Goal: Task Accomplishment & Management: Complete application form

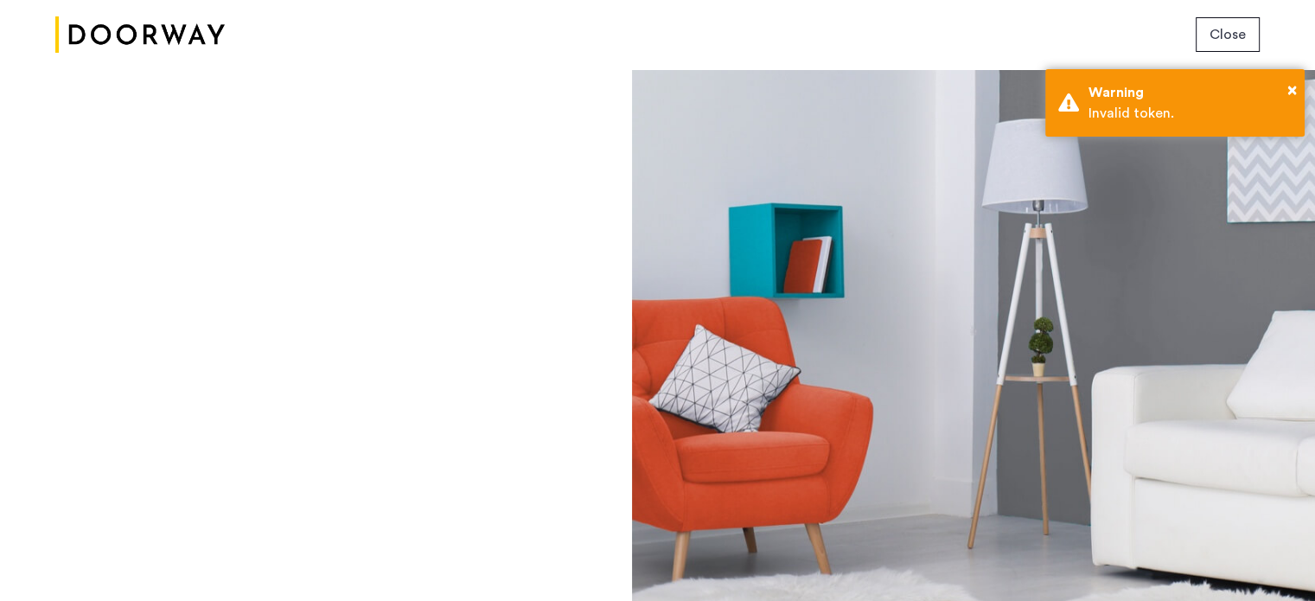
click at [1228, 37] on span "Close" at bounding box center [1227, 34] width 36 height 21
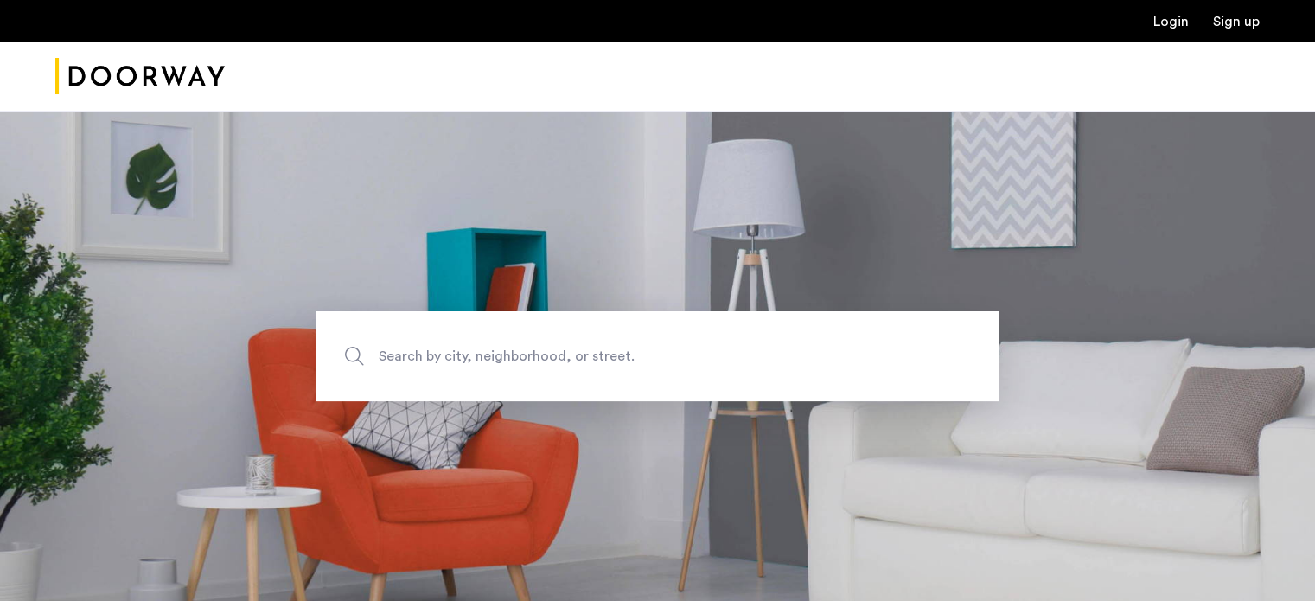
click at [1164, 23] on link "Login" at bounding box center [1170, 22] width 35 height 14
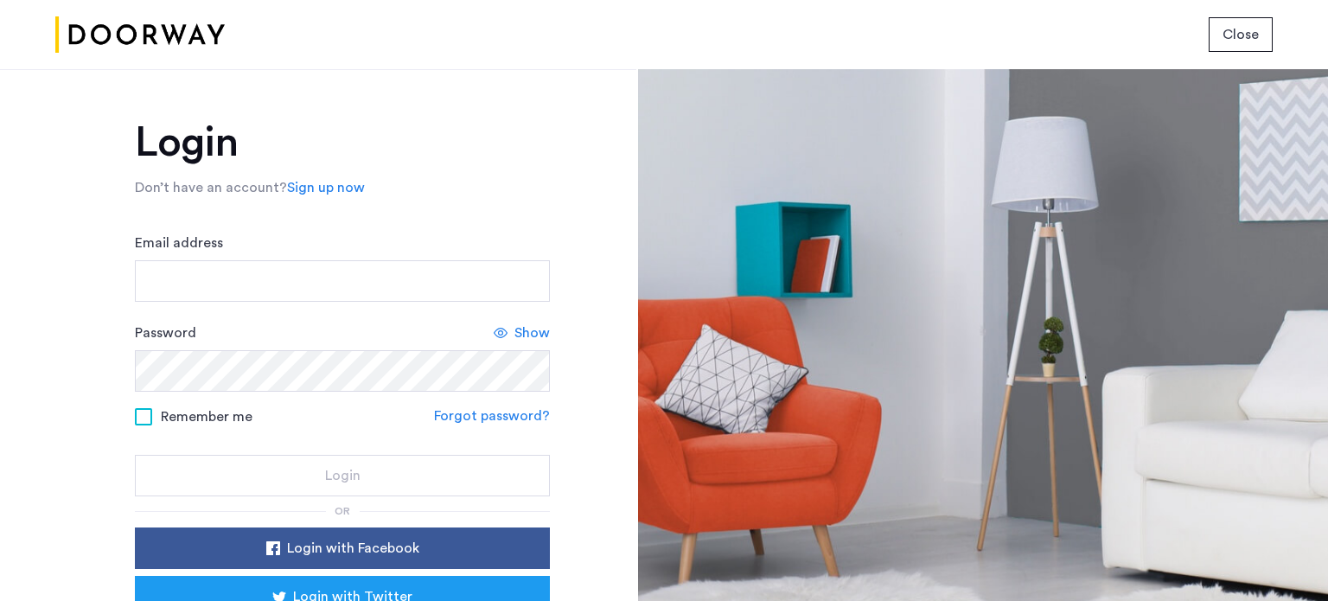
click at [341, 307] on form "Email address Password Show Remember me Forgot password? Login" at bounding box center [342, 365] width 415 height 264
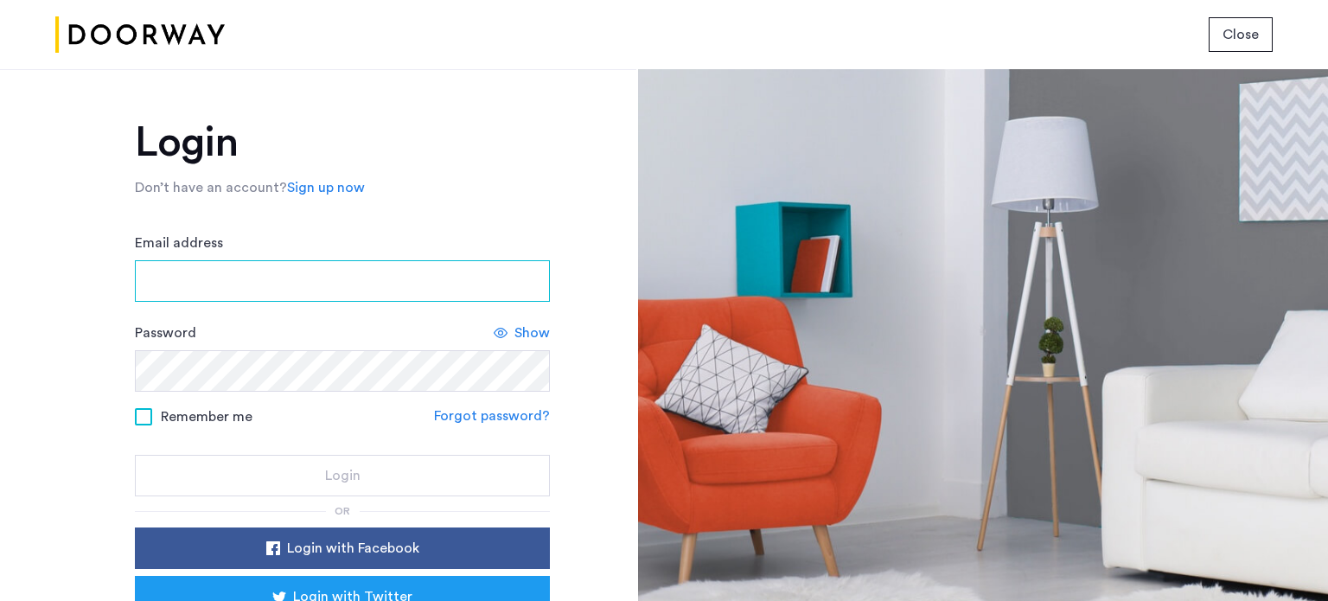
click at [327, 271] on input "Email address" at bounding box center [342, 280] width 415 height 41
type input "**********"
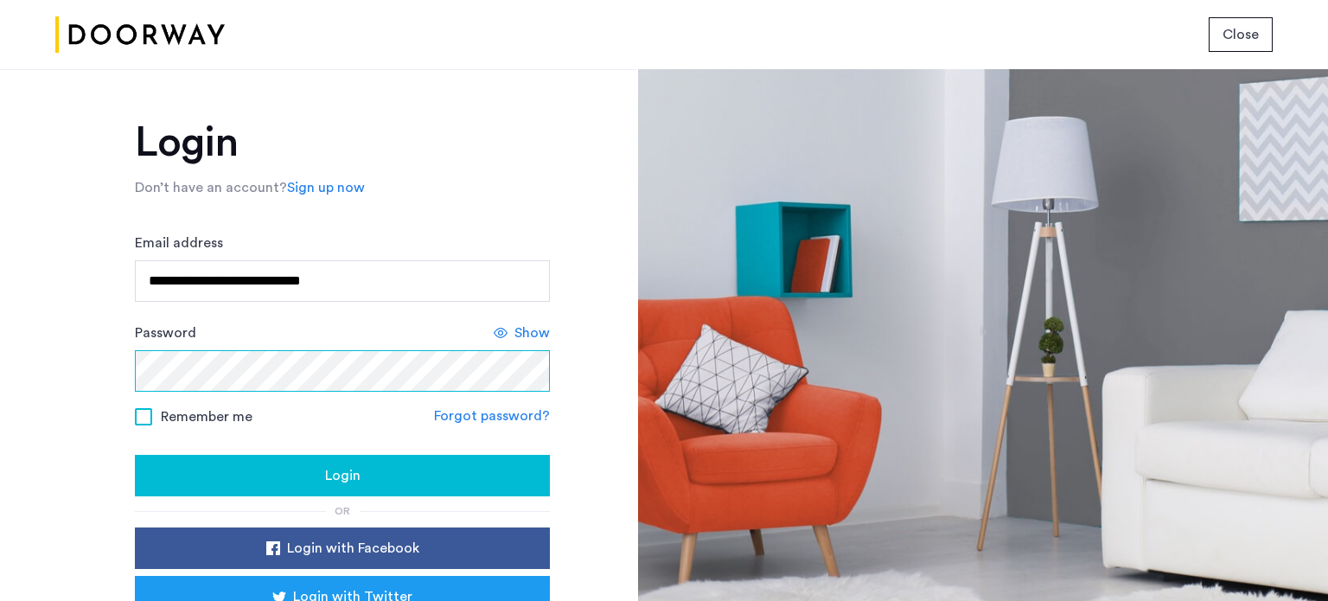
click at [135, 455] on button "Login" at bounding box center [342, 475] width 415 height 41
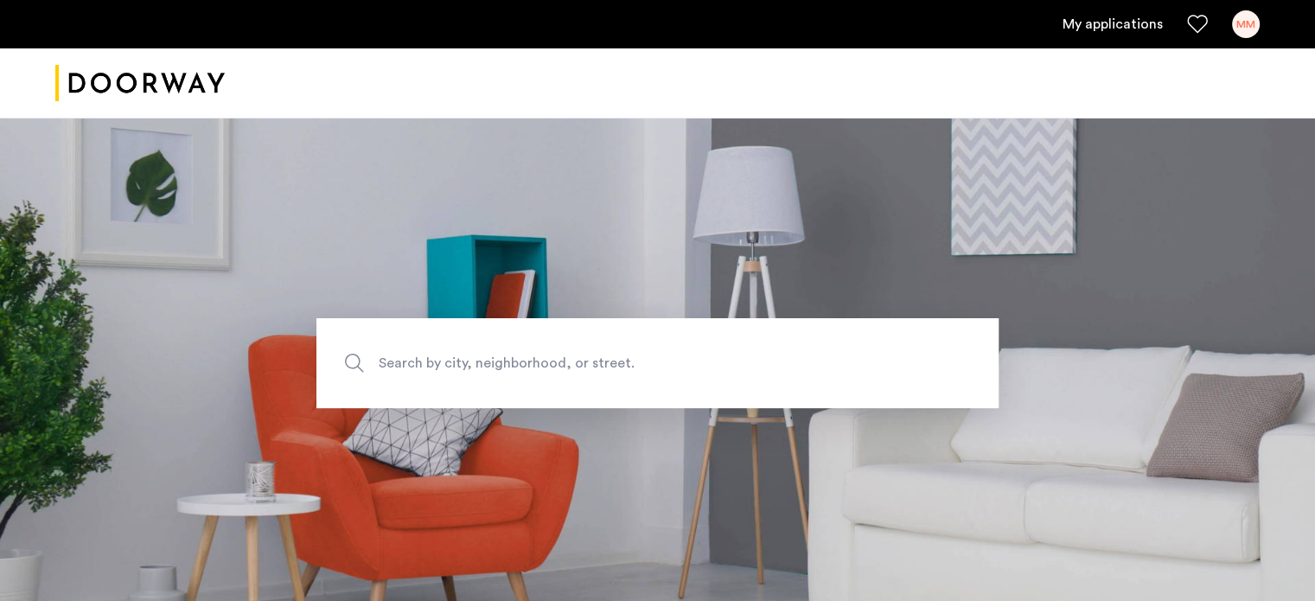
click at [1131, 23] on link "My applications" at bounding box center [1112, 24] width 100 height 21
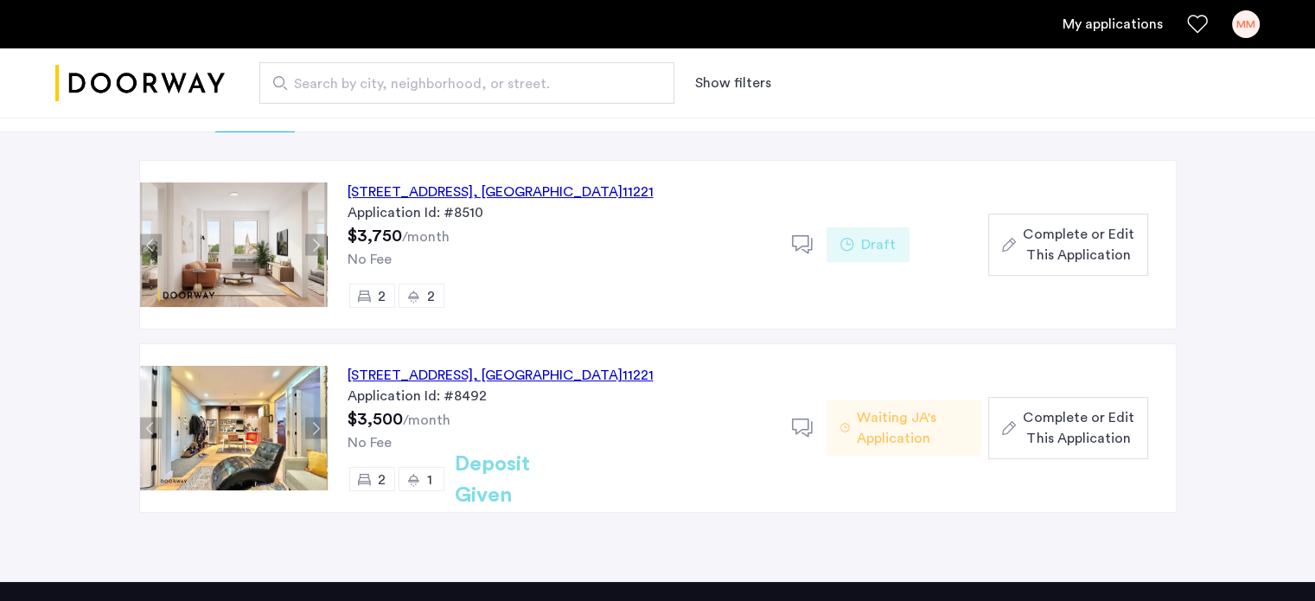
scroll to position [126, 0]
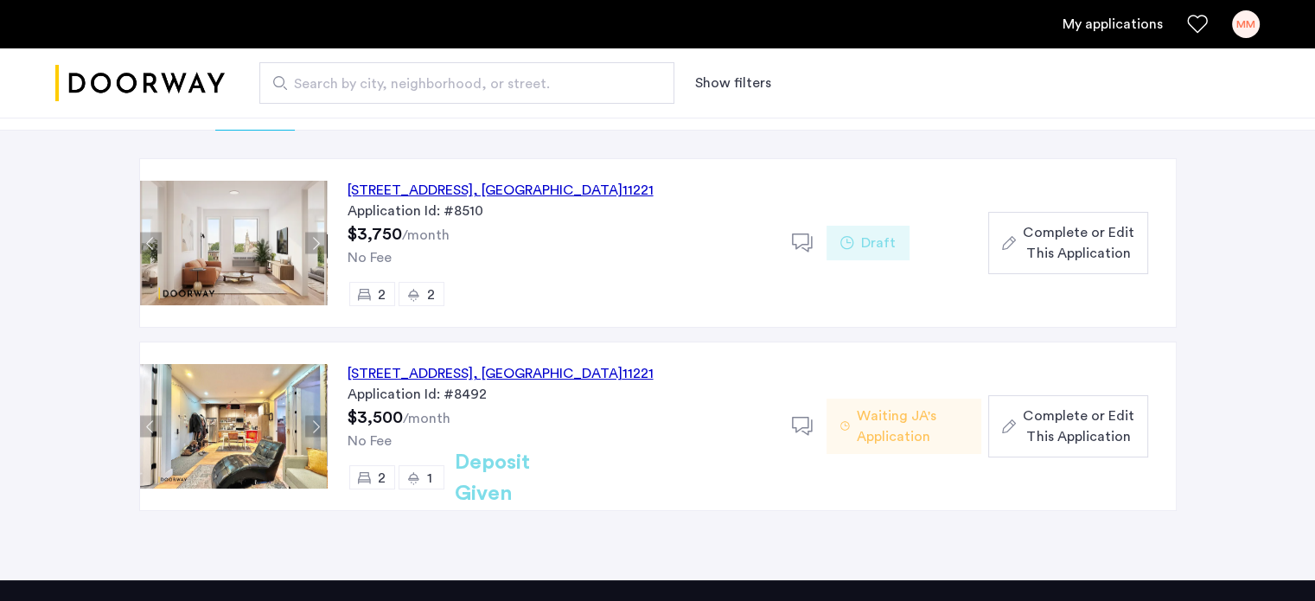
click at [309, 429] on button "Next apartment" at bounding box center [316, 427] width 22 height 22
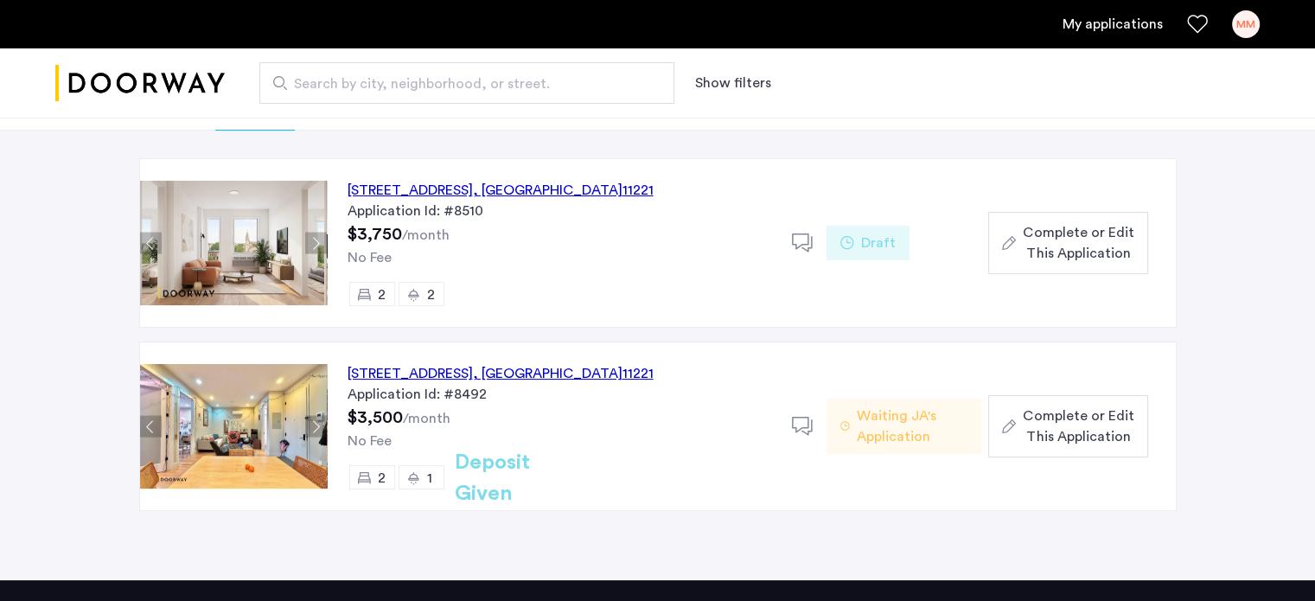
click at [309, 429] on button "Next apartment" at bounding box center [316, 427] width 22 height 22
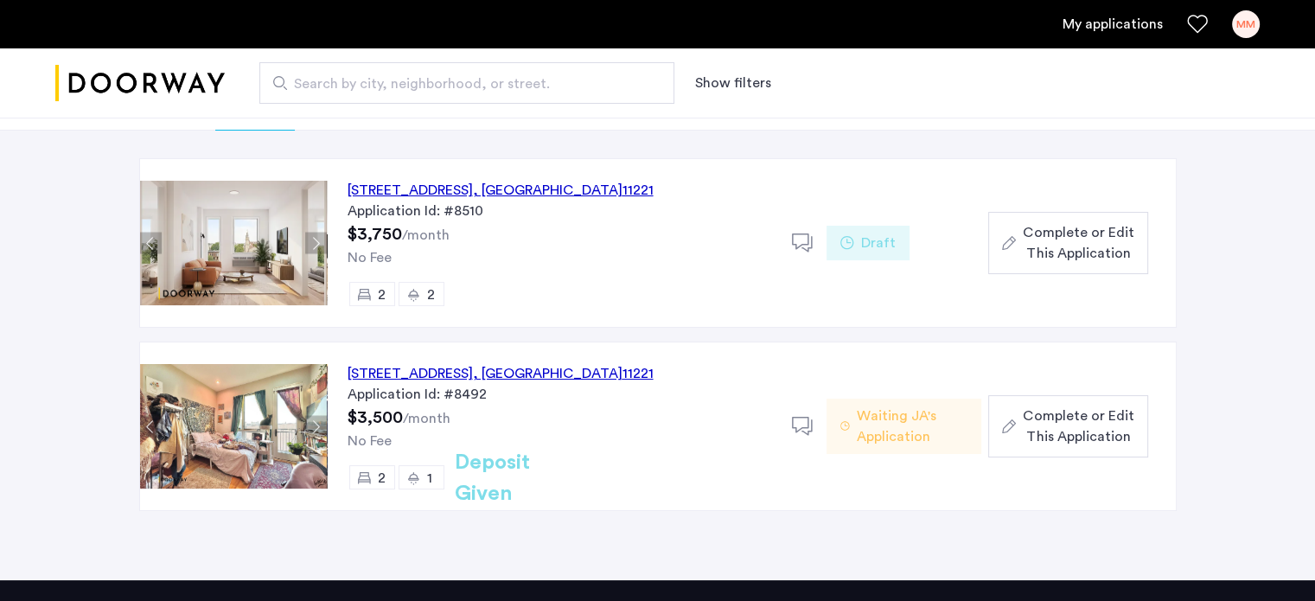
click at [312, 431] on button "Next apartment" at bounding box center [316, 427] width 22 height 22
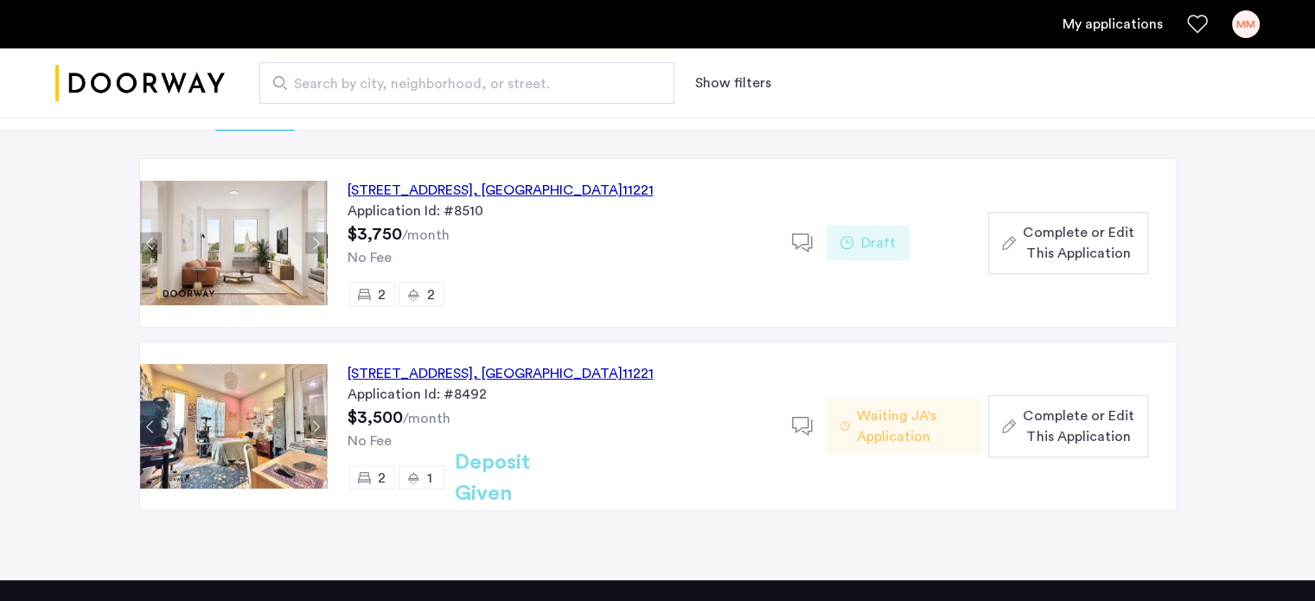
click at [312, 431] on button "Next apartment" at bounding box center [316, 427] width 22 height 22
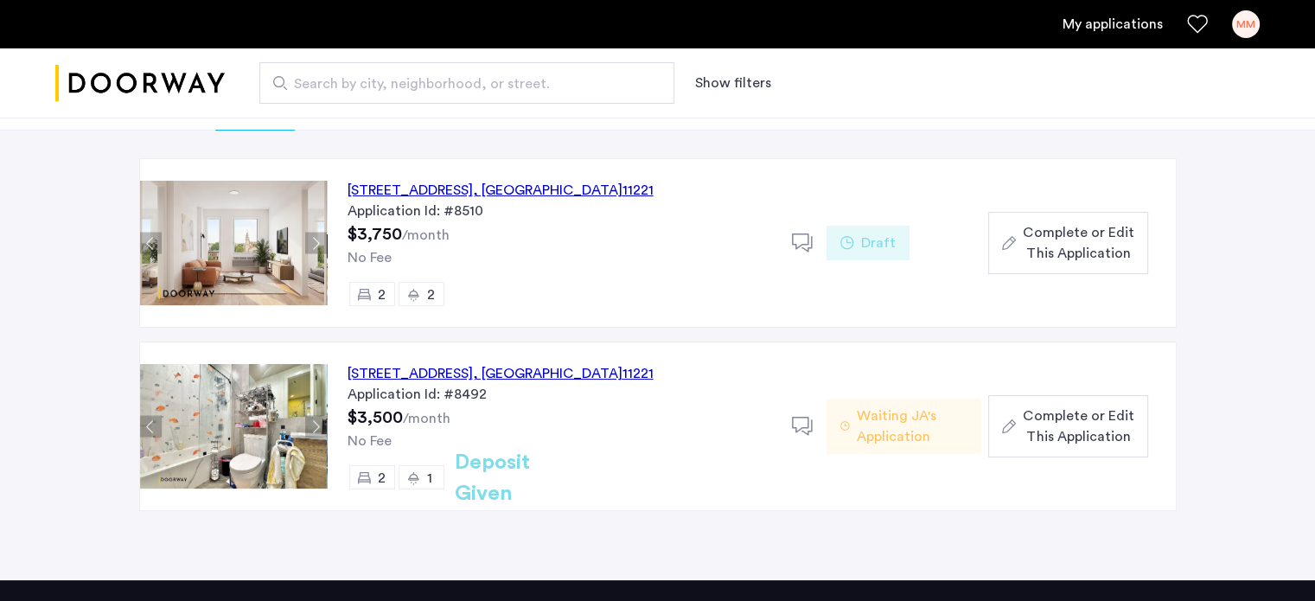
click at [312, 431] on button "Next apartment" at bounding box center [316, 427] width 22 height 22
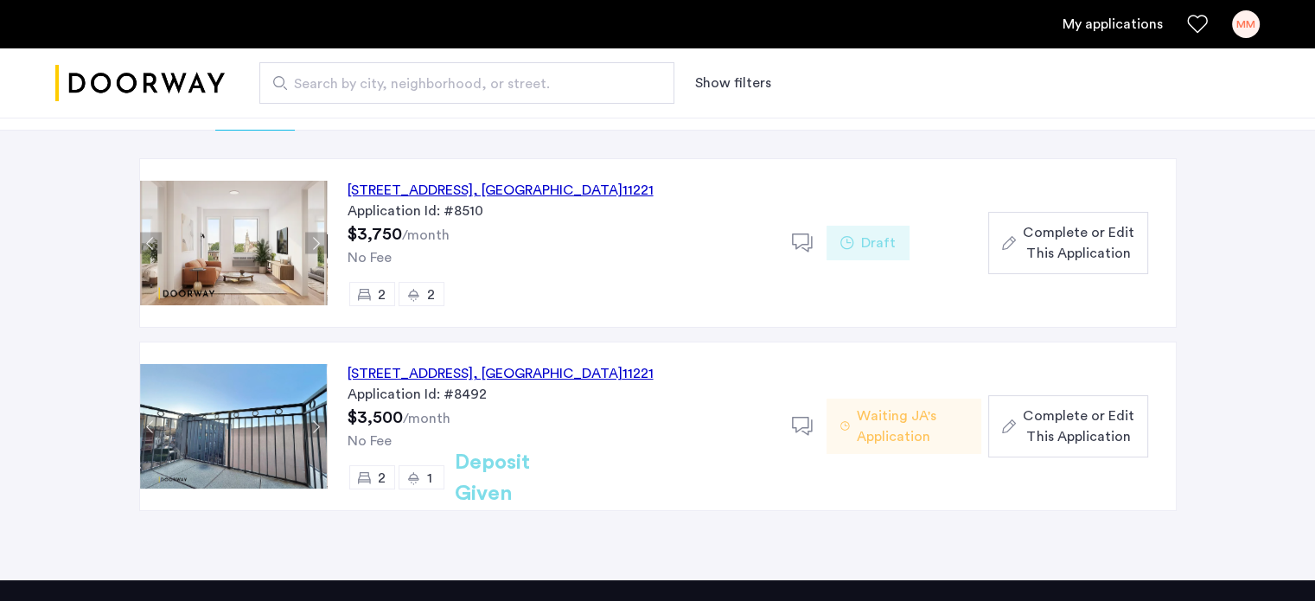
click at [315, 432] on button "Next apartment" at bounding box center [316, 427] width 22 height 22
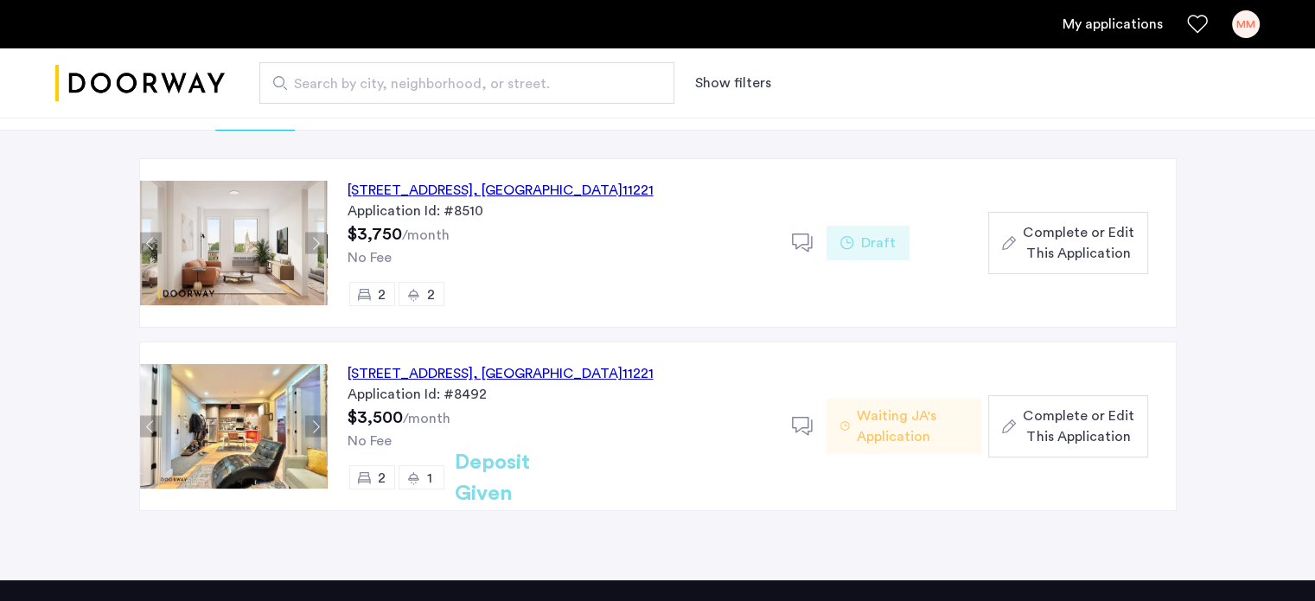
click at [315, 432] on button "Next apartment" at bounding box center [316, 427] width 22 height 22
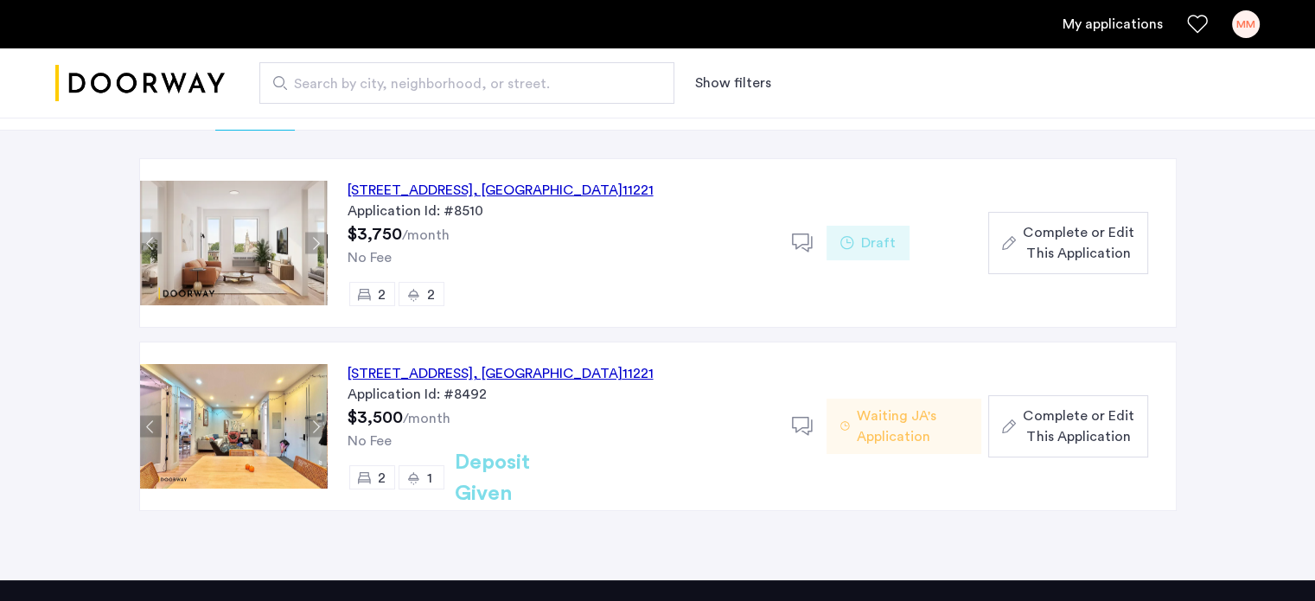
click at [314, 432] on button "Next apartment" at bounding box center [316, 427] width 22 height 22
click at [316, 424] on button "Next apartment" at bounding box center [316, 427] width 22 height 22
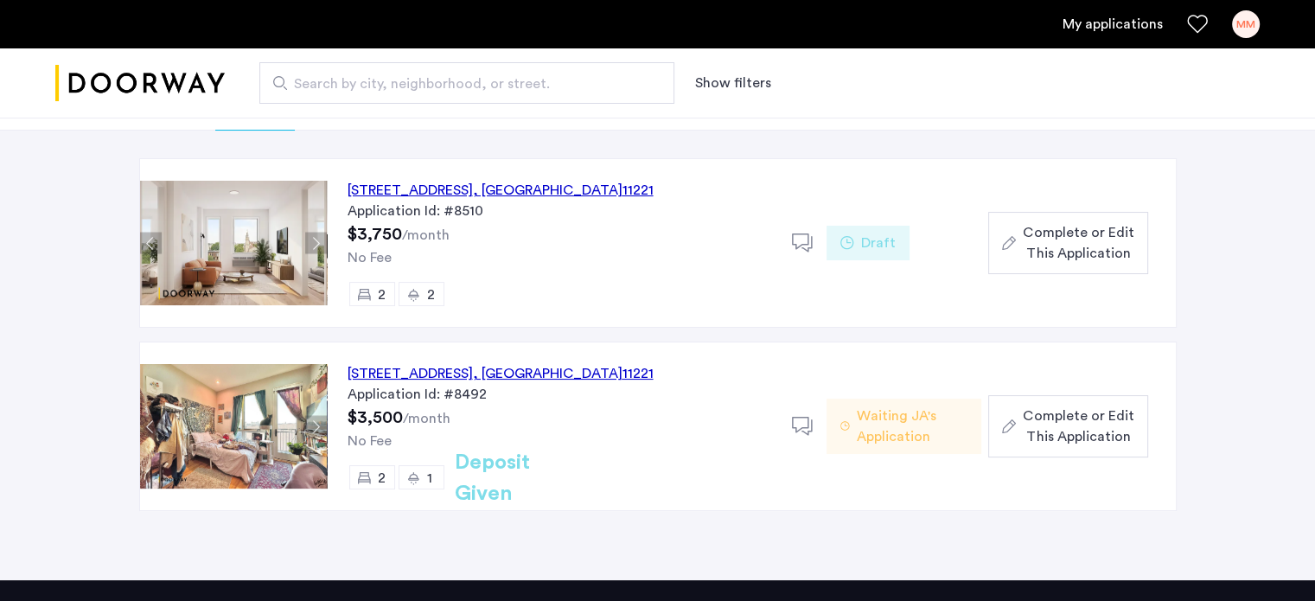
click at [321, 233] on button "Next apartment" at bounding box center [316, 244] width 22 height 22
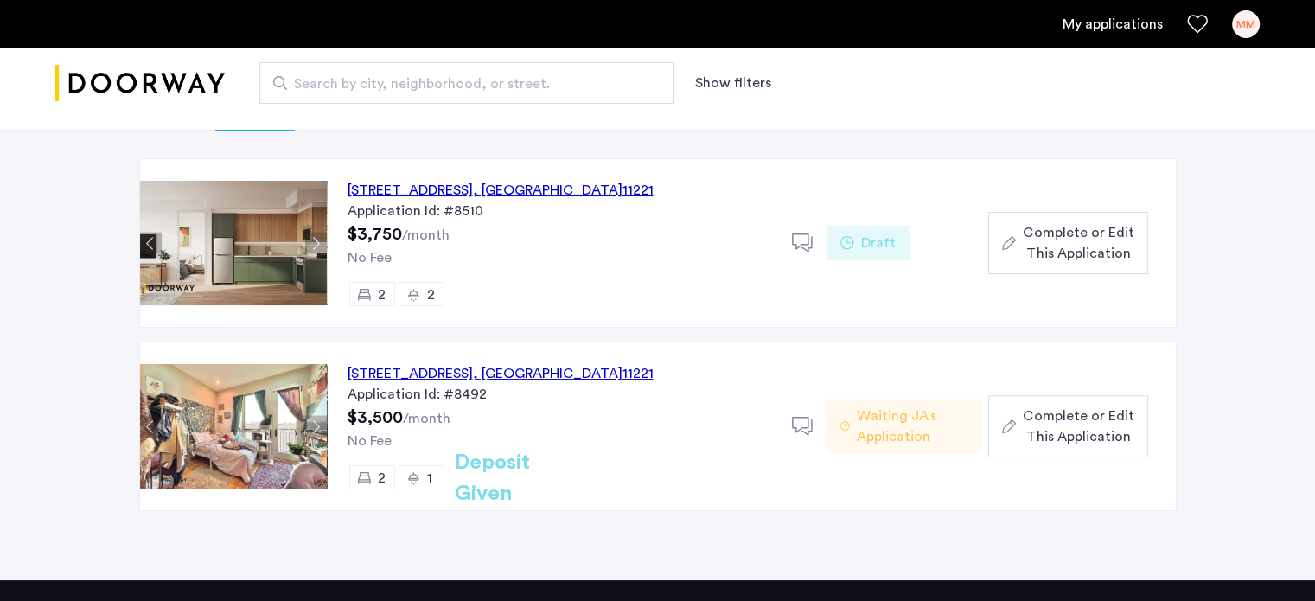
click at [320, 233] on button "Next apartment" at bounding box center [316, 244] width 22 height 22
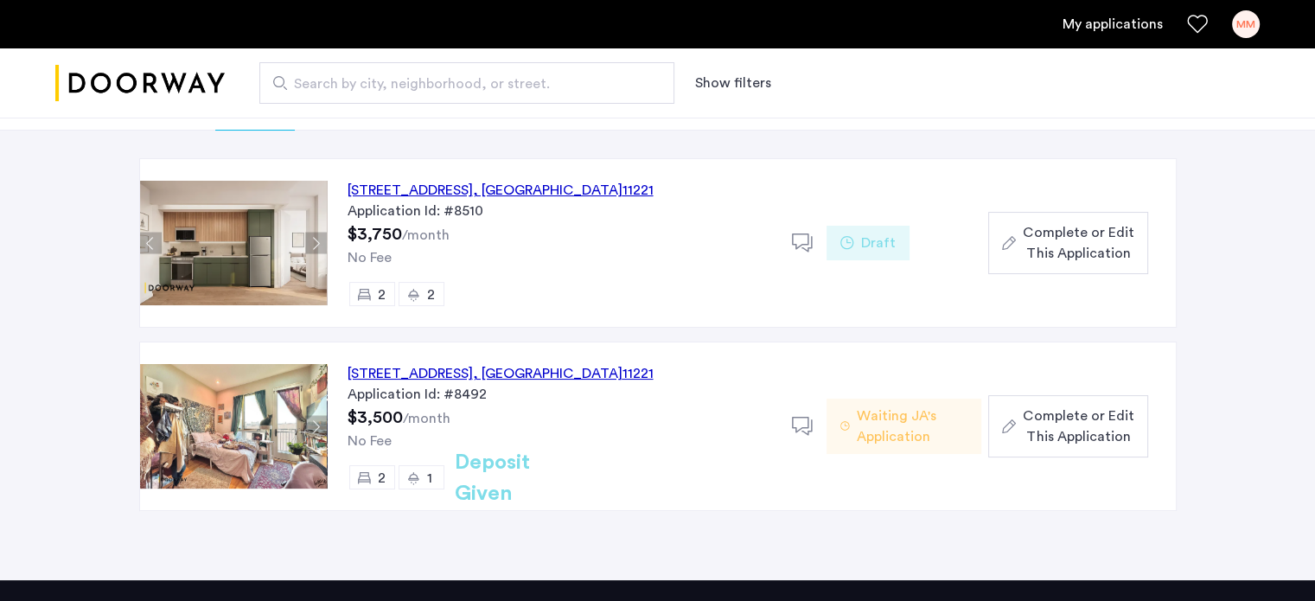
click at [320, 234] on button "Next apartment" at bounding box center [316, 244] width 22 height 22
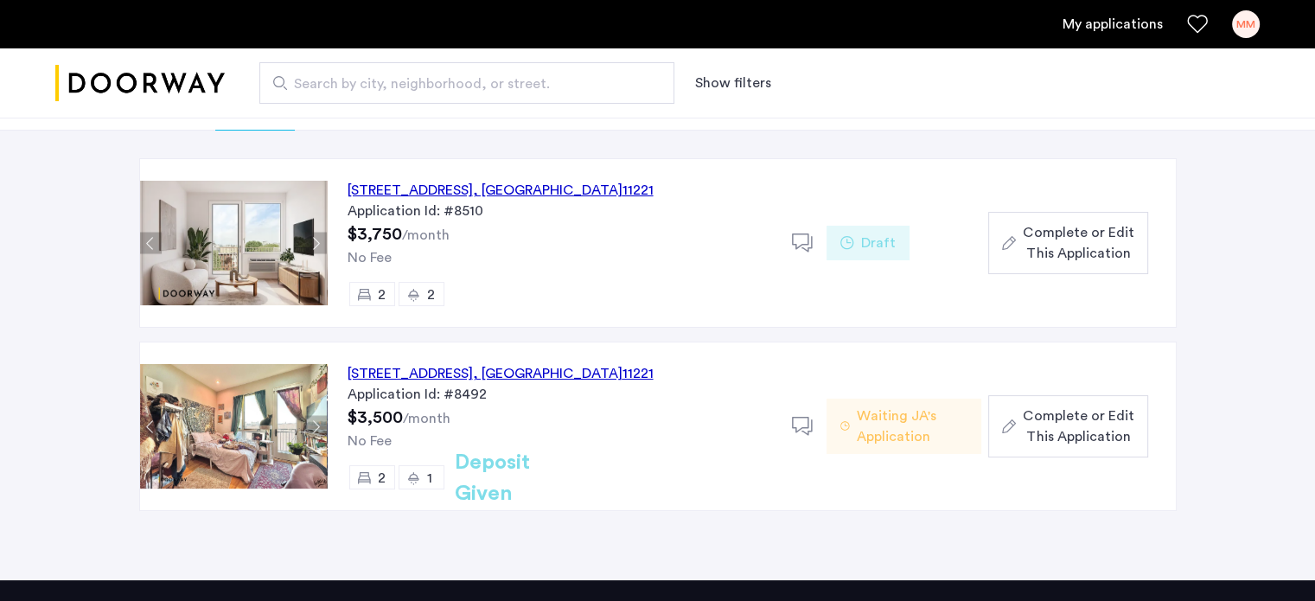
click at [320, 234] on button "Next apartment" at bounding box center [316, 244] width 22 height 22
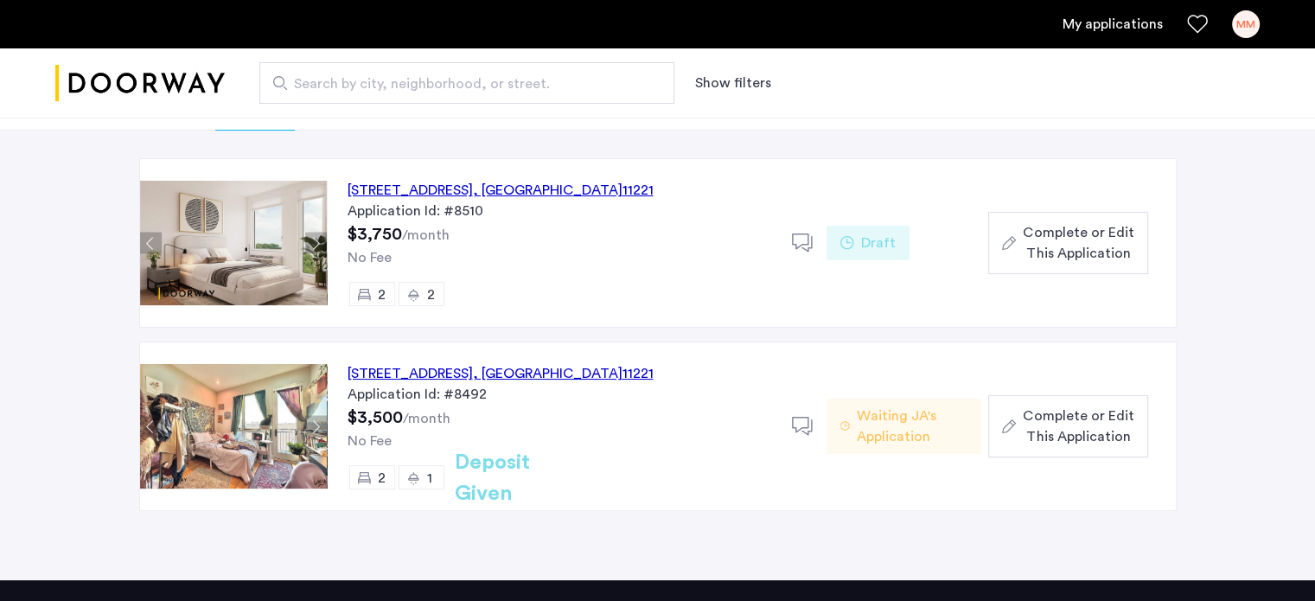
click at [320, 234] on button "Next apartment" at bounding box center [316, 244] width 22 height 22
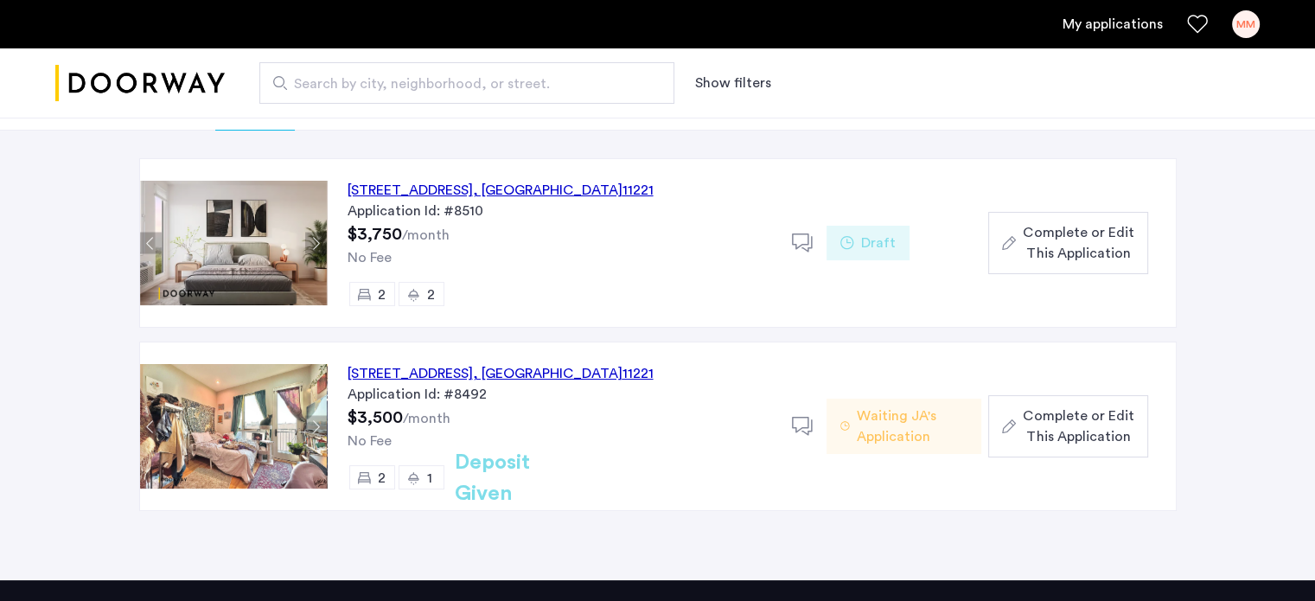
click at [320, 234] on button "Next apartment" at bounding box center [316, 244] width 22 height 22
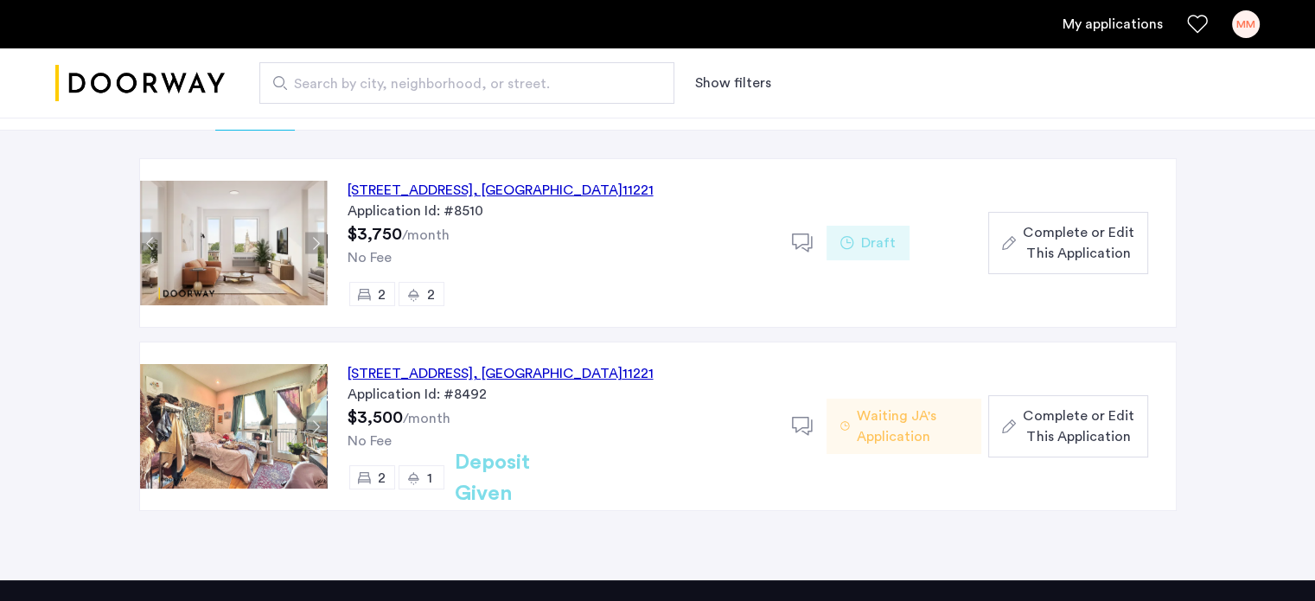
click at [320, 234] on button "Next apartment" at bounding box center [316, 244] width 22 height 22
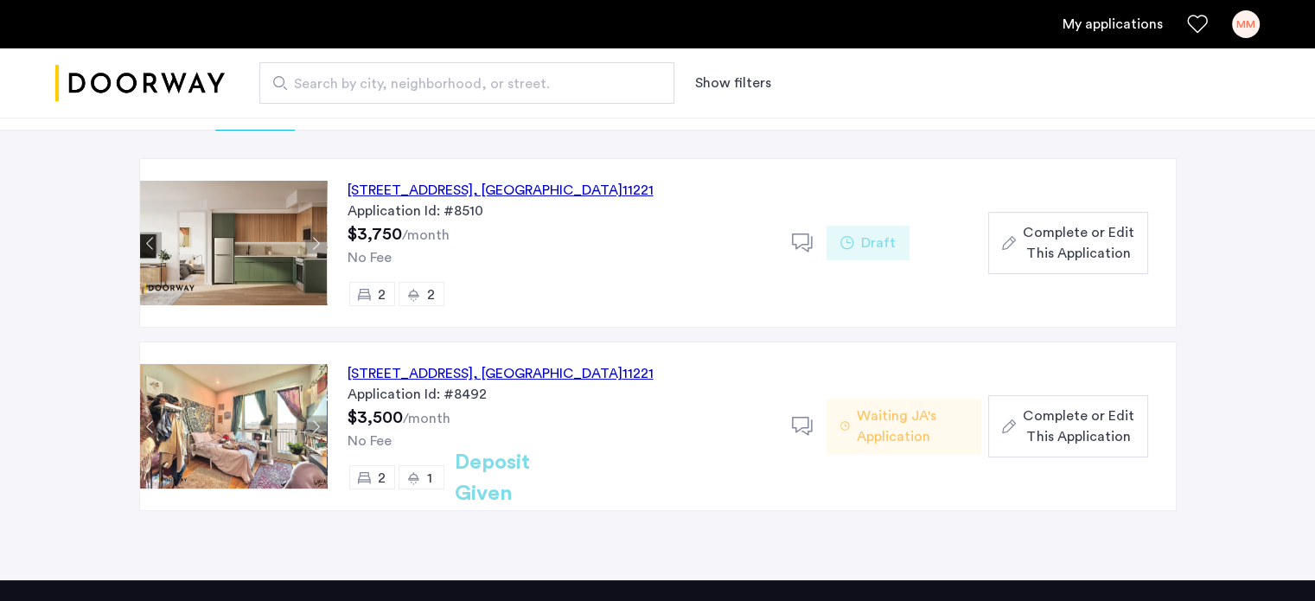
click at [320, 234] on button "Next apartment" at bounding box center [316, 244] width 22 height 22
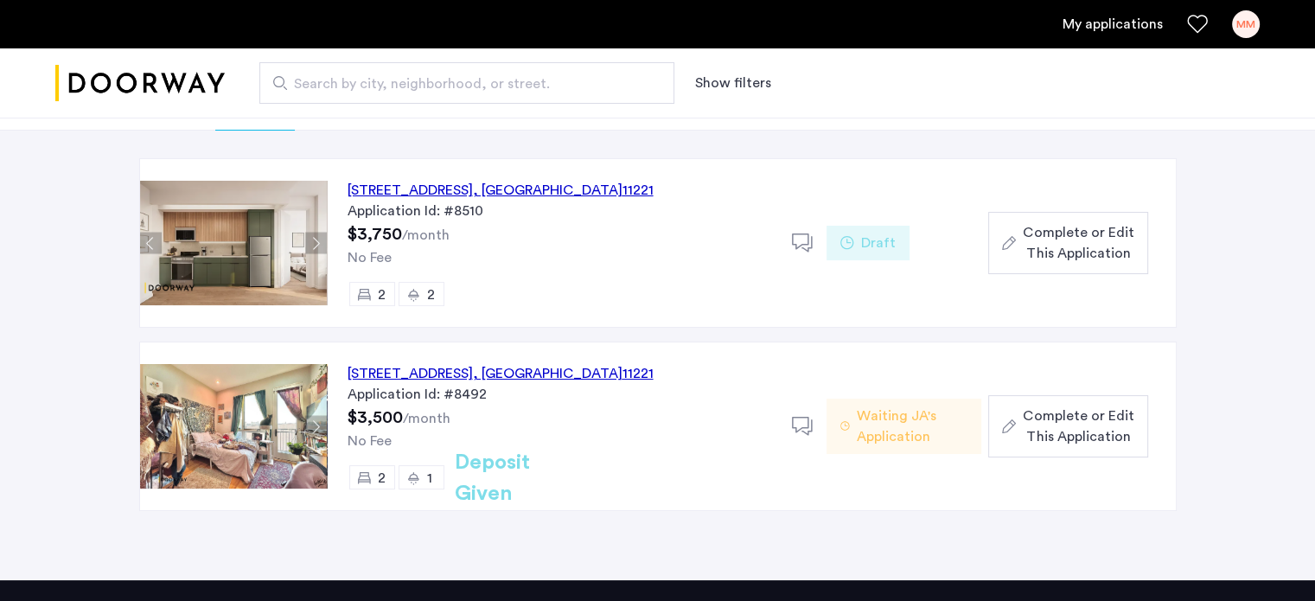
click at [1082, 250] on span "Complete or Edit This Application" at bounding box center [1078, 242] width 111 height 41
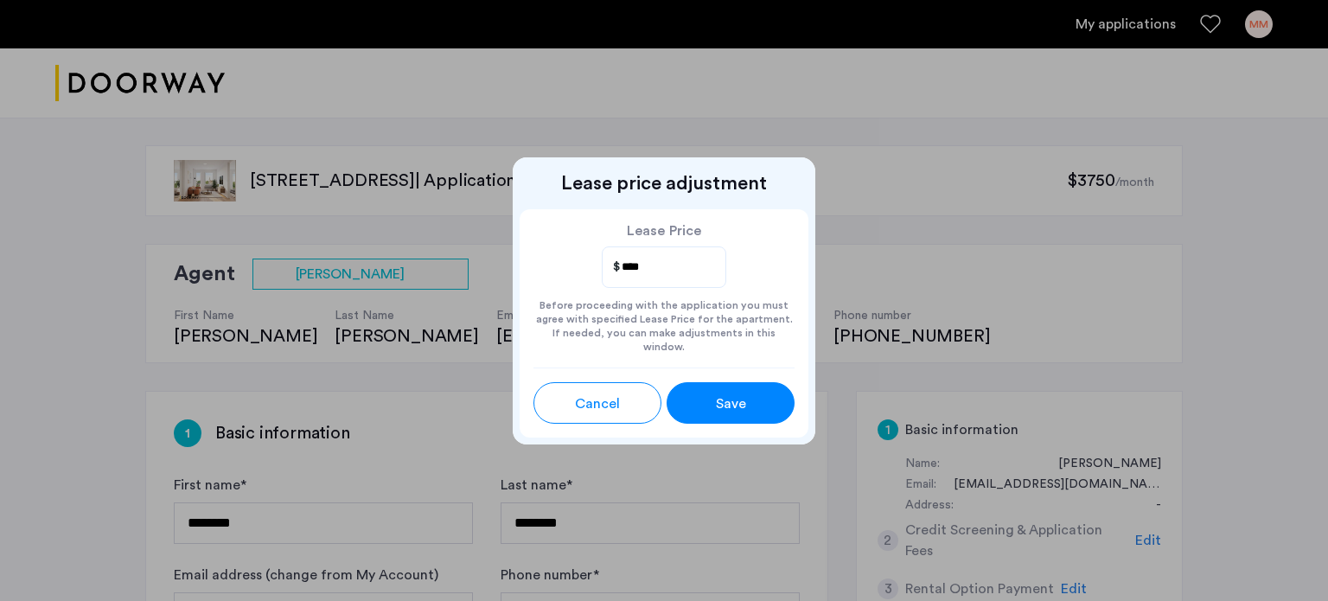
click at [750, 393] on div "Save" at bounding box center [730, 403] width 57 height 21
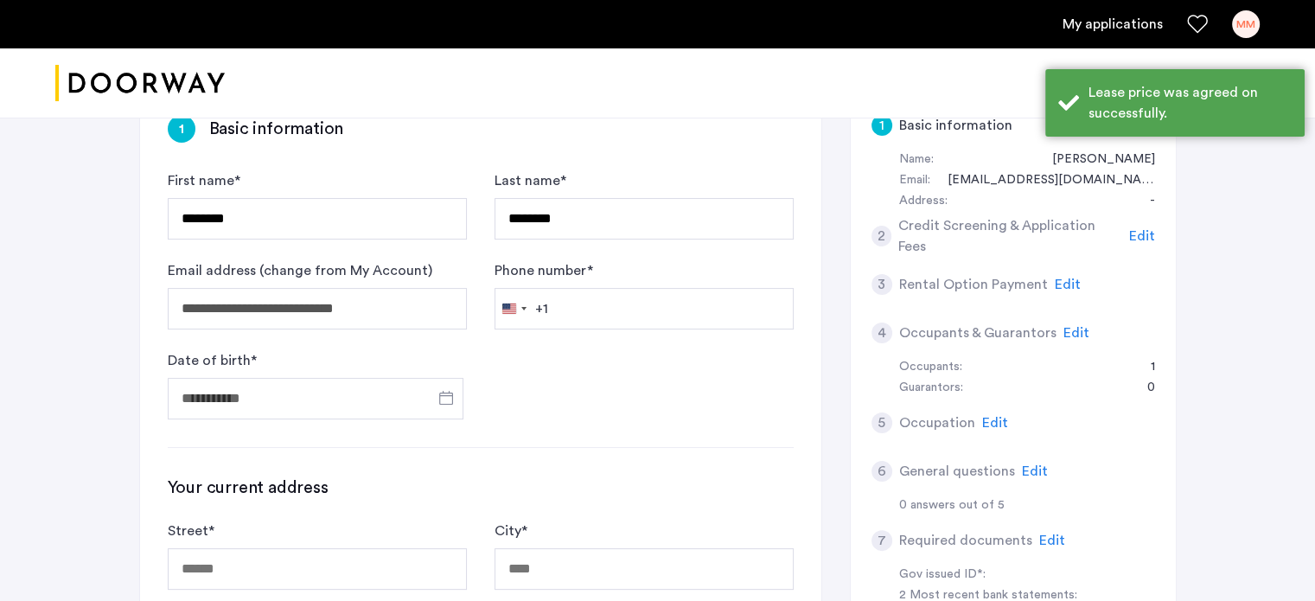
scroll to position [307, 0]
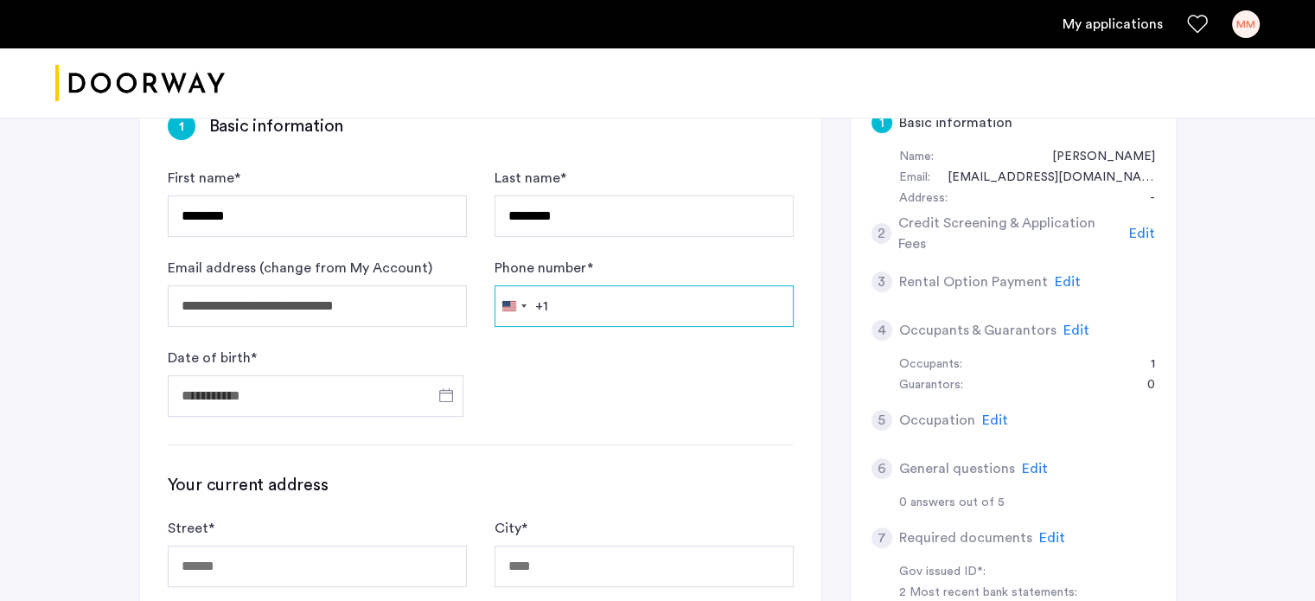
click at [659, 303] on input "Phone number *" at bounding box center [643, 305] width 299 height 41
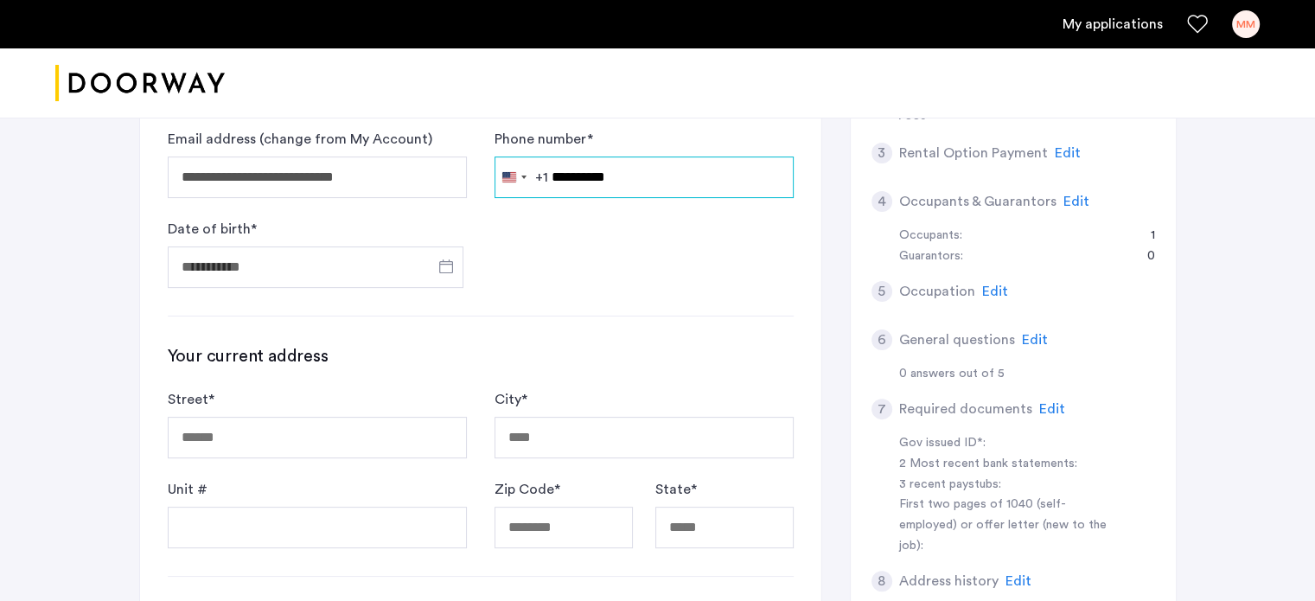
scroll to position [443, 0]
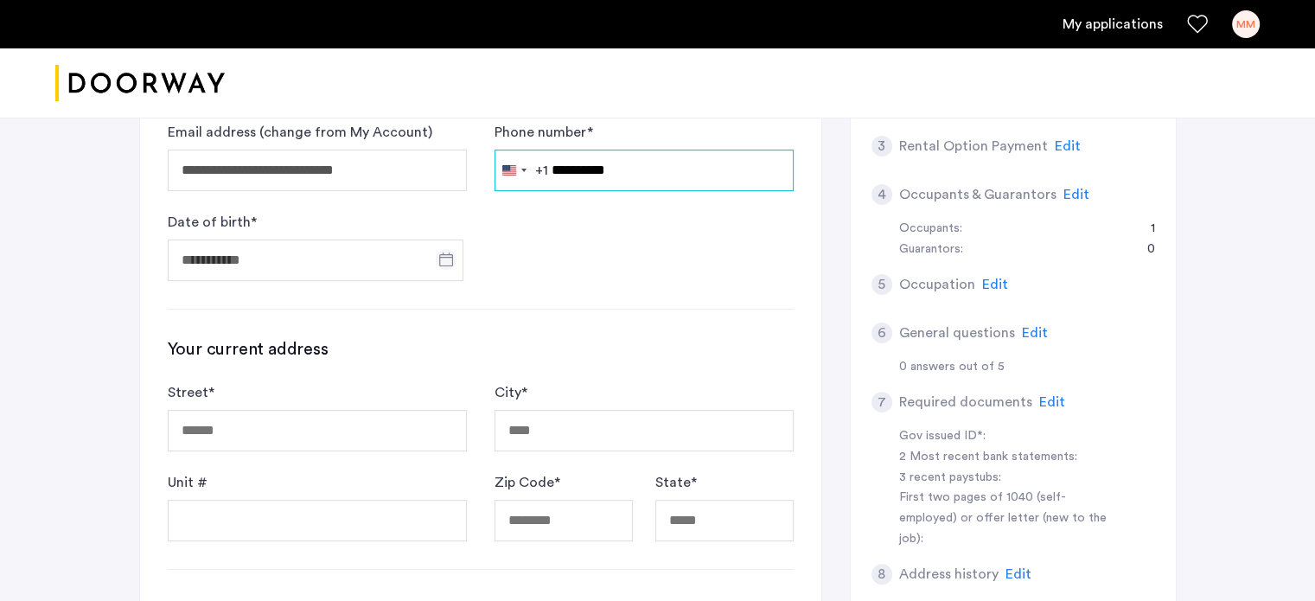
type input "**********"
click at [441, 262] on span "Open calendar" at bounding box center [445, 259] width 41 height 41
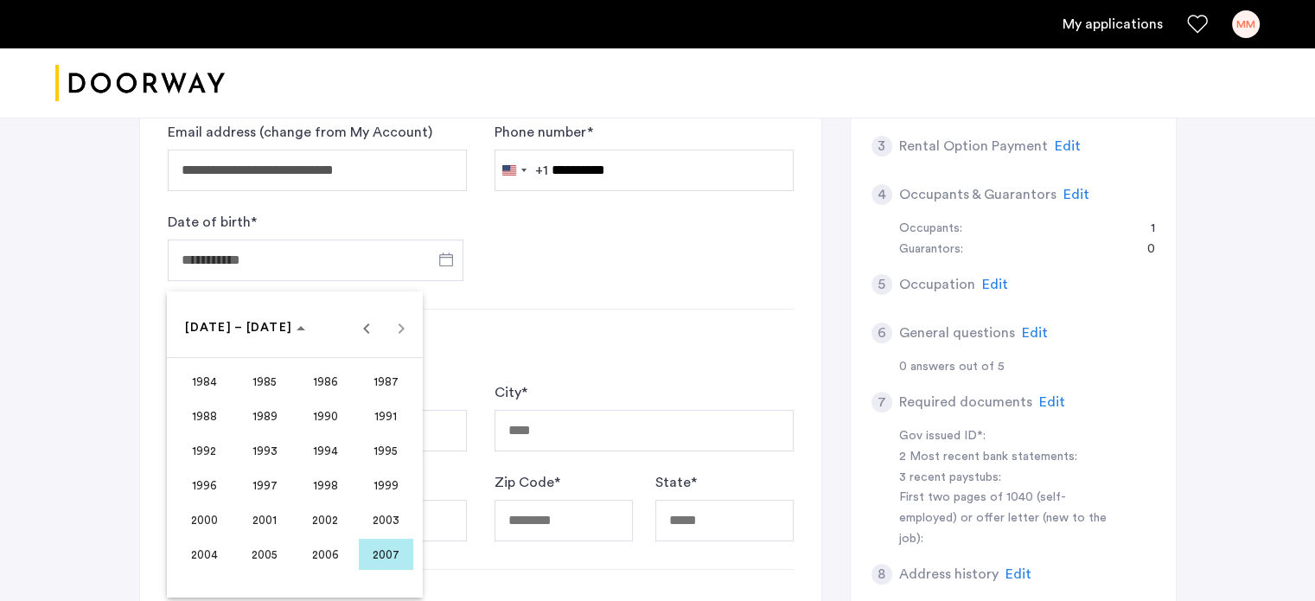
click at [269, 480] on span "1997" at bounding box center [265, 484] width 54 height 31
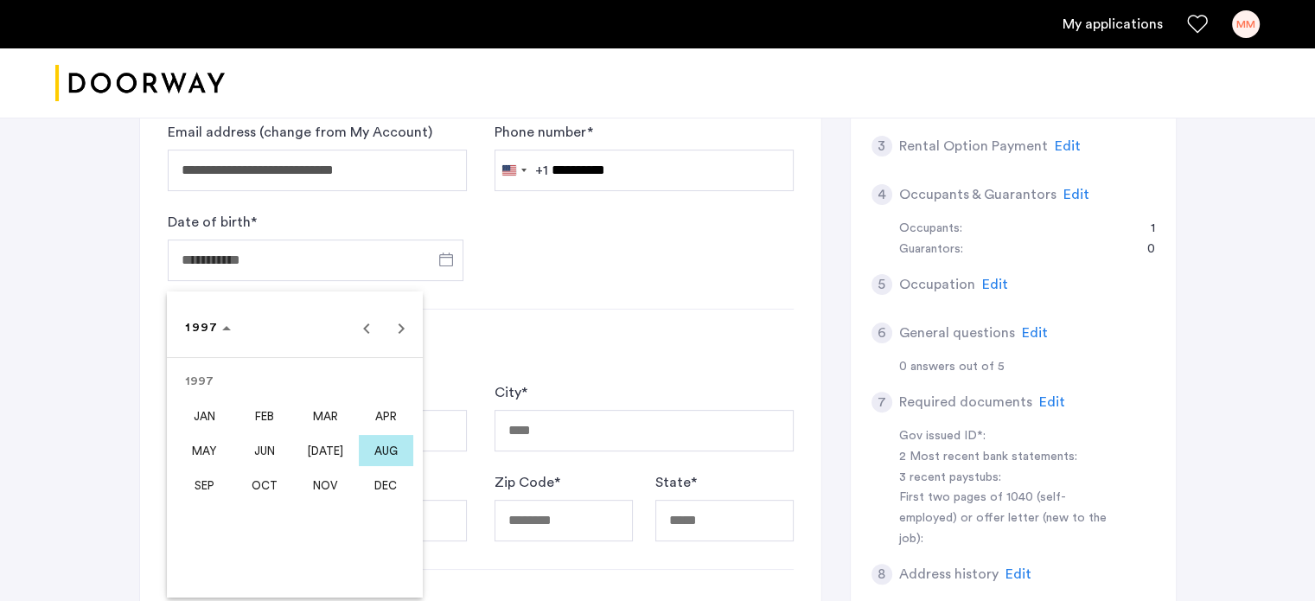
click at [372, 420] on span "APR" at bounding box center [386, 415] width 54 height 31
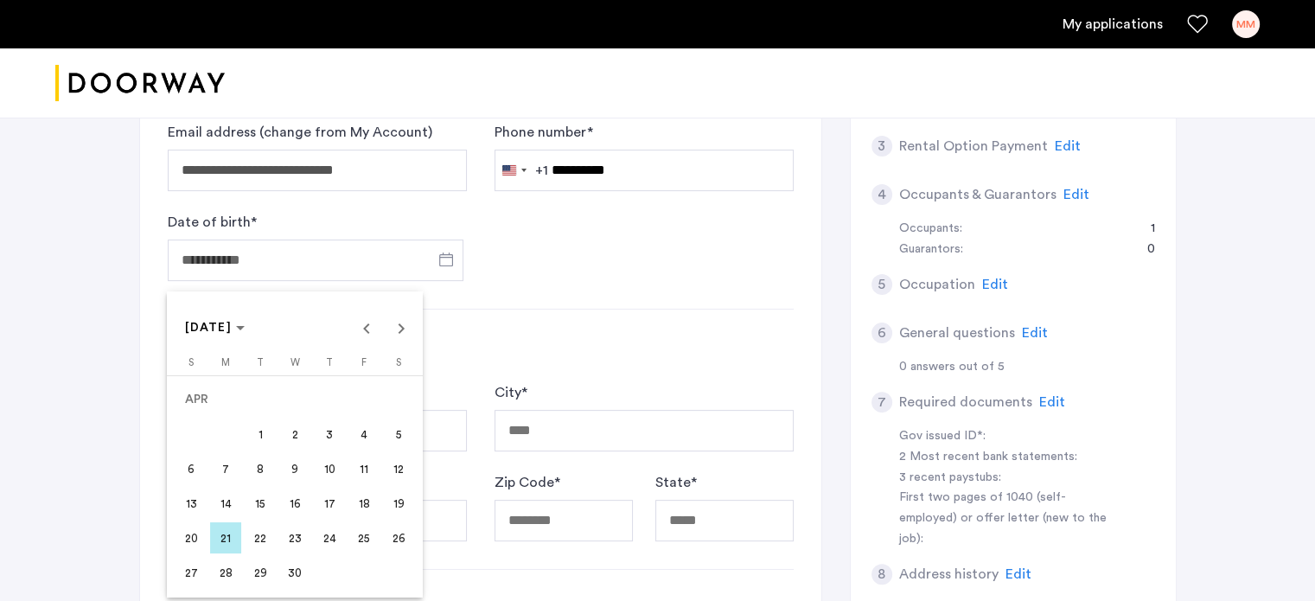
click at [326, 497] on span "17" at bounding box center [329, 503] width 31 height 31
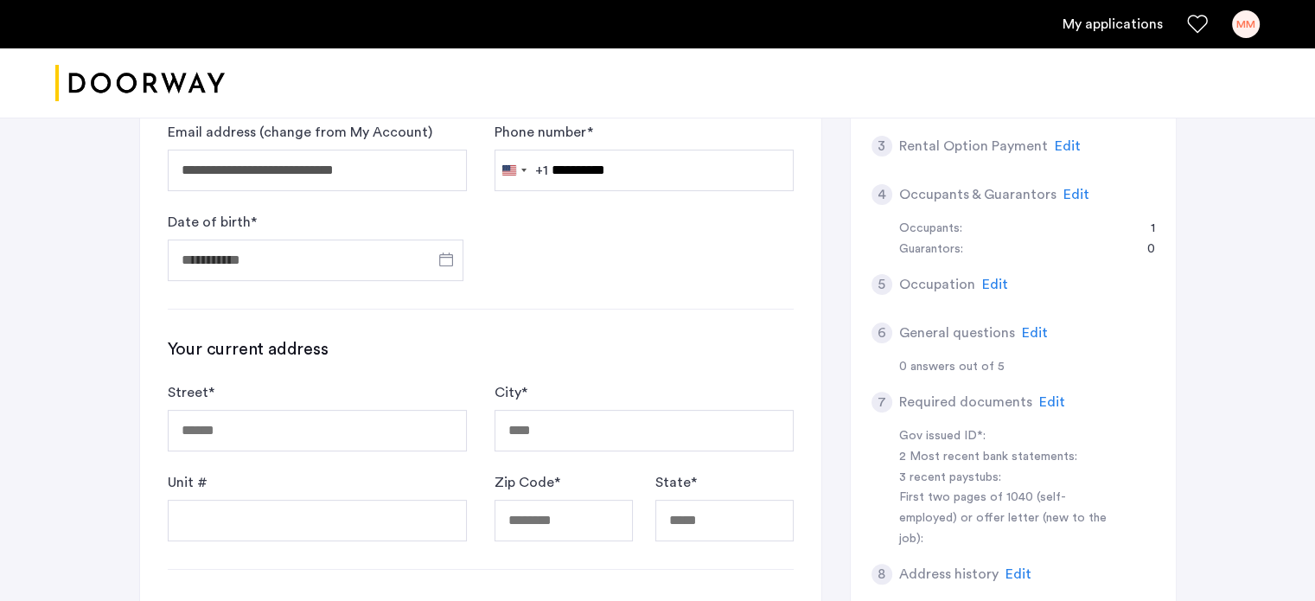
type input "**********"
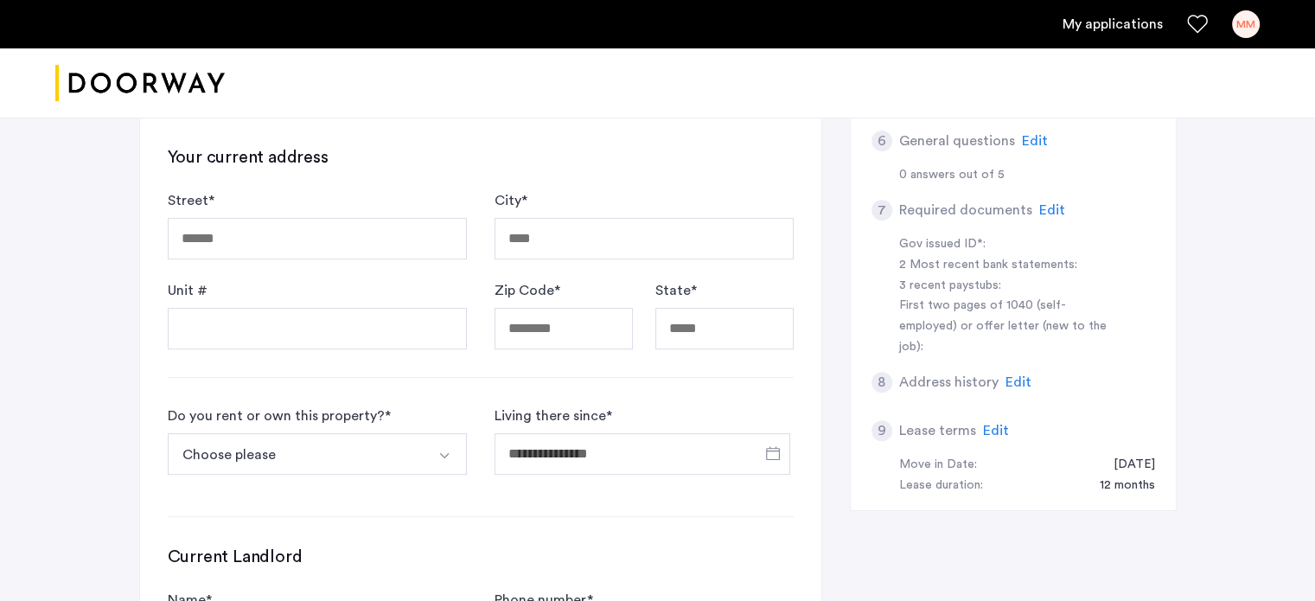
scroll to position [635, 0]
click at [327, 227] on input "Street *" at bounding box center [317, 237] width 299 height 41
type input "**********"
type input "*****"
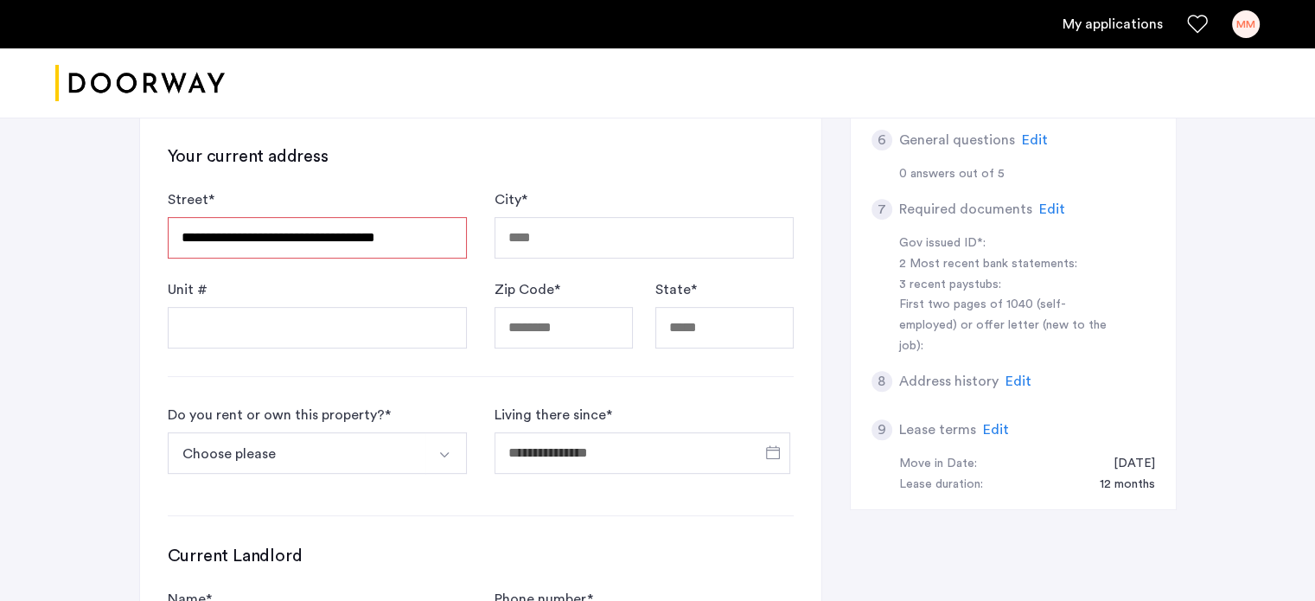
type input "**"
click at [290, 348] on div "**********" at bounding box center [480, 279] width 681 height 1047
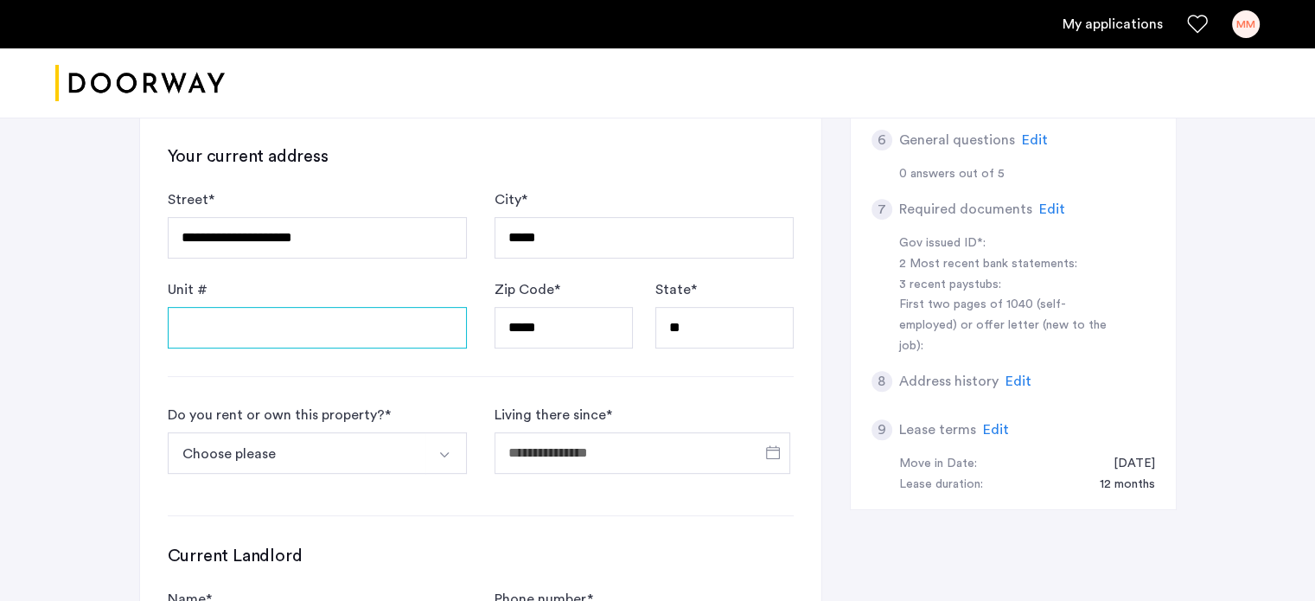
click at [286, 334] on input "Unit #" at bounding box center [317, 327] width 299 height 41
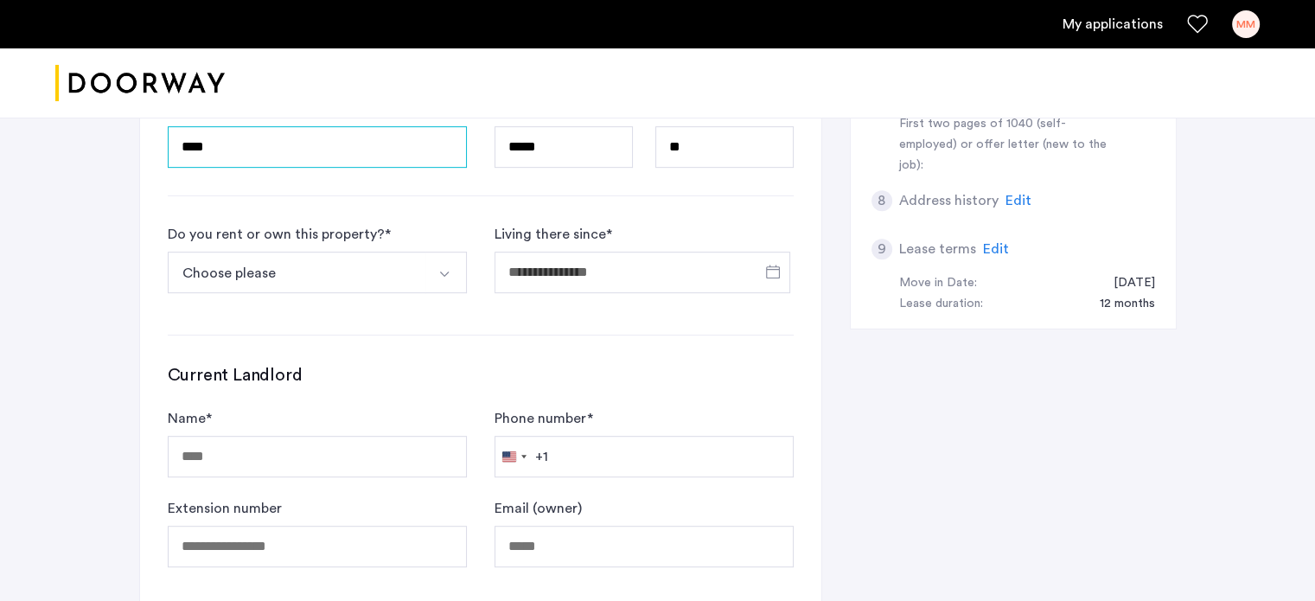
scroll to position [830, 0]
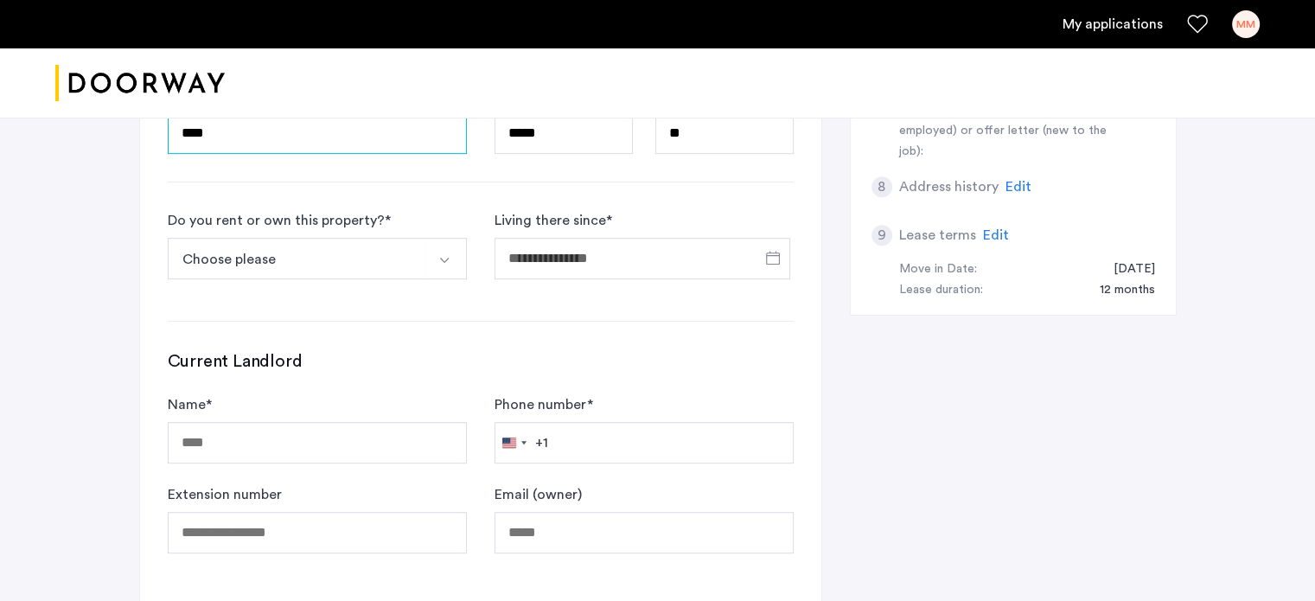
type input "****"
click at [296, 252] on button "Choose please" at bounding box center [297, 258] width 258 height 41
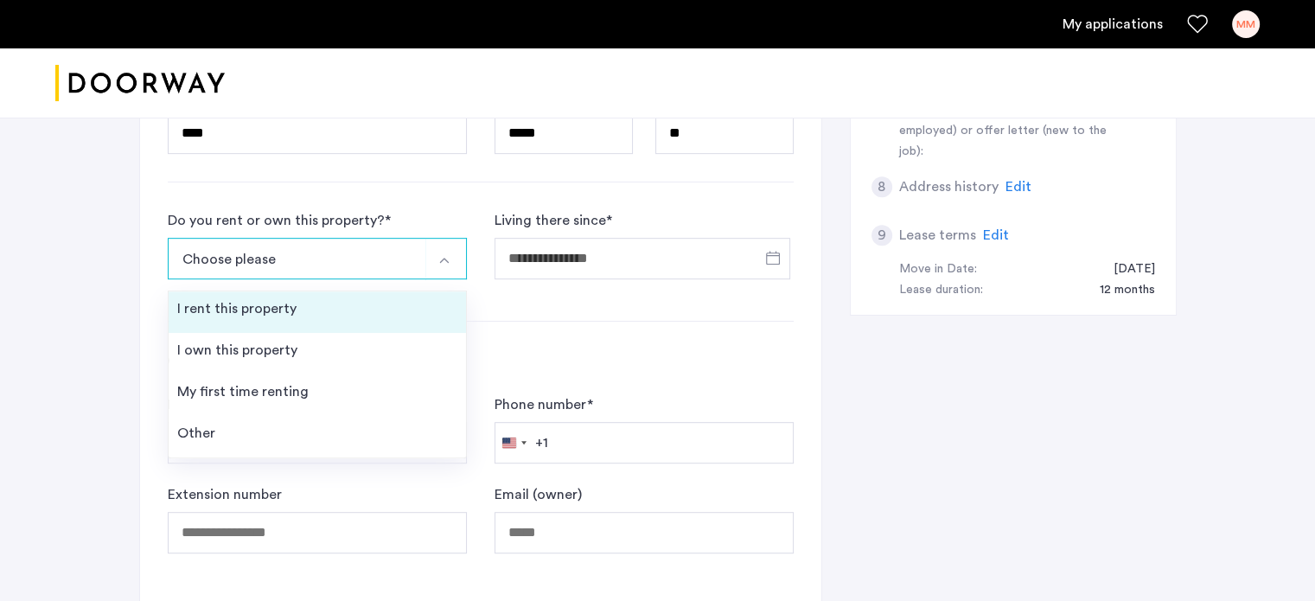
click at [295, 307] on li "I rent this property" at bounding box center [317, 311] width 297 height 41
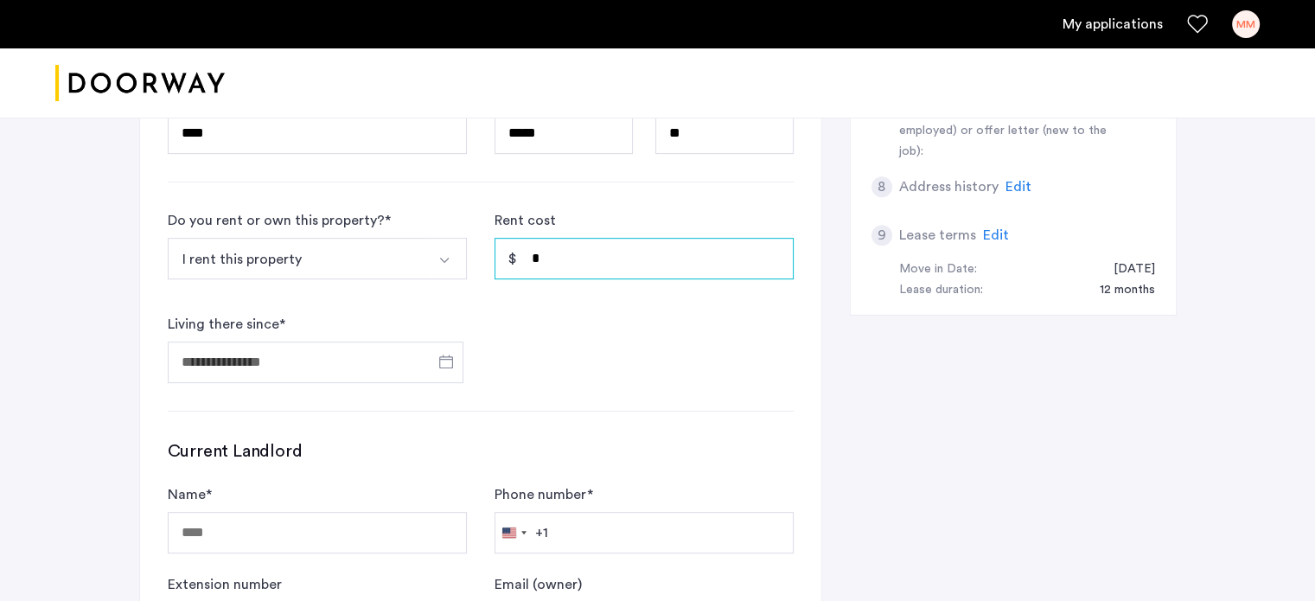
click at [580, 244] on input "*" at bounding box center [643, 258] width 299 height 41
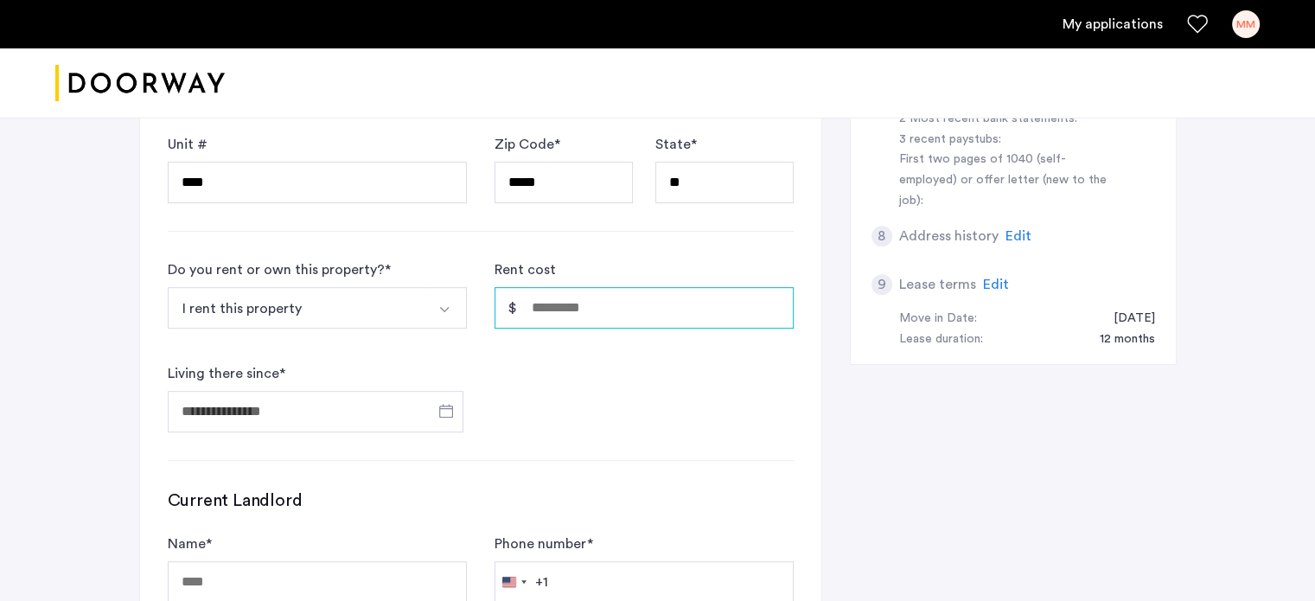
scroll to position [780, 0]
type input "*****"
click at [750, 347] on form "Do you rent or own this property? * I rent this property I rent this property I…" at bounding box center [481, 346] width 626 height 173
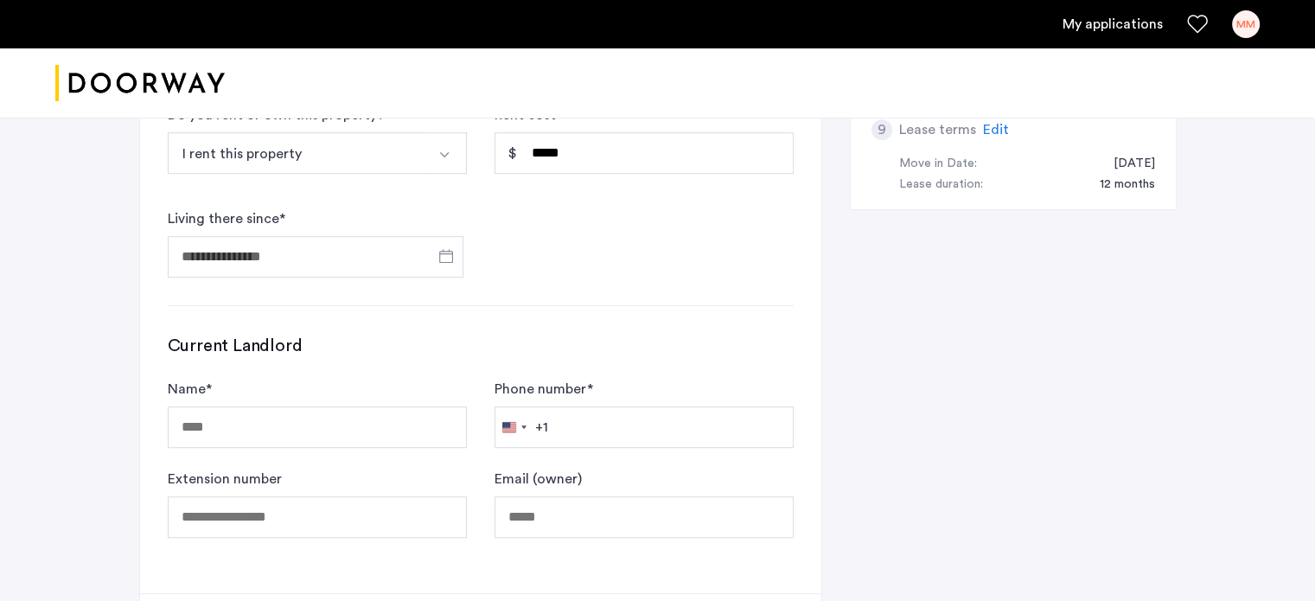
scroll to position [940, 0]
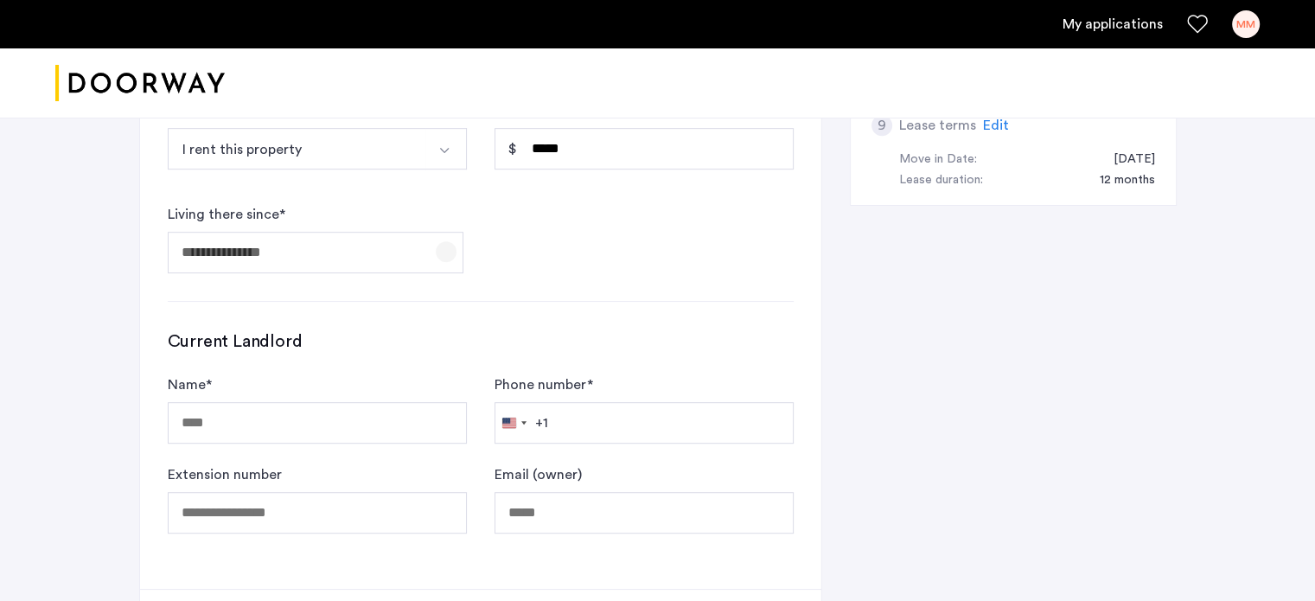
click at [444, 244] on span "Open calendar" at bounding box center [445, 251] width 41 height 41
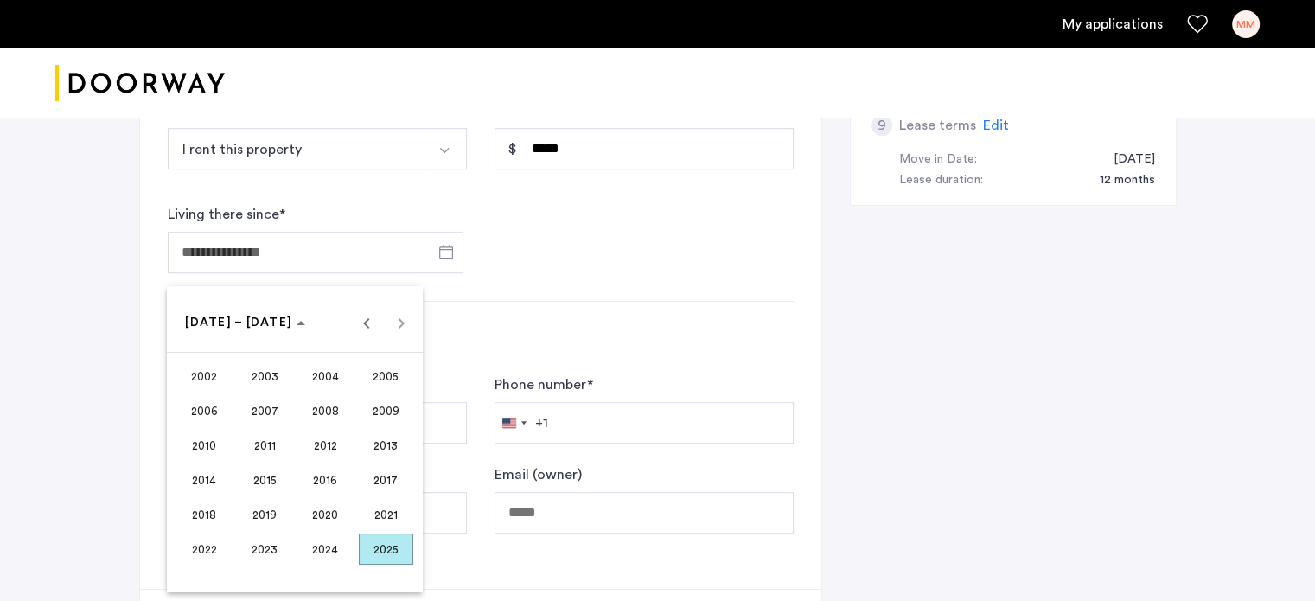
click at [208, 545] on span "2022" at bounding box center [204, 548] width 54 height 31
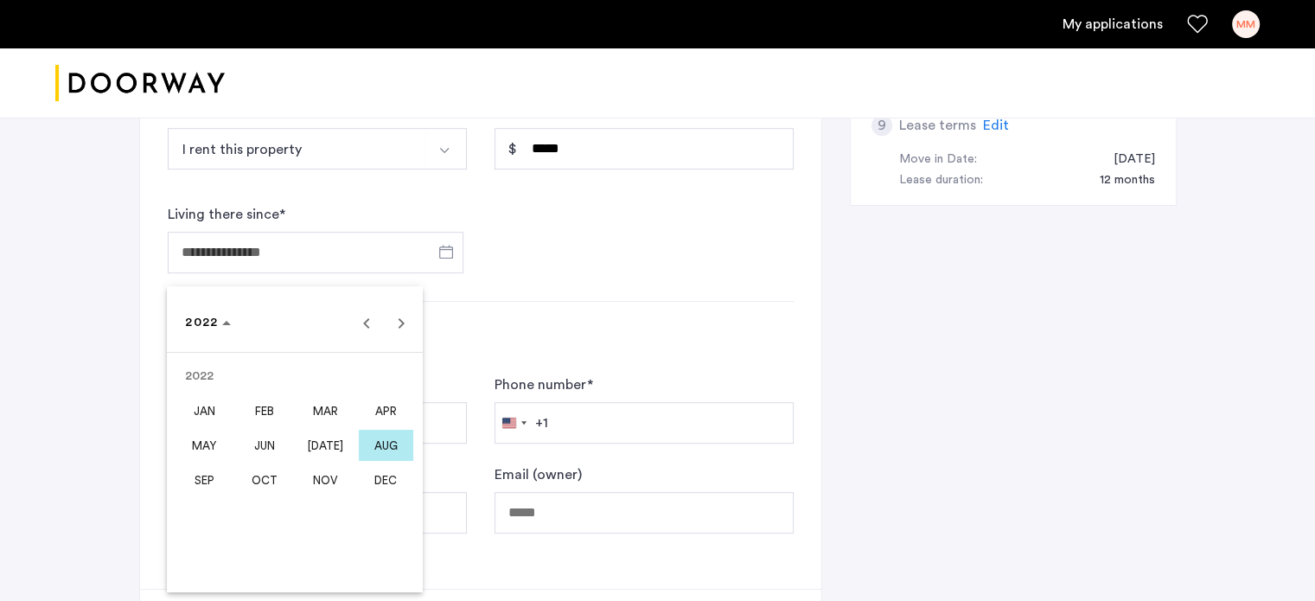
click at [202, 476] on span "SEP" at bounding box center [204, 479] width 54 height 31
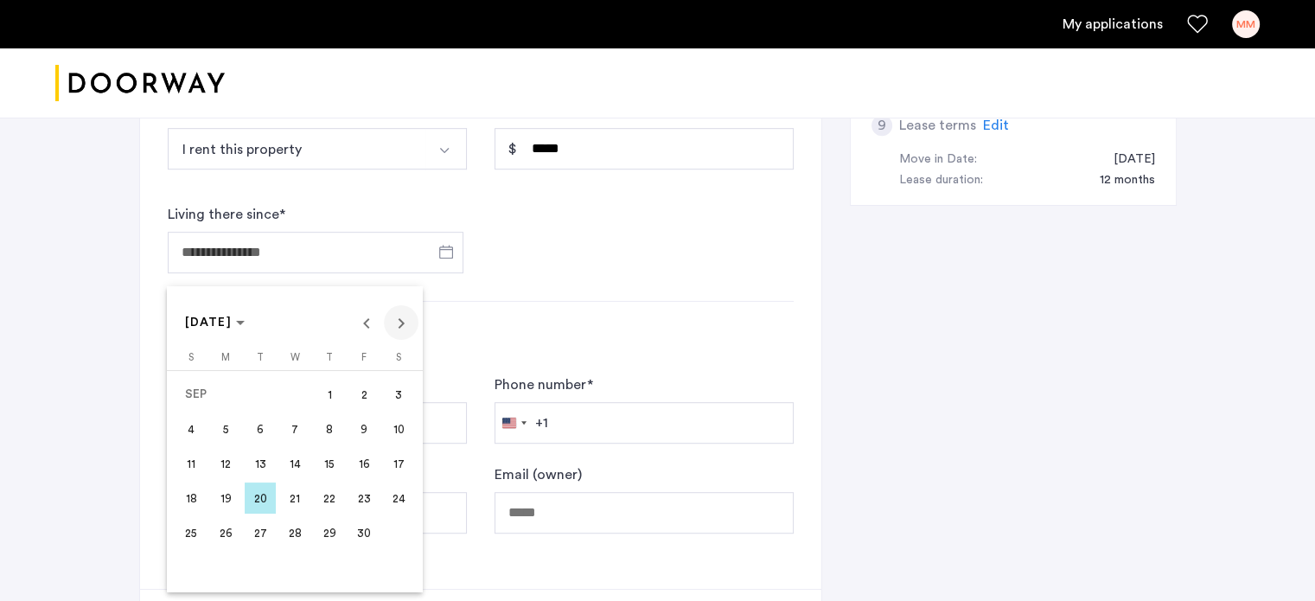
click at [407, 323] on span "Next month" at bounding box center [401, 322] width 35 height 35
click at [232, 564] on span "31" at bounding box center [225, 567] width 31 height 31
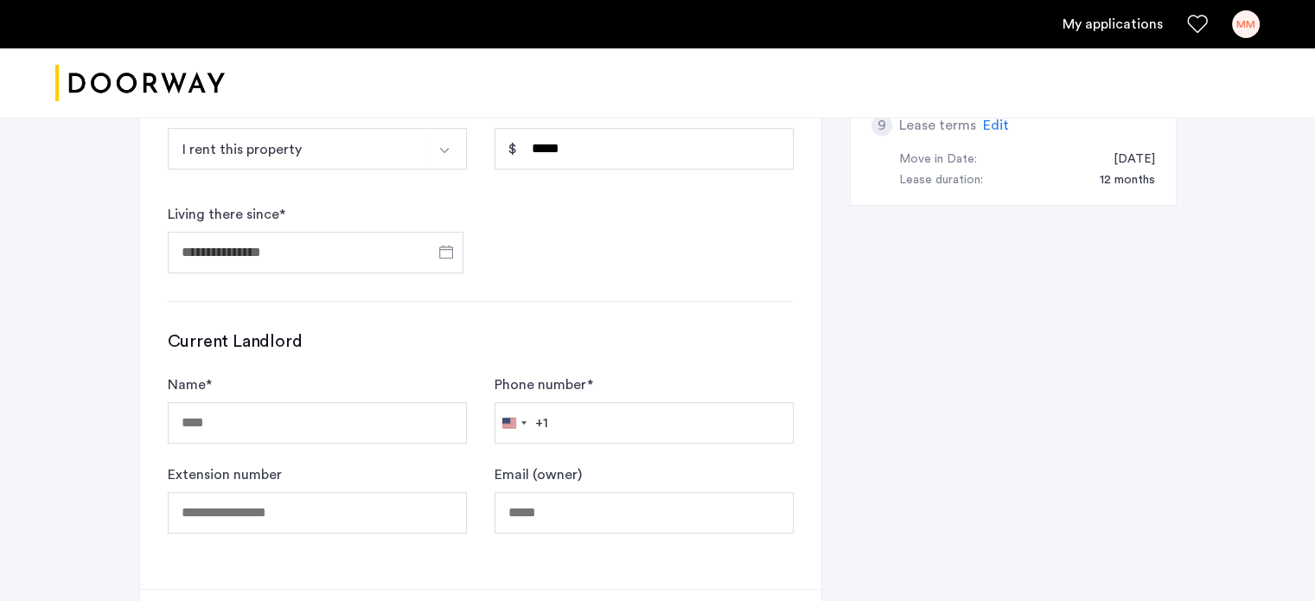
type input "**********"
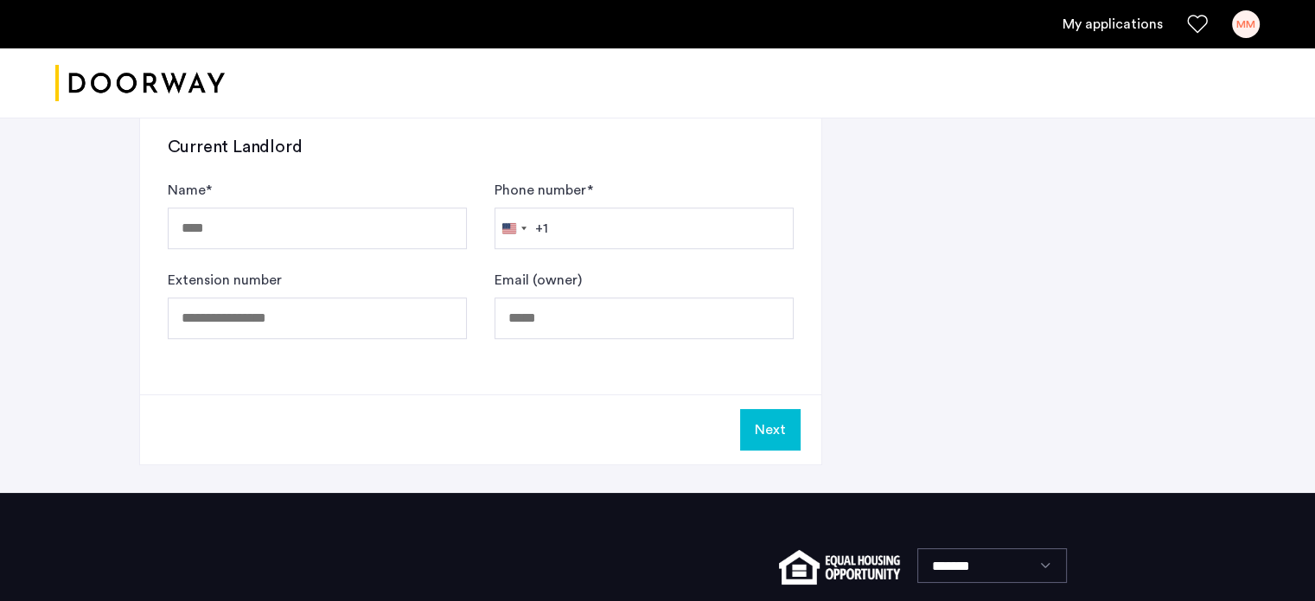
scroll to position [1136, 0]
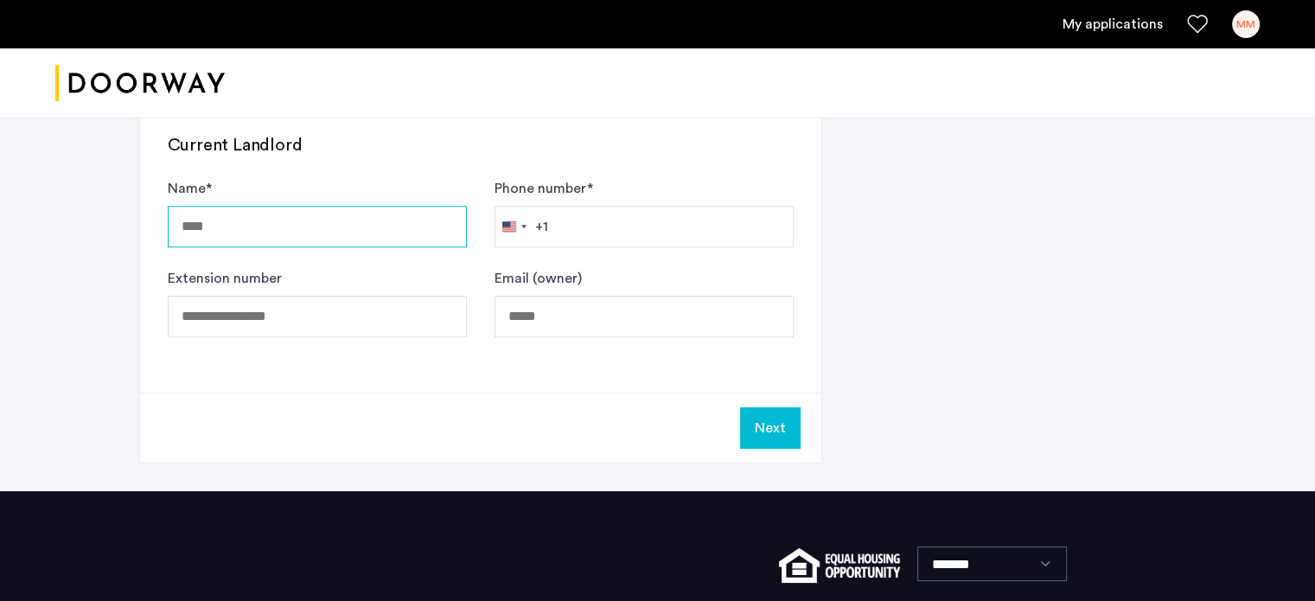
click at [245, 224] on input "Name *" at bounding box center [317, 226] width 299 height 41
click at [601, 214] on input "Phone number *" at bounding box center [643, 226] width 299 height 41
click at [308, 224] on input "**********" at bounding box center [317, 226] width 299 height 41
type input "**********"
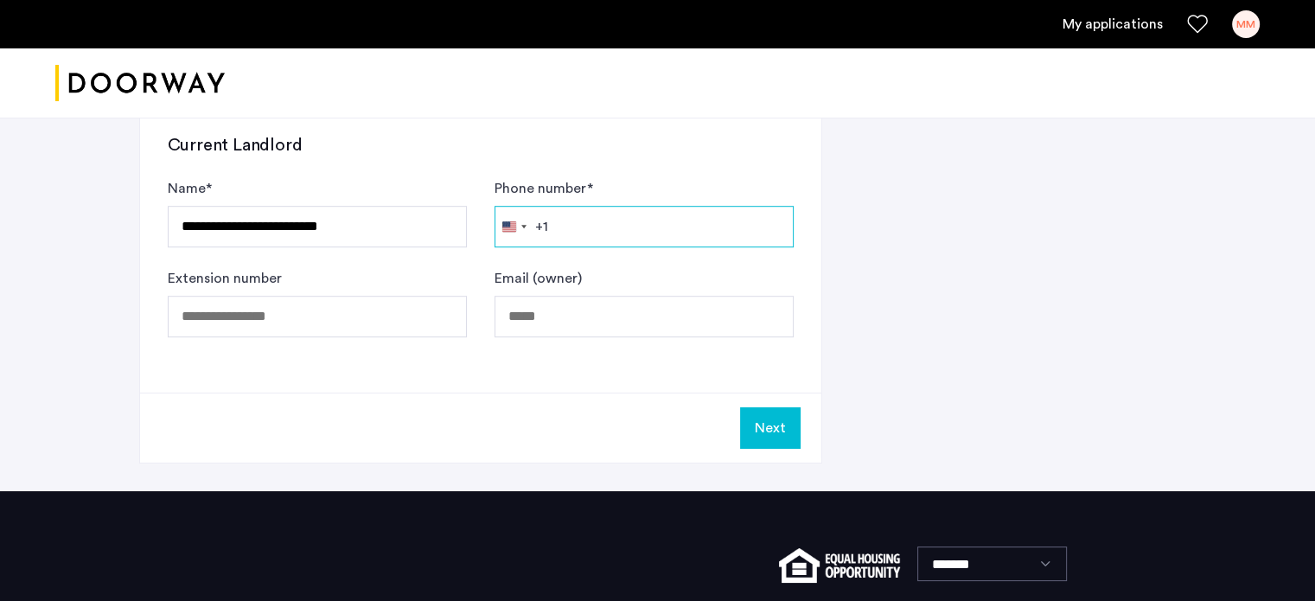
click at [584, 231] on input "Phone number *" at bounding box center [643, 226] width 299 height 41
paste input "**********"
type input "**********"
drag, startPoint x: 638, startPoint y: 219, endPoint x: 524, endPoint y: 211, distance: 114.4
click at [524, 211] on div "United States +1 +1 244 results found Afghanistan +93 Åland Islands +358 Albani…" at bounding box center [643, 226] width 299 height 41
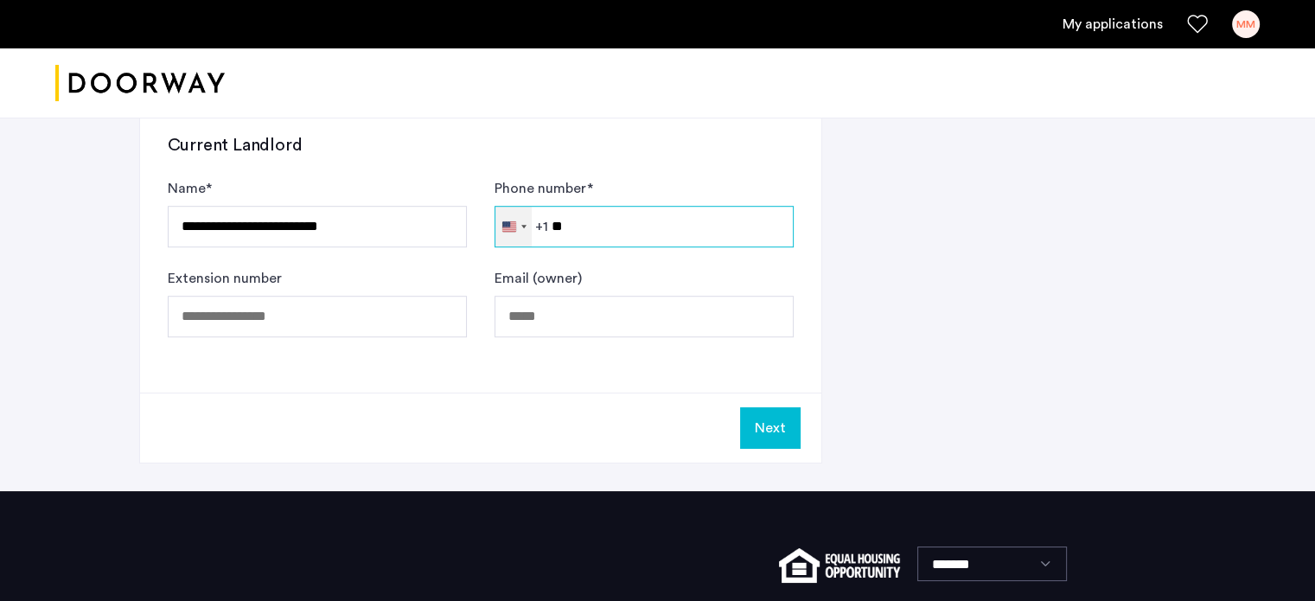
type input "*"
type input "**********"
click at [764, 433] on button "Next" at bounding box center [770, 427] width 61 height 41
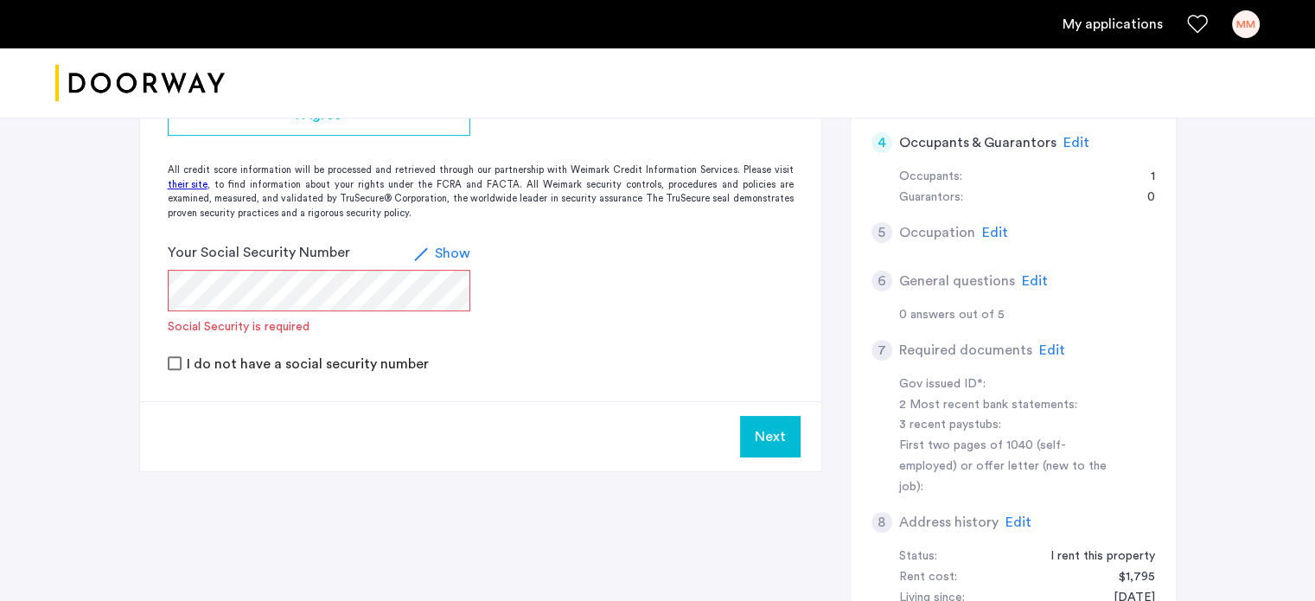
scroll to position [346, 0]
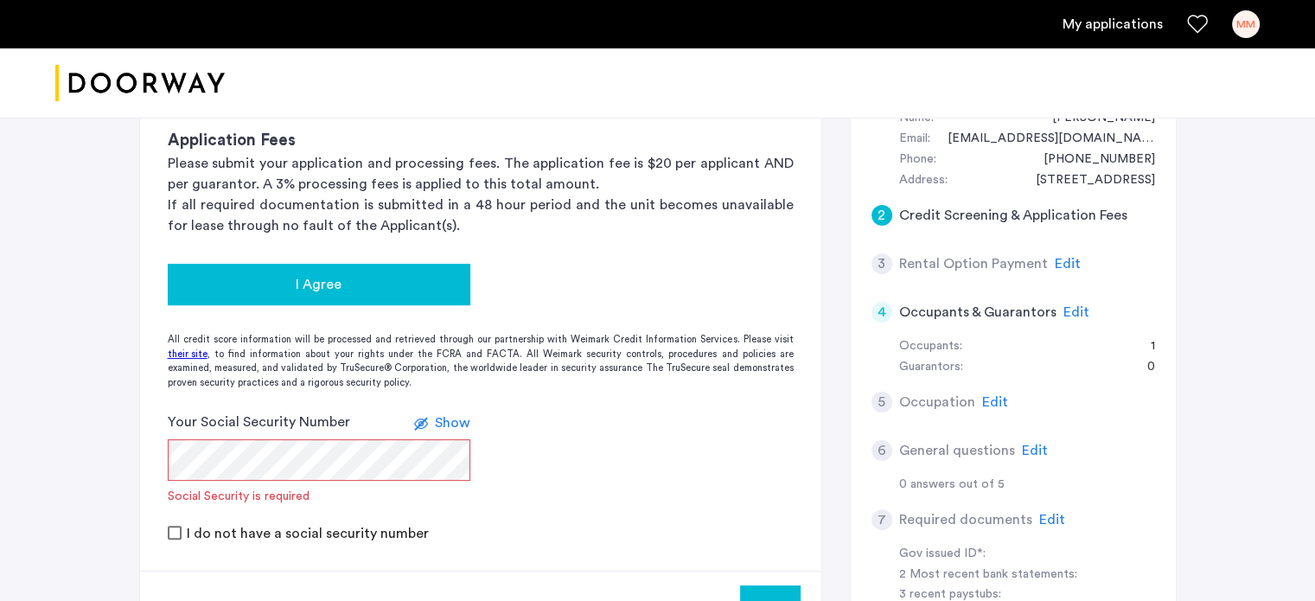
click at [288, 287] on div "I Agree" at bounding box center [319, 284] width 275 height 21
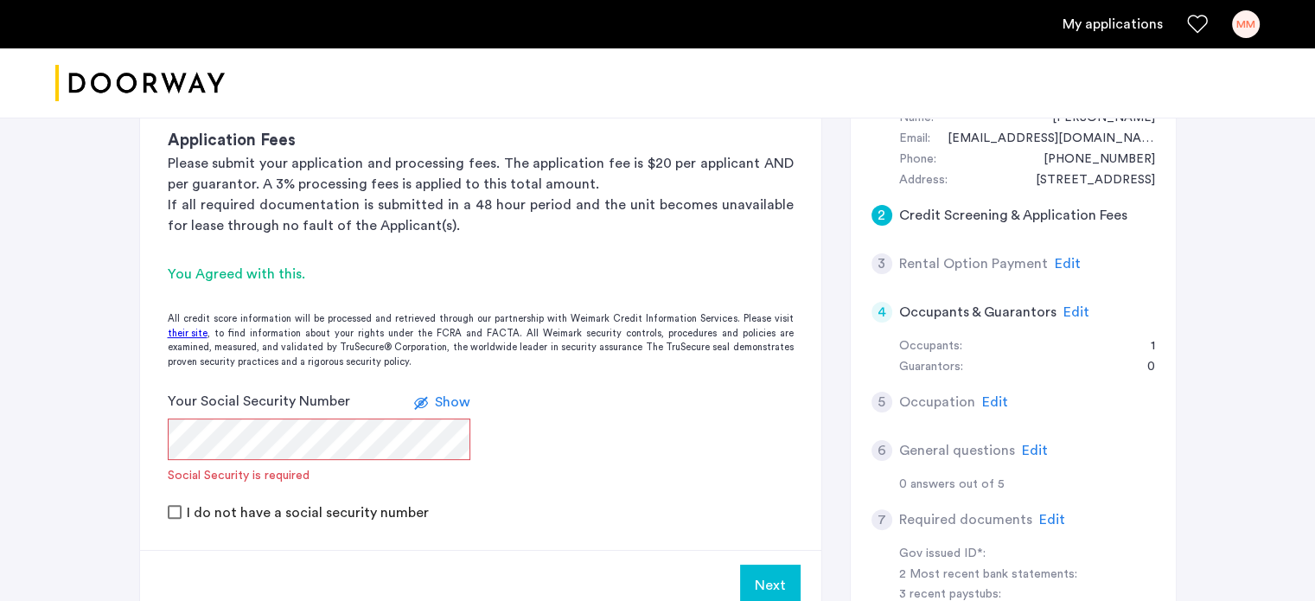
click at [308, 459] on div "Your Social Security Number Show Social Security is required" at bounding box center [319, 437] width 303 height 93
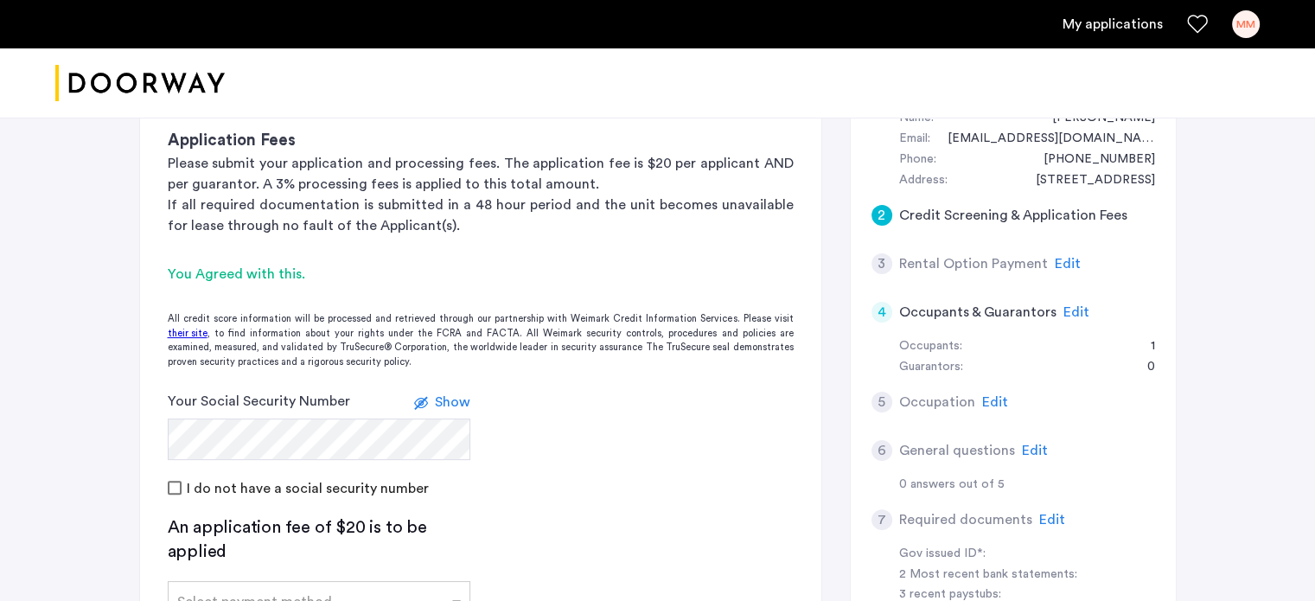
click at [513, 474] on form "Your Social Security Number Show I do not have a social security number" at bounding box center [480, 444] width 681 height 107
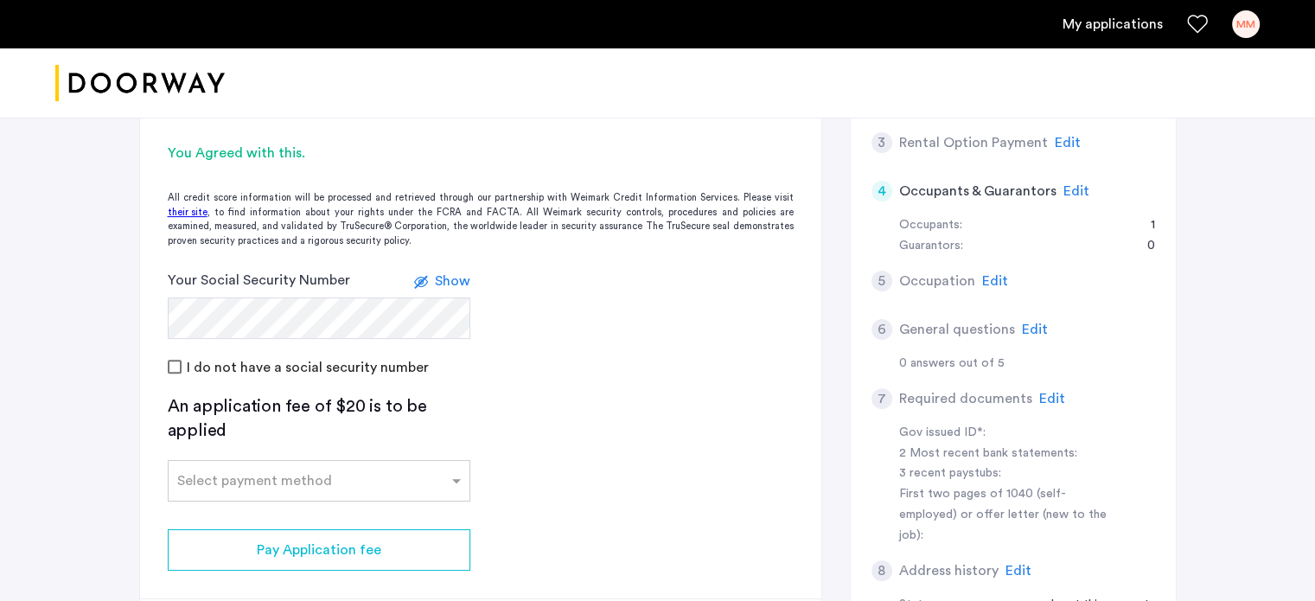
scroll to position [534, 0]
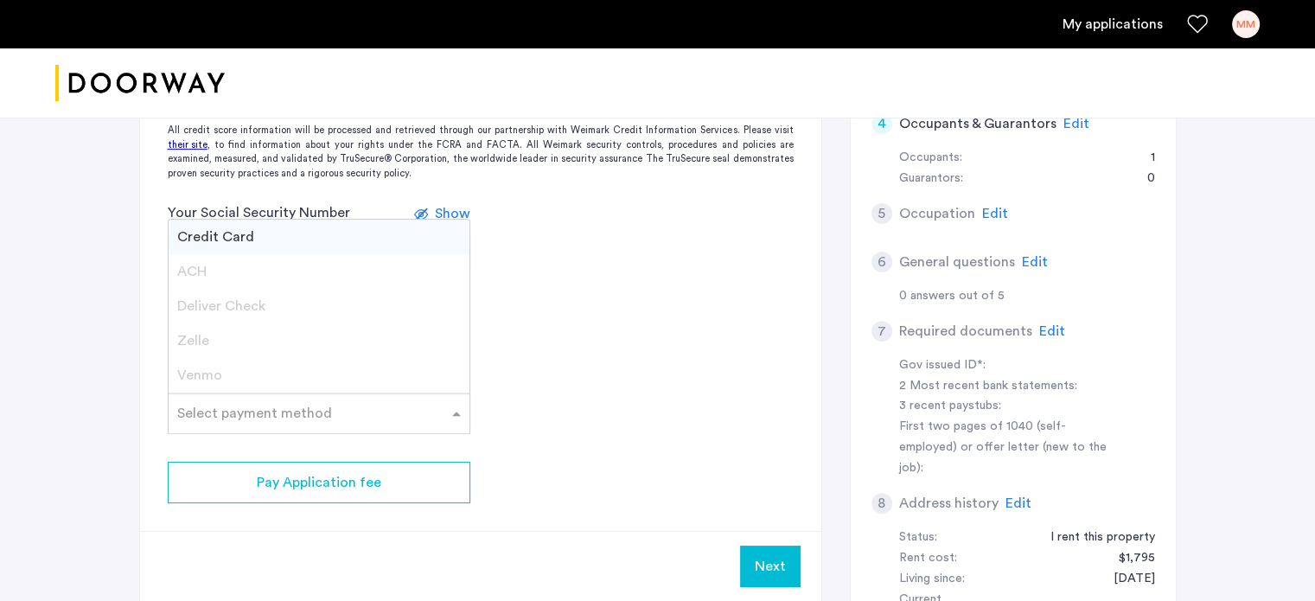
click at [345, 418] on div "Select payment method" at bounding box center [308, 413] width 279 height 21
click at [292, 233] on div "Credit Card" at bounding box center [319, 237] width 301 height 35
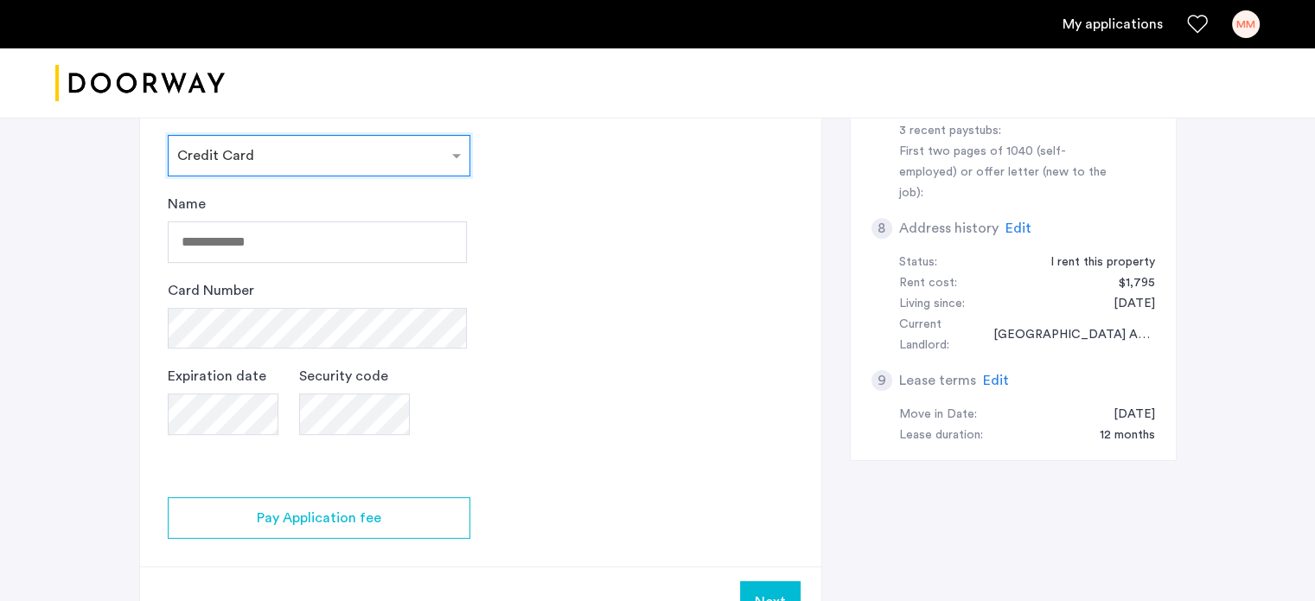
scroll to position [811, 0]
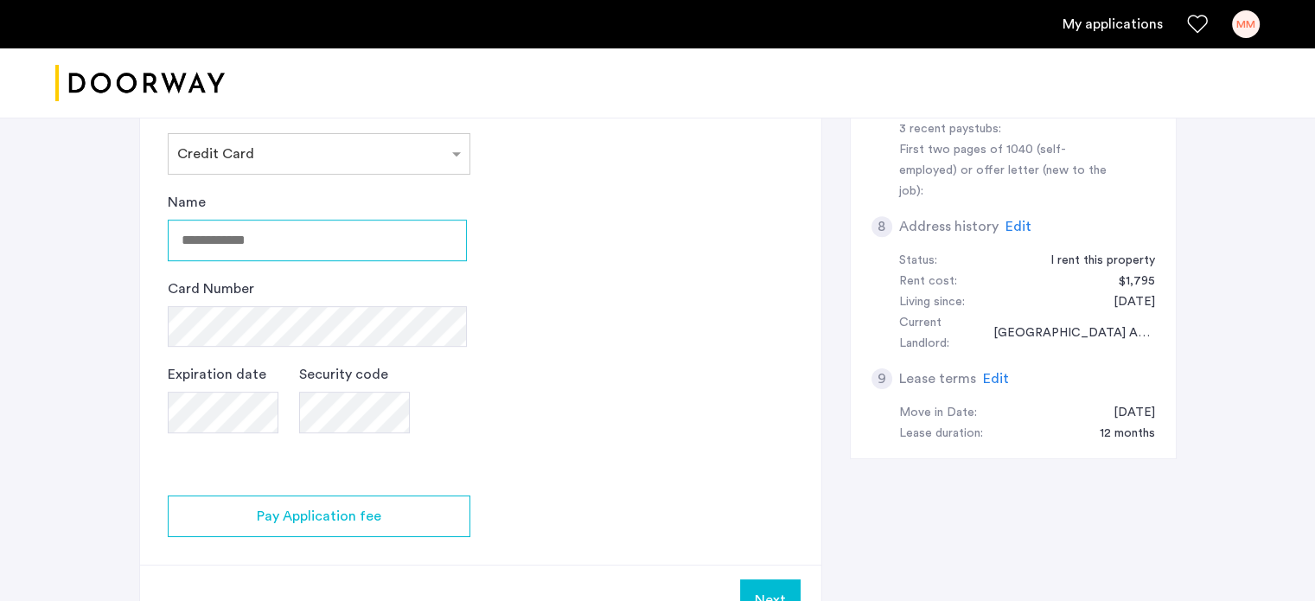
click at [347, 247] on input "Name" at bounding box center [317, 240] width 299 height 41
click at [318, 236] on input "**********" at bounding box center [317, 240] width 299 height 41
drag, startPoint x: 318, startPoint y: 237, endPoint x: 176, endPoint y: 230, distance: 141.9
click at [176, 230] on input "**********" at bounding box center [317, 240] width 299 height 41
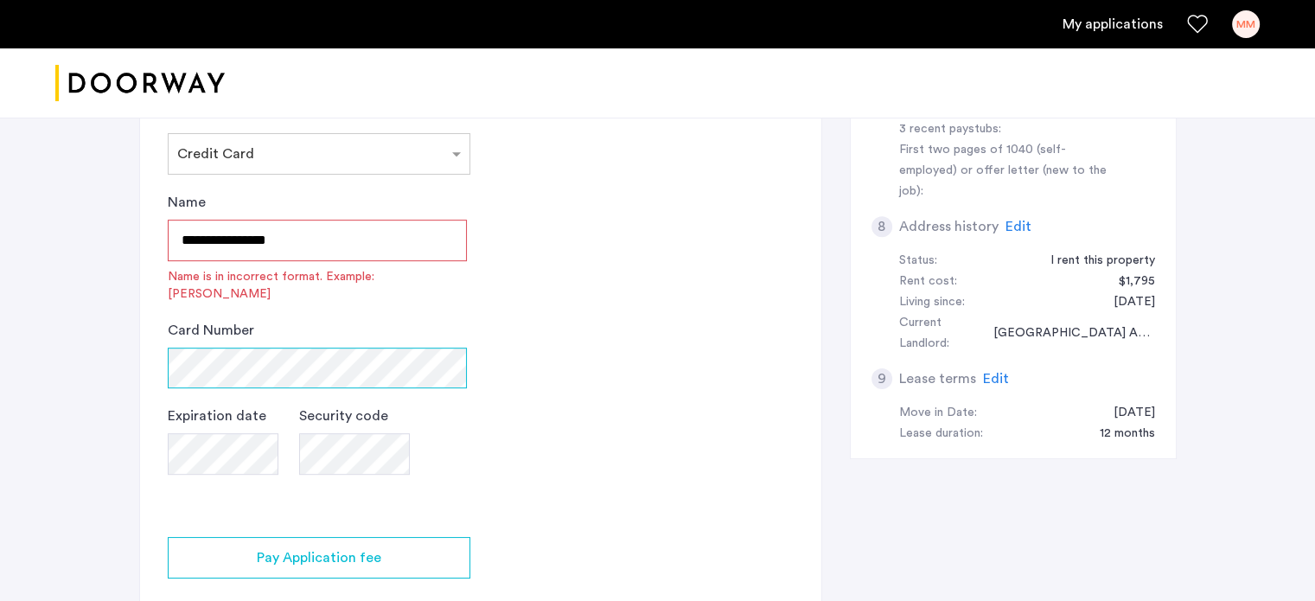
click at [276, 325] on div "Card Number" at bounding box center [317, 354] width 299 height 69
click at [287, 233] on input "**********" at bounding box center [317, 240] width 299 height 41
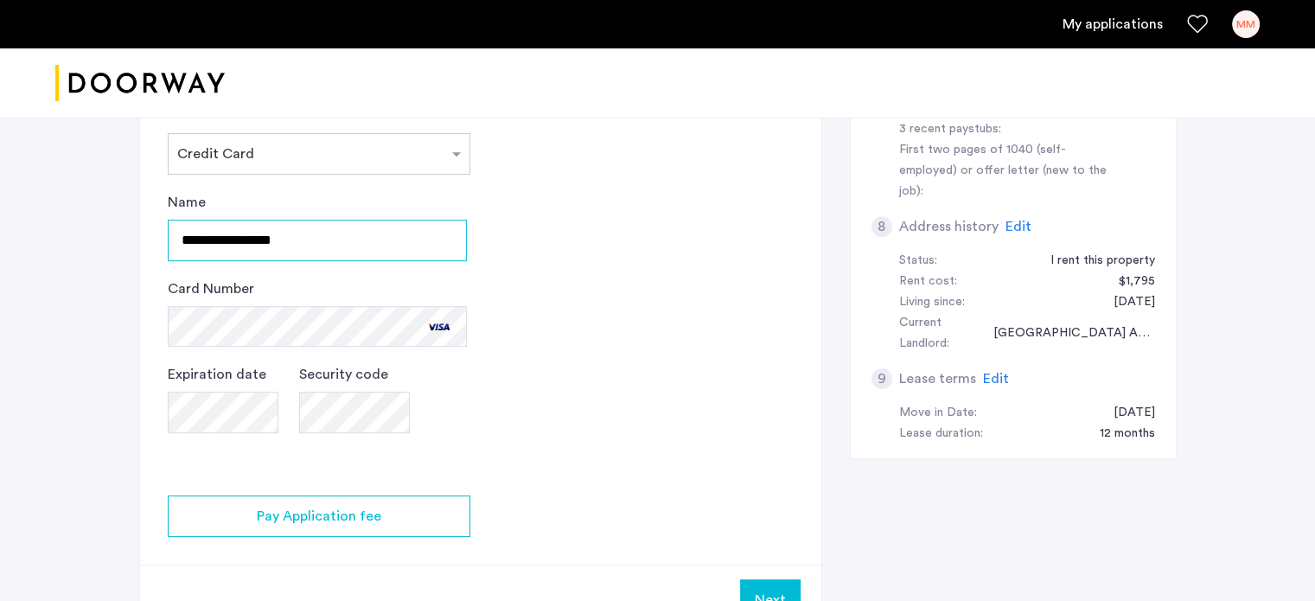
type input "**********"
click at [560, 269] on app-credit-screening "2 Credit Screening & Application Fees Application Fees Please submit your appli…" at bounding box center [480, 108] width 681 height 1054
click at [650, 345] on app-credit-screening "2 Credit Screening & Application Fees Application Fees Please submit your appli…" at bounding box center [480, 108] width 681 height 1054
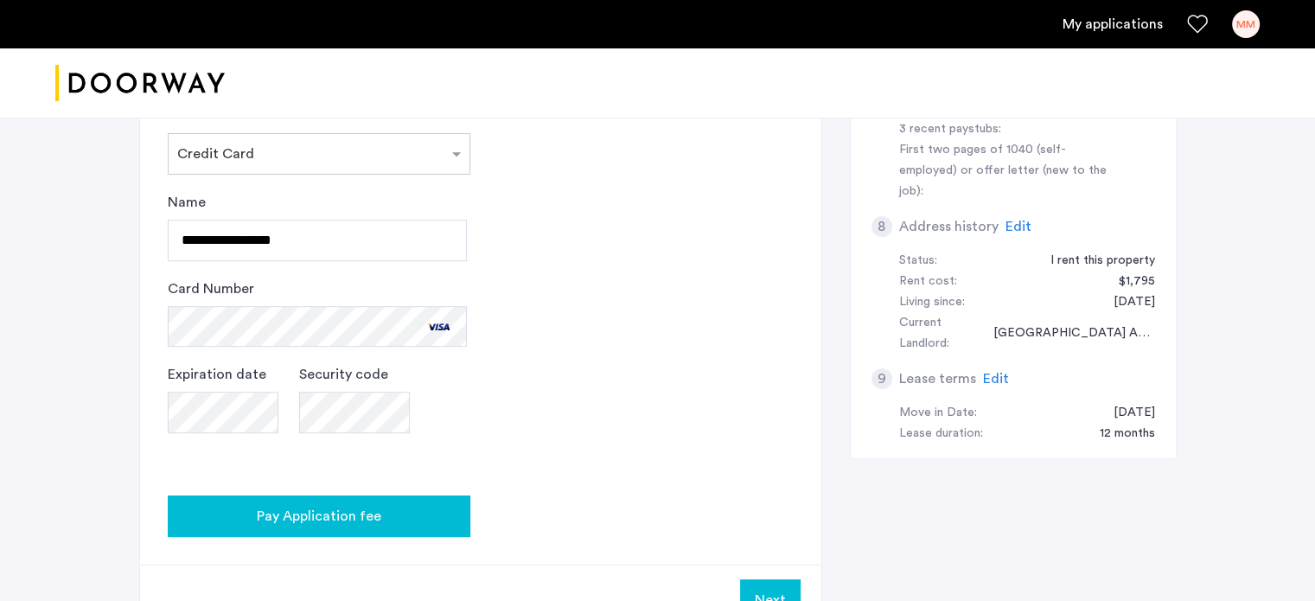
click at [340, 519] on span "Pay Application fee" at bounding box center [319, 516] width 124 height 21
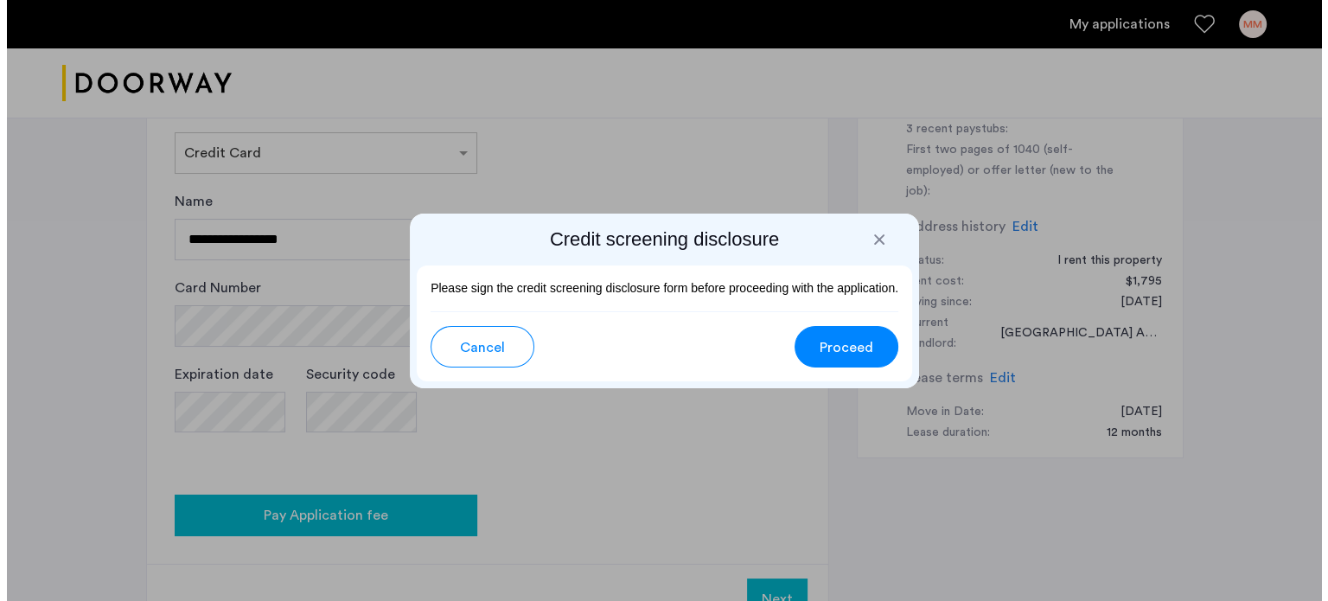
scroll to position [0, 0]
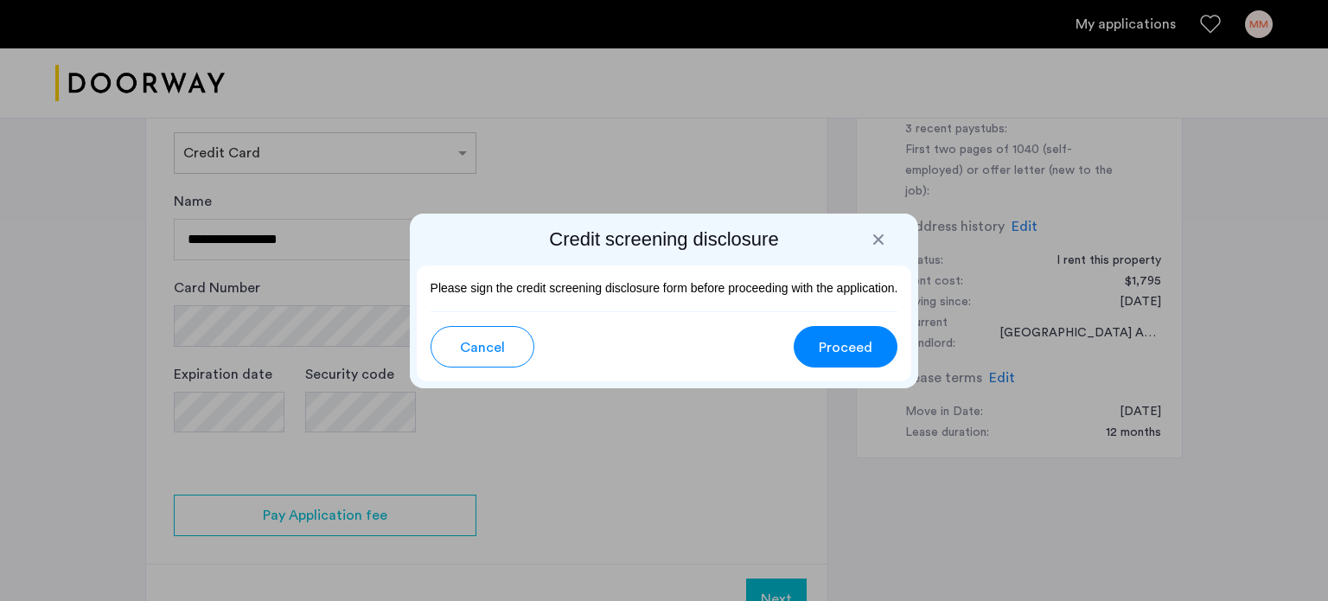
click at [872, 343] on button "Proceed" at bounding box center [846, 346] width 104 height 41
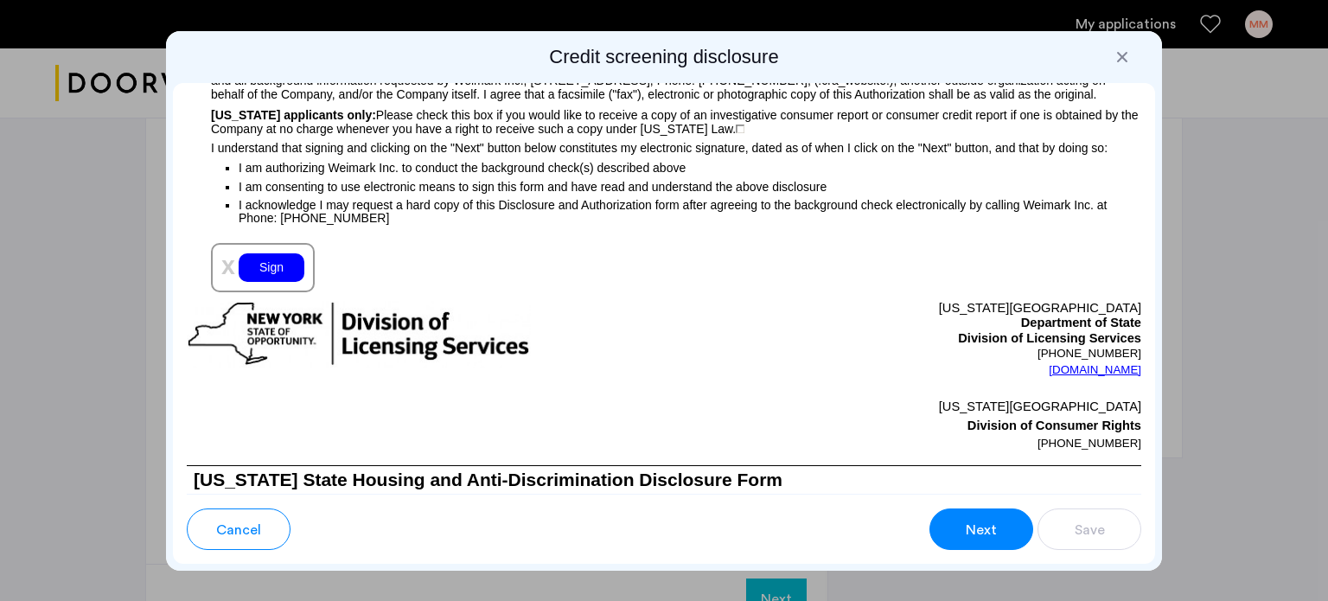
scroll to position [1879, 0]
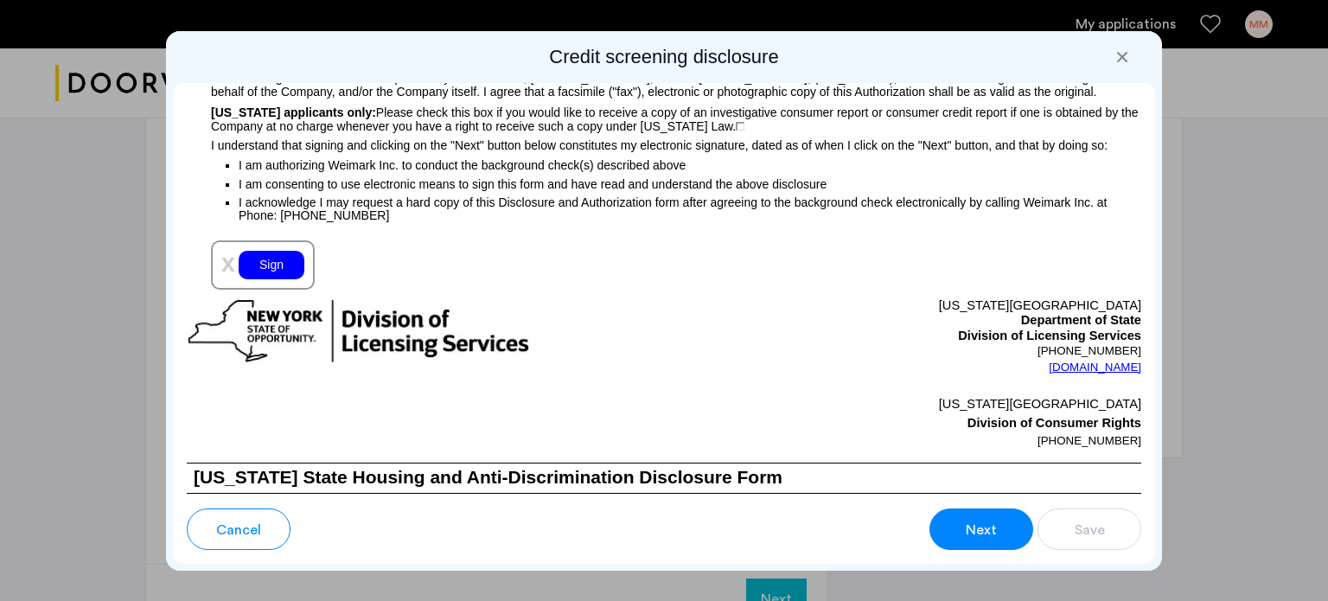
click at [284, 279] on div "Sign" at bounding box center [272, 265] width 66 height 29
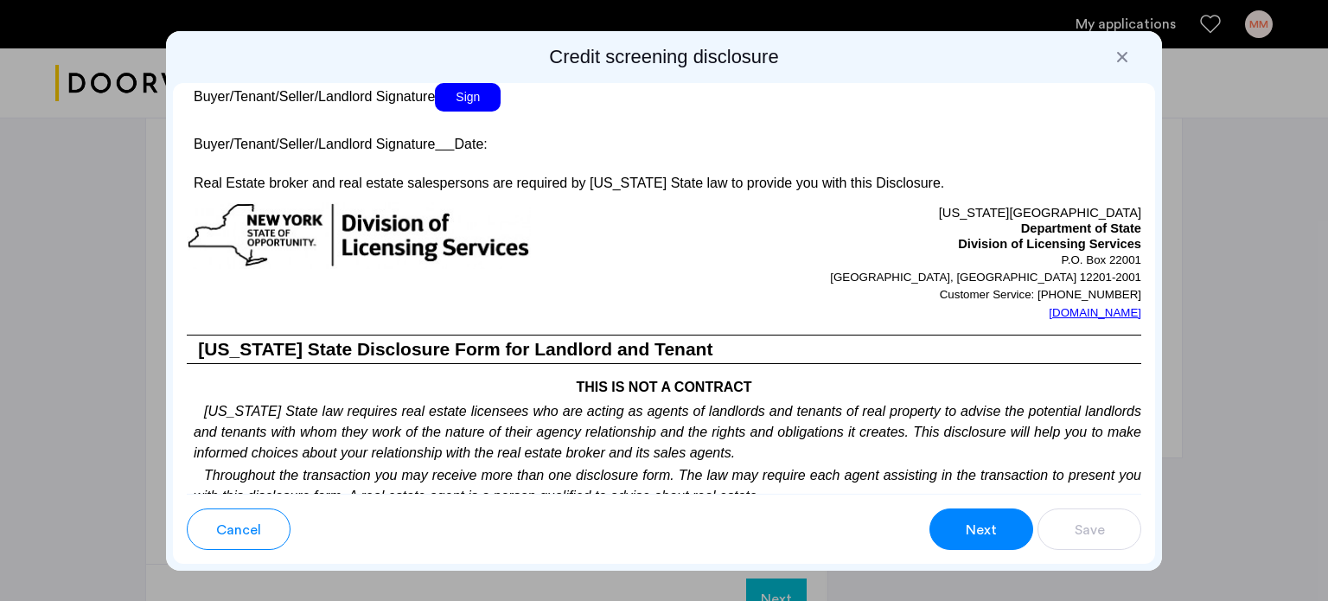
scroll to position [3288, 0]
click at [480, 111] on span "Sign" at bounding box center [468, 96] width 66 height 29
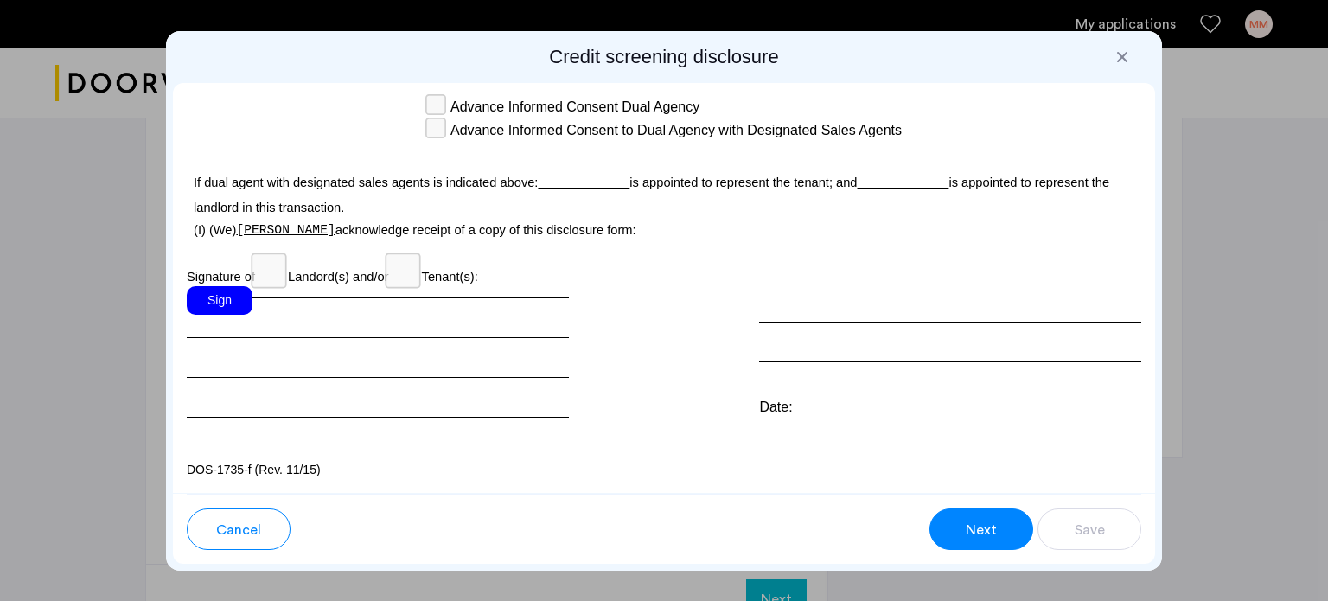
scroll to position [5064, 0]
click at [215, 297] on div "Sign" at bounding box center [220, 300] width 66 height 29
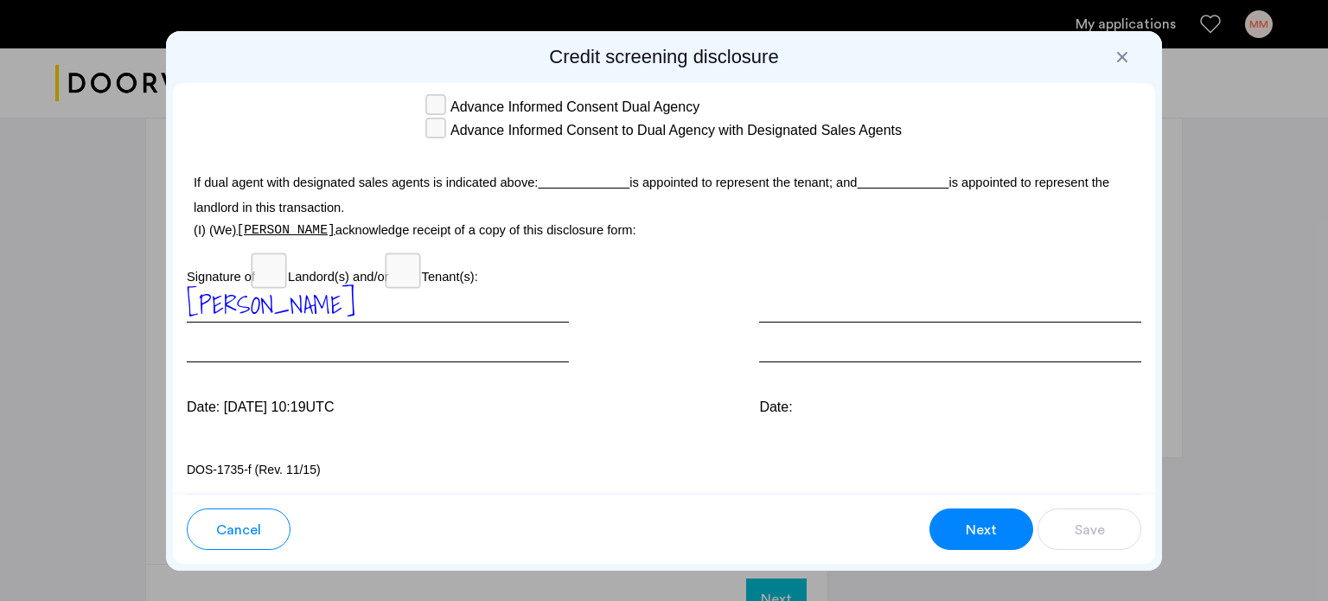
click at [966, 532] on span "Next" at bounding box center [981, 530] width 31 height 21
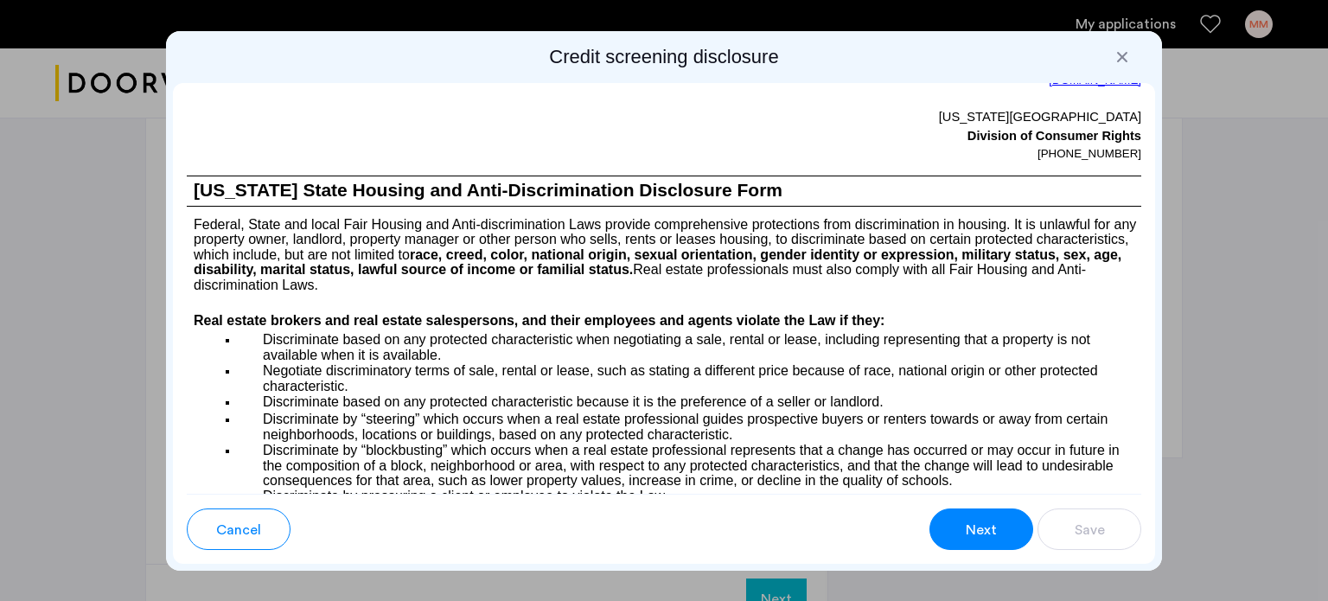
scroll to position [1307, 0]
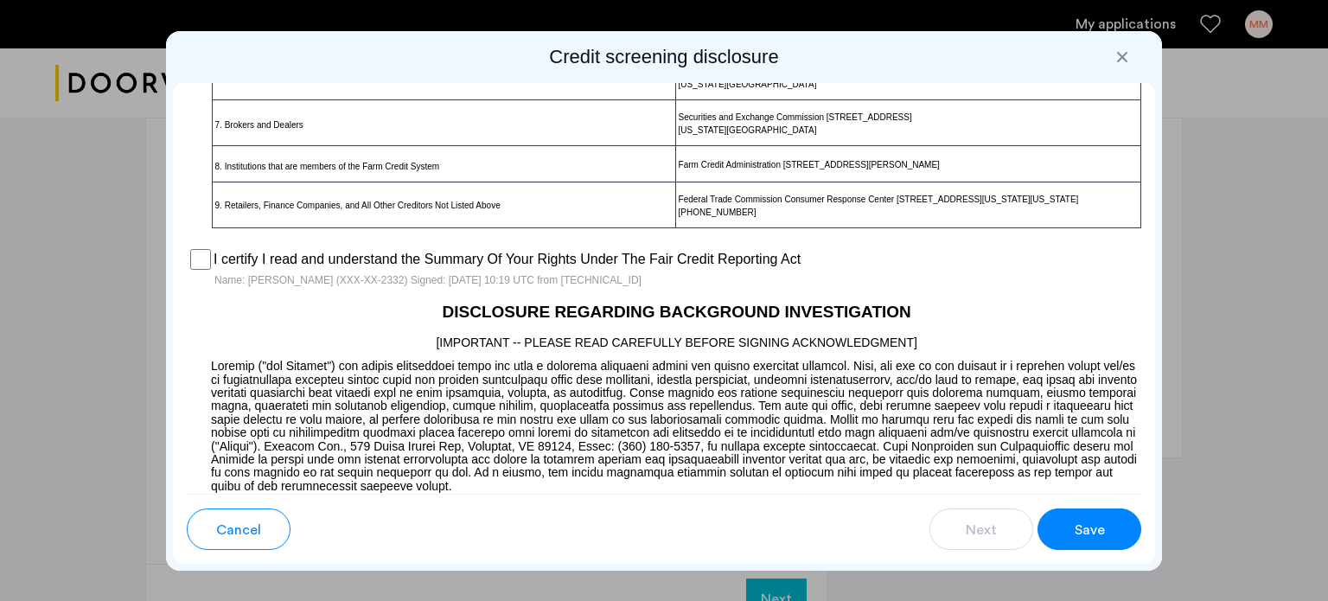
click at [1101, 528] on span "Save" at bounding box center [1089, 530] width 30 height 21
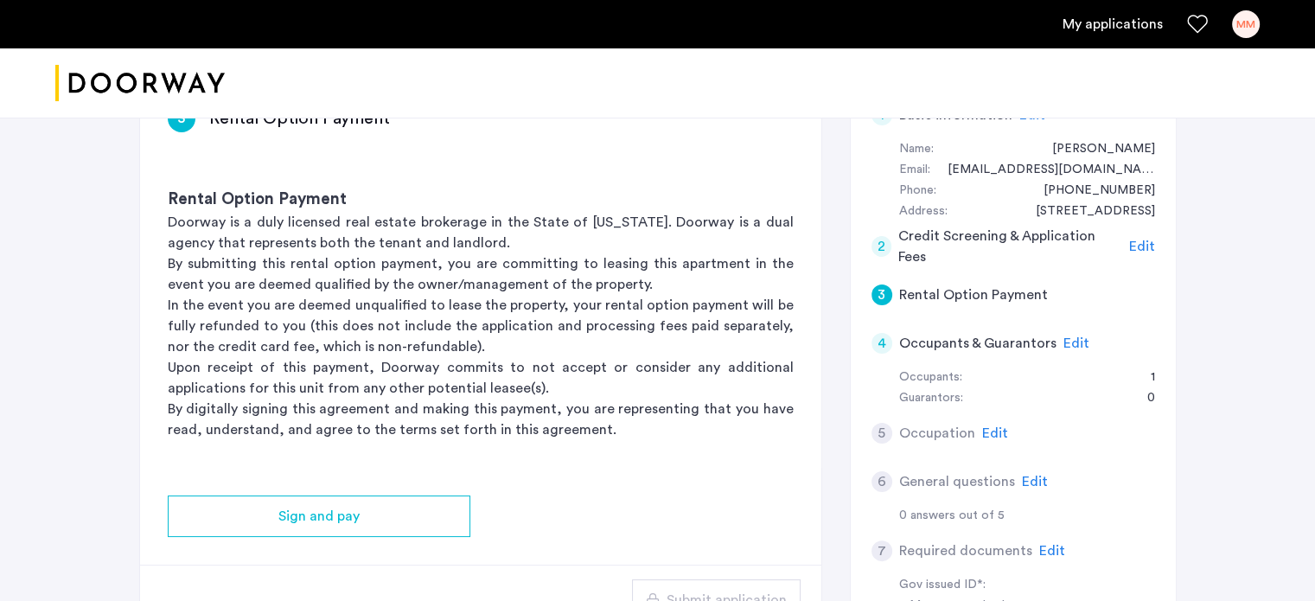
scroll to position [316, 0]
click at [1072, 341] on span "Edit" at bounding box center [1076, 342] width 26 height 14
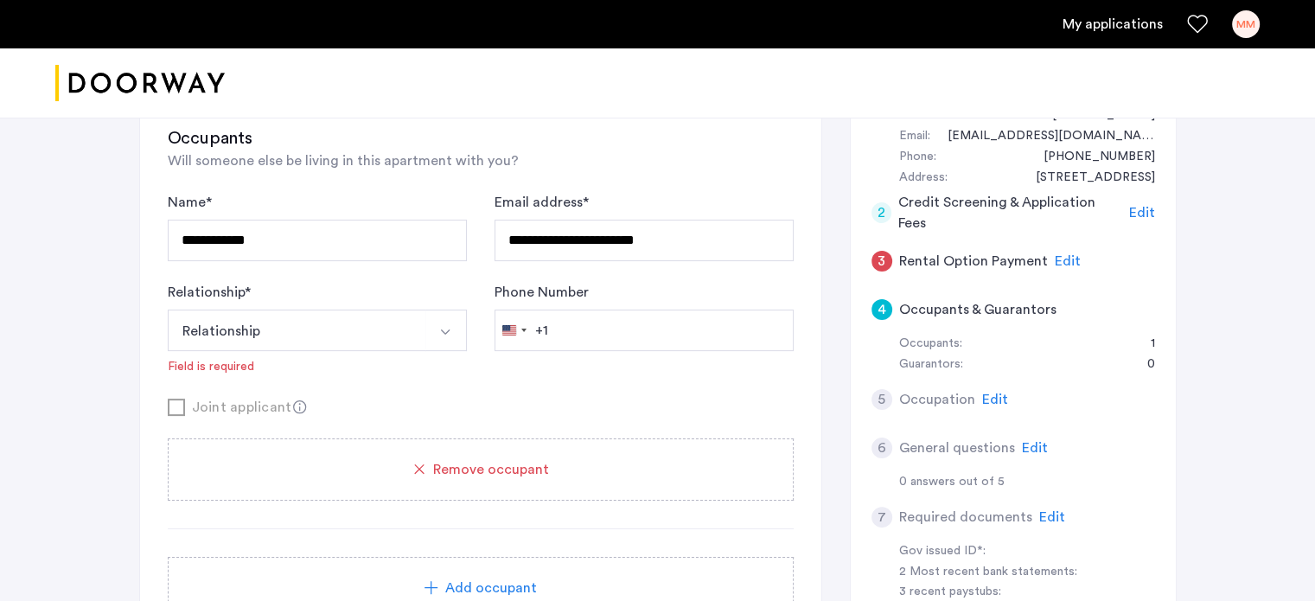
scroll to position [349, 0]
click at [415, 324] on button "Relationship" at bounding box center [297, 329] width 258 height 41
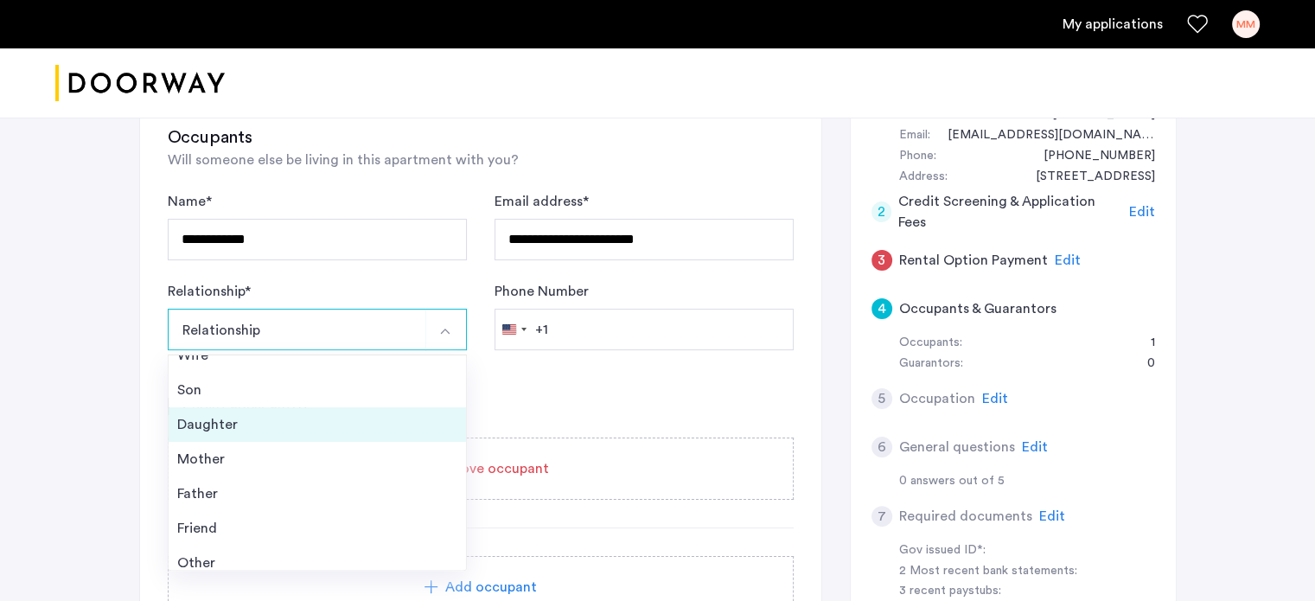
scroll to position [61, 0]
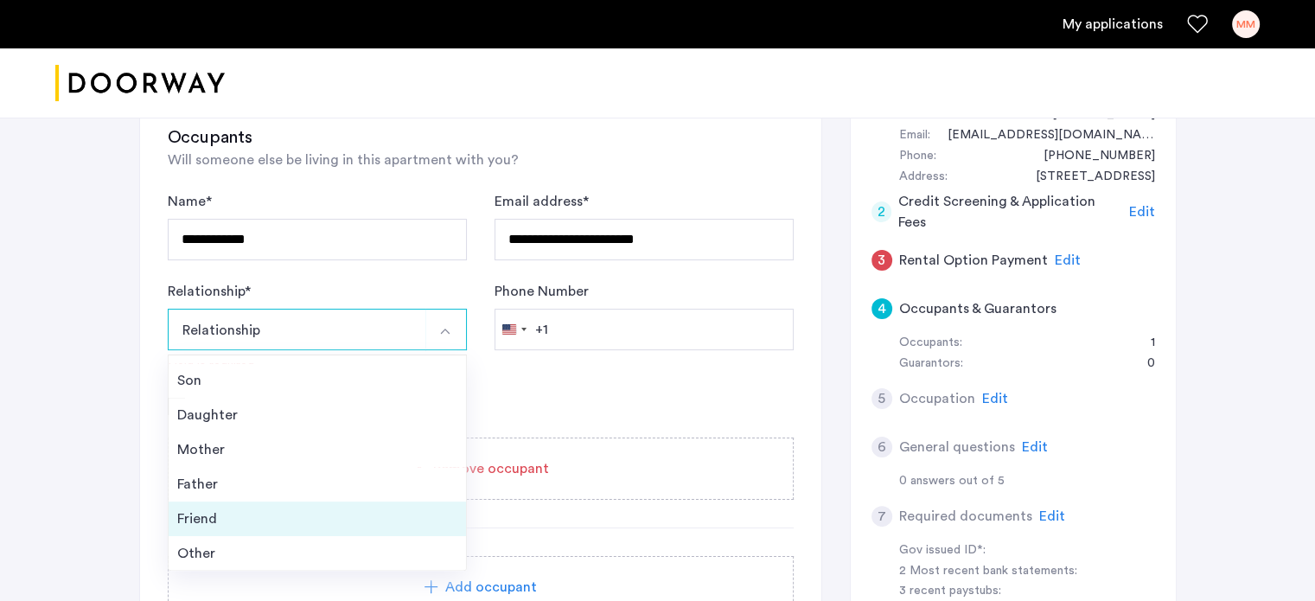
click at [307, 506] on li "Friend" at bounding box center [317, 518] width 297 height 35
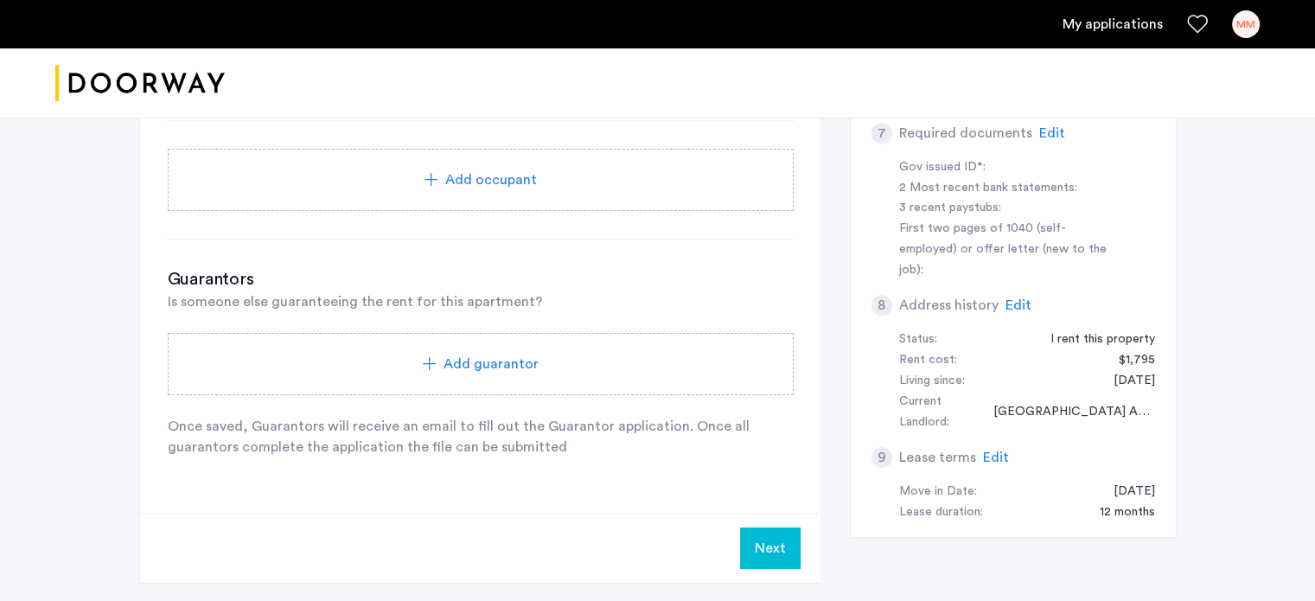
scroll to position [733, 0]
click at [754, 537] on button "Next" at bounding box center [770, 546] width 61 height 41
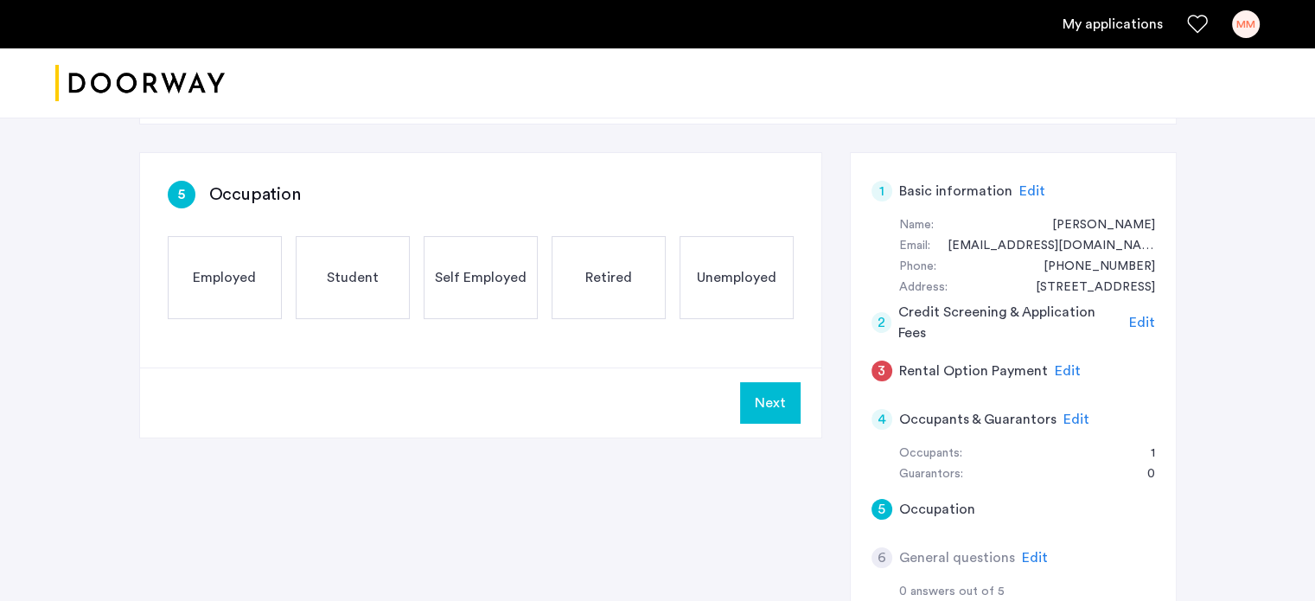
scroll to position [241, 0]
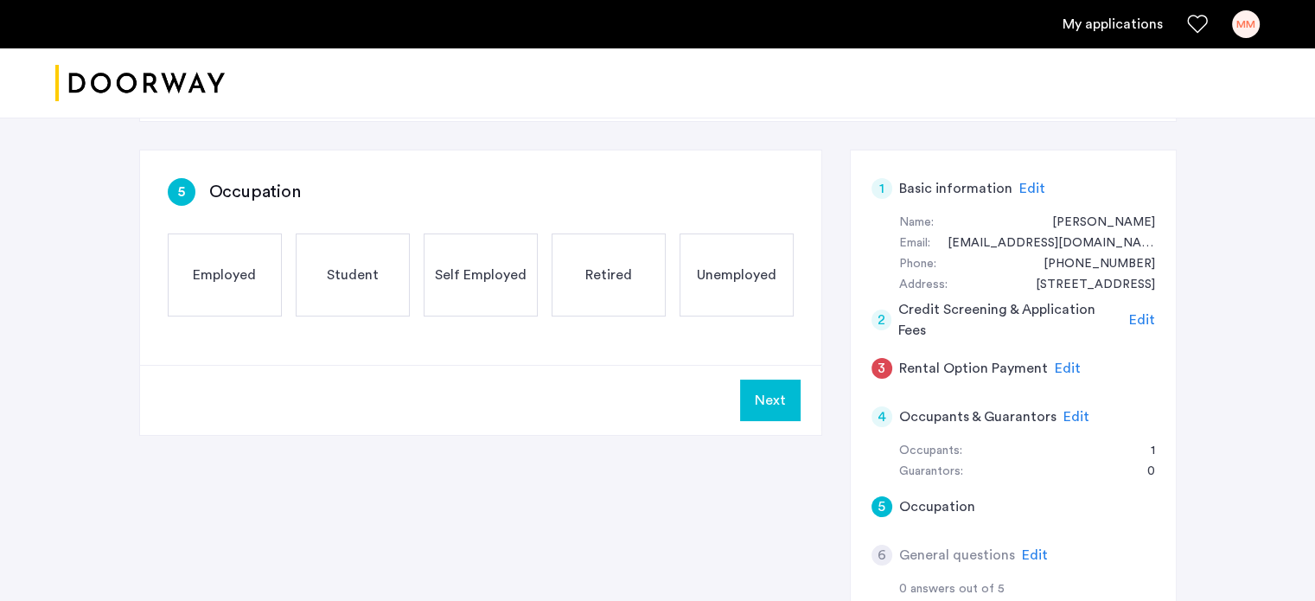
click at [217, 257] on div "Employed" at bounding box center [225, 274] width 114 height 83
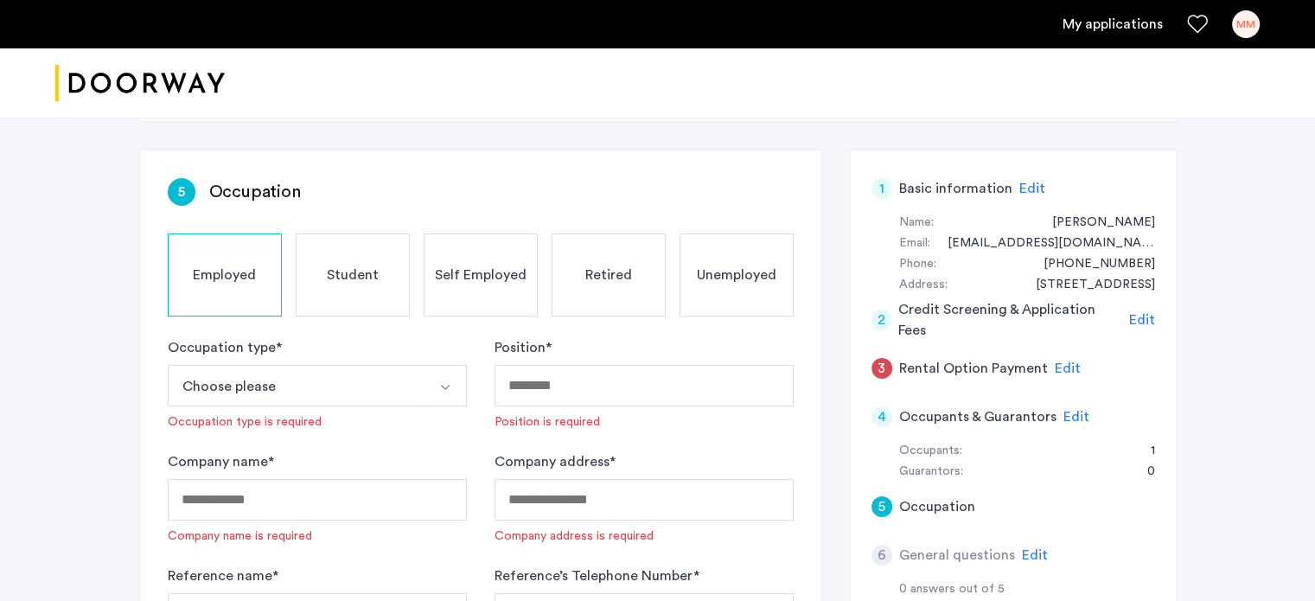
click at [338, 383] on button "Choose please" at bounding box center [297, 385] width 258 height 41
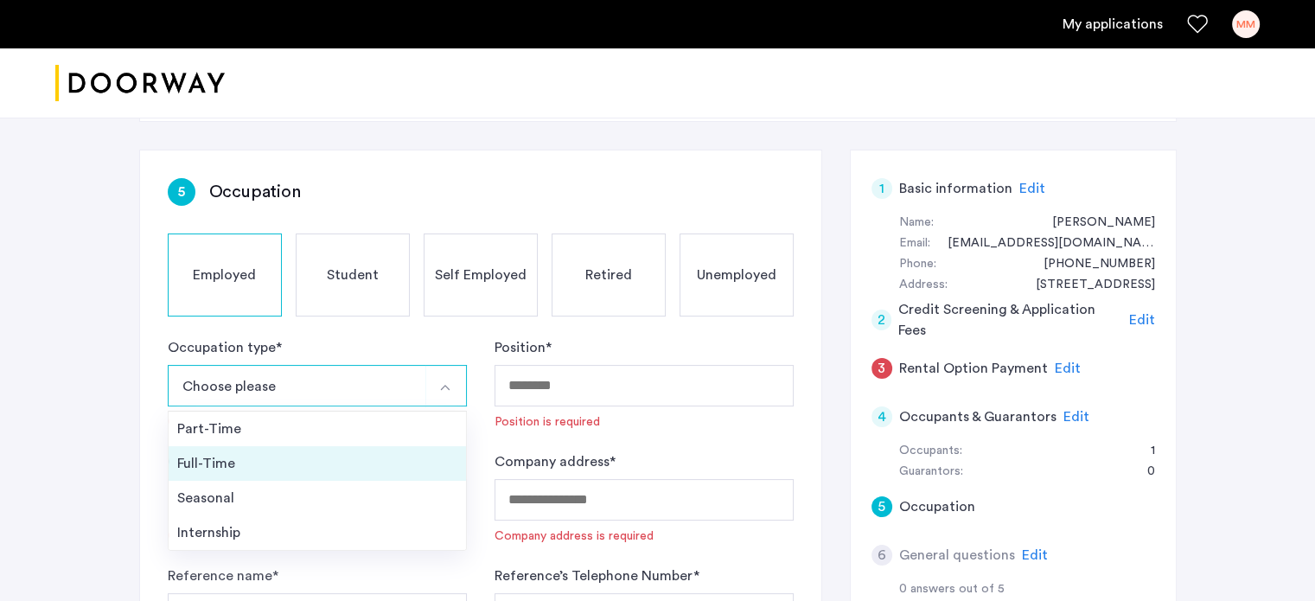
click at [348, 456] on div "Full-Time" at bounding box center [317, 463] width 280 height 21
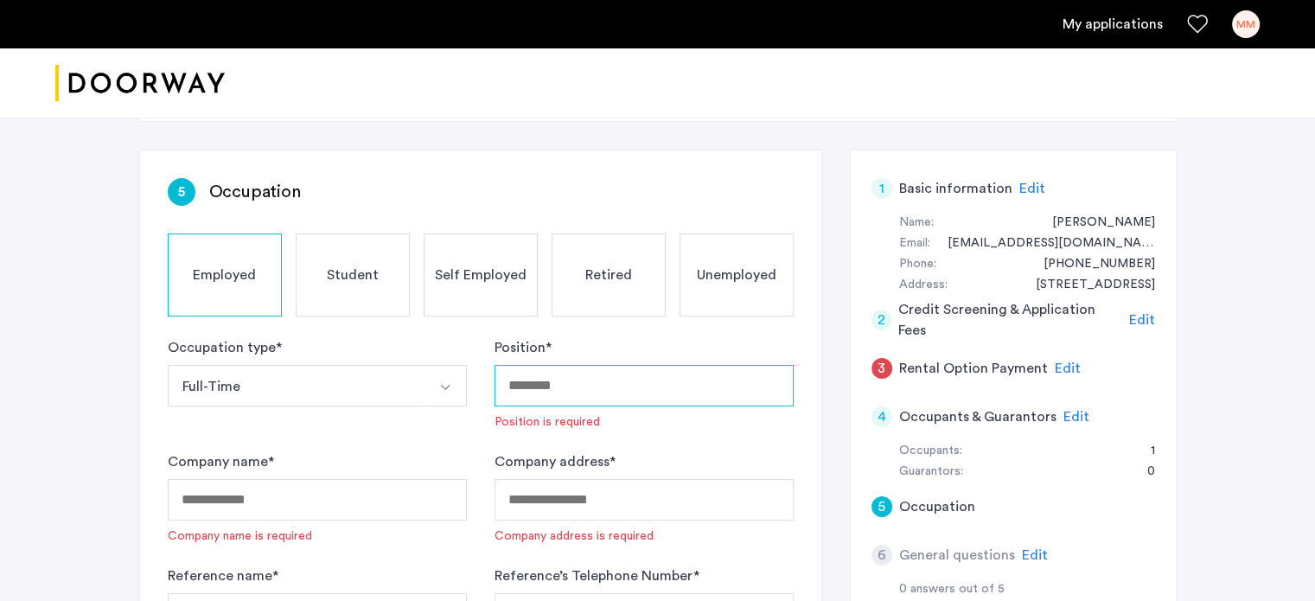
click at [550, 382] on input "Position *" at bounding box center [643, 385] width 299 height 41
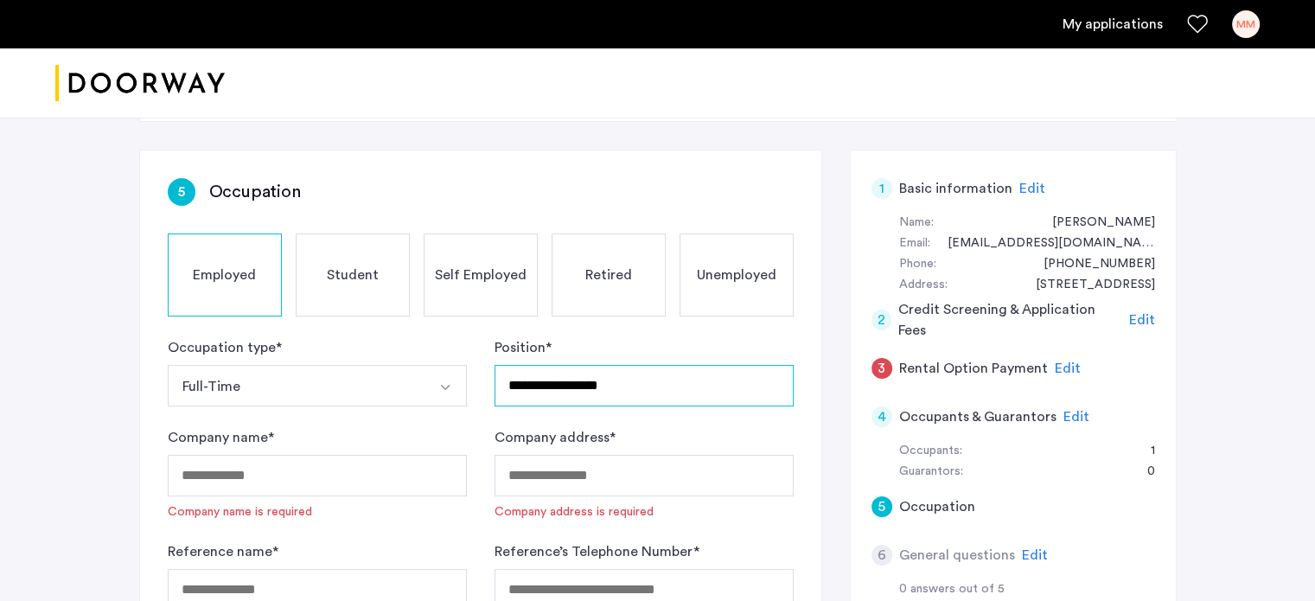
type input "**********"
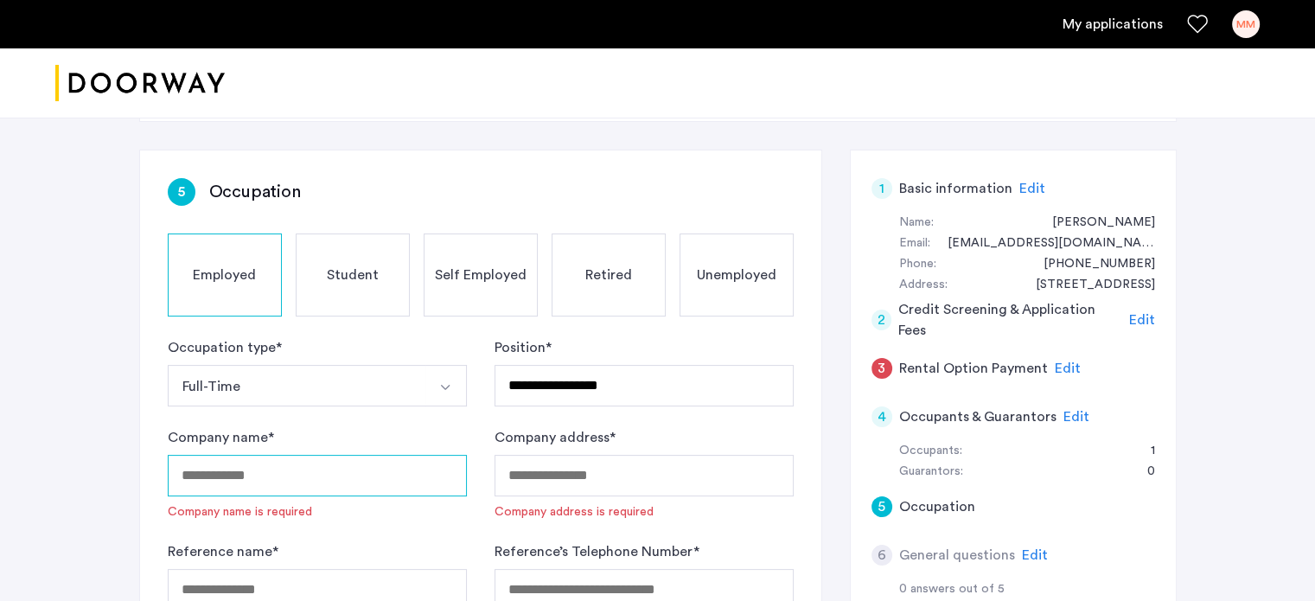
click at [379, 481] on input "Company name *" at bounding box center [317, 475] width 299 height 41
type input "**********"
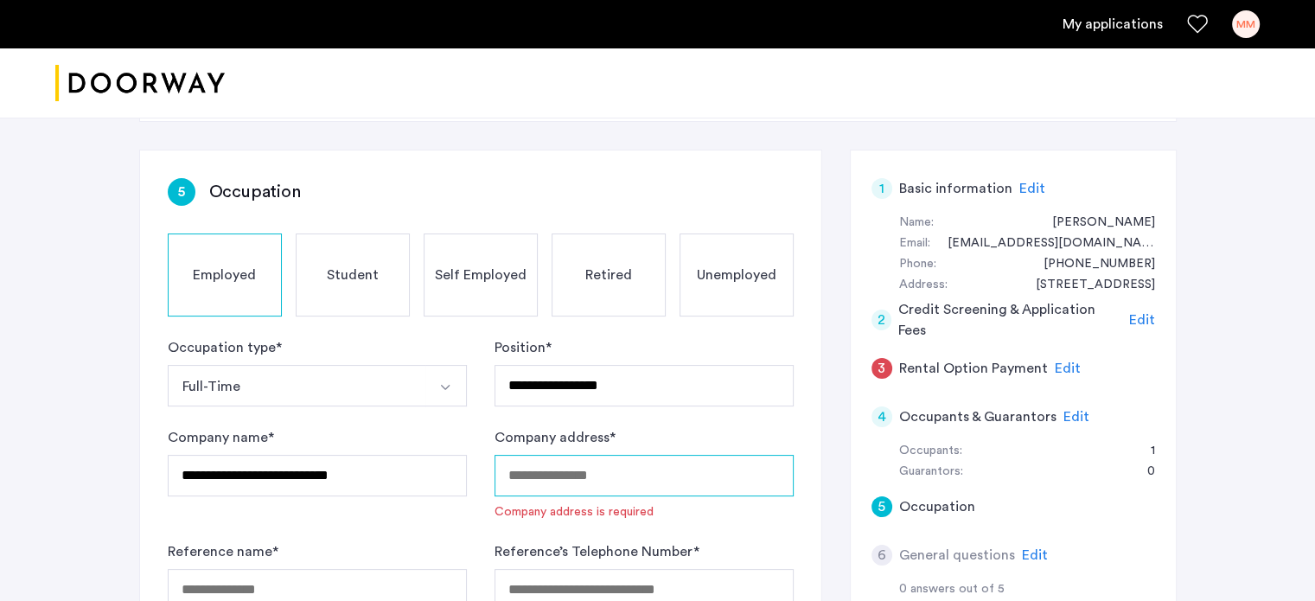
click at [564, 480] on input "Company address *" at bounding box center [643, 475] width 299 height 41
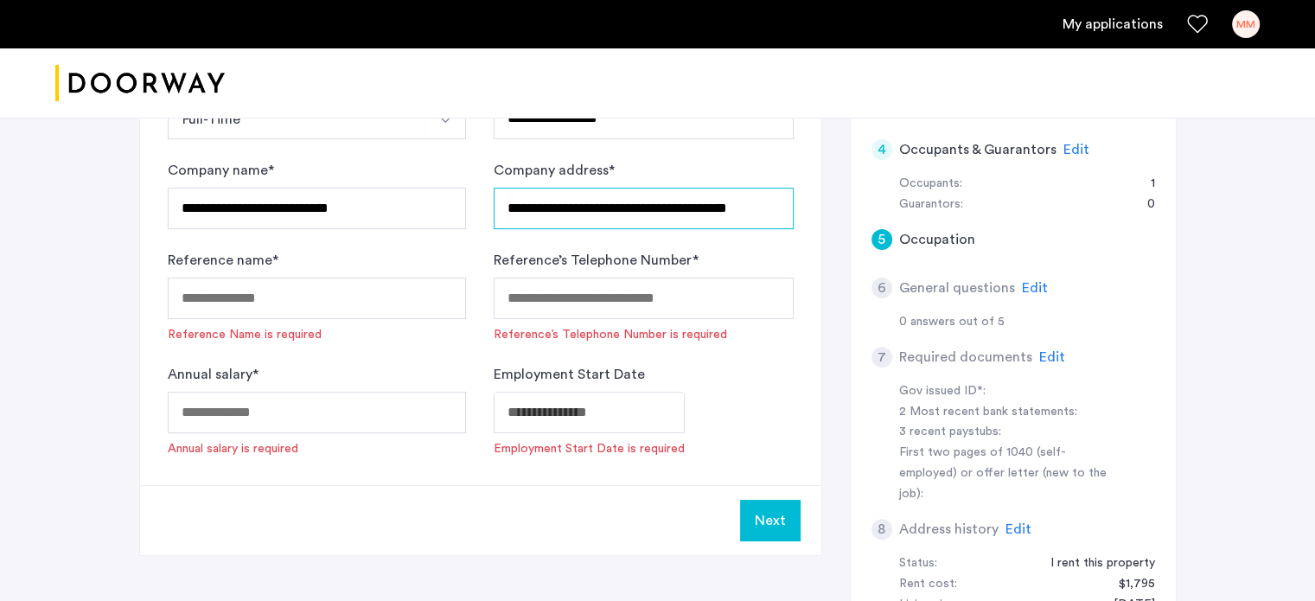
scroll to position [532, 0]
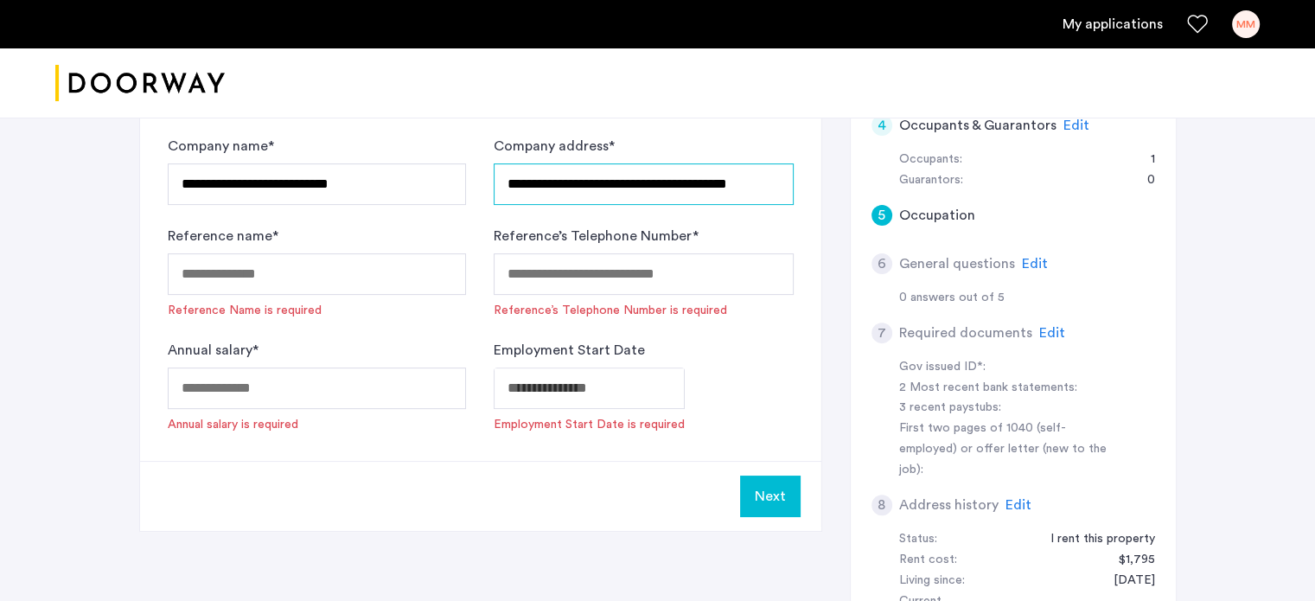
type input "**********"
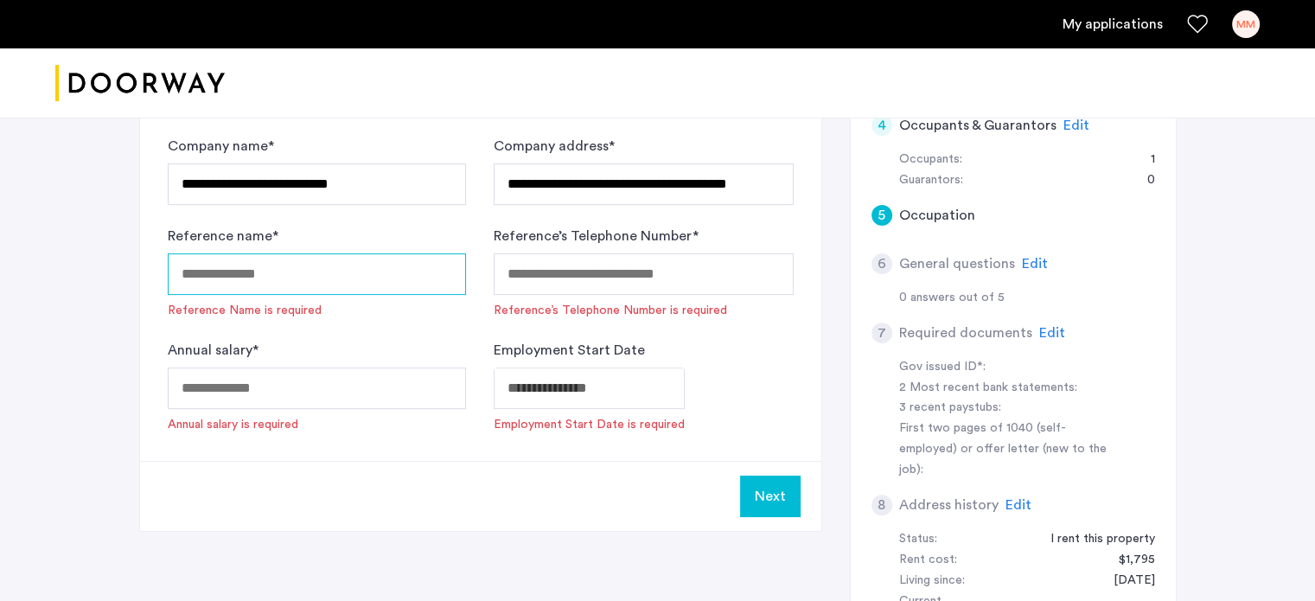
click at [364, 271] on input "Reference name *" at bounding box center [317, 273] width 299 height 41
type input "**********"
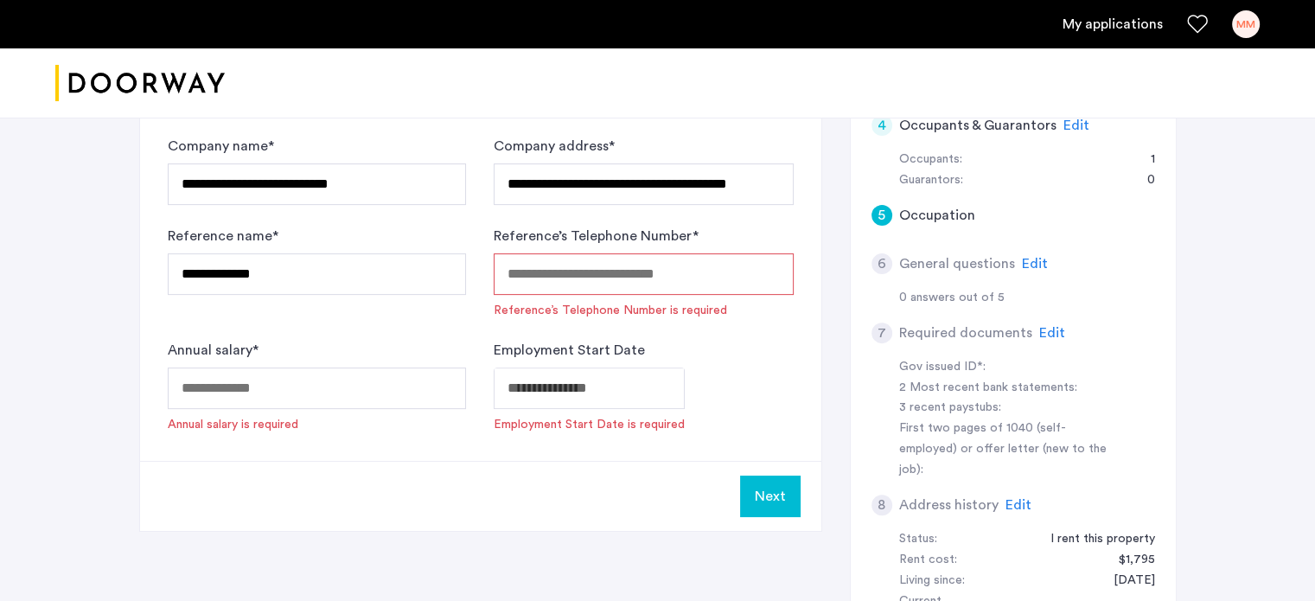
click at [597, 275] on input "Reference’s Telephone Number *" at bounding box center [643, 273] width 299 height 41
paste input "**********"
type input "**********"
click at [311, 382] on input "Annual salary *" at bounding box center [317, 387] width 299 height 41
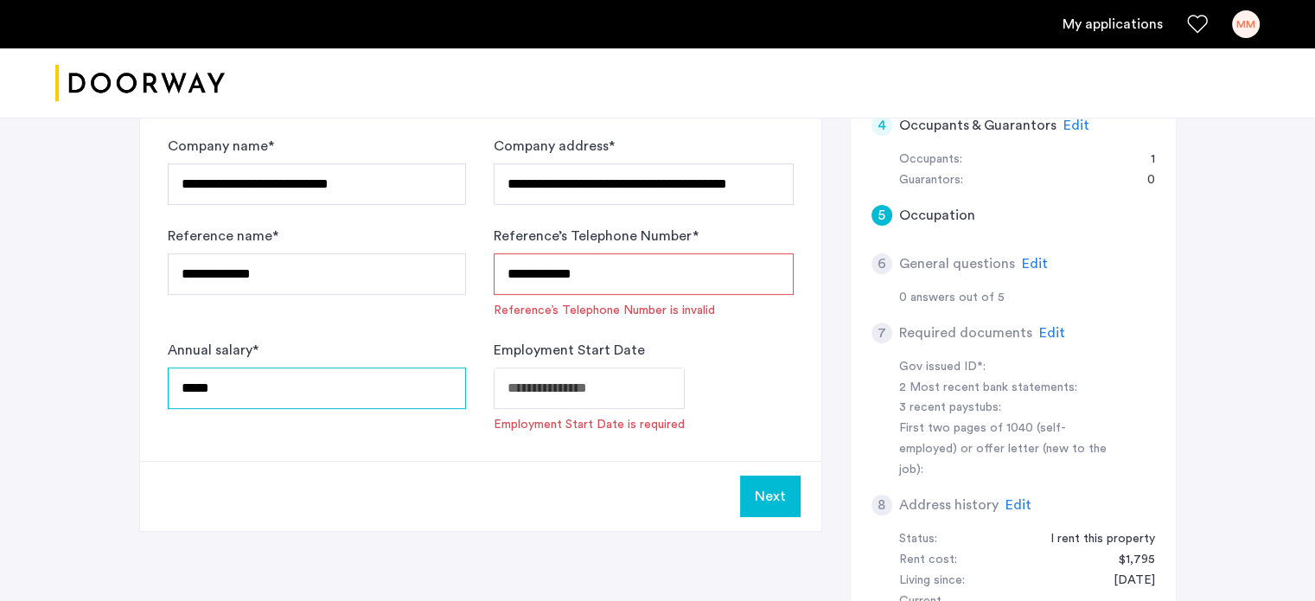
type input "*****"
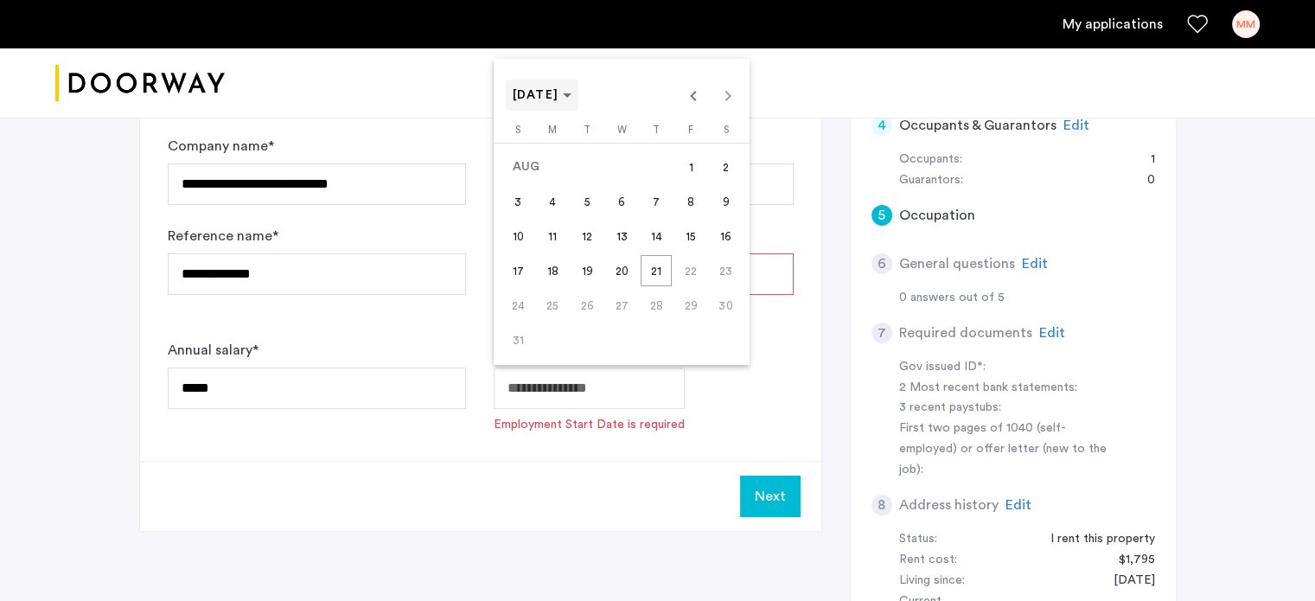
click at [552, 102] on span "AUG 2025" at bounding box center [543, 95] width 60 height 15
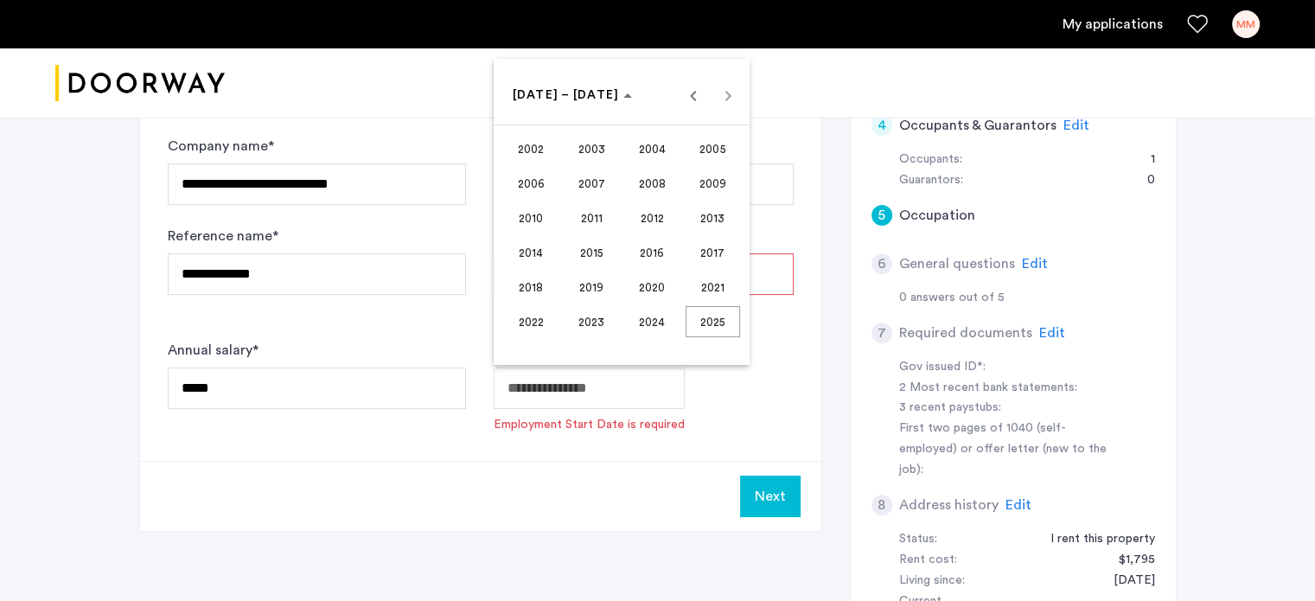
click at [548, 314] on span "2022" at bounding box center [531, 321] width 54 height 31
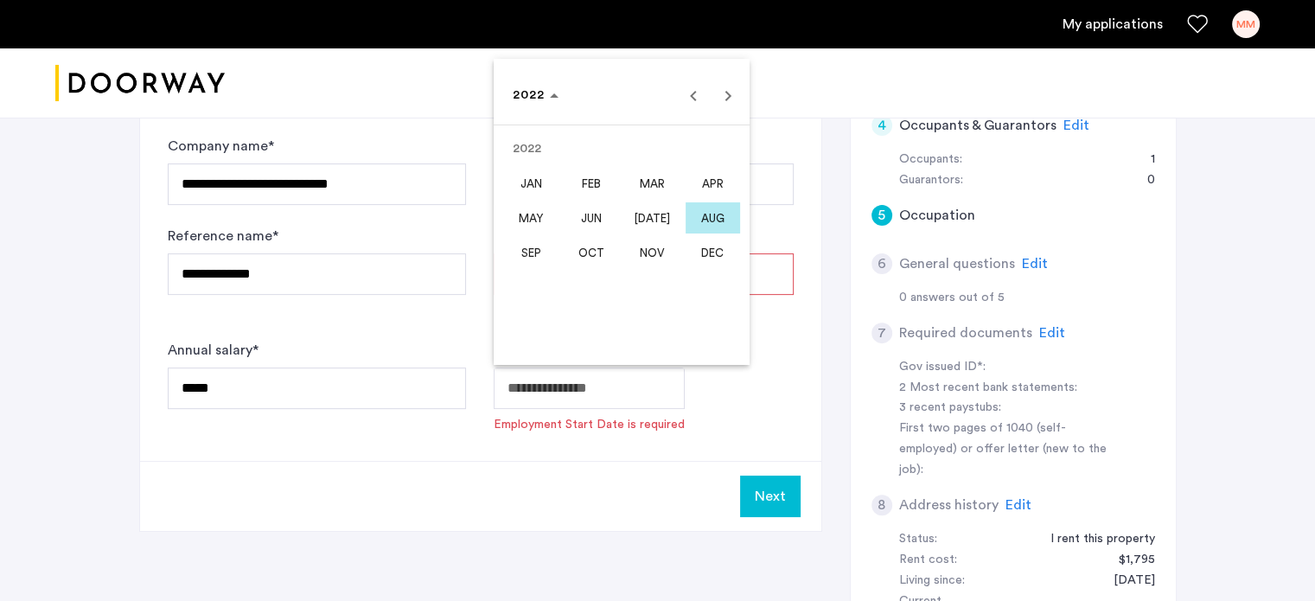
click at [535, 247] on span "SEP" at bounding box center [531, 252] width 54 height 31
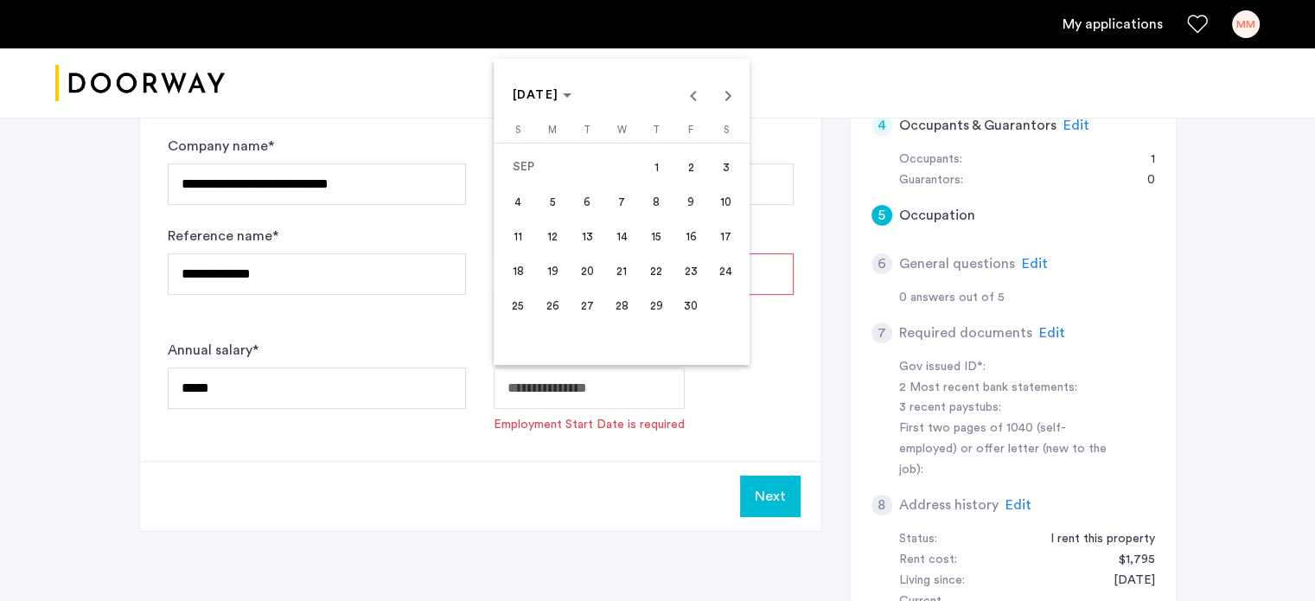
click at [666, 270] on span "22" at bounding box center [656, 270] width 31 height 31
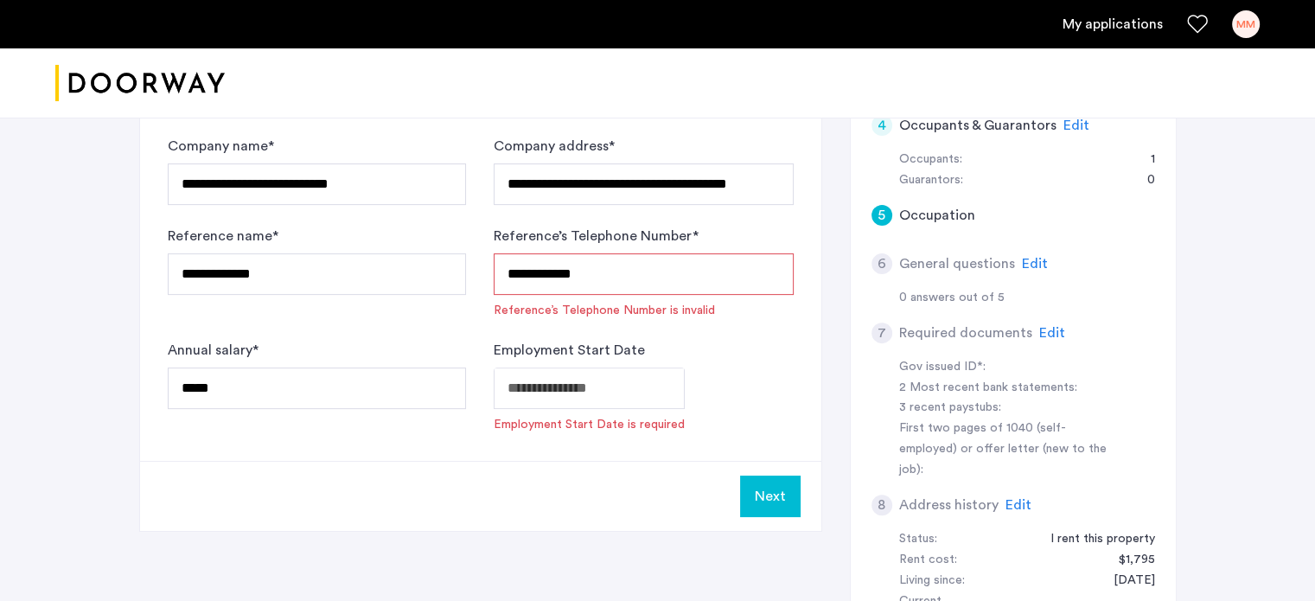
type input "**********"
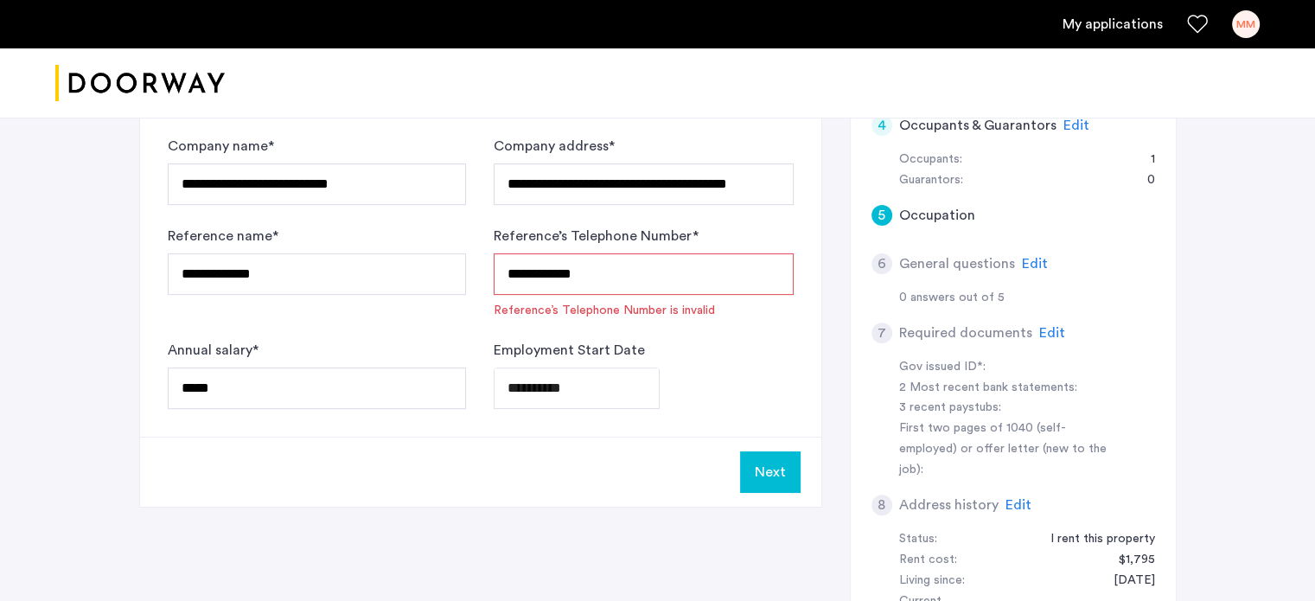
click at [616, 274] on input "**********" at bounding box center [643, 273] width 299 height 41
click at [511, 273] on input "**********" at bounding box center [643, 273] width 299 height 41
click at [745, 360] on div "**********" at bounding box center [643, 374] width 299 height 69
click at [559, 273] on input "**********" at bounding box center [643, 273] width 299 height 41
click at [532, 271] on input "**********" at bounding box center [643, 273] width 299 height 41
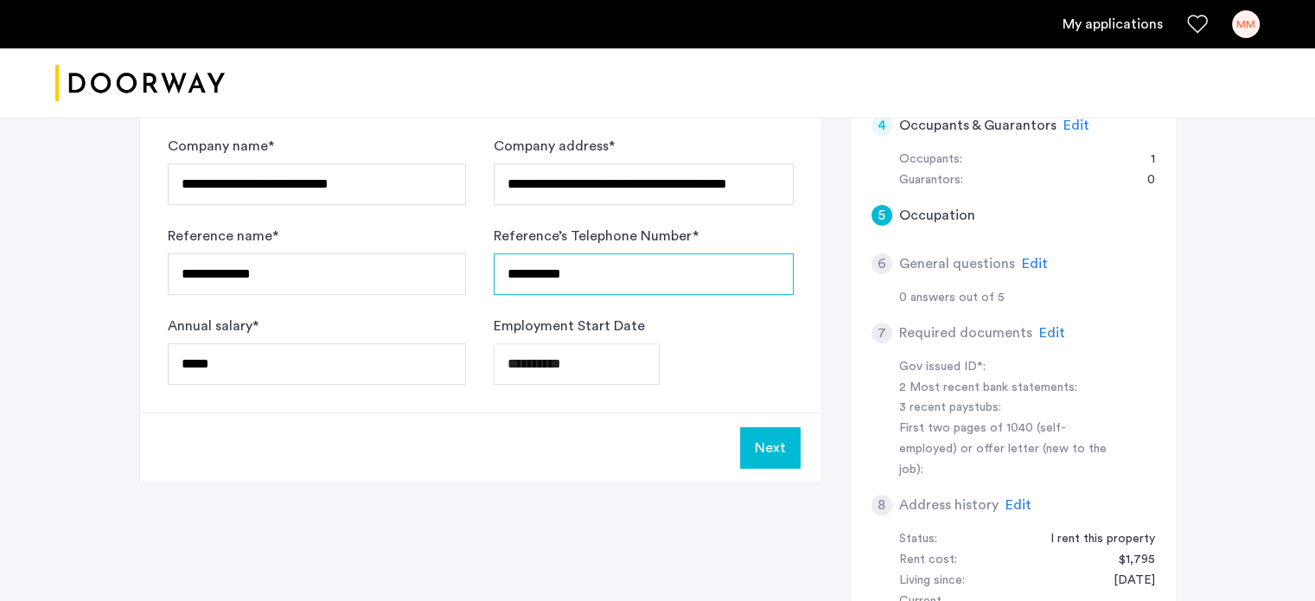
type input "**********"
click at [653, 328] on div "**********" at bounding box center [643, 350] width 299 height 69
click at [766, 445] on button "Next" at bounding box center [770, 447] width 61 height 41
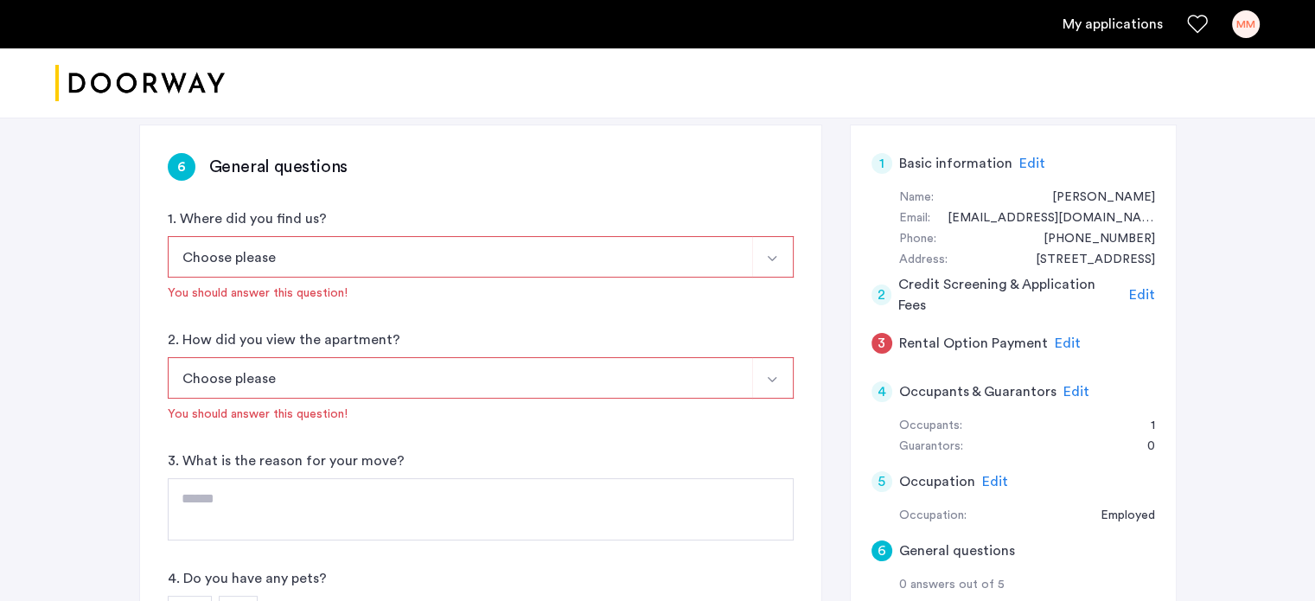
scroll to position [272, 0]
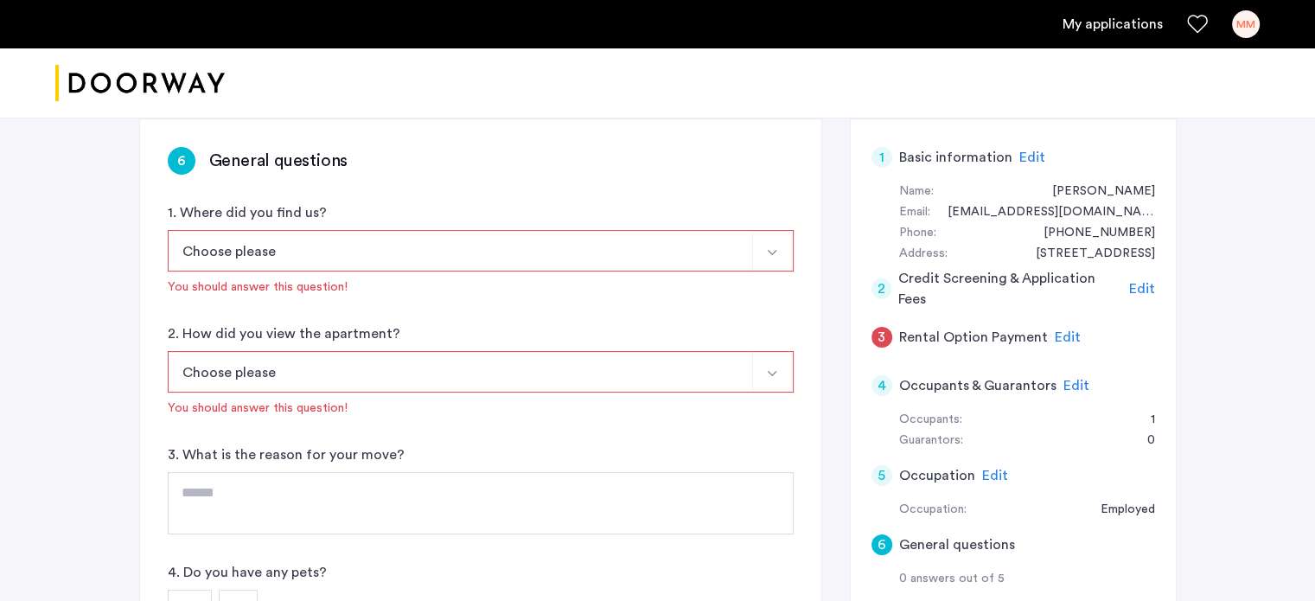
click at [508, 255] on button "Choose please" at bounding box center [460, 250] width 585 height 41
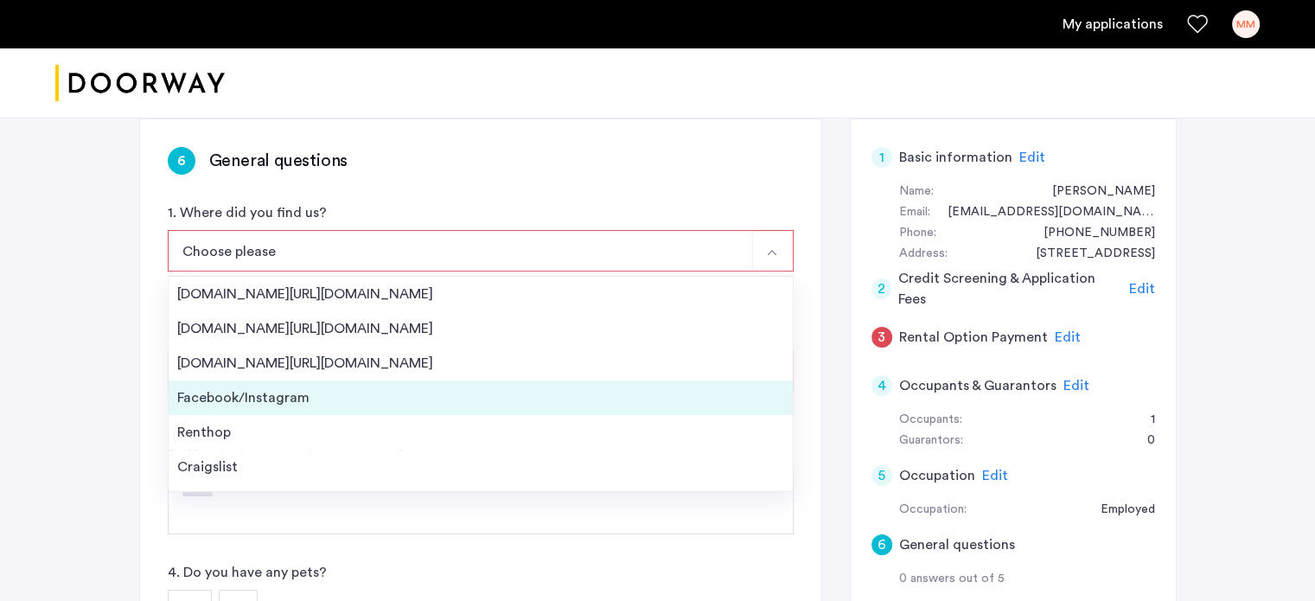
click at [476, 399] on div "Facebook/Instagram" at bounding box center [480, 397] width 607 height 21
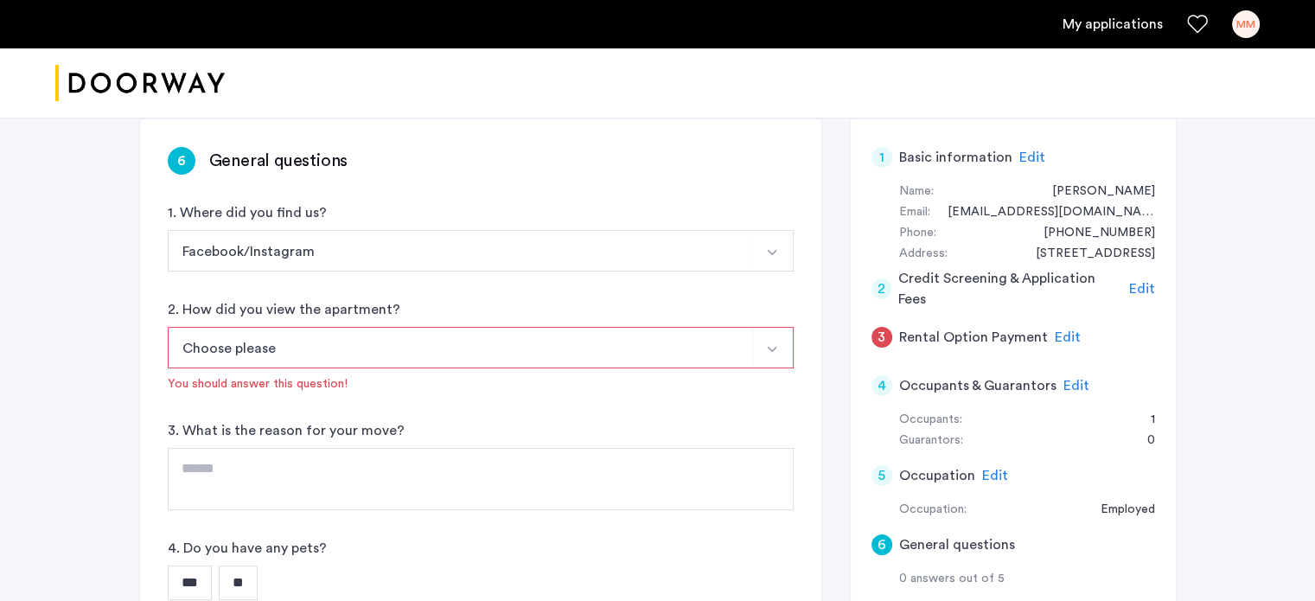
scroll to position [369, 0]
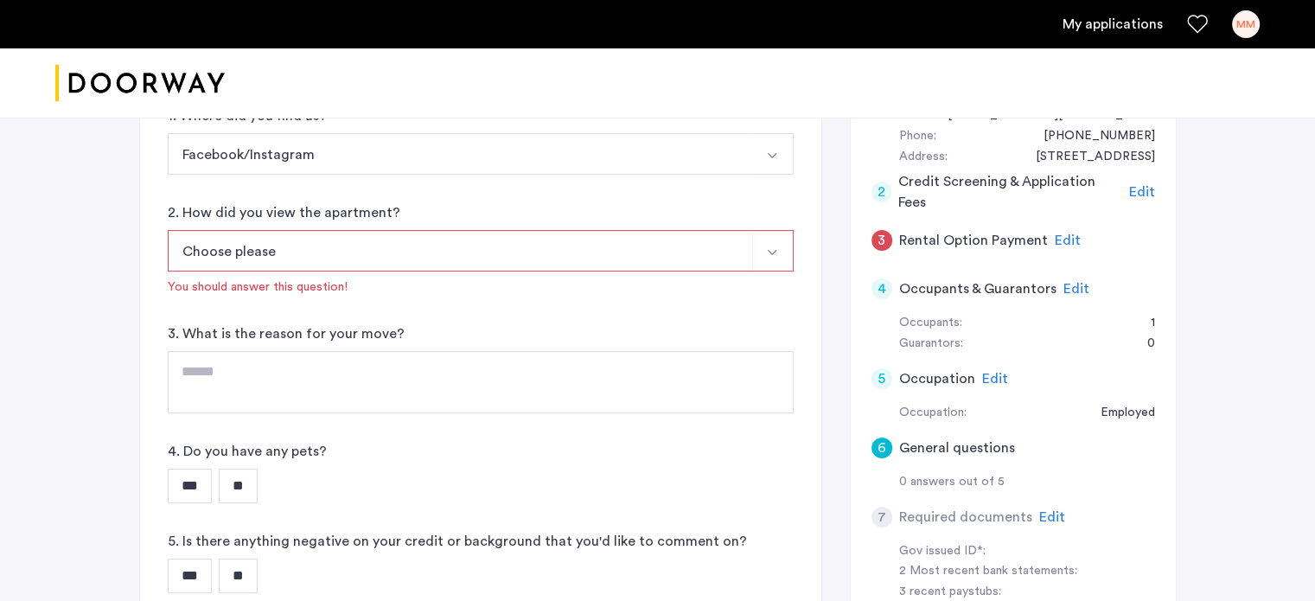
click at [488, 249] on button "Choose please" at bounding box center [460, 250] width 585 height 41
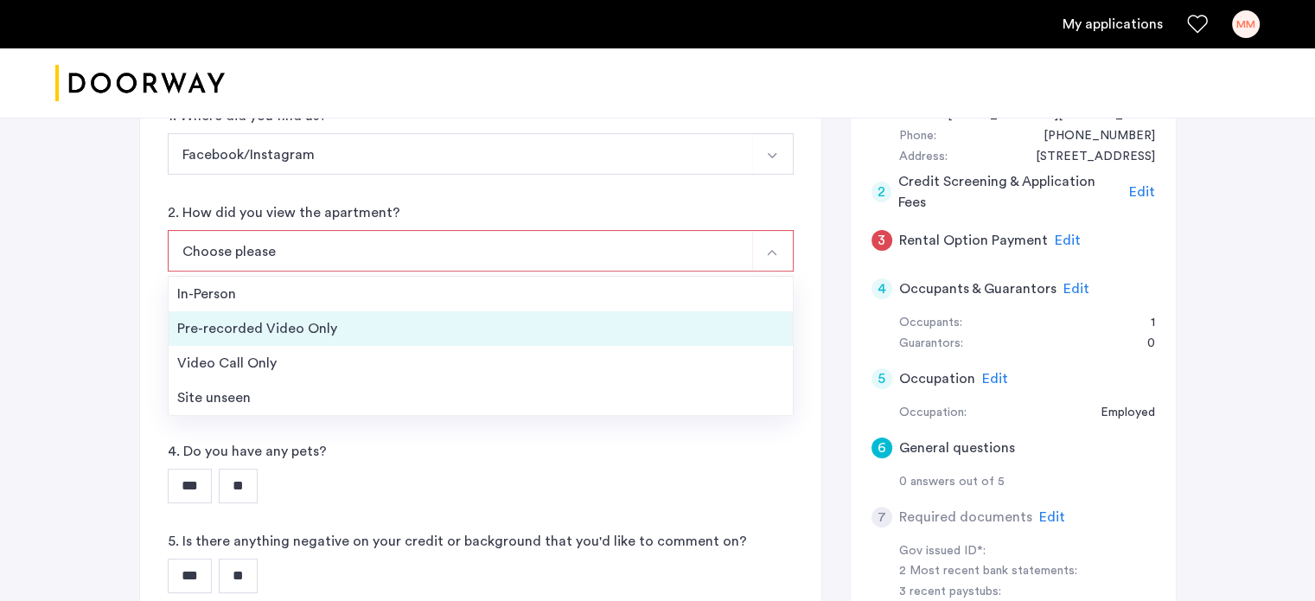
click at [455, 328] on div "Pre-recorded Video Only" at bounding box center [480, 328] width 607 height 21
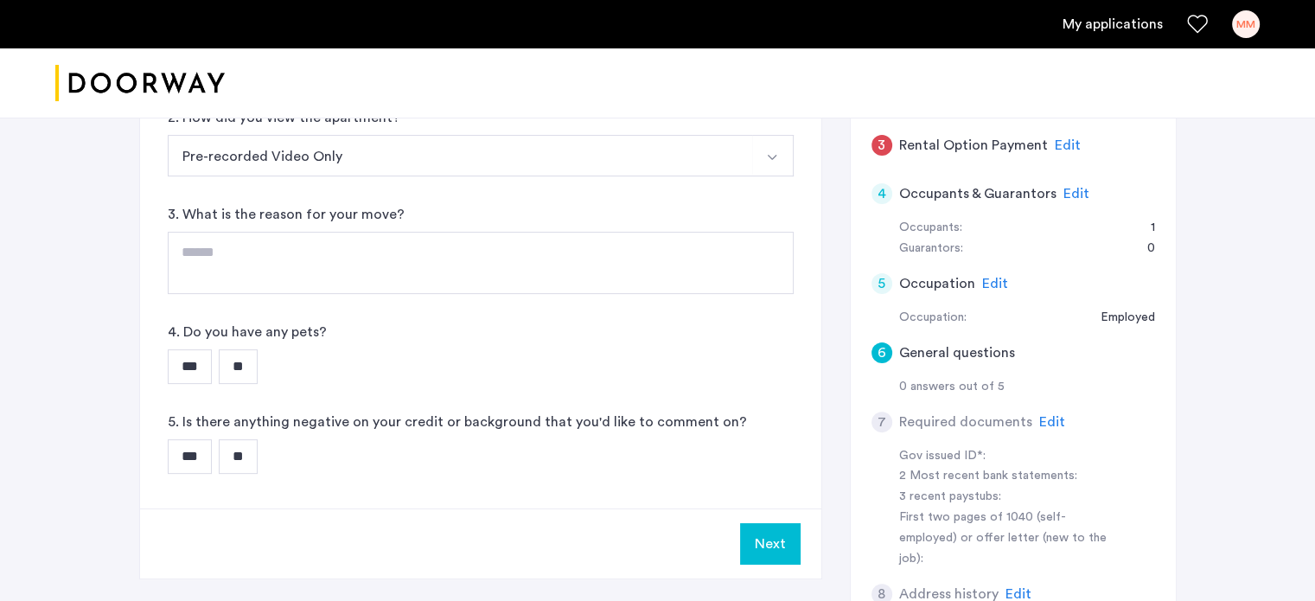
scroll to position [465, 0]
click at [392, 259] on textarea at bounding box center [481, 262] width 626 height 62
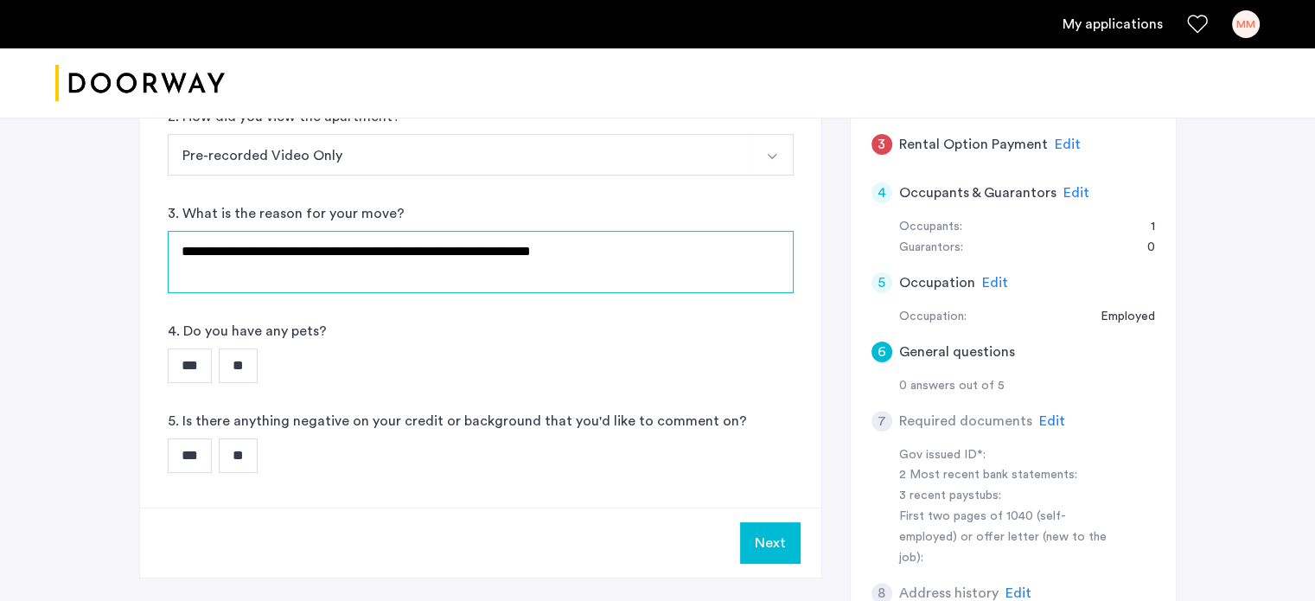
type textarea "**********"
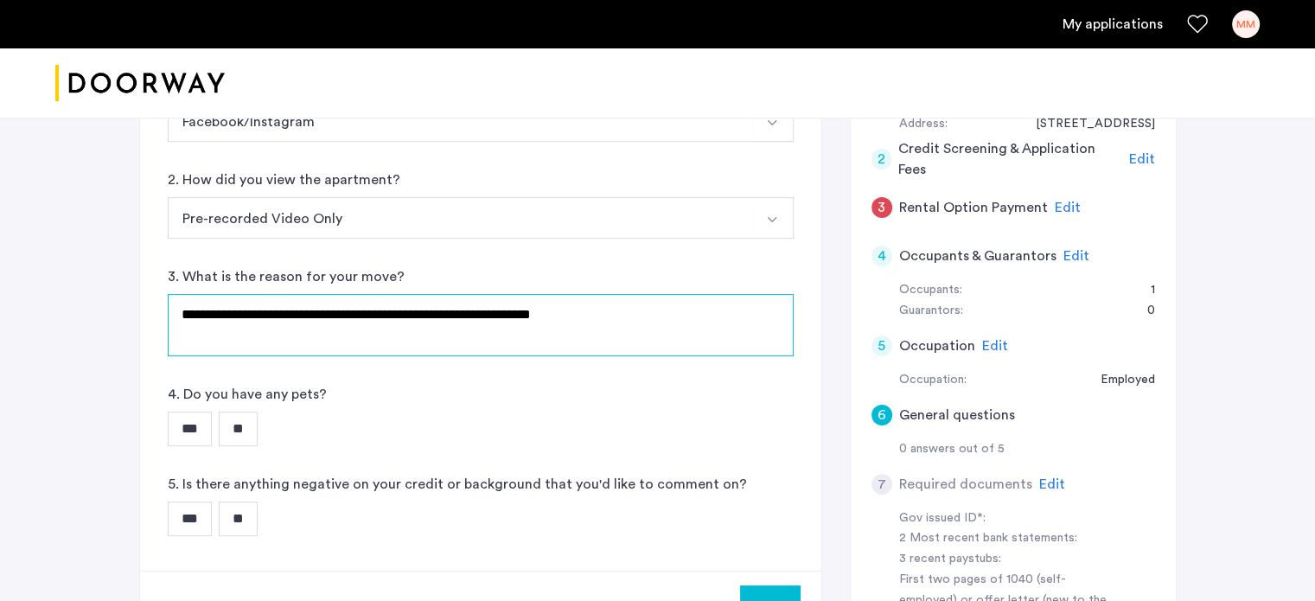
scroll to position [404, 0]
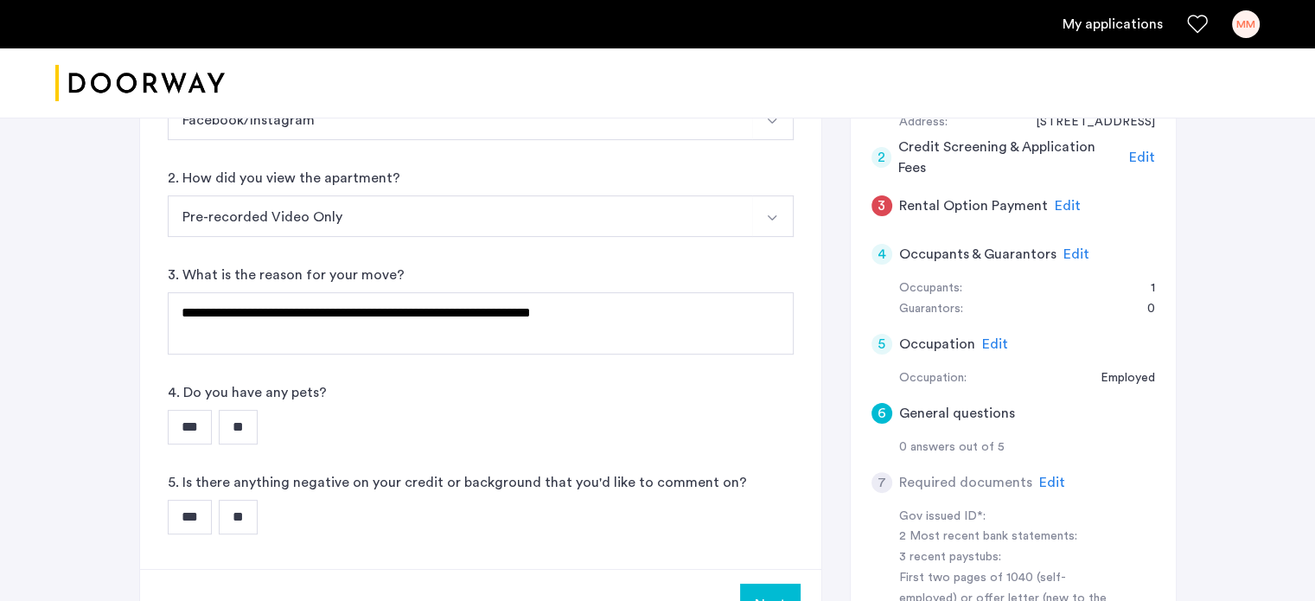
click at [253, 418] on input "**" at bounding box center [238, 427] width 39 height 35
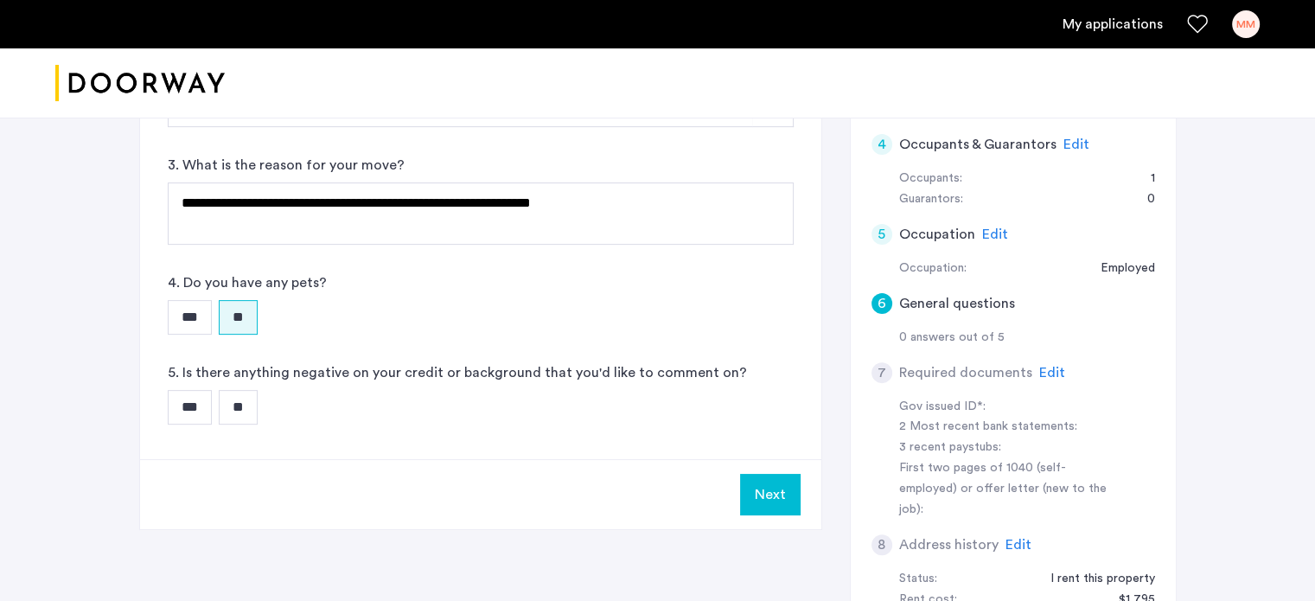
scroll to position [575, 0]
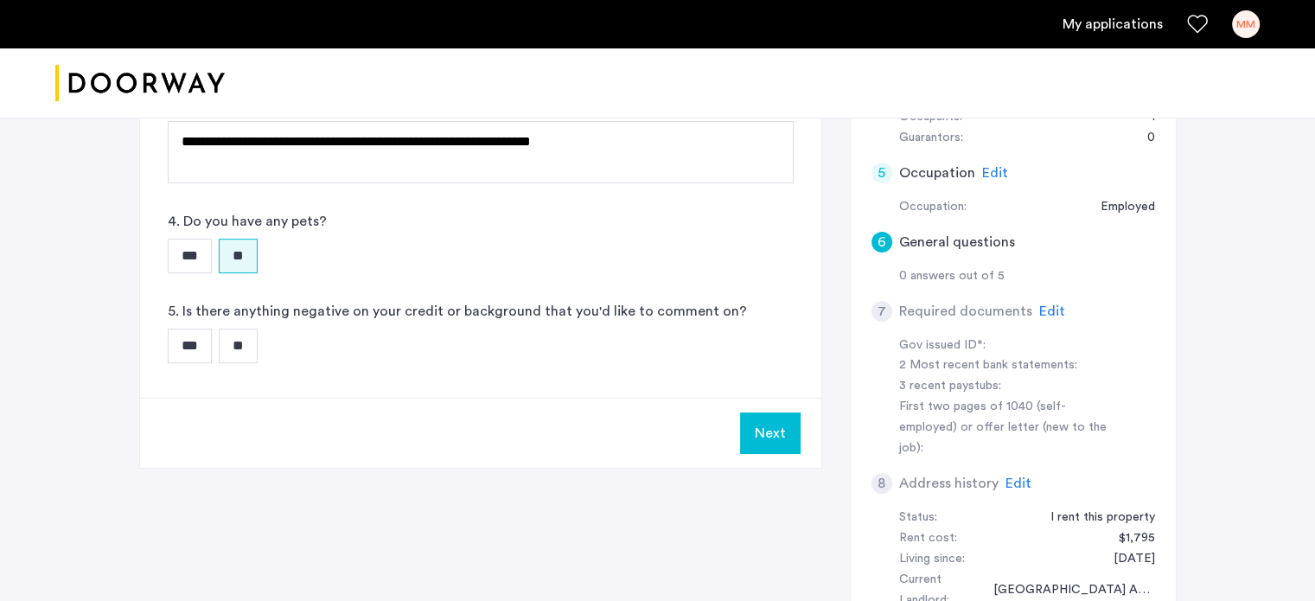
click at [255, 342] on input "**" at bounding box center [238, 345] width 39 height 35
click at [766, 431] on button "Next" at bounding box center [770, 432] width 61 height 41
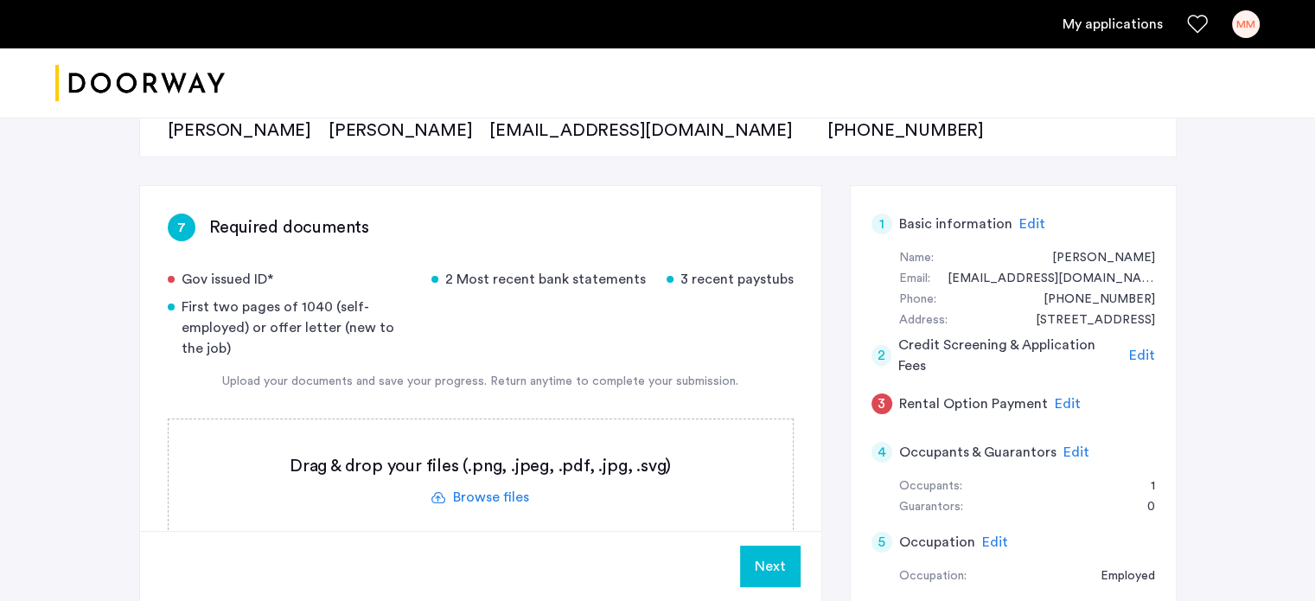
scroll to position [217, 0]
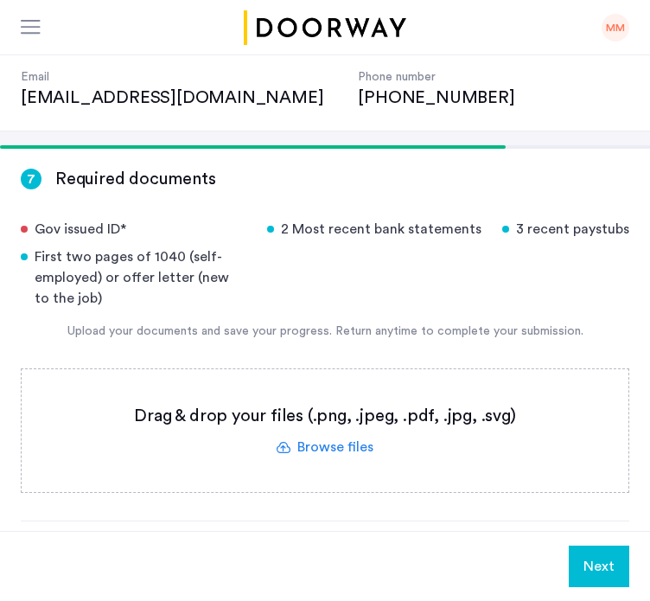
click at [349, 383] on label at bounding box center [325, 430] width 607 height 123
click at [0, 0] on input "file" at bounding box center [0, 0] width 0 height 0
click at [337, 386] on label at bounding box center [325, 430] width 607 height 123
click at [0, 0] on input "file" at bounding box center [0, 0] width 0 height 0
click at [340, 386] on label at bounding box center [325, 430] width 607 height 123
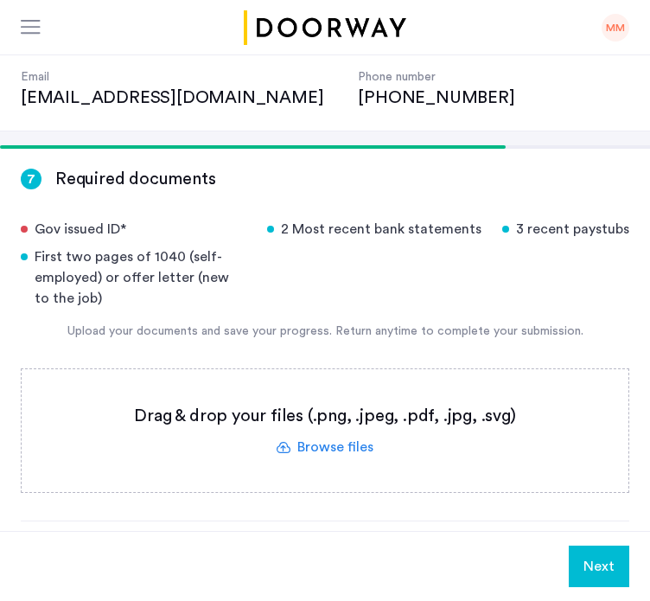
click at [0, 0] on input "file" at bounding box center [0, 0] width 0 height 0
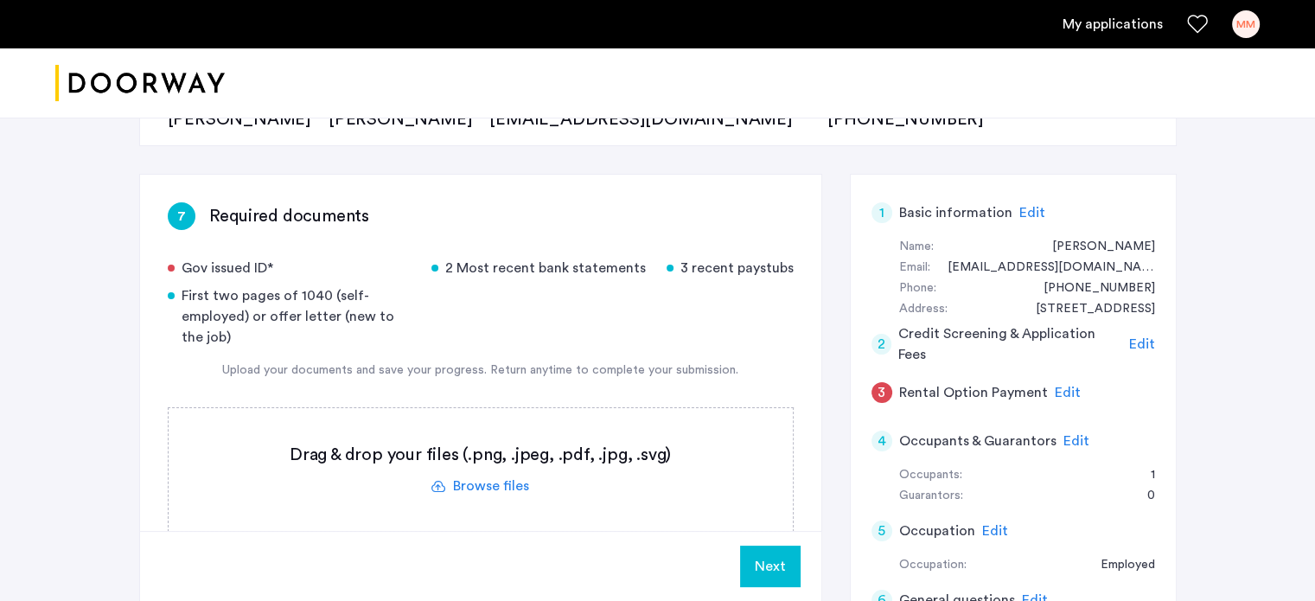
click at [485, 478] on label at bounding box center [481, 469] width 624 height 123
click at [0, 0] on input "file" at bounding box center [0, 0] width 0 height 0
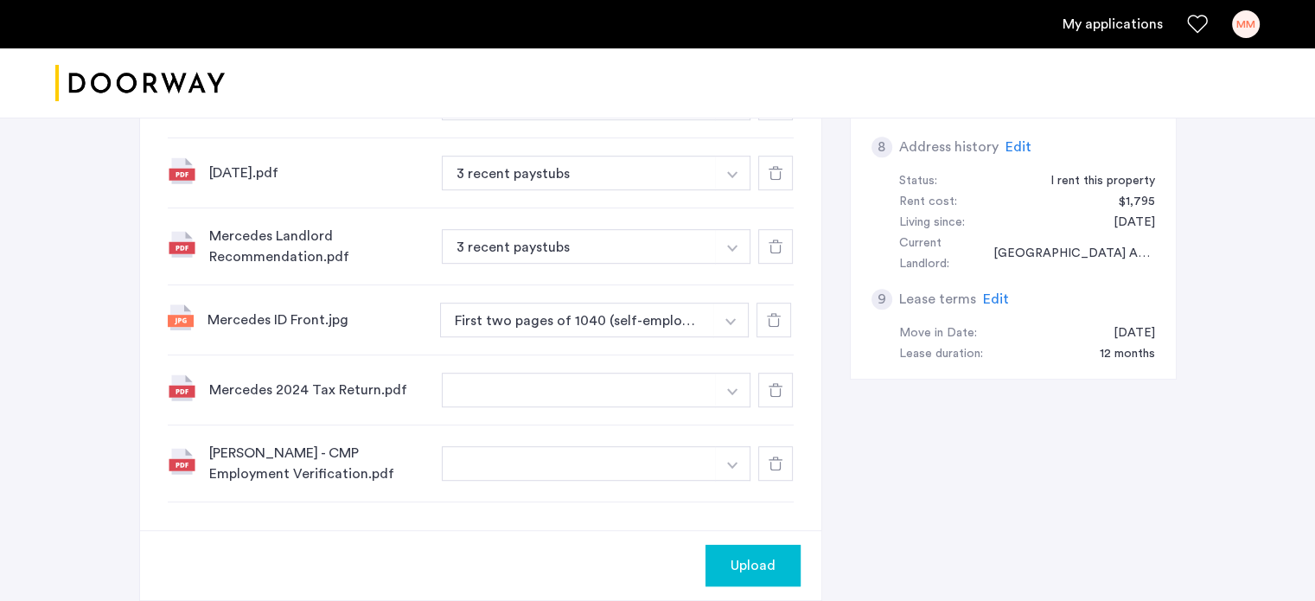
scroll to position [975, 0]
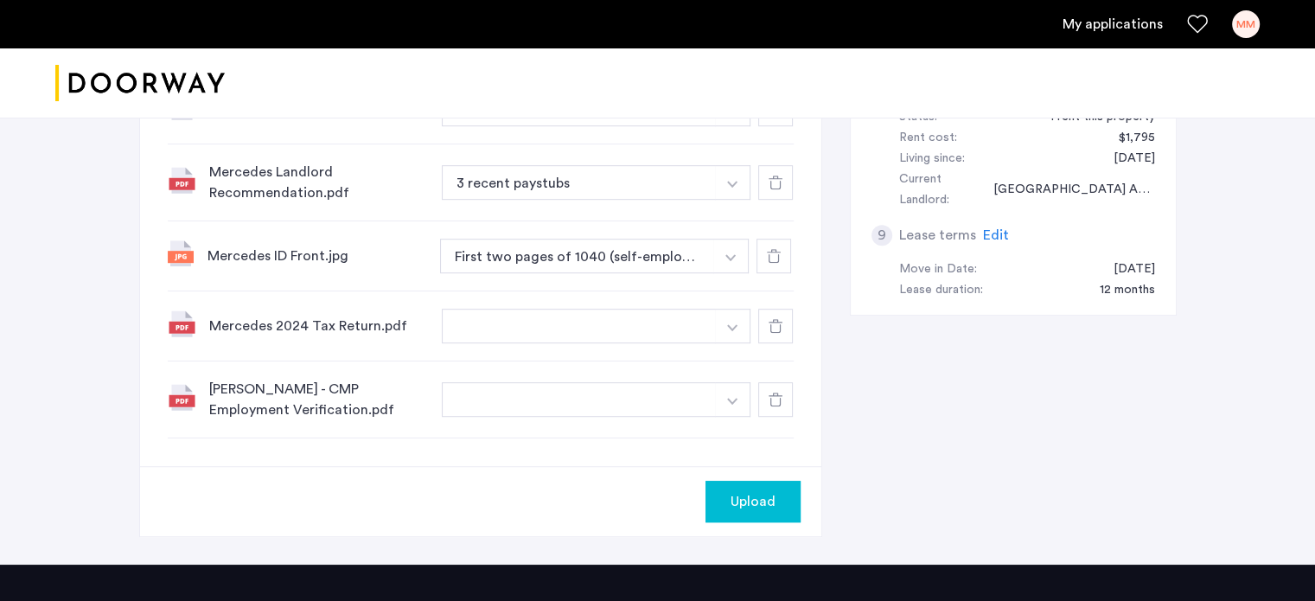
click at [529, 440] on input at bounding box center [597, 434] width 309 height 30
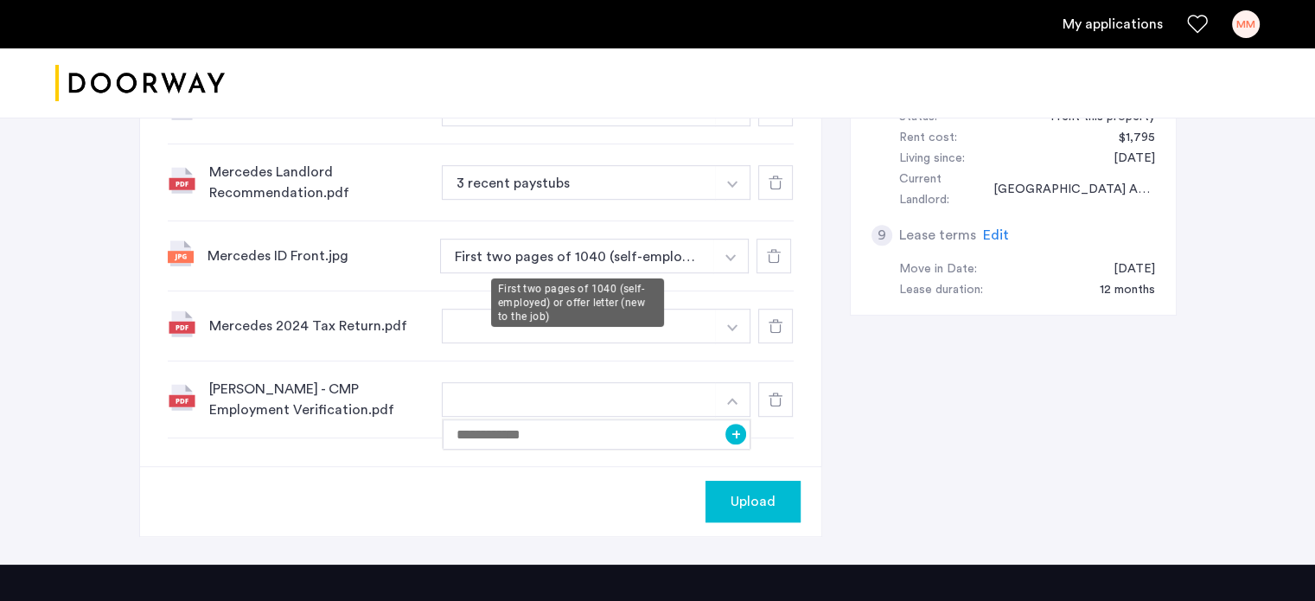
click at [536, 255] on button "First two pages of 1040 (self-employed) or offer letter (new to the job)" at bounding box center [577, 256] width 275 height 35
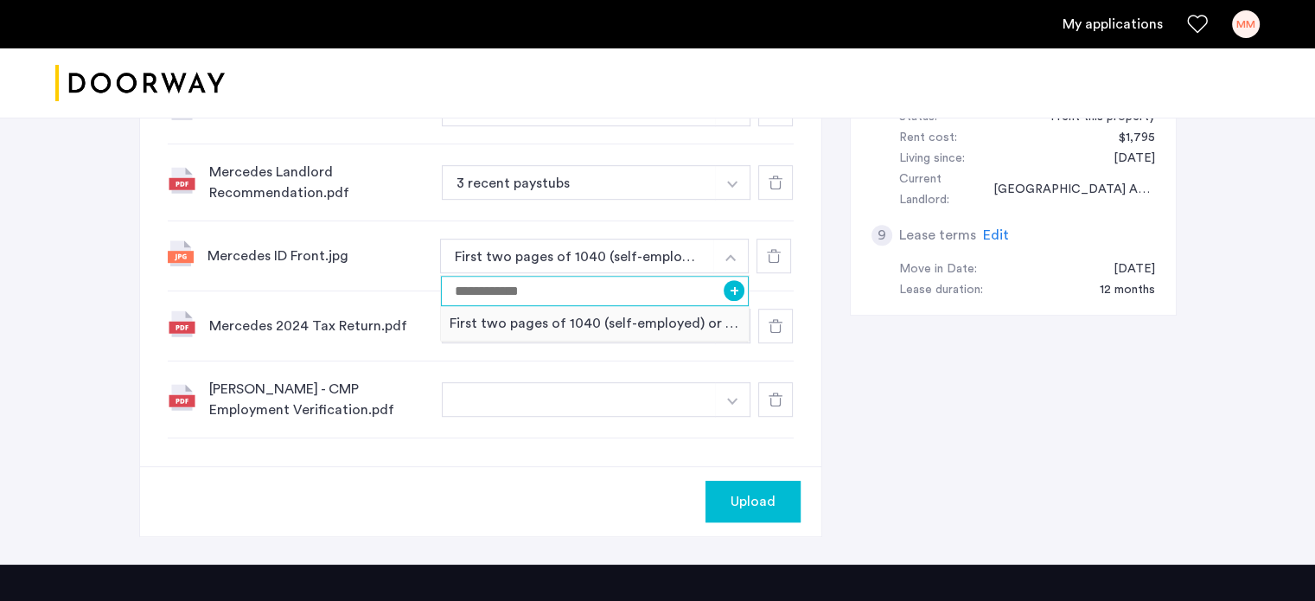
click at [603, 293] on input at bounding box center [595, 291] width 309 height 30
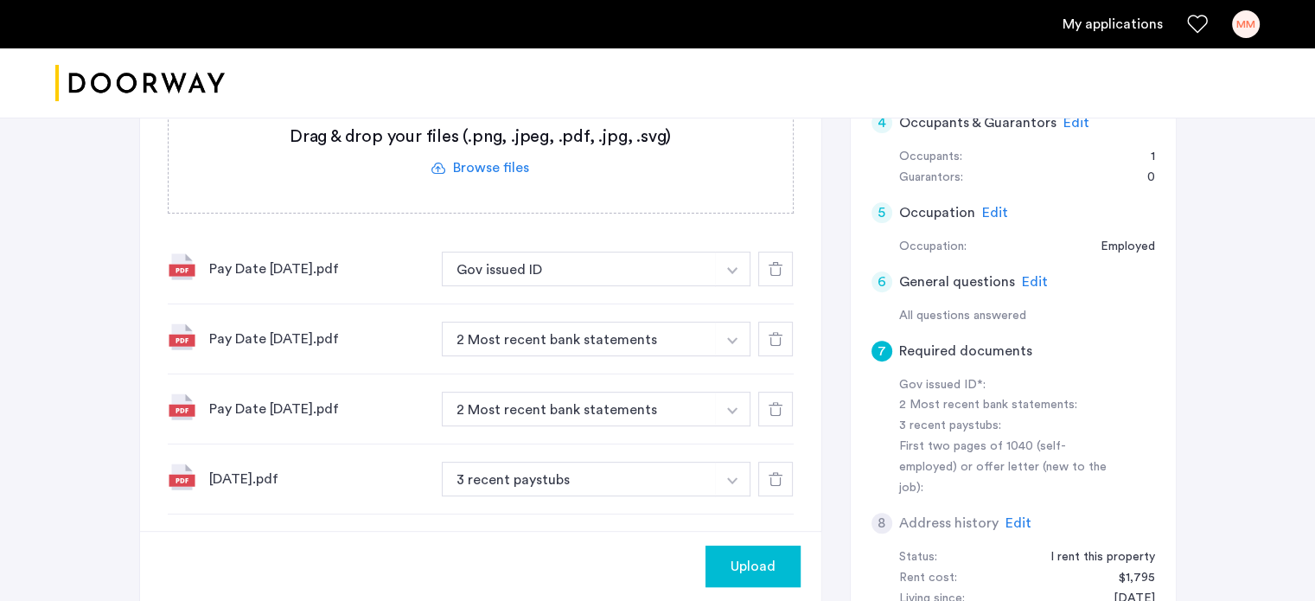
scroll to position [498, 0]
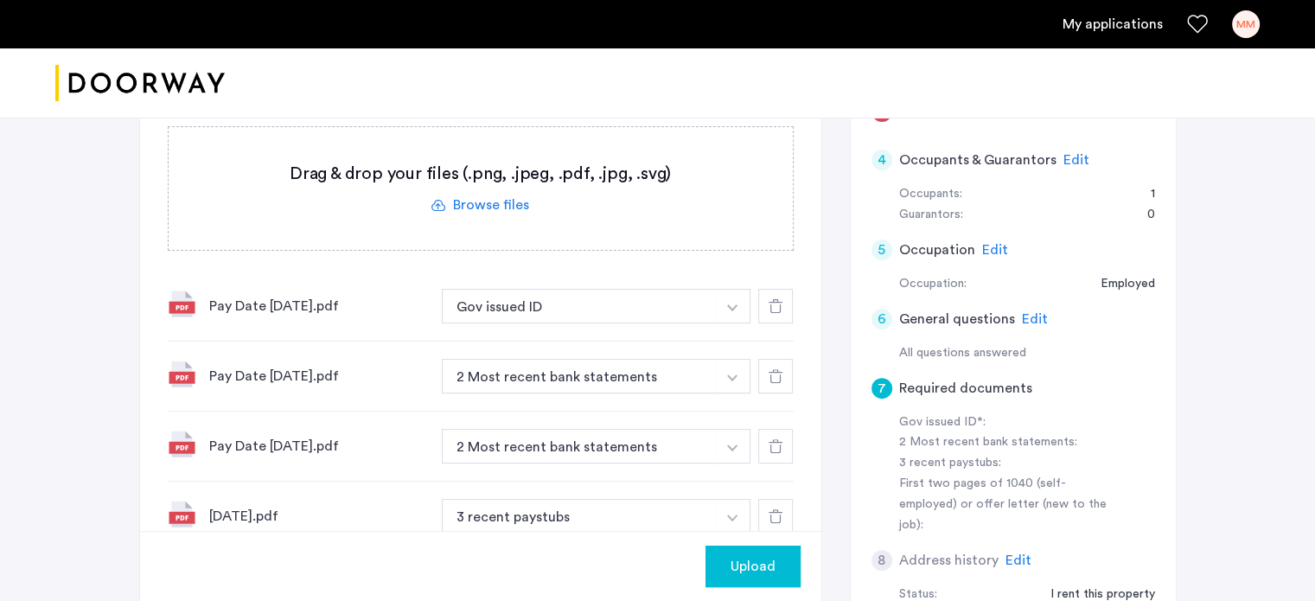
type input "***"
click at [731, 315] on button "button" at bounding box center [732, 306] width 35 height 35
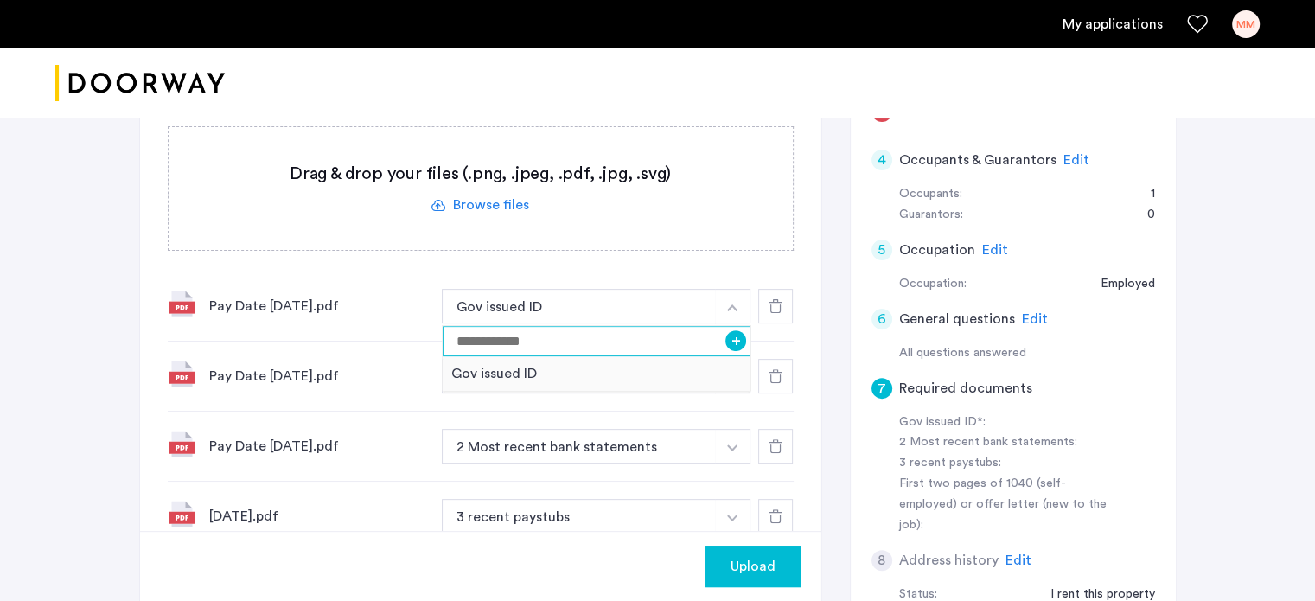
click at [649, 349] on input at bounding box center [597, 341] width 309 height 30
click at [736, 339] on button "+" at bounding box center [735, 340] width 21 height 21
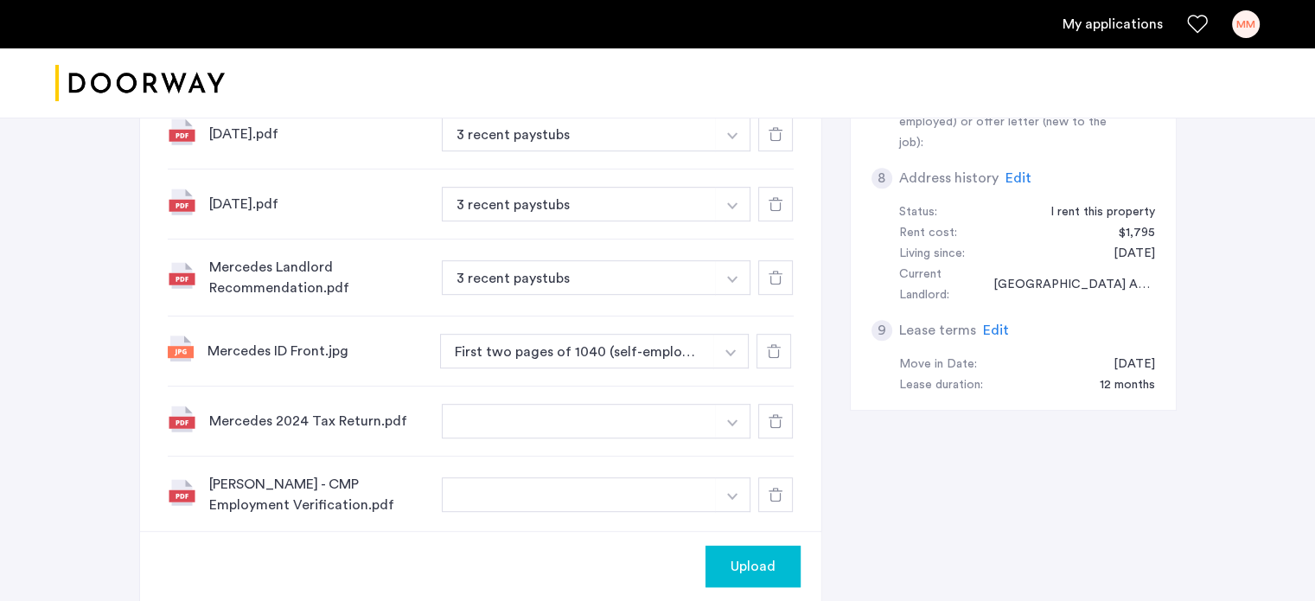
scroll to position [887, 0]
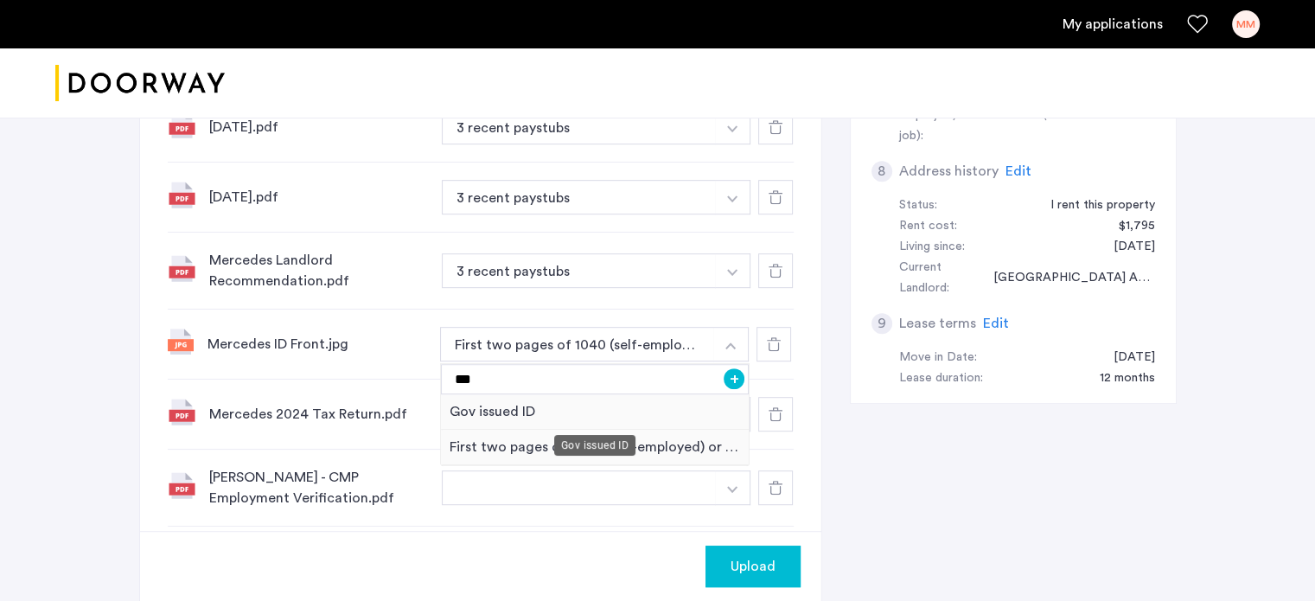
click at [660, 413] on div "Gov issued ID" at bounding box center [595, 411] width 309 height 35
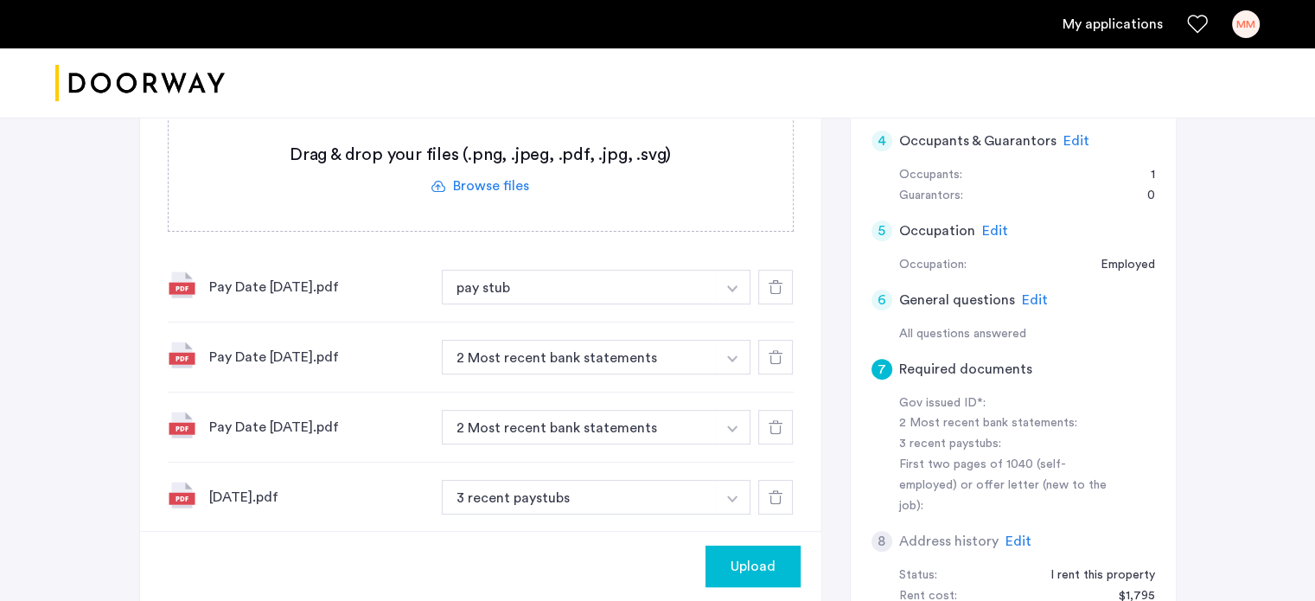
scroll to position [510, 0]
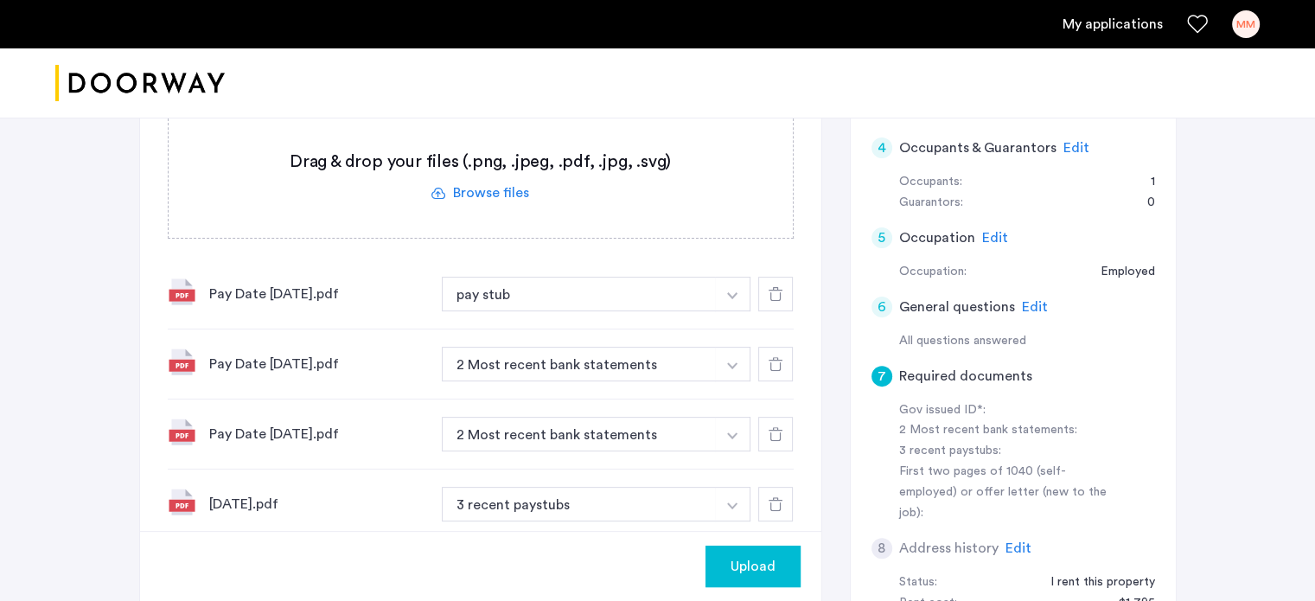
click at [726, 298] on button "button" at bounding box center [732, 294] width 35 height 35
click at [832, 338] on div "7 Required documents Gov issued ID* 2 Most recent bank statements 3 recent pays…" at bounding box center [657, 455] width 1037 height 1149
click at [725, 311] on button "button" at bounding box center [732, 294] width 35 height 35
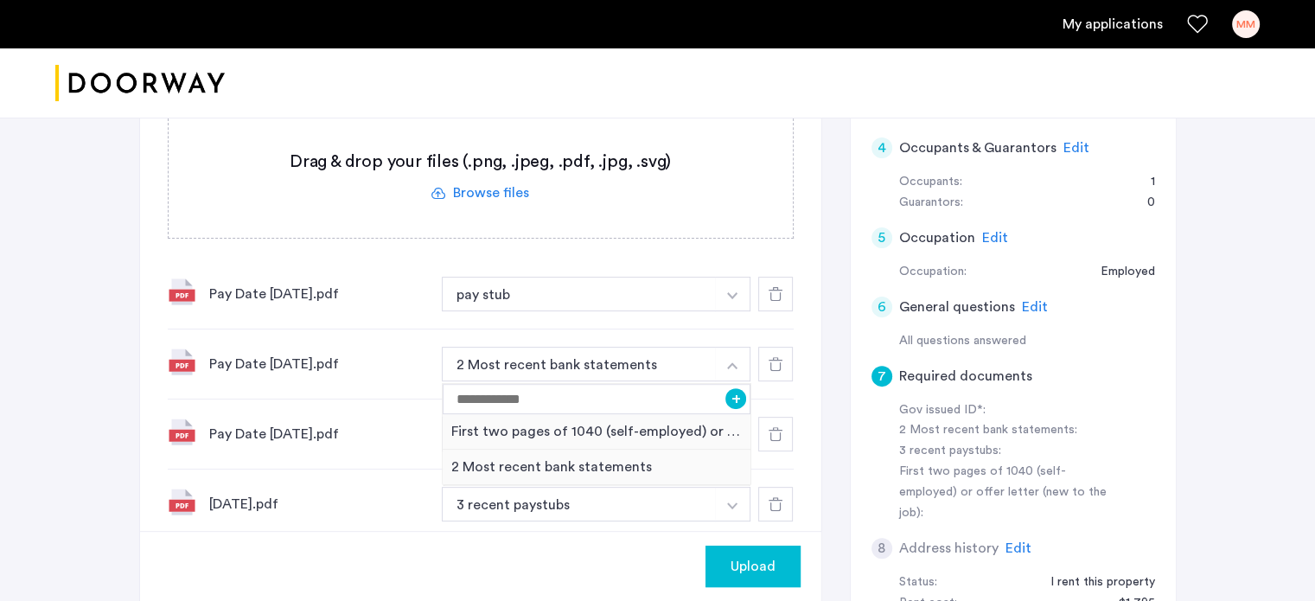
click at [813, 418] on div "7 Required documents Gov issued ID* 2 Most recent bank statements 3 recent pays…" at bounding box center [480, 406] width 681 height 1049
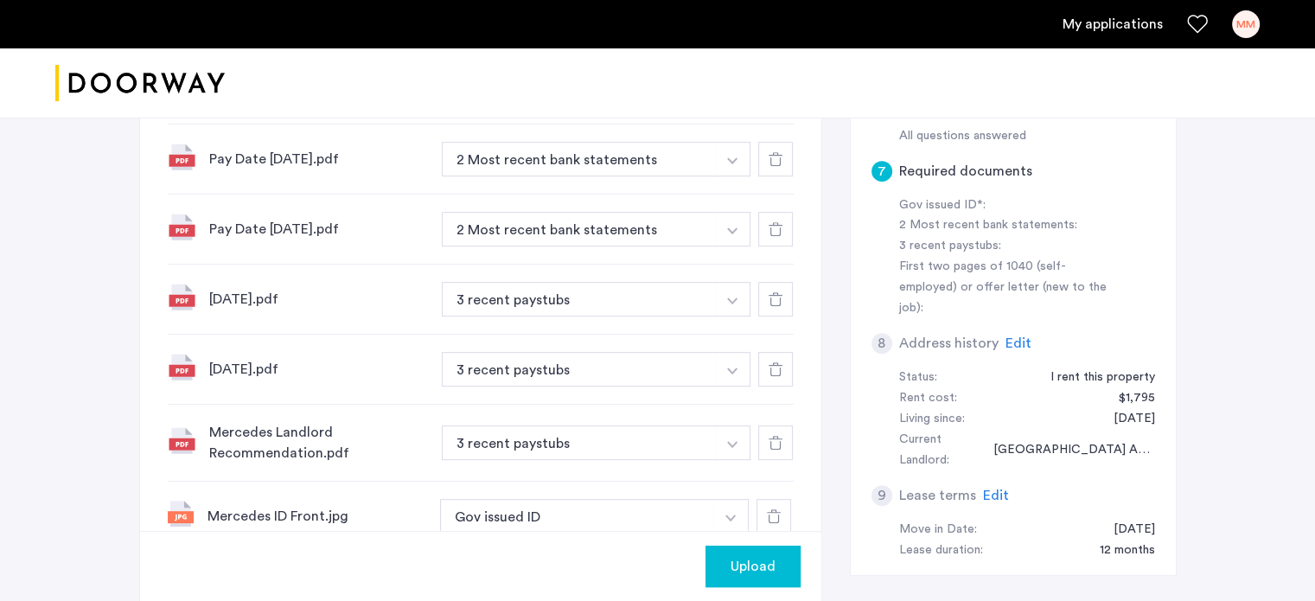
scroll to position [716, 0]
click at [726, 105] on button "button" at bounding box center [732, 88] width 35 height 35
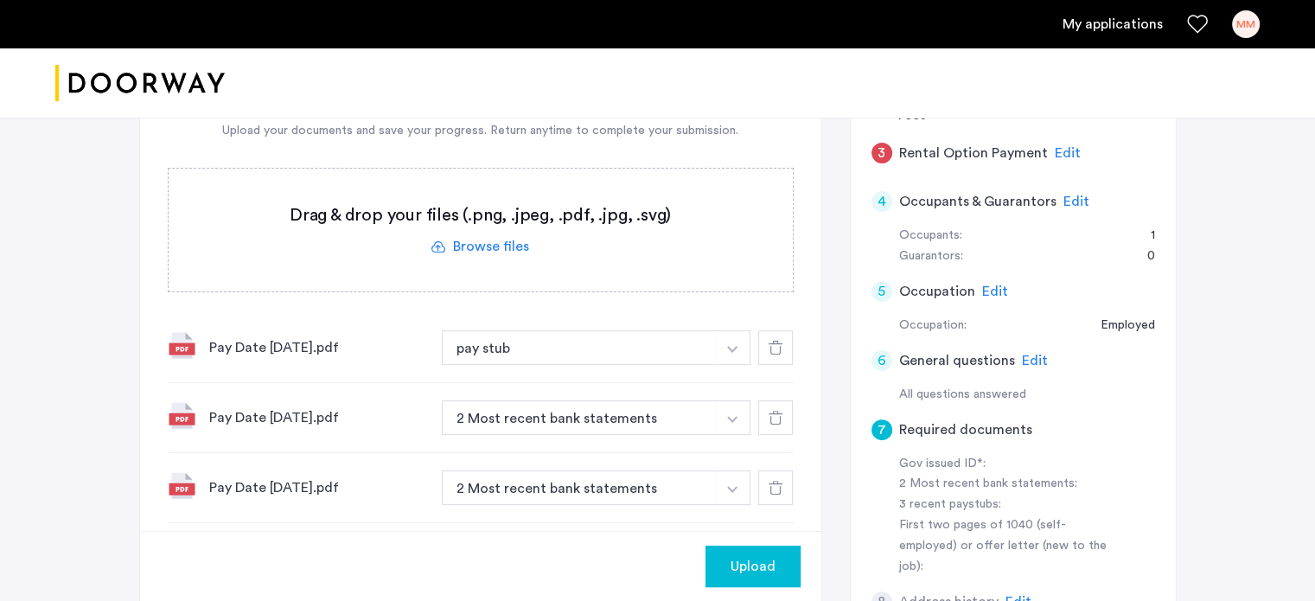
scroll to position [453, 0]
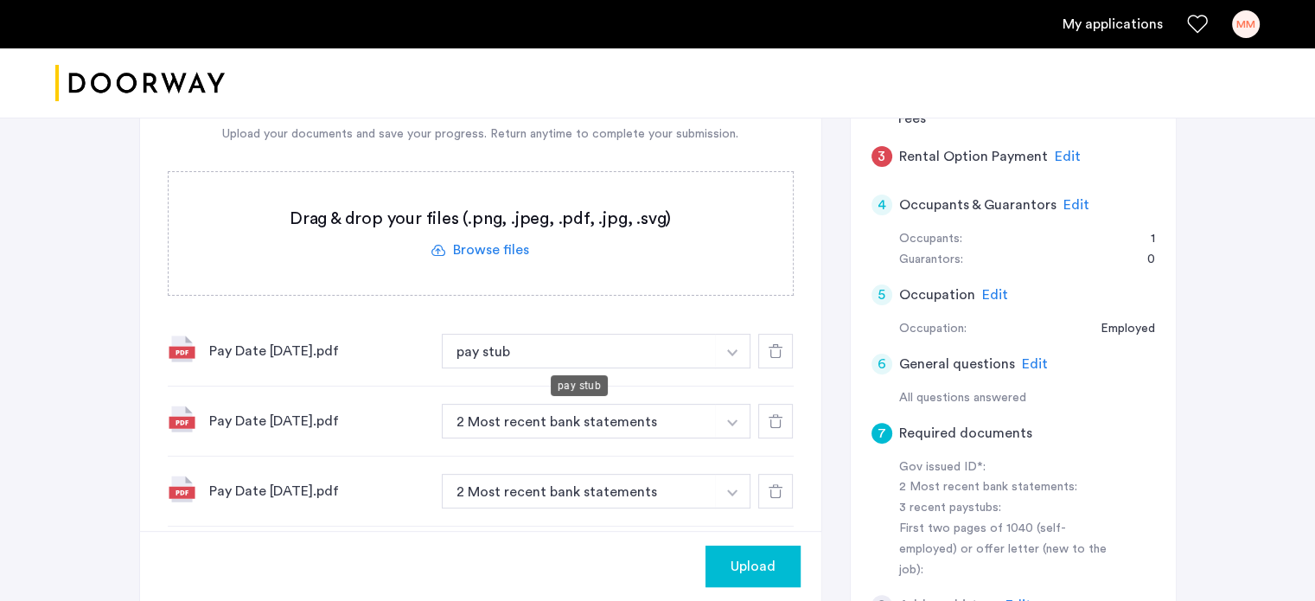
click at [597, 352] on button "pay stub" at bounding box center [579, 351] width 275 height 35
click at [740, 348] on button "button" at bounding box center [732, 351] width 35 height 35
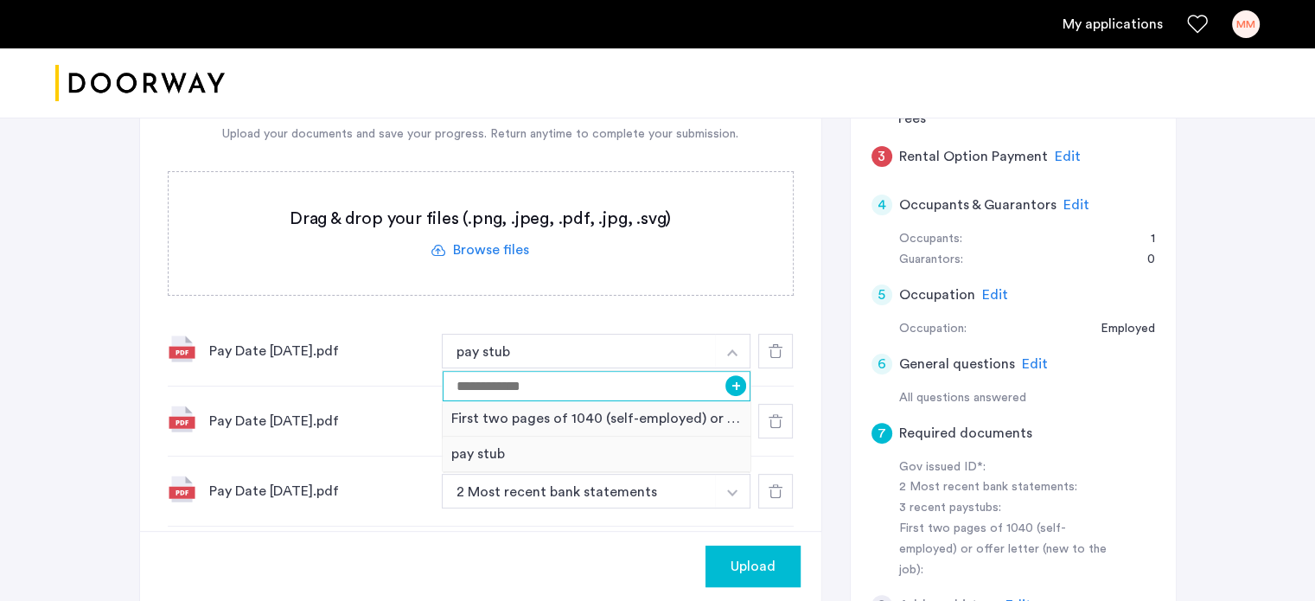
click at [627, 384] on input at bounding box center [597, 386] width 309 height 30
type input "*"
click at [834, 393] on div "7 Required documents Gov issued ID* 2 Most recent bank statements 3 recent pays…" at bounding box center [657, 512] width 1037 height 1149
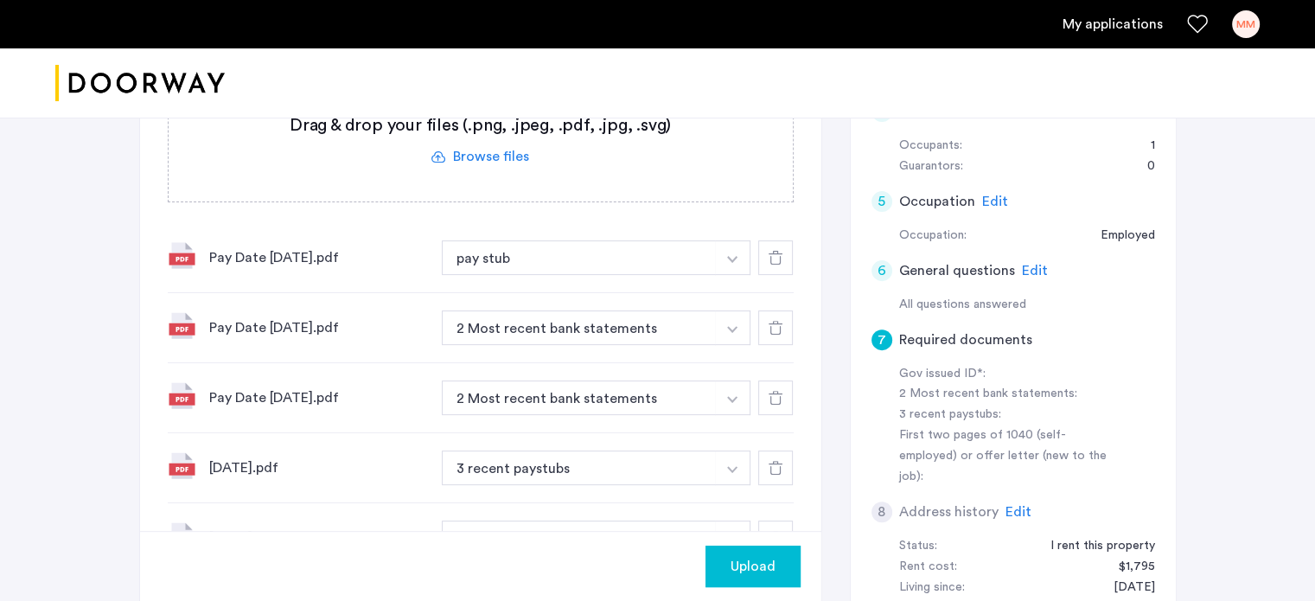
scroll to position [555, 0]
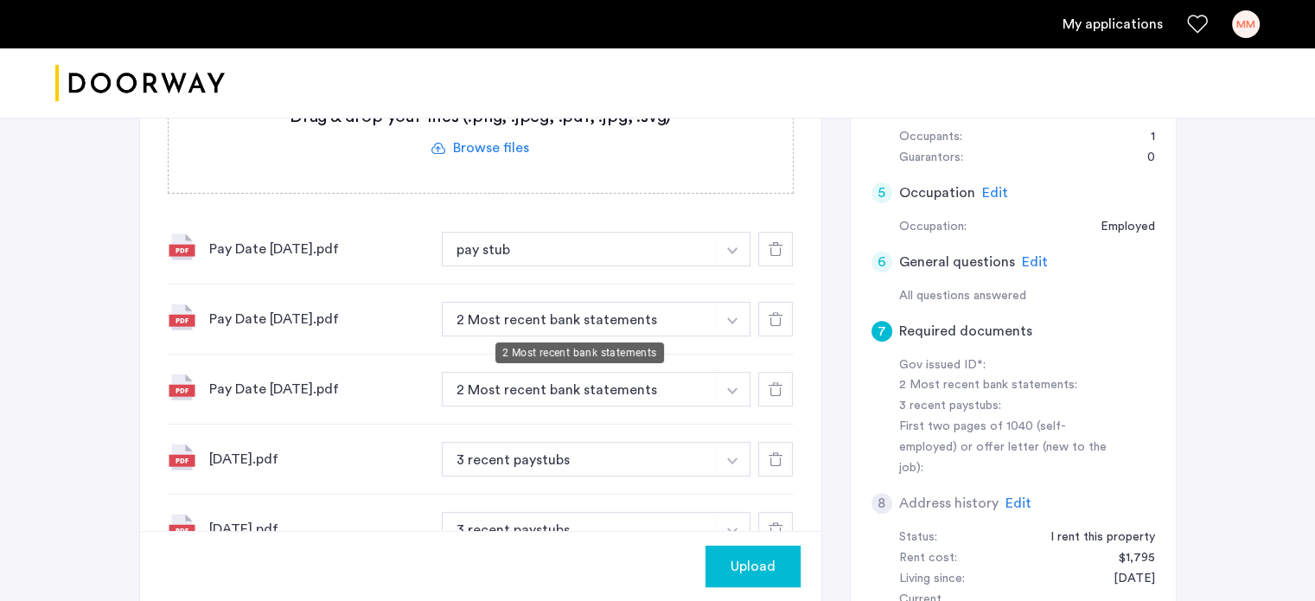
click at [697, 322] on button "2 Most recent bank statements" at bounding box center [579, 319] width 275 height 35
click at [736, 266] on button "button" at bounding box center [732, 249] width 35 height 35
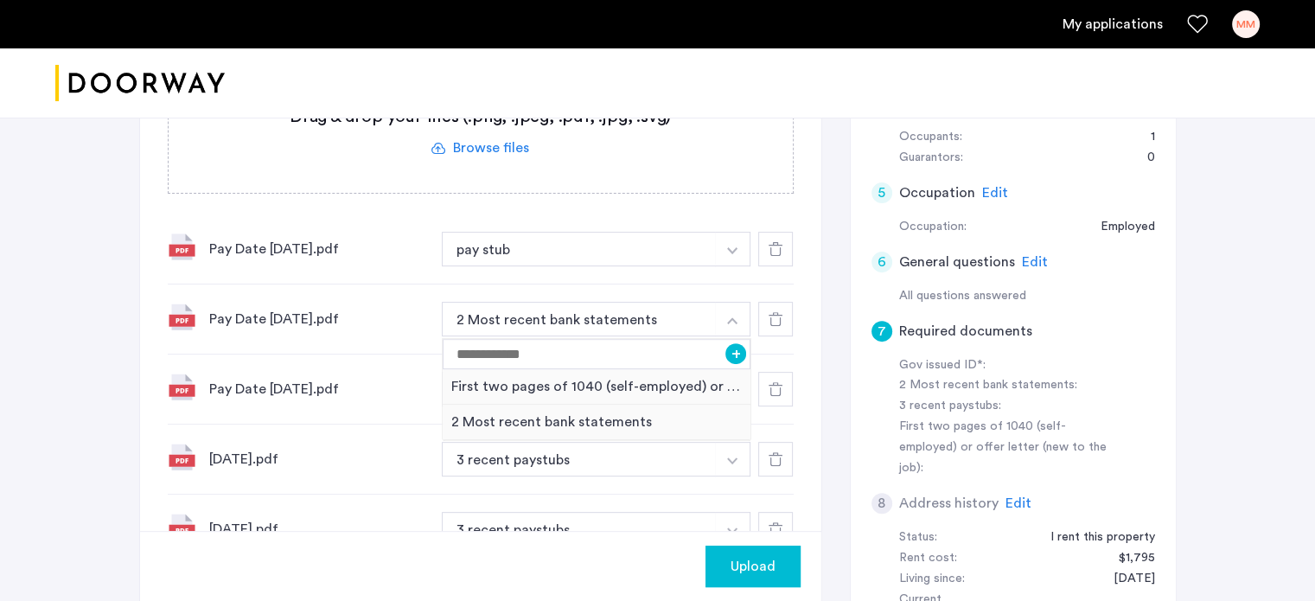
click at [819, 404] on div "7 Required documents Gov issued ID* 2 Most recent bank statements 3 recent pays…" at bounding box center [480, 361] width 681 height 1049
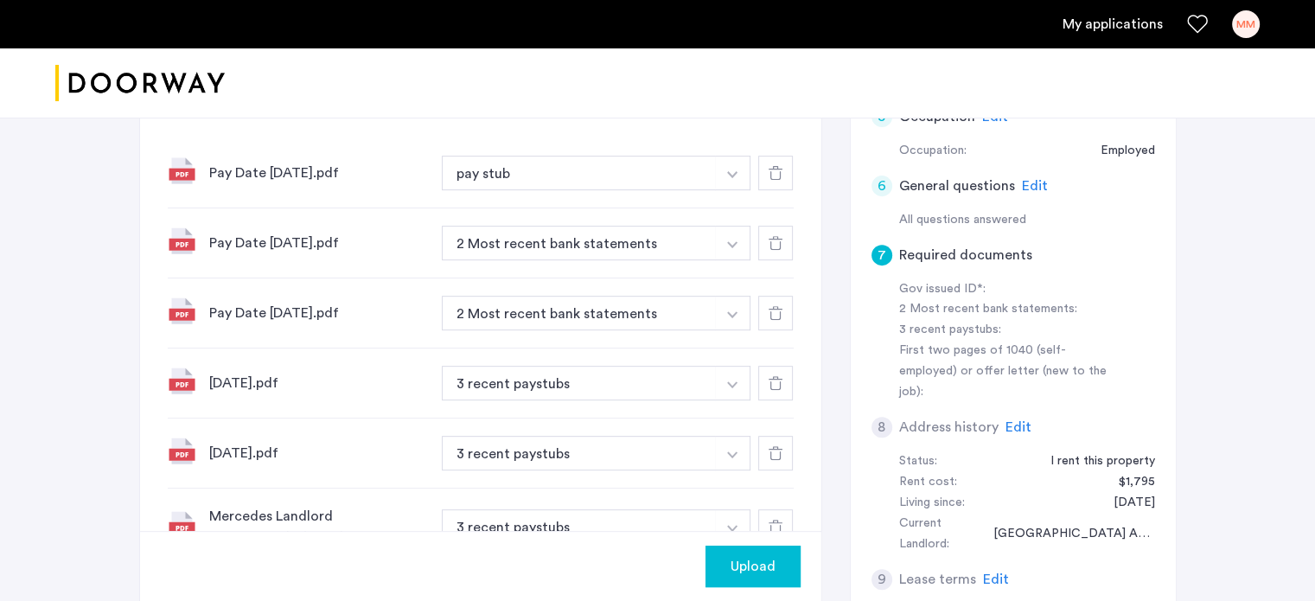
scroll to position [632, 0]
click at [717, 189] on button "button" at bounding box center [732, 172] width 35 height 35
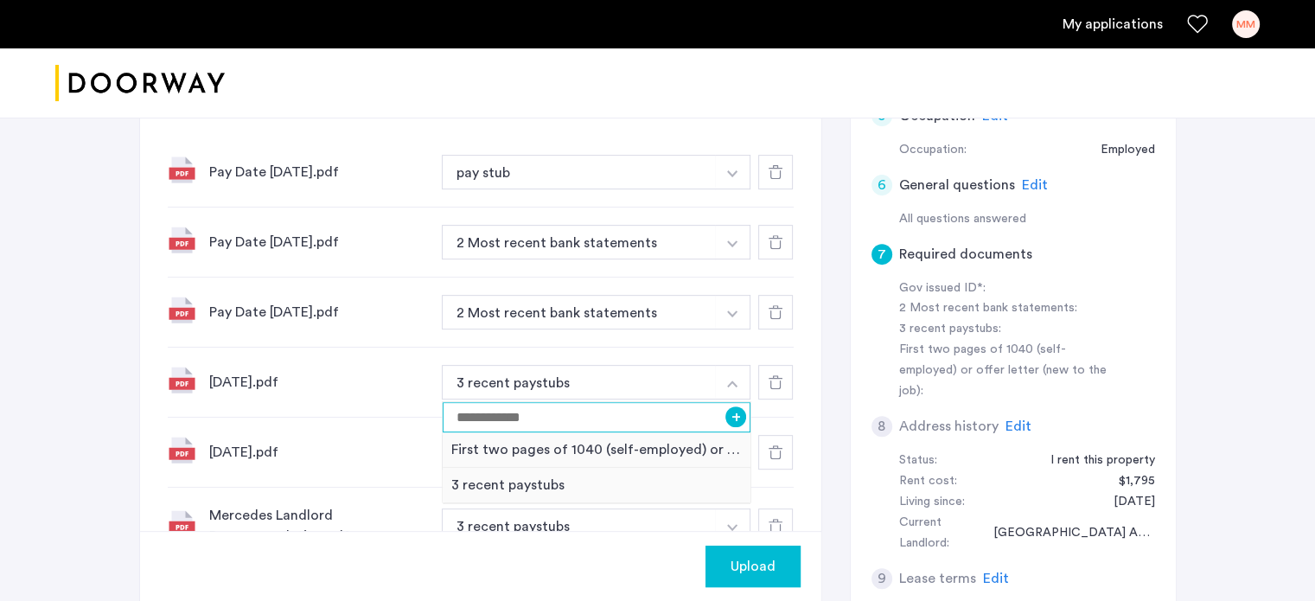
click at [491, 414] on input at bounding box center [597, 417] width 309 height 30
type input "**********"
click at [733, 420] on button "+" at bounding box center [735, 416] width 21 height 21
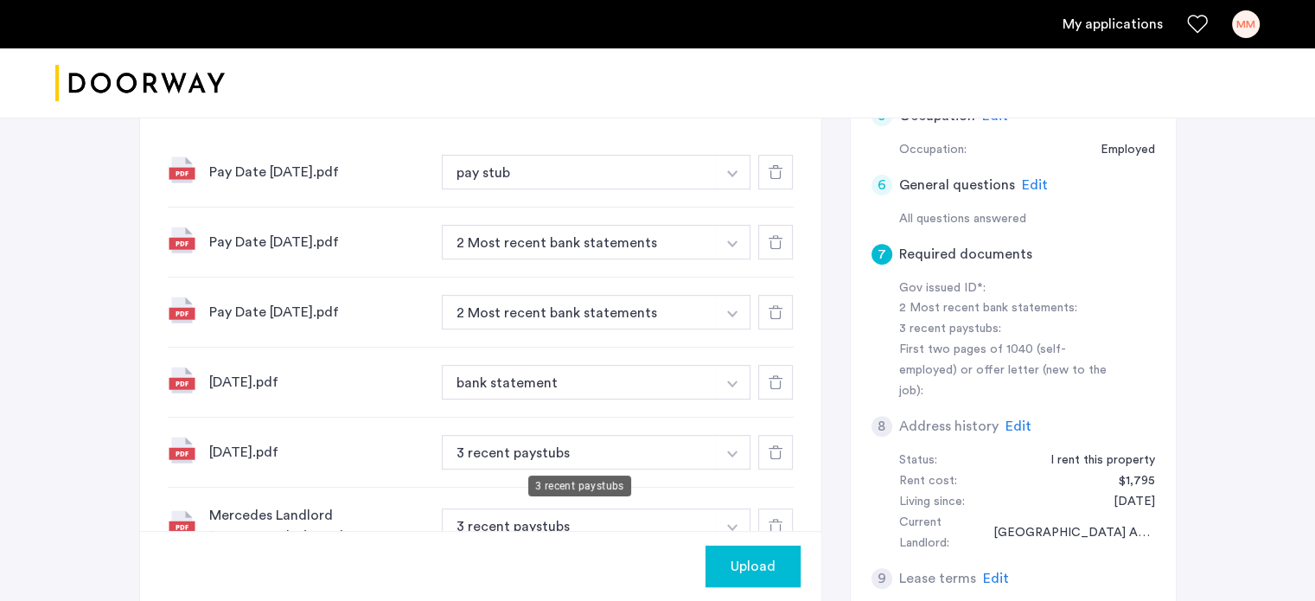
click at [651, 444] on button "3 recent paystubs" at bounding box center [579, 452] width 275 height 35
click at [734, 177] on img "button" at bounding box center [732, 173] width 10 height 7
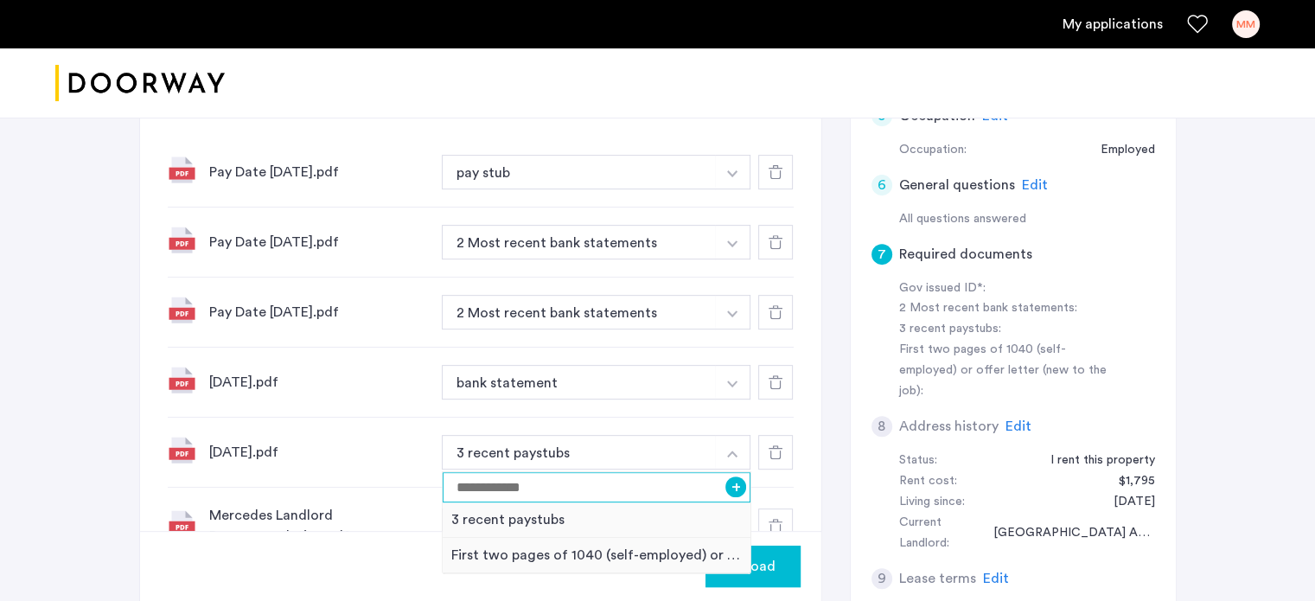
click at [652, 489] on input at bounding box center [597, 487] width 309 height 30
type input "**********"
click at [738, 488] on button "+" at bounding box center [735, 486] width 21 height 21
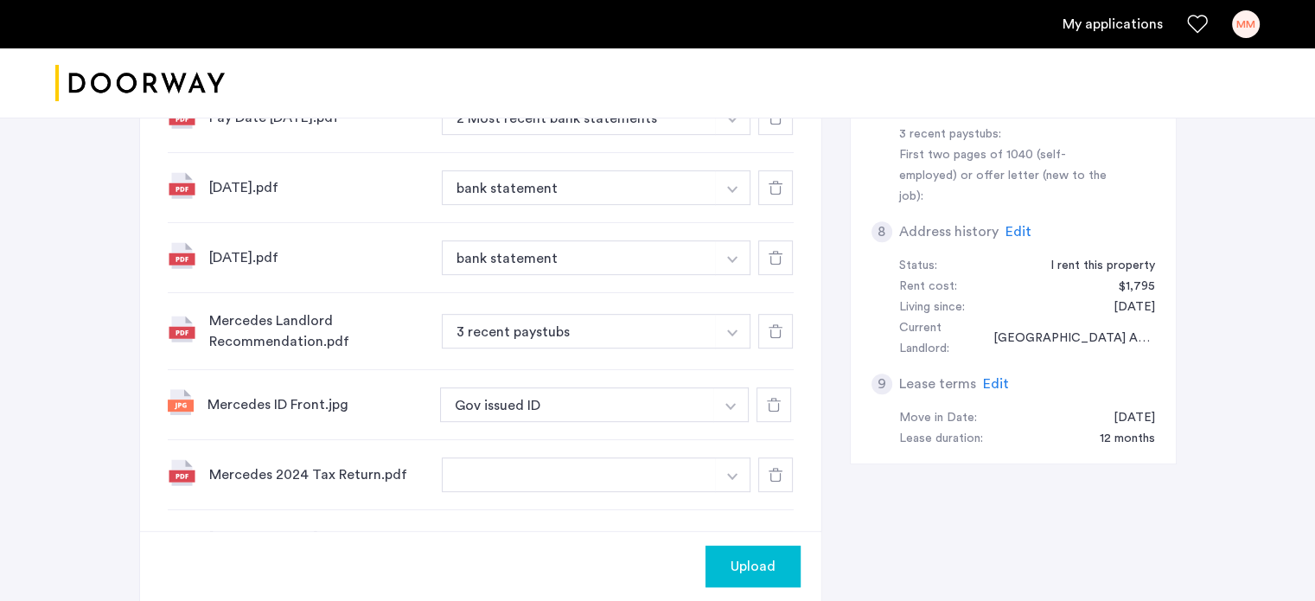
scroll to position [846, 0]
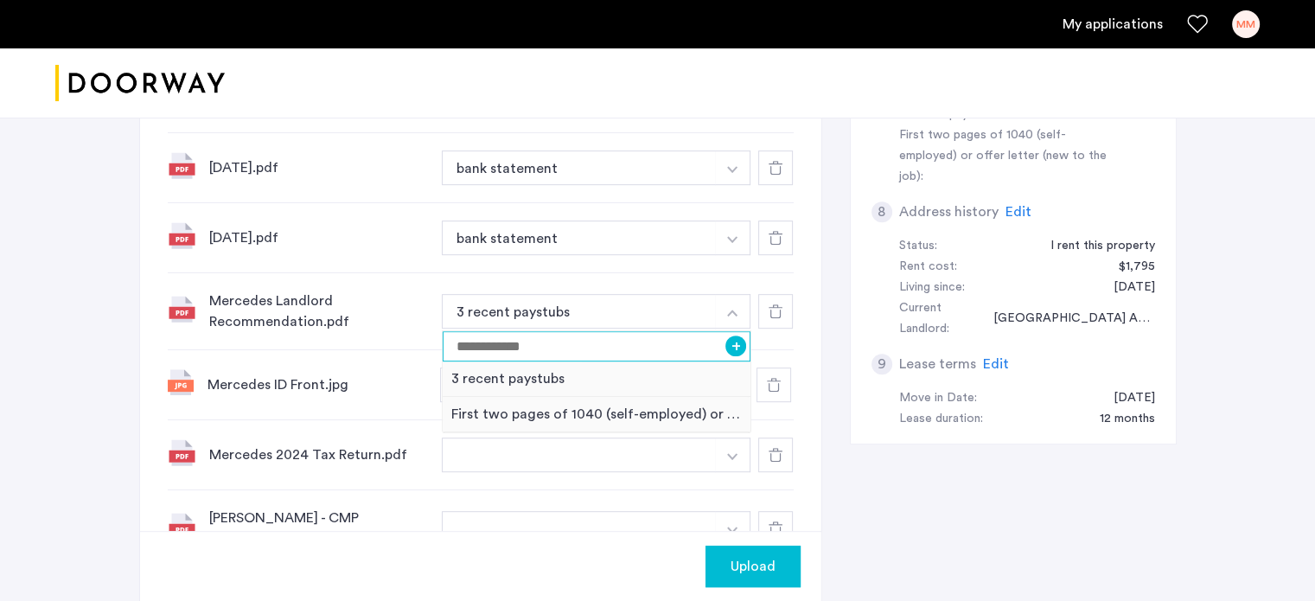
click at [640, 347] on input at bounding box center [597, 346] width 309 height 30
type input "**********"
click at [736, 346] on button "+" at bounding box center [735, 345] width 21 height 21
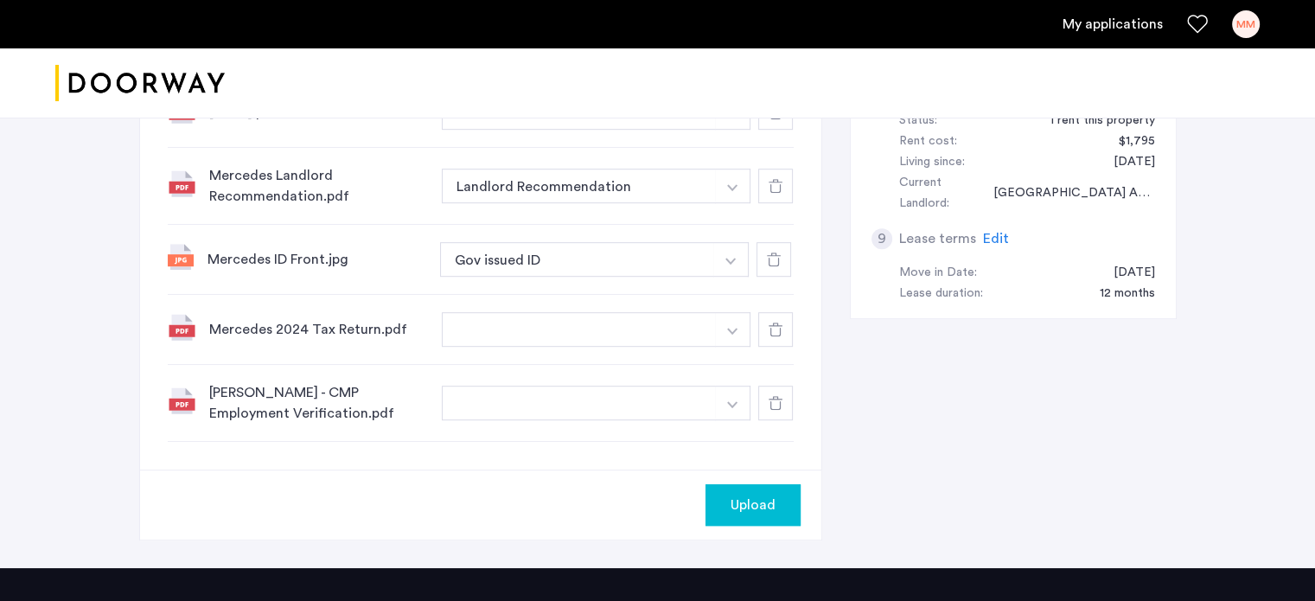
scroll to position [973, 0]
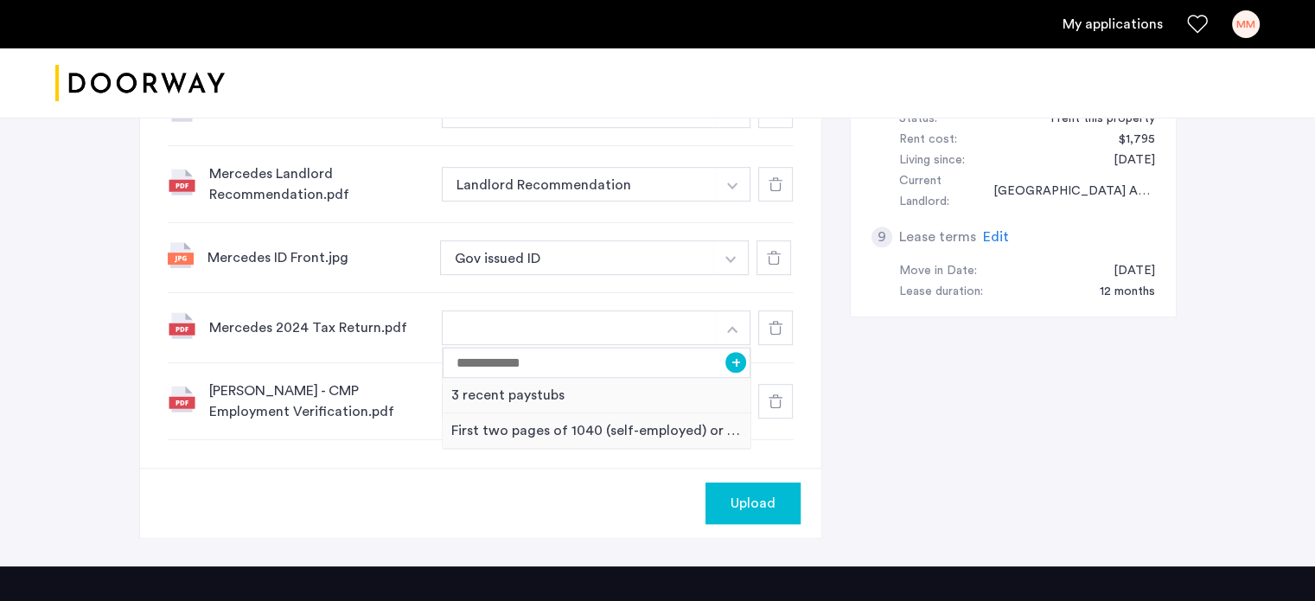
click at [411, 477] on div "Upload" at bounding box center [480, 503] width 681 height 70
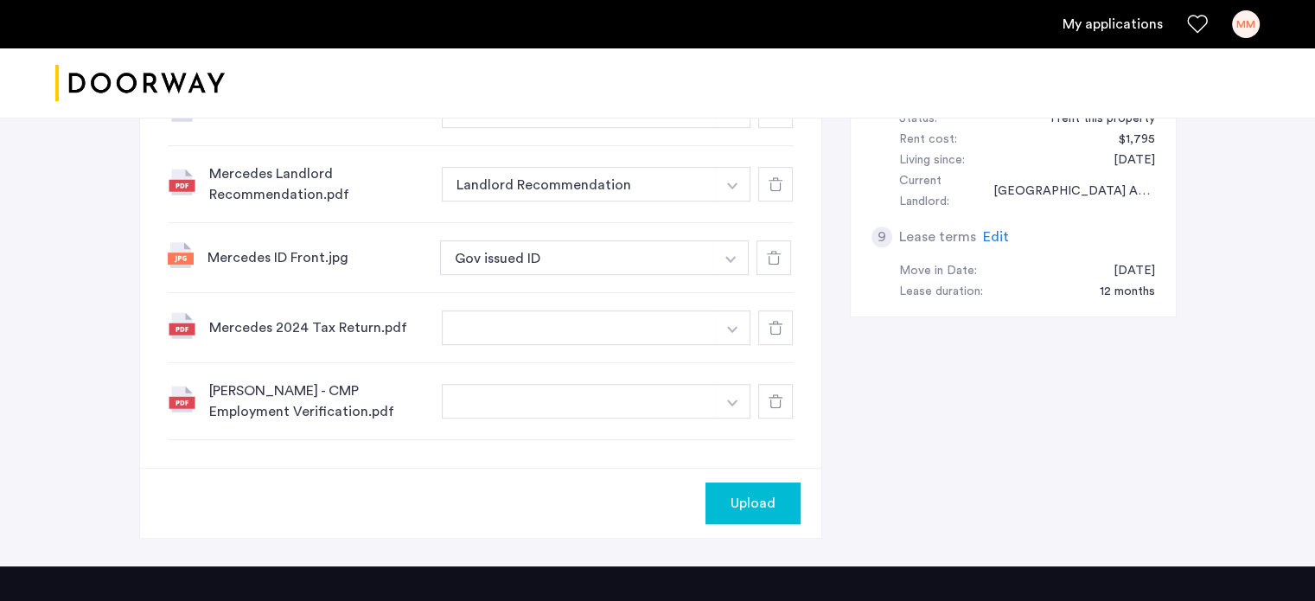
click at [536, 397] on button "button" at bounding box center [579, 401] width 275 height 35
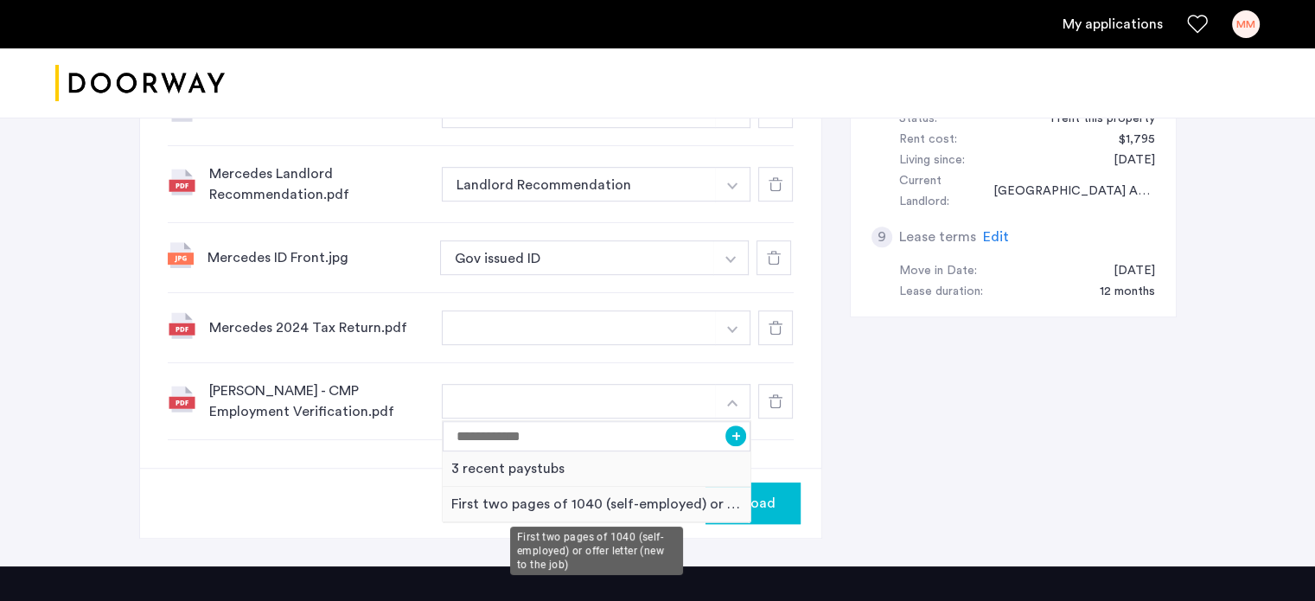
click at [684, 501] on div "First two pages of 1040 (self-employed) or offer letter (new to the job)" at bounding box center [597, 504] width 309 height 35
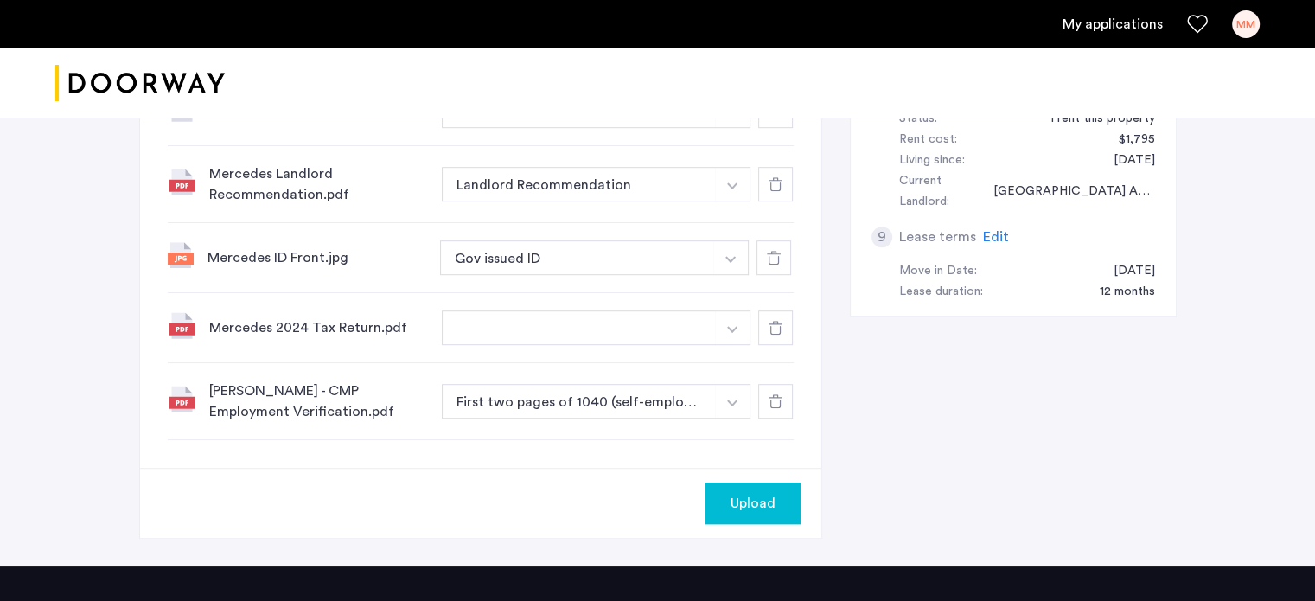
click at [711, 345] on div "Mercedes 2024 Tax Return.pdf + 3 recent paystubs" at bounding box center [481, 328] width 626 height 70
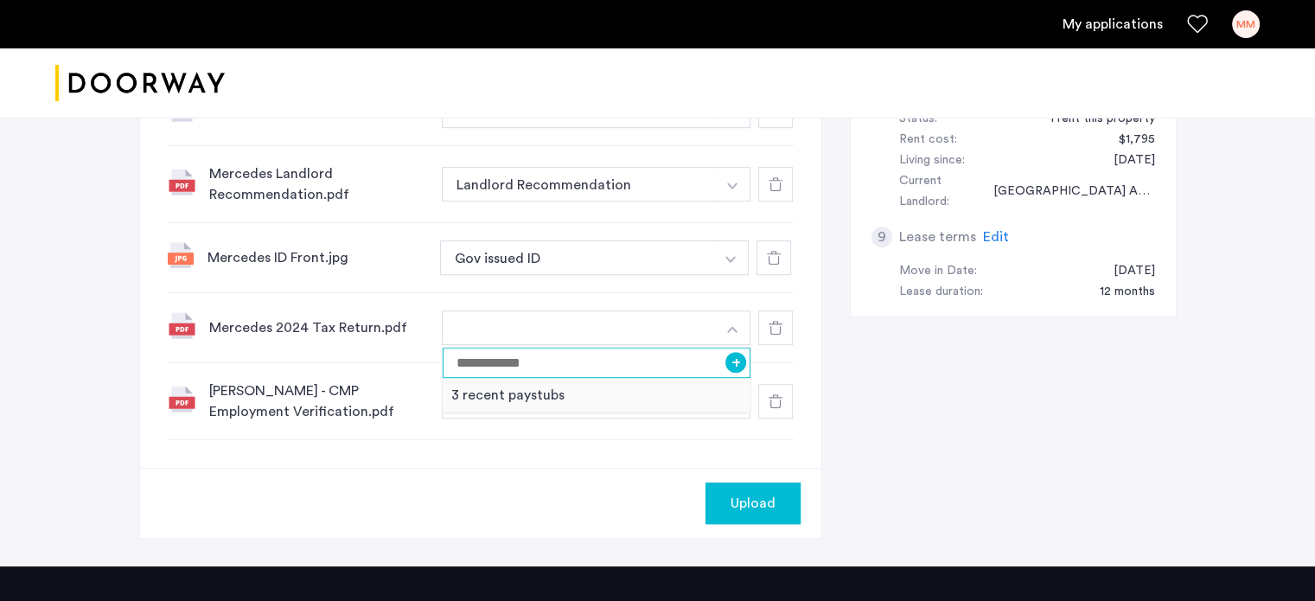
click at [640, 363] on input at bounding box center [597, 363] width 309 height 30
type input "**********"
click at [730, 365] on button "+" at bounding box center [735, 362] width 21 height 21
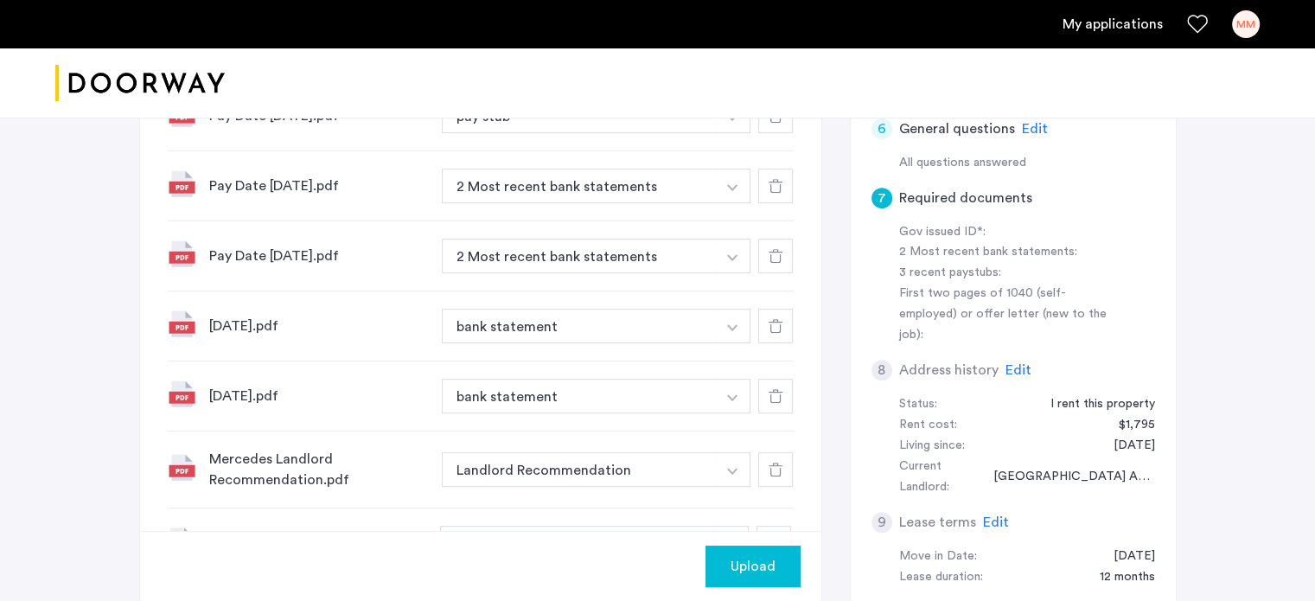
scroll to position [685, 0]
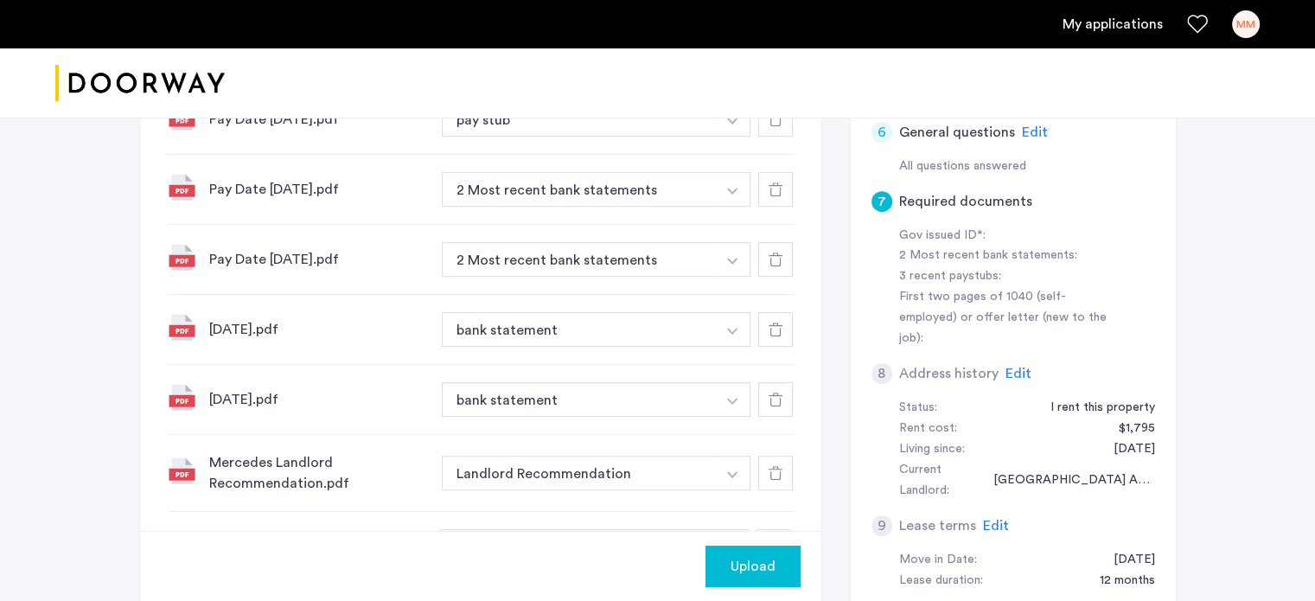
click at [735, 124] on img "button" at bounding box center [732, 121] width 10 height 7
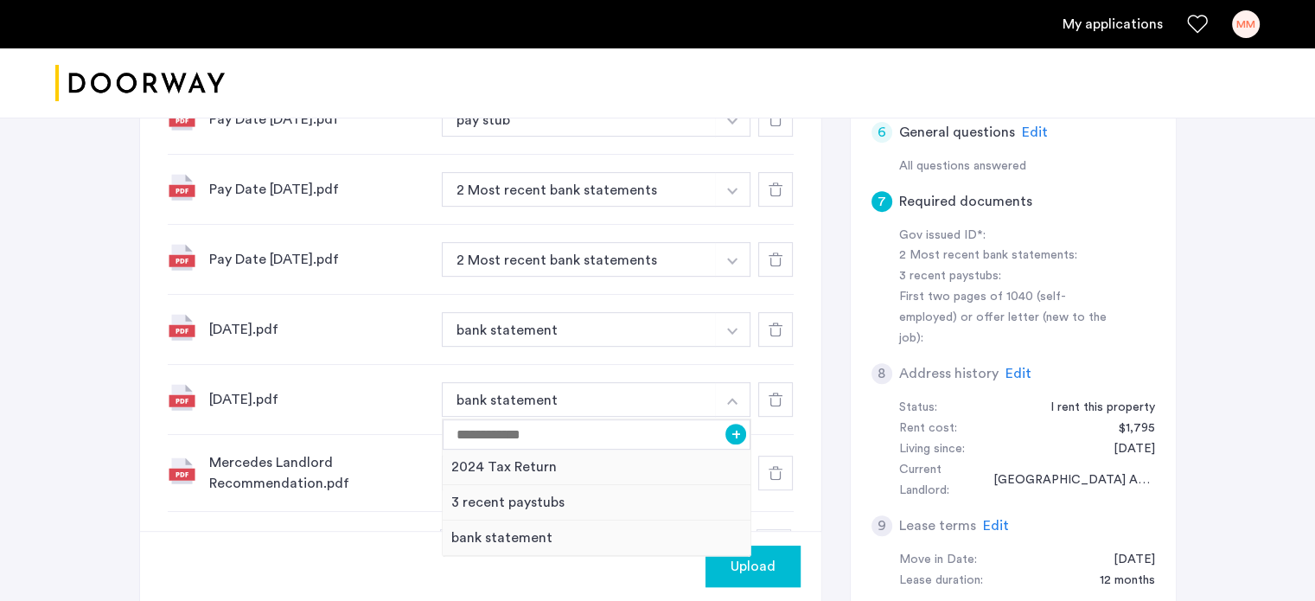
click at [844, 392] on div "7 Required documents Gov issued ID* 2 Most recent bank statements 3 recent pays…" at bounding box center [657, 280] width 1037 height 1149
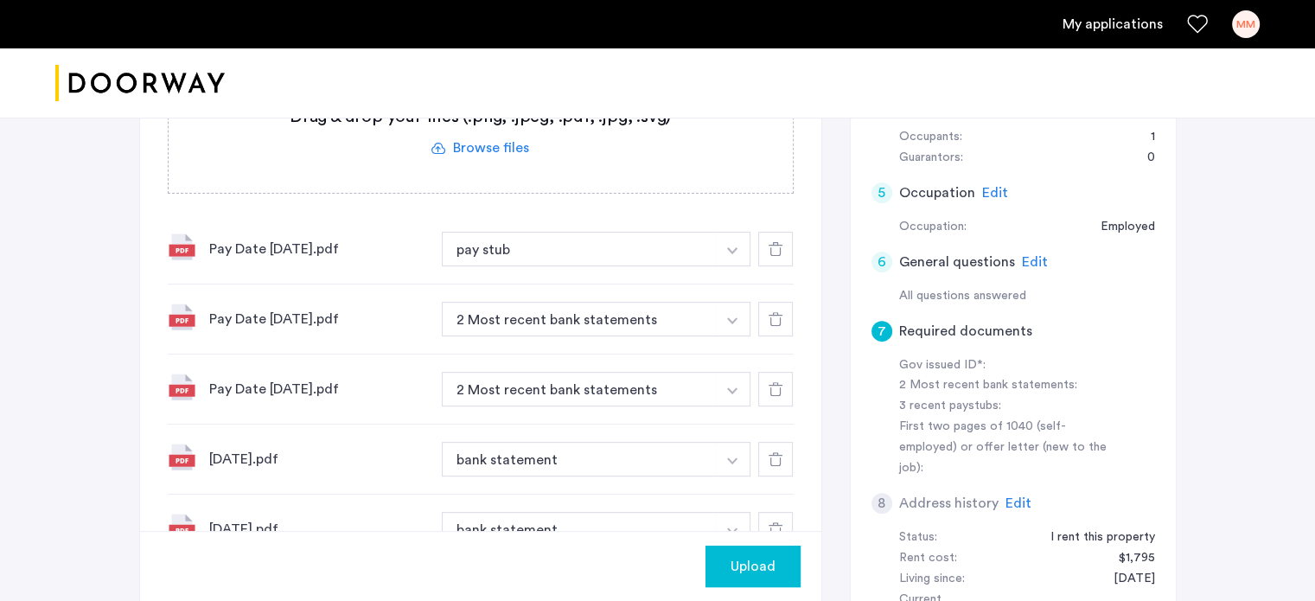
scroll to position [550, 0]
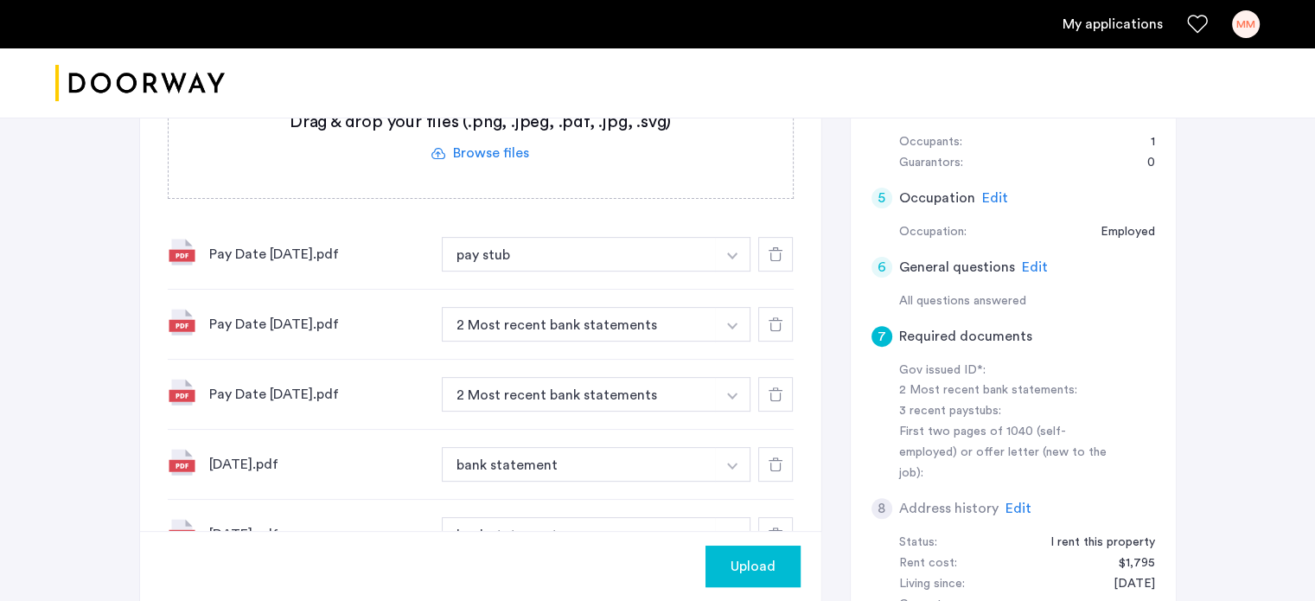
click at [758, 388] on div at bounding box center [775, 394] width 35 height 35
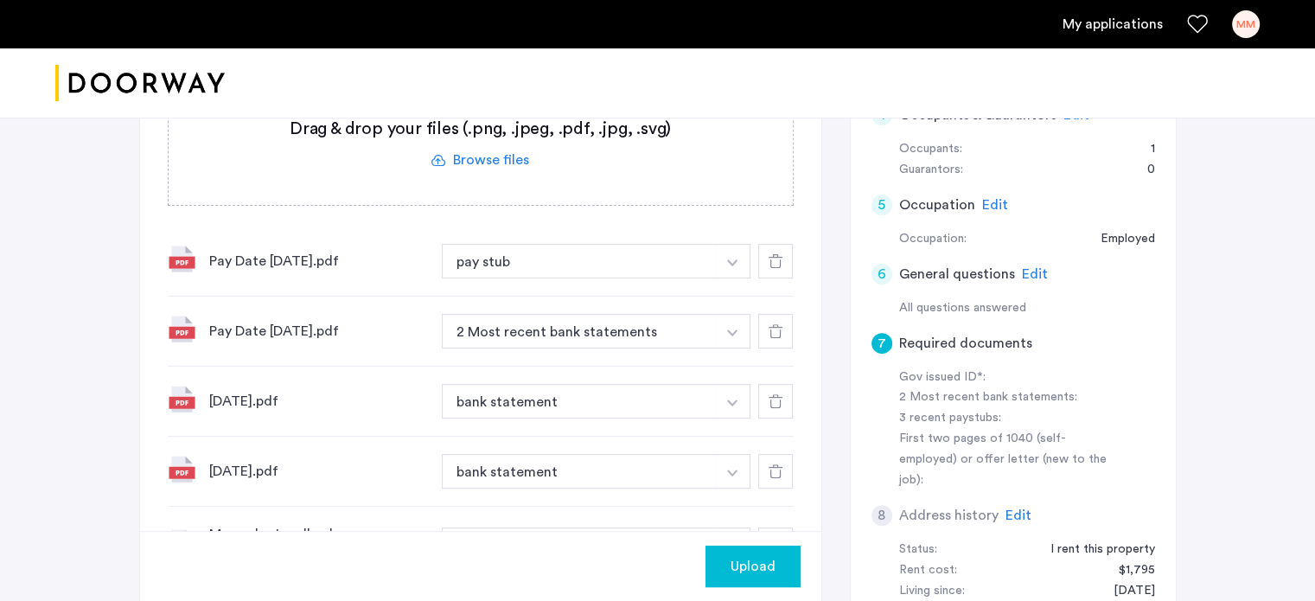
scroll to position [526, 0]
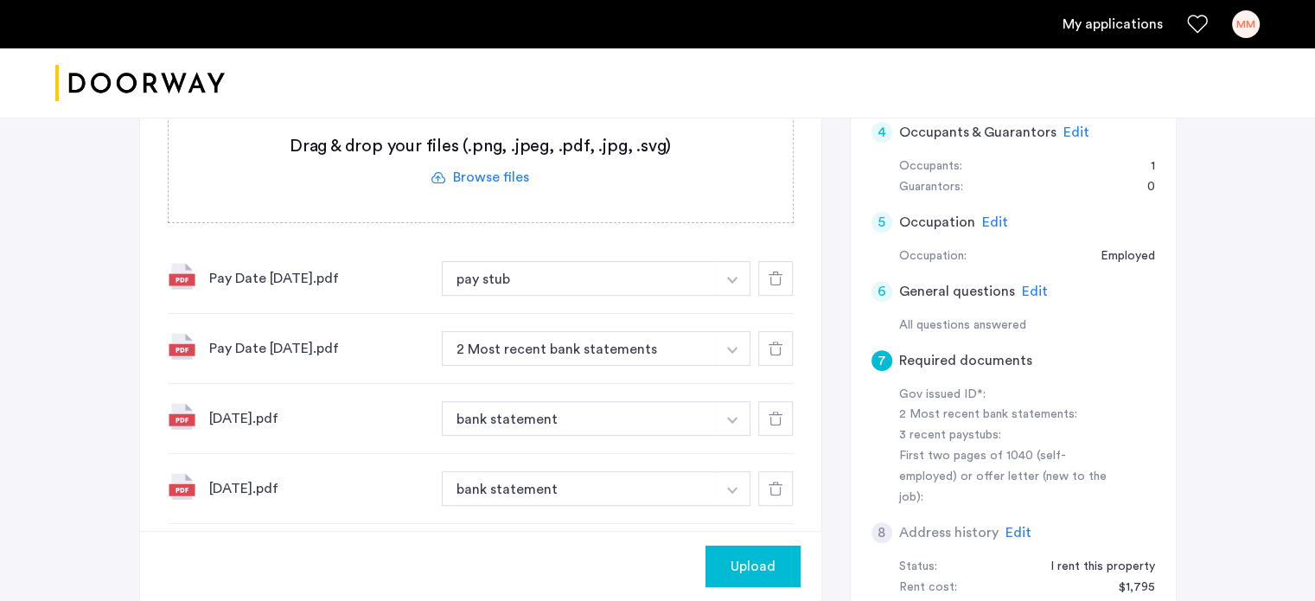
click at [771, 566] on span "Upload" at bounding box center [752, 566] width 45 height 21
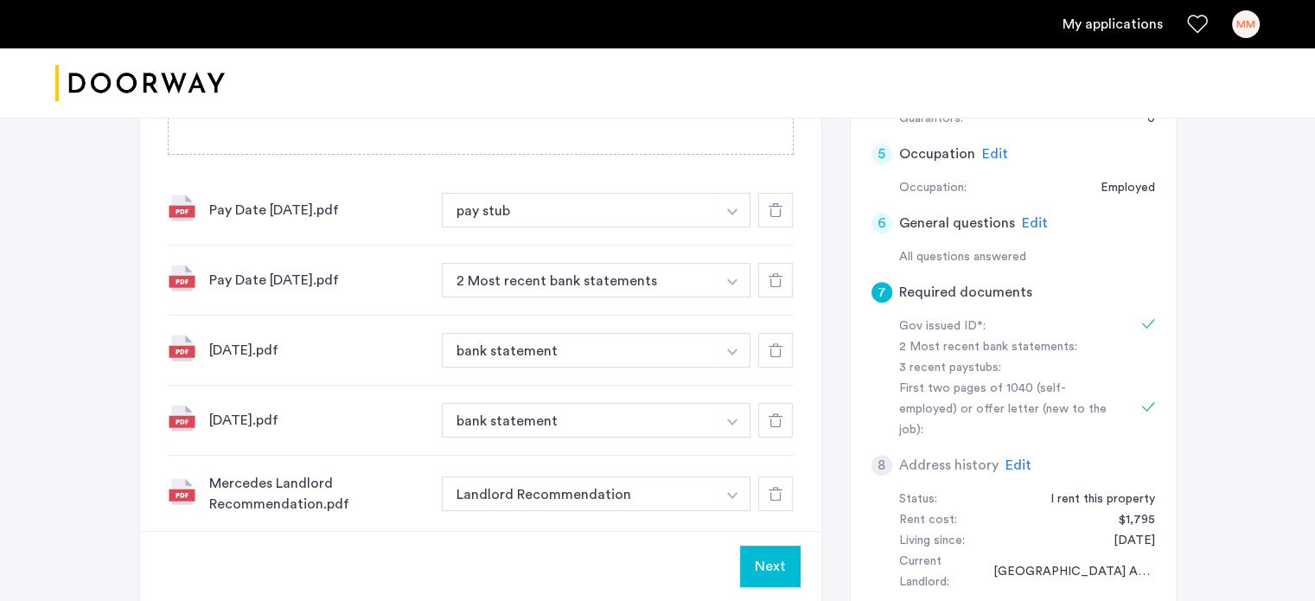
scroll to position [591, 0]
click at [735, 218] on img "button" at bounding box center [732, 214] width 10 height 7
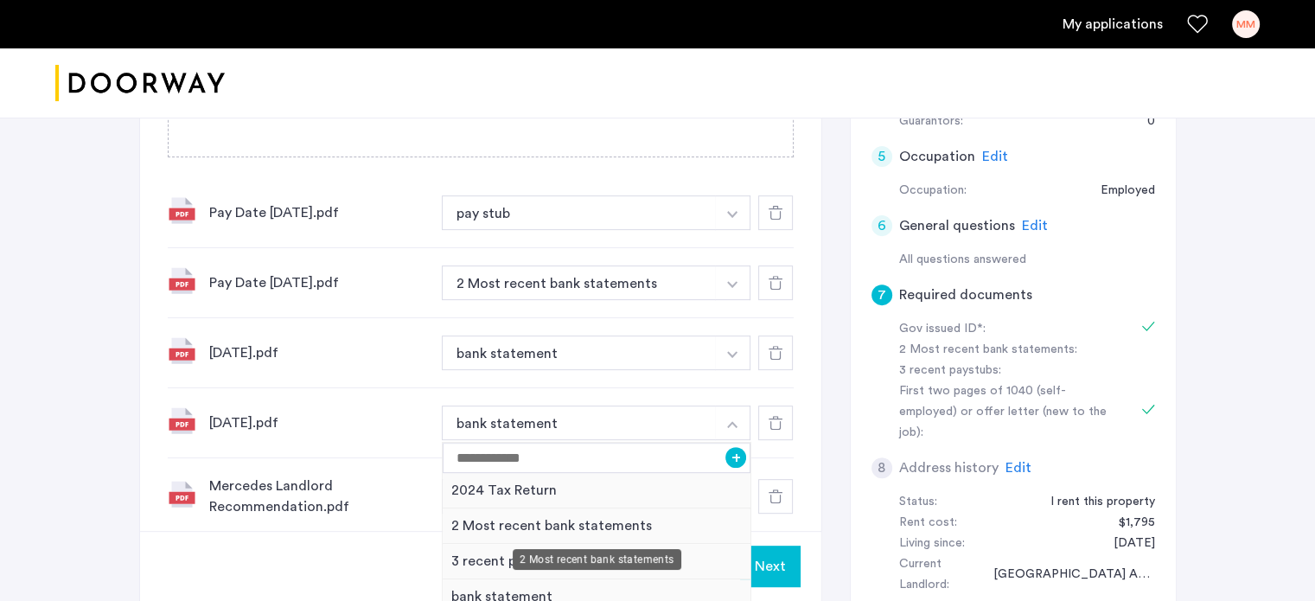
click at [698, 514] on div "2 Most recent bank statements" at bounding box center [597, 525] width 309 height 35
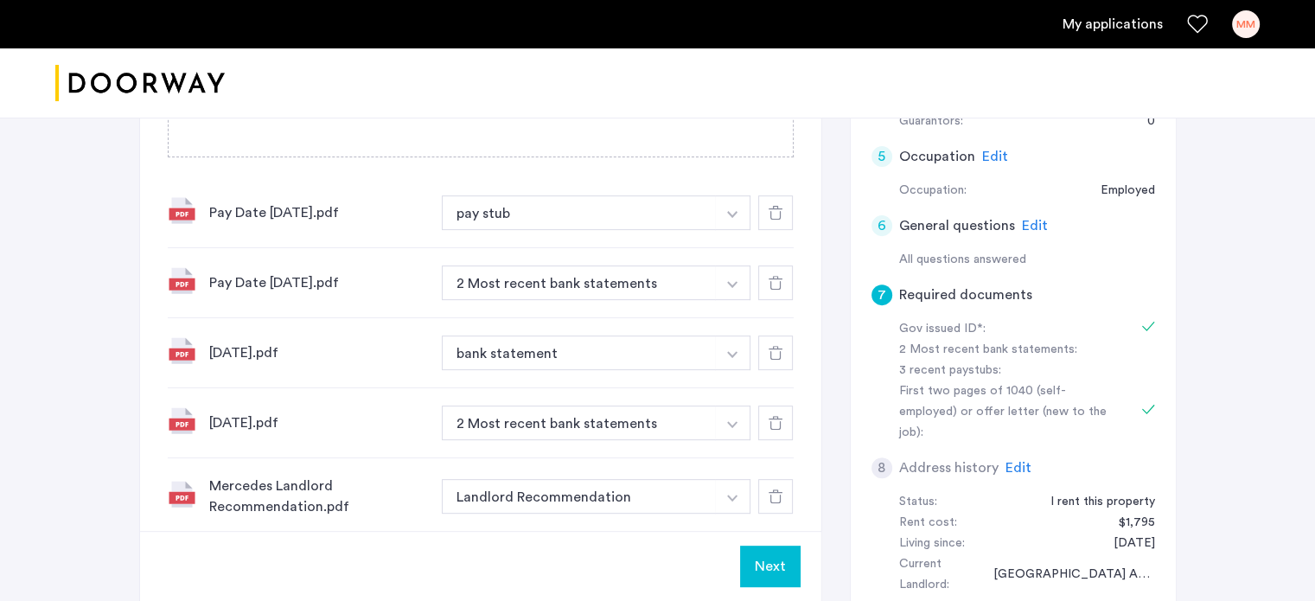
click at [734, 230] on button "button" at bounding box center [732, 212] width 35 height 35
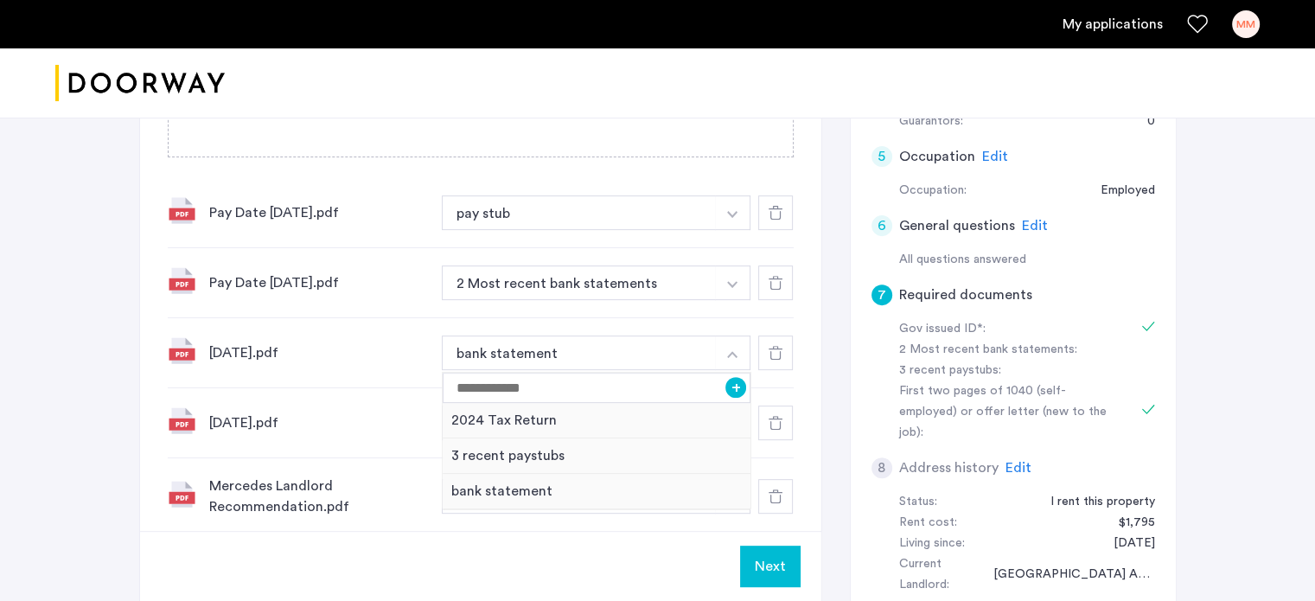
click at [825, 354] on div "7 Required documents Gov issued ID* 2 Most recent bank statements 3 recent pays…" at bounding box center [657, 338] width 1037 height 1079
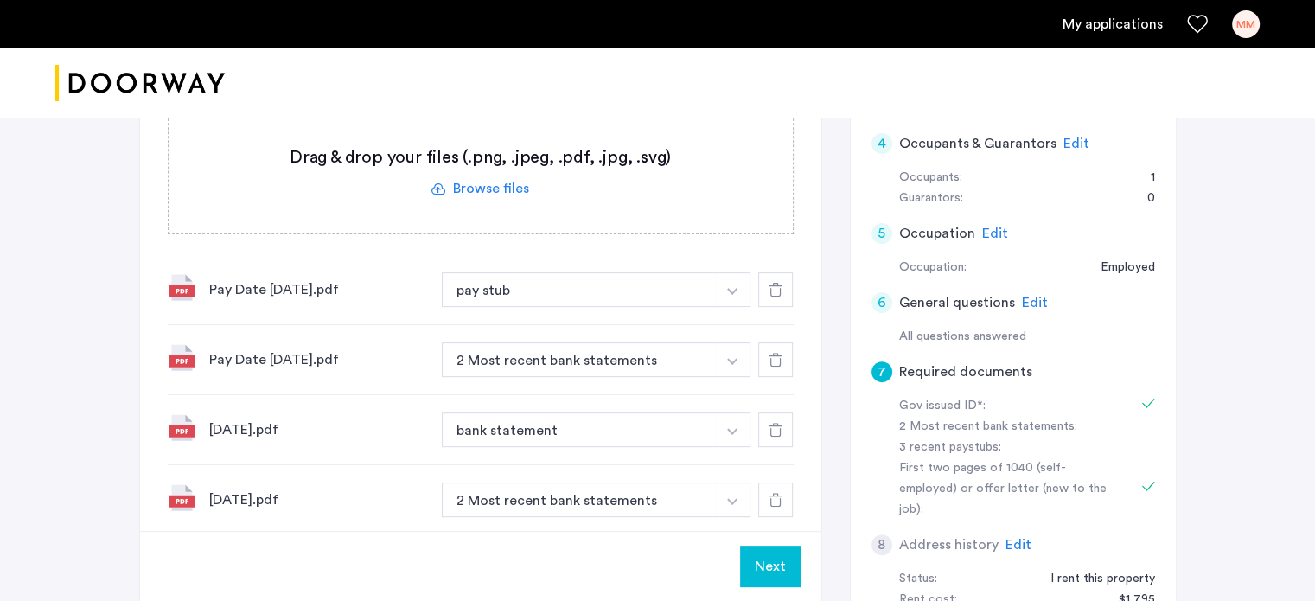
scroll to position [512, 0]
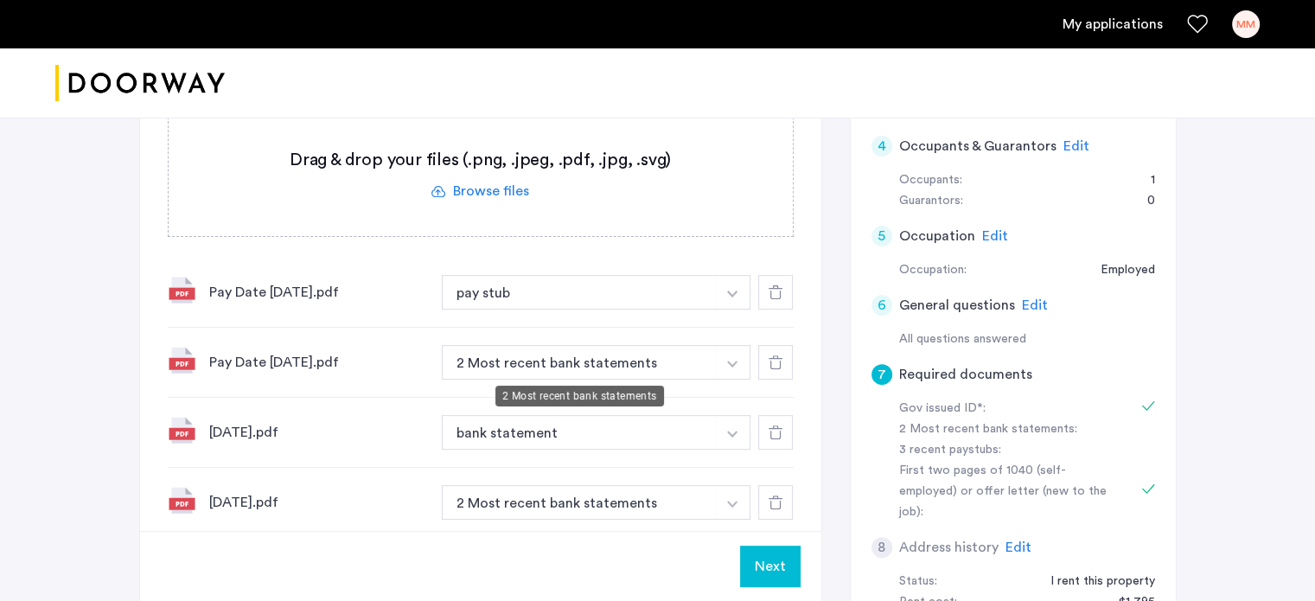
click at [717, 309] on button "button" at bounding box center [732, 292] width 35 height 35
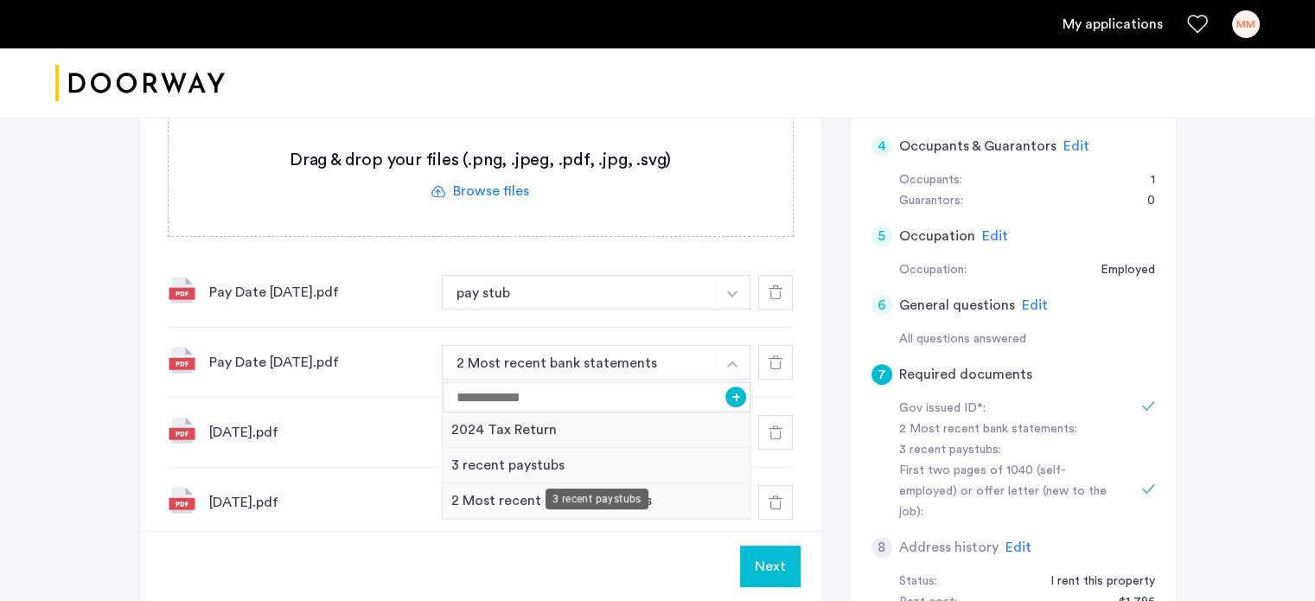
click at [617, 459] on div "3 recent paystubs" at bounding box center [597, 465] width 309 height 35
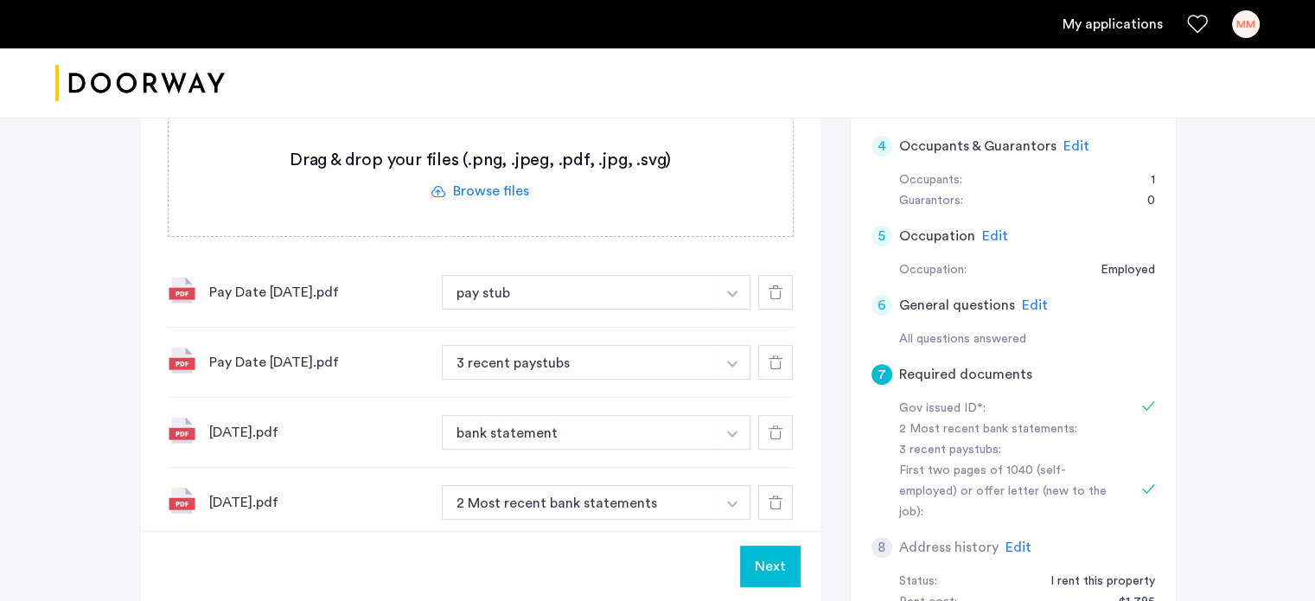
click at [726, 279] on button "button" at bounding box center [732, 292] width 35 height 35
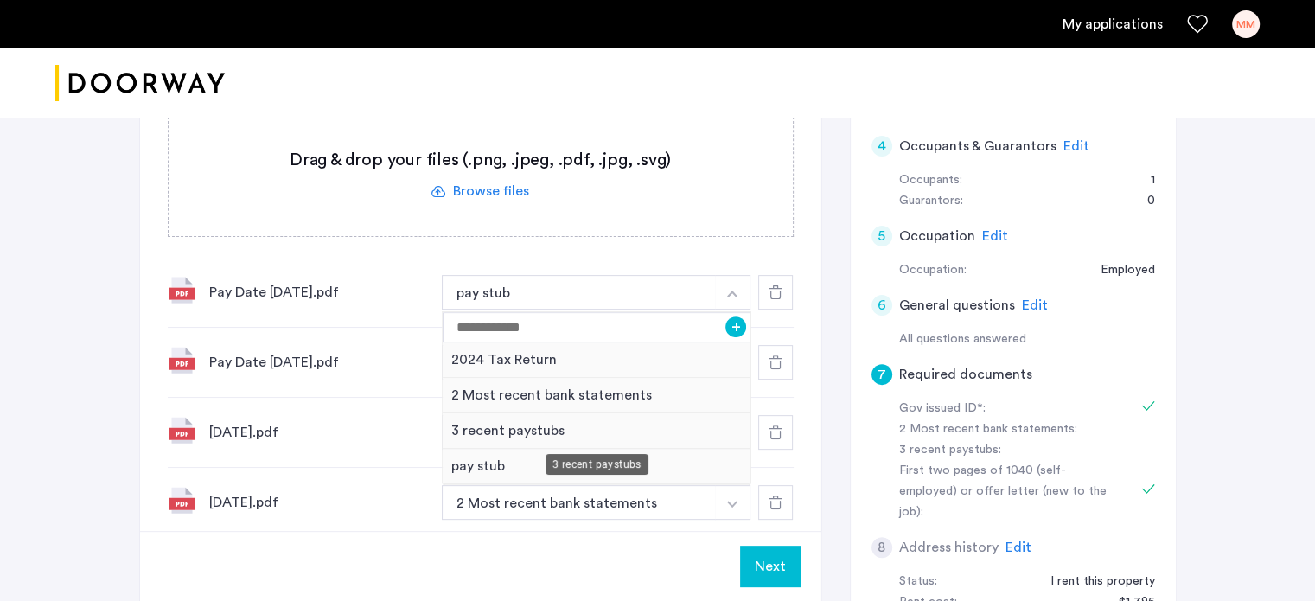
click at [692, 426] on div "3 recent paystubs" at bounding box center [597, 430] width 309 height 35
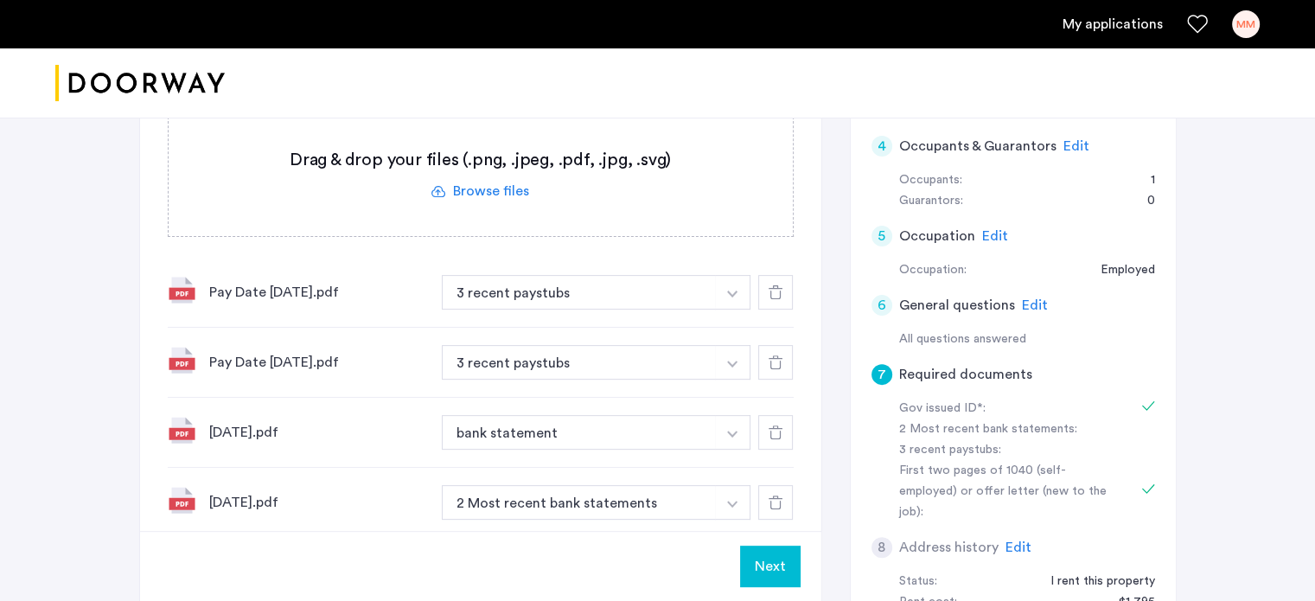
scroll to position [632, 0]
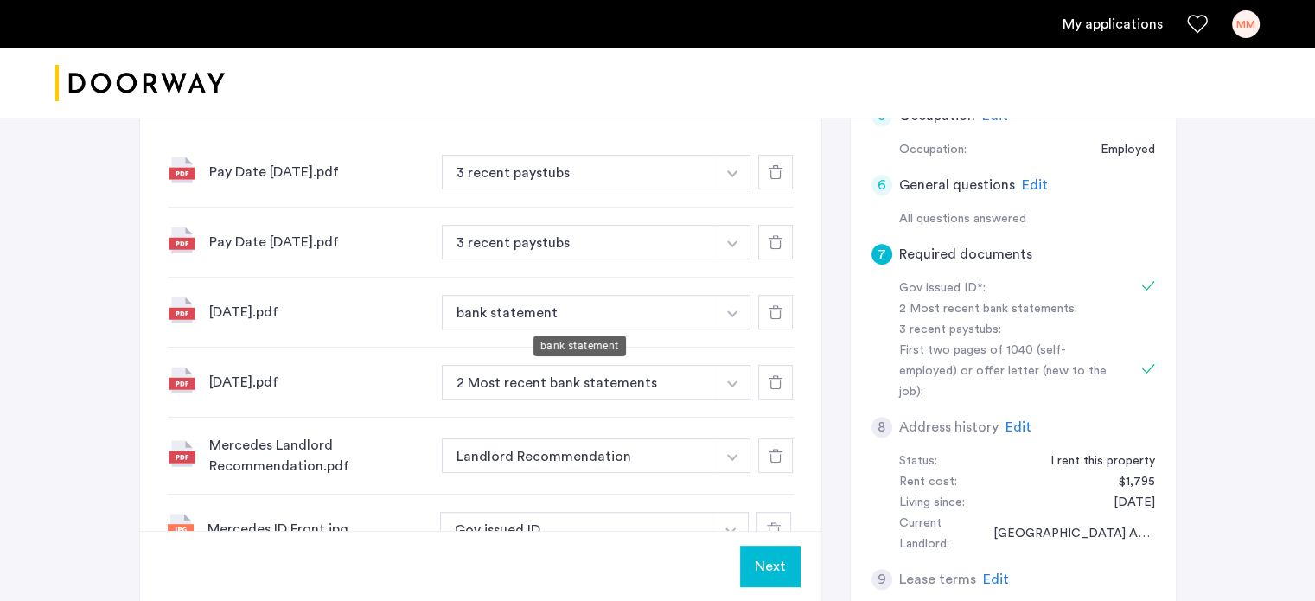
click at [655, 303] on button "bank statement" at bounding box center [579, 312] width 275 height 35
click at [739, 189] on button "button" at bounding box center [732, 172] width 35 height 35
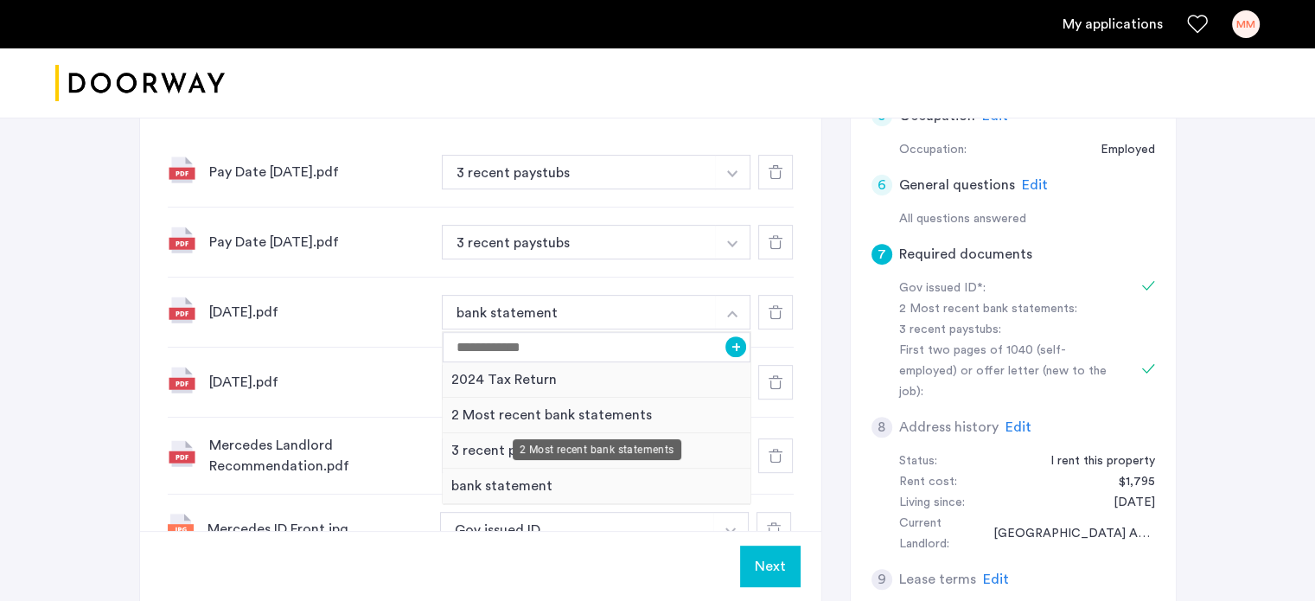
click at [654, 409] on div "2 Most recent bank statements" at bounding box center [597, 415] width 309 height 35
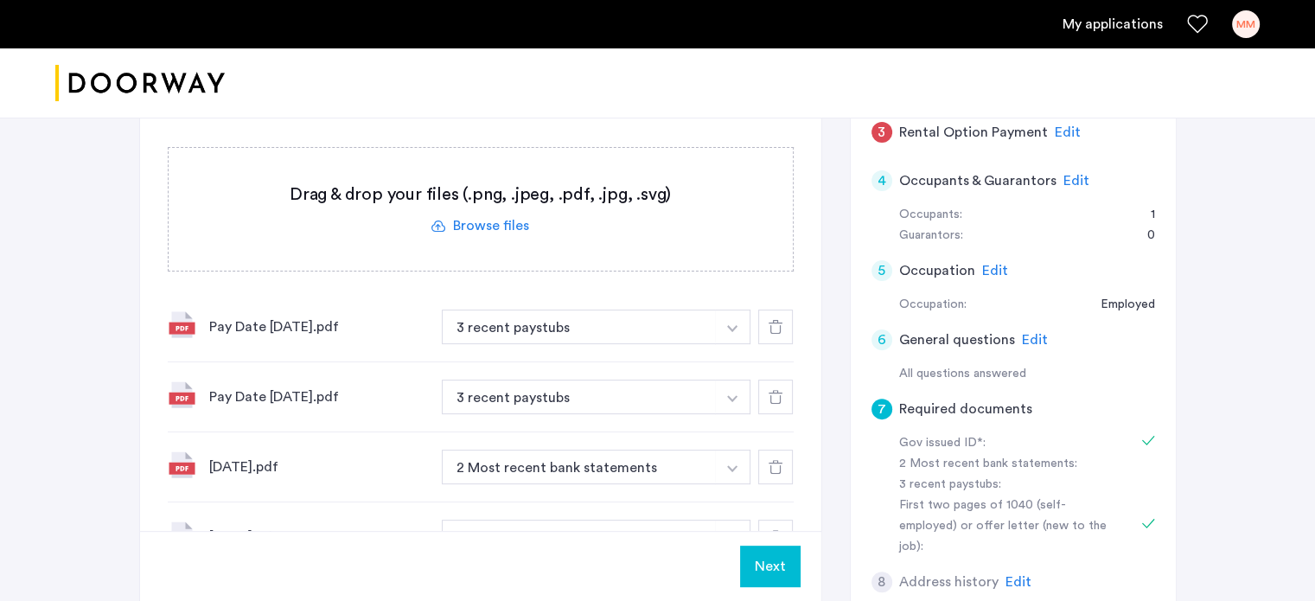
scroll to position [476, 0]
click at [504, 229] on label at bounding box center [481, 210] width 624 height 123
click at [0, 0] on input "file" at bounding box center [0, 0] width 0 height 0
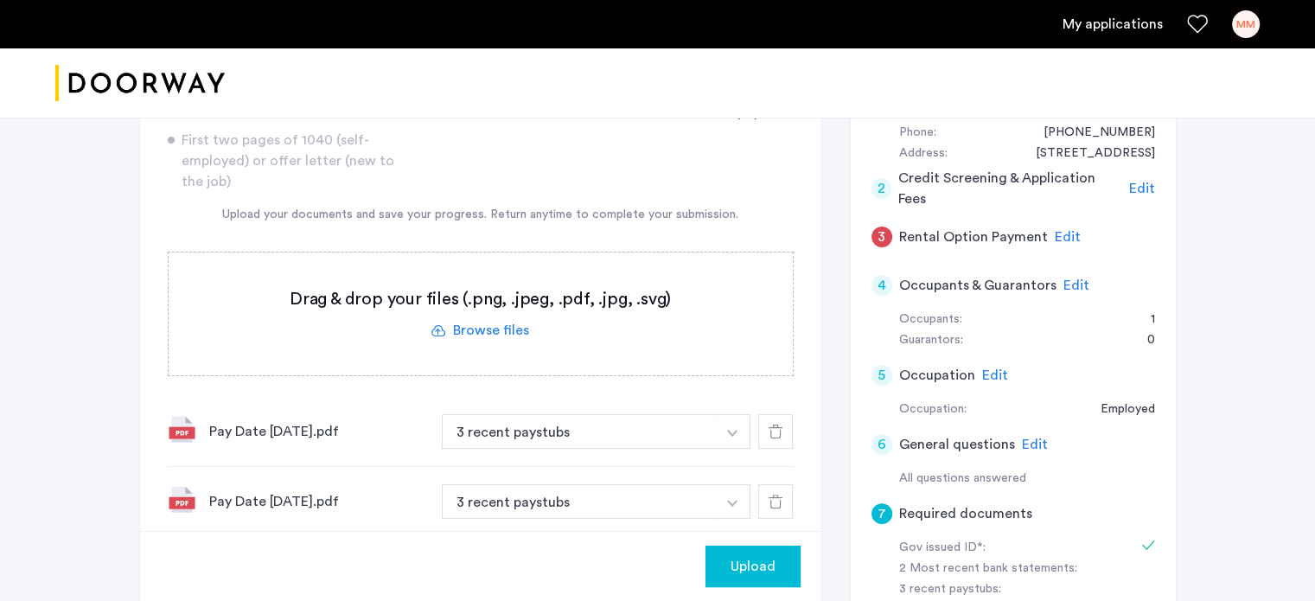
scroll to position [371, 0]
click at [505, 320] on label at bounding box center [481, 315] width 624 height 123
click at [0, 0] on input "file" at bounding box center [0, 0] width 0 height 0
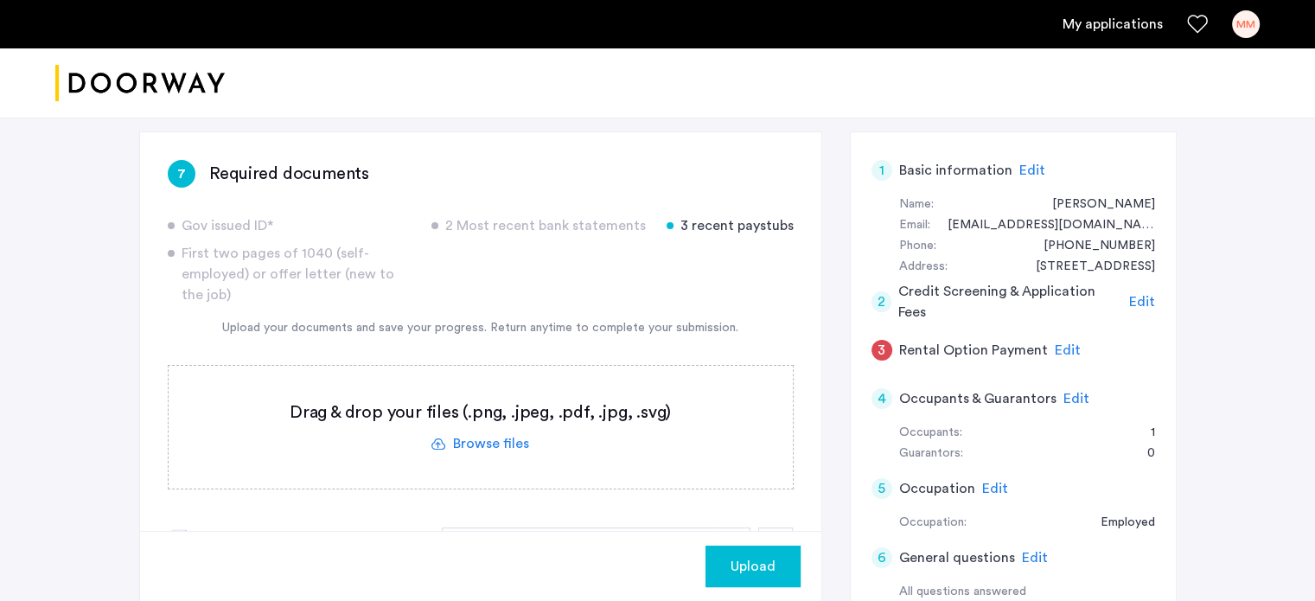
scroll to position [255, 0]
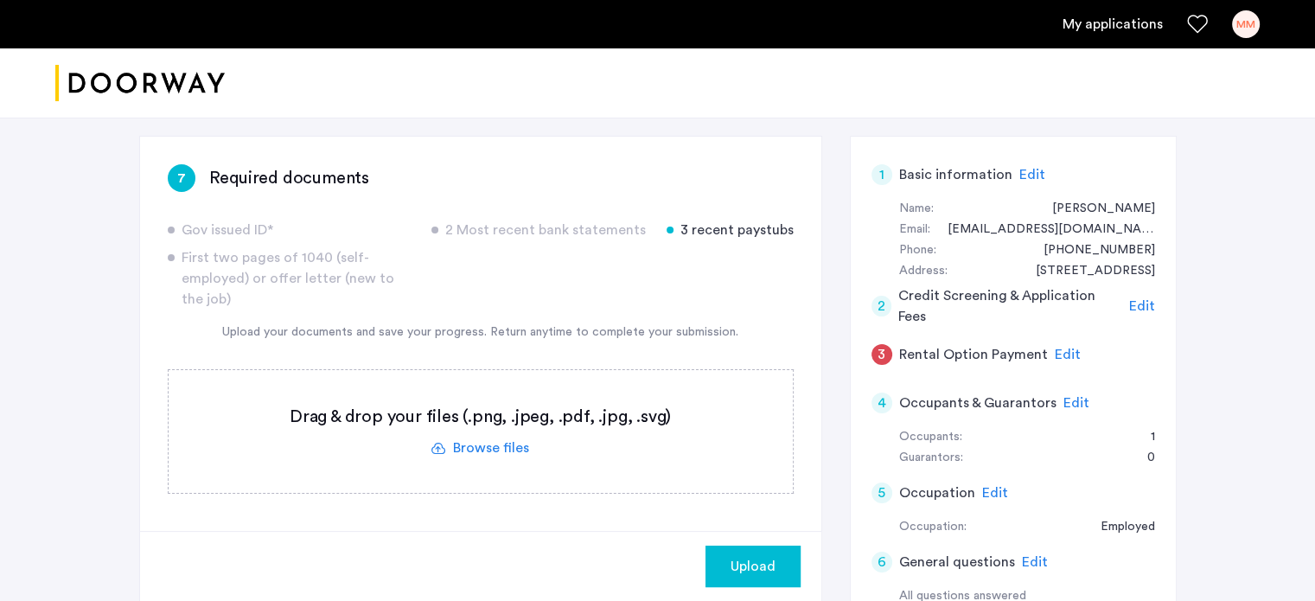
click at [748, 575] on span "Upload" at bounding box center [752, 566] width 45 height 21
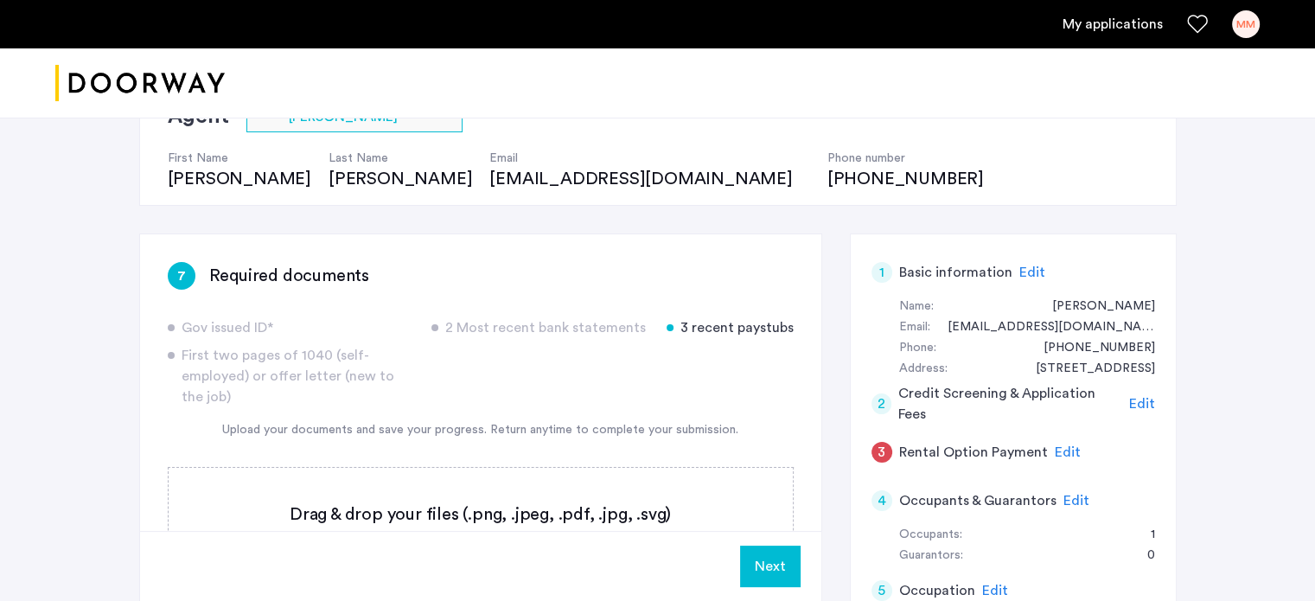
scroll to position [158, 0]
click at [469, 504] on label at bounding box center [481, 528] width 624 height 123
click at [0, 0] on input "file" at bounding box center [0, 0] width 0 height 0
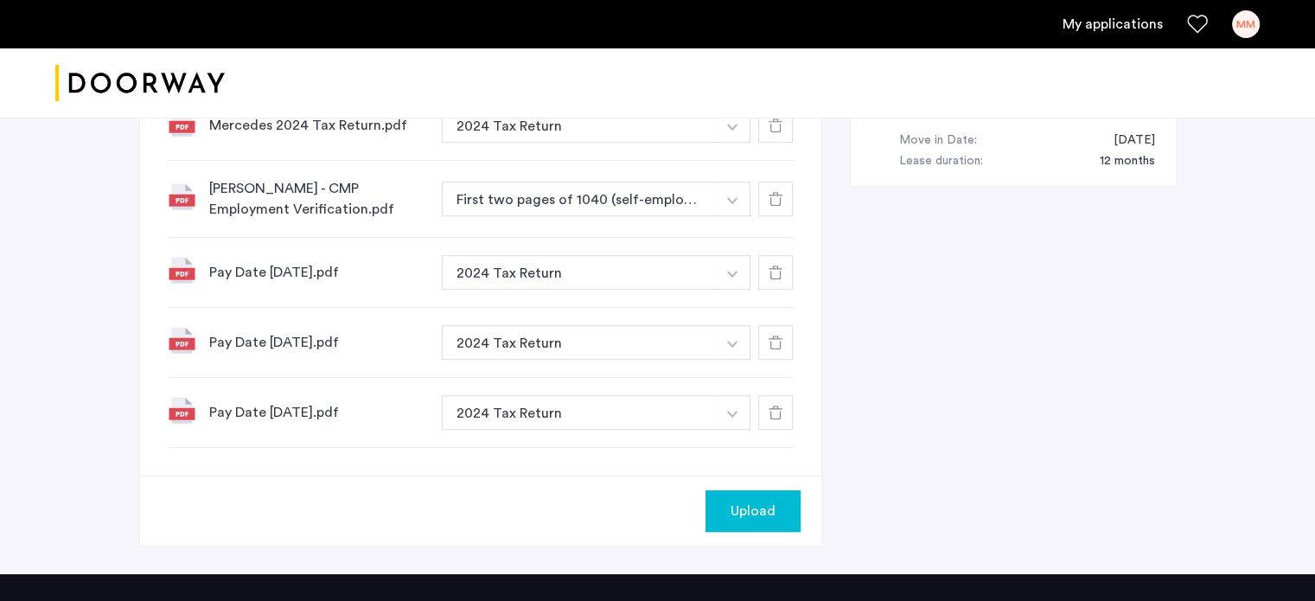
scroll to position [1105, 0]
click at [778, 336] on use at bounding box center [775, 343] width 14 height 14
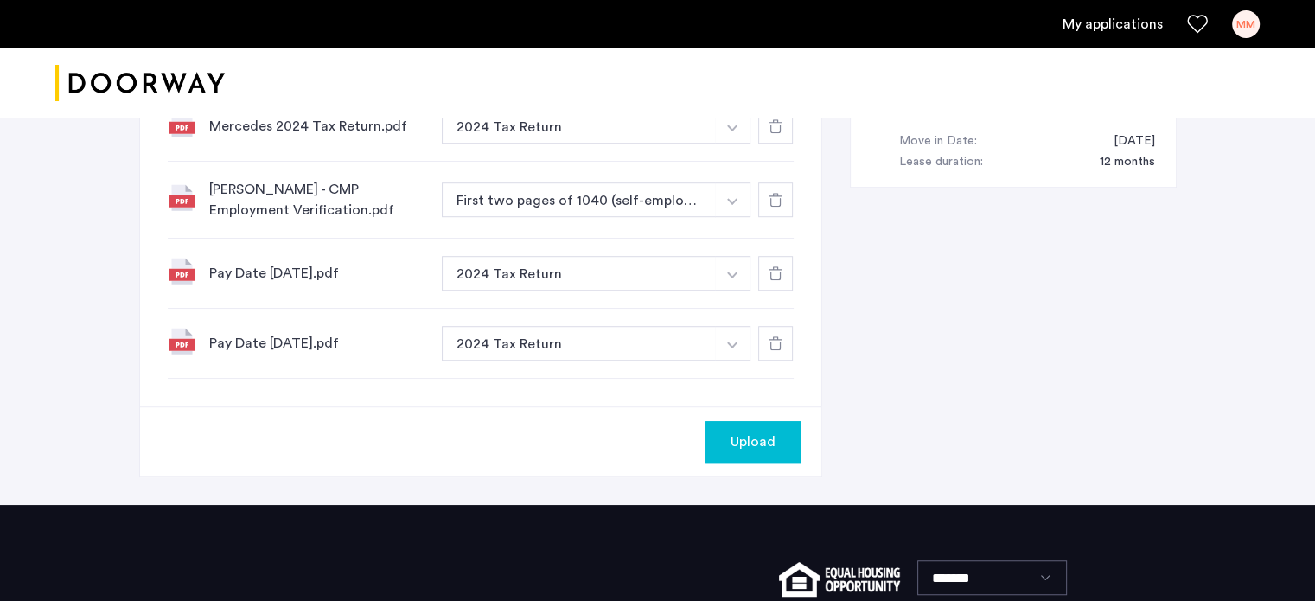
click at [775, 331] on div at bounding box center [775, 343] width 35 height 35
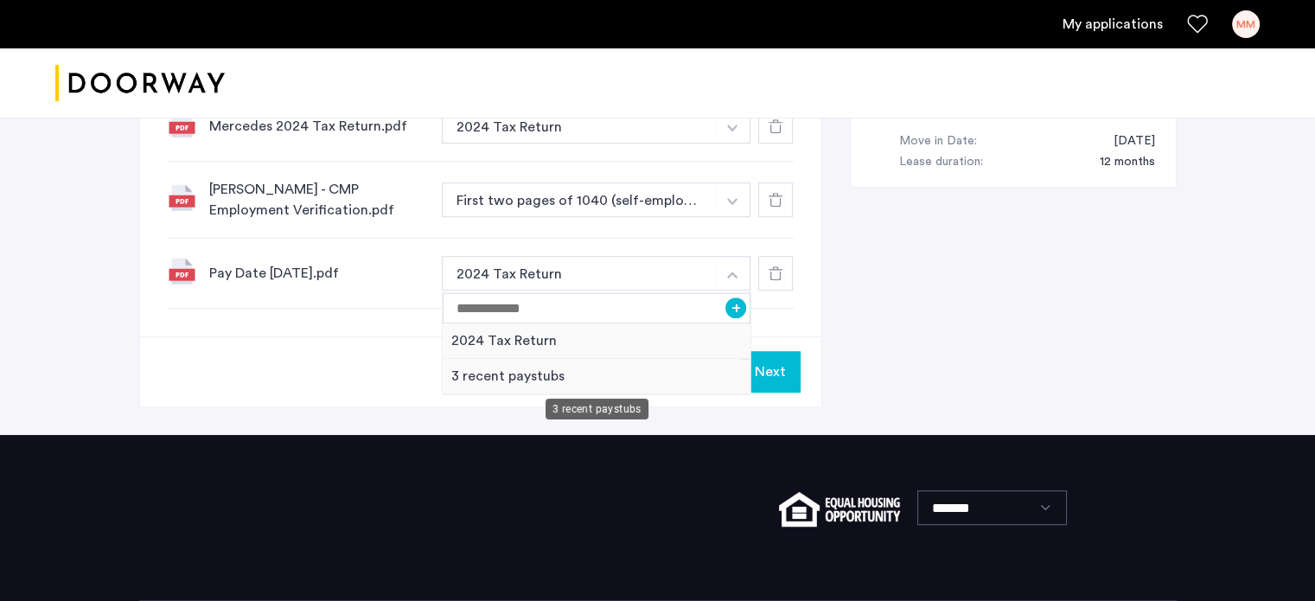
click at [596, 379] on div "3 recent paystubs" at bounding box center [597, 376] width 309 height 35
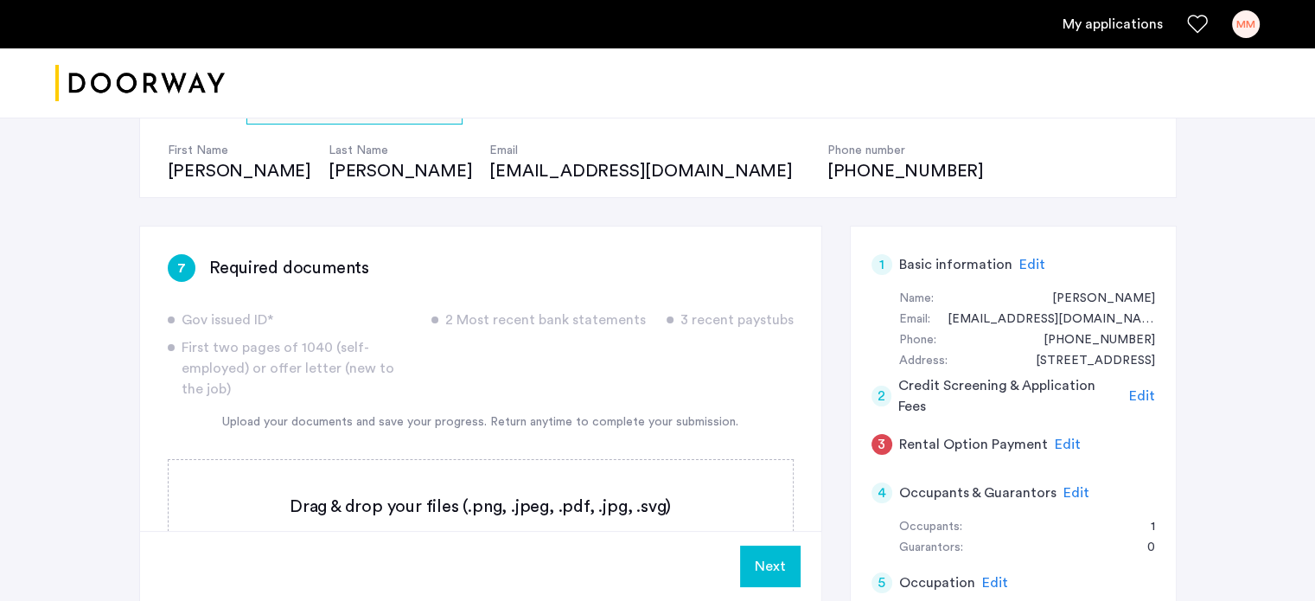
scroll to position [154, 0]
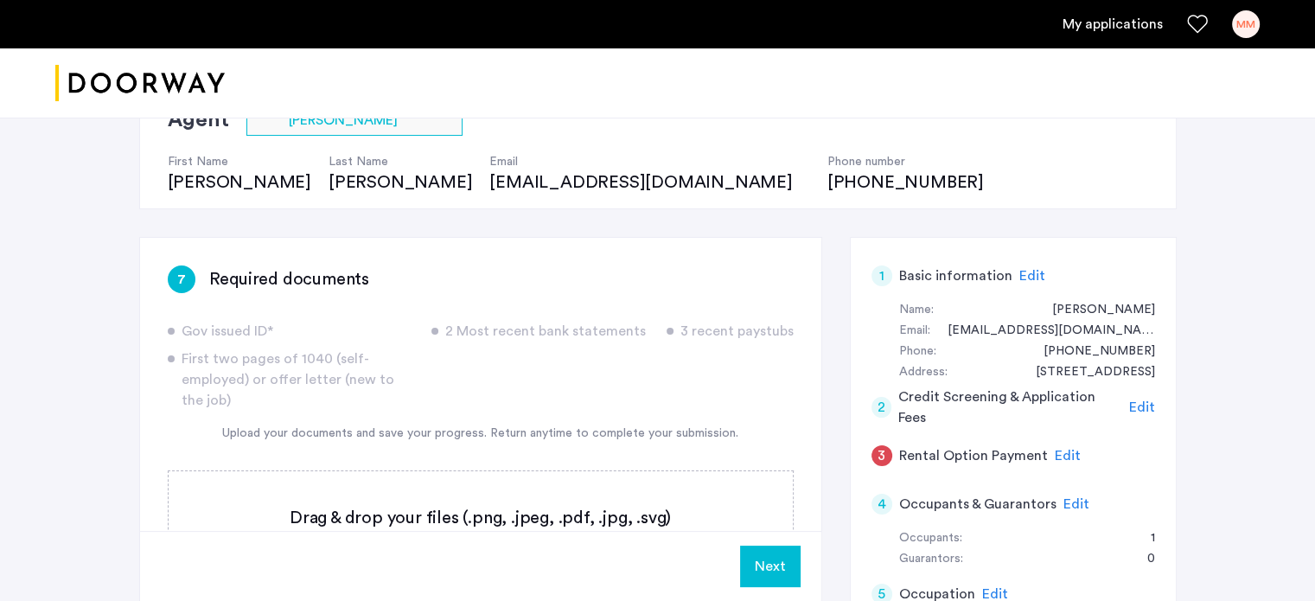
click at [777, 572] on button "Next" at bounding box center [770, 565] width 61 height 41
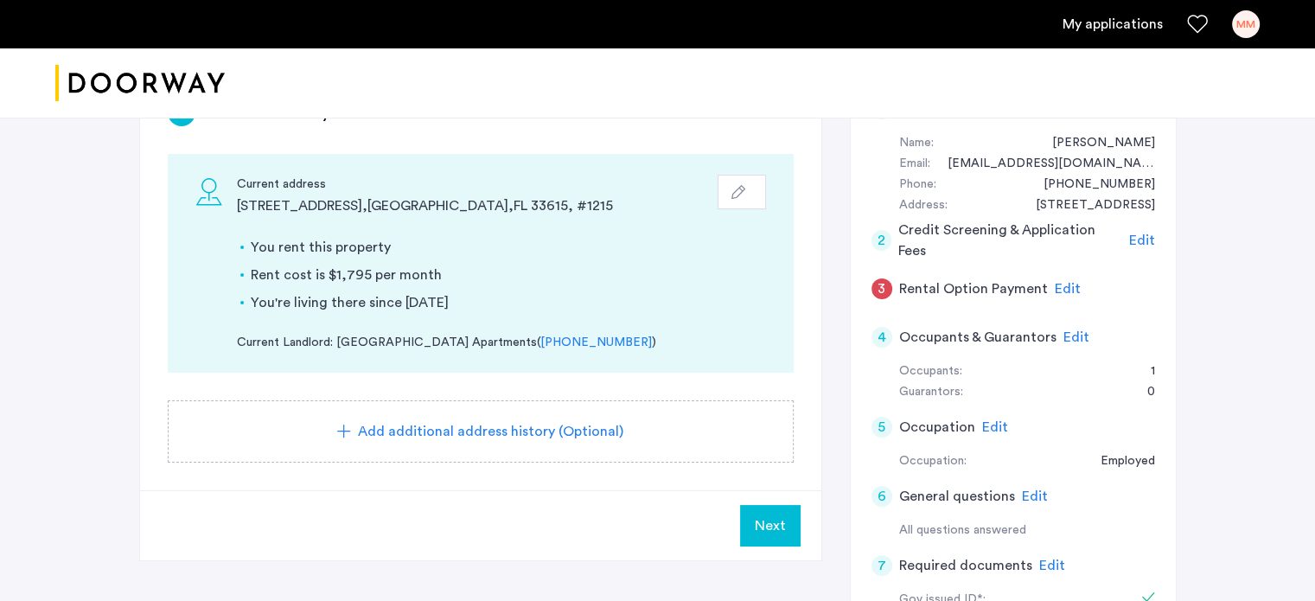
scroll to position [322, 0]
click at [782, 525] on span "Next" at bounding box center [770, 524] width 31 height 21
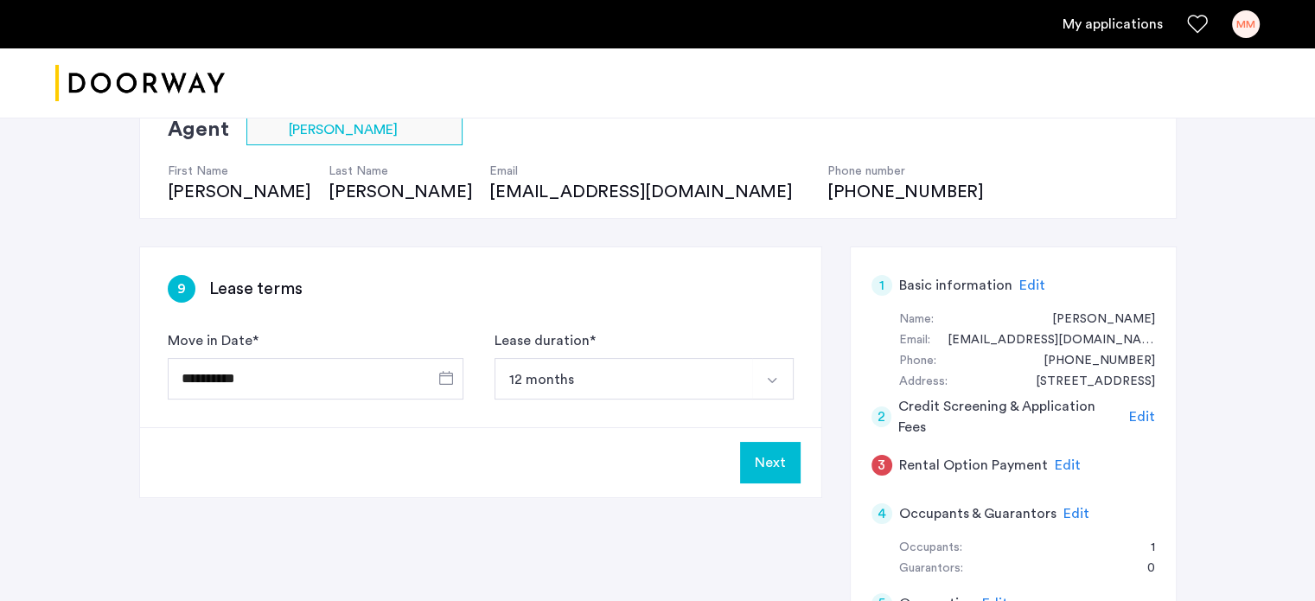
scroll to position [145, 0]
click at [768, 373] on img "Select option" at bounding box center [772, 380] width 14 height 14
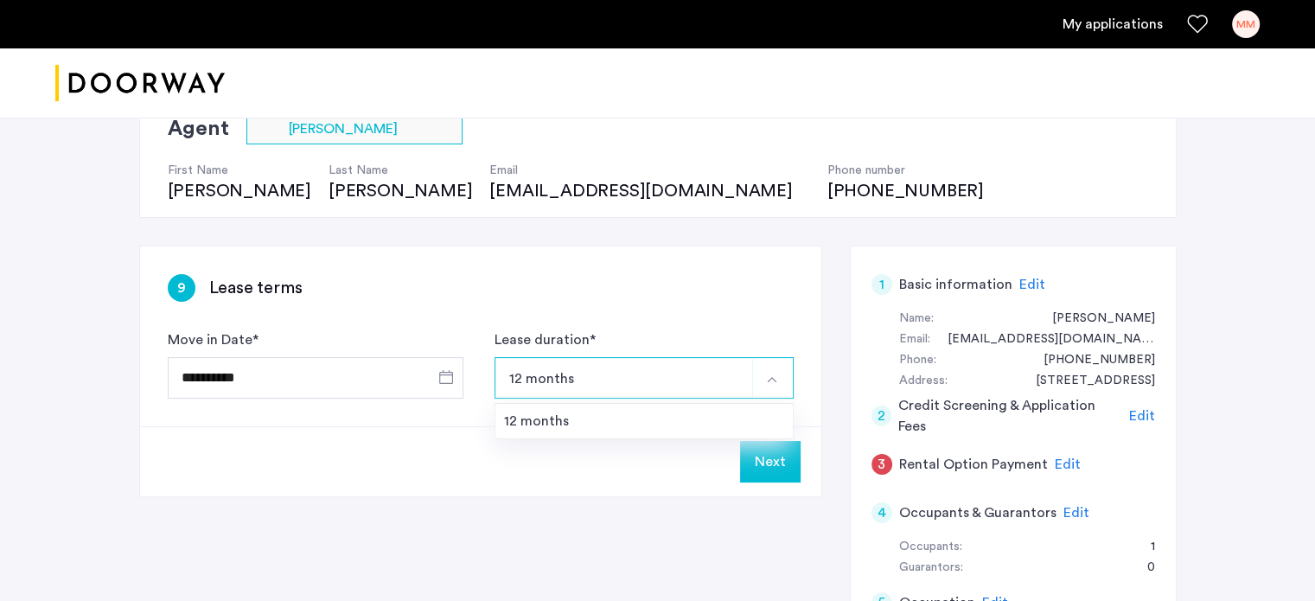
click at [761, 382] on button "Select option" at bounding box center [772, 377] width 41 height 41
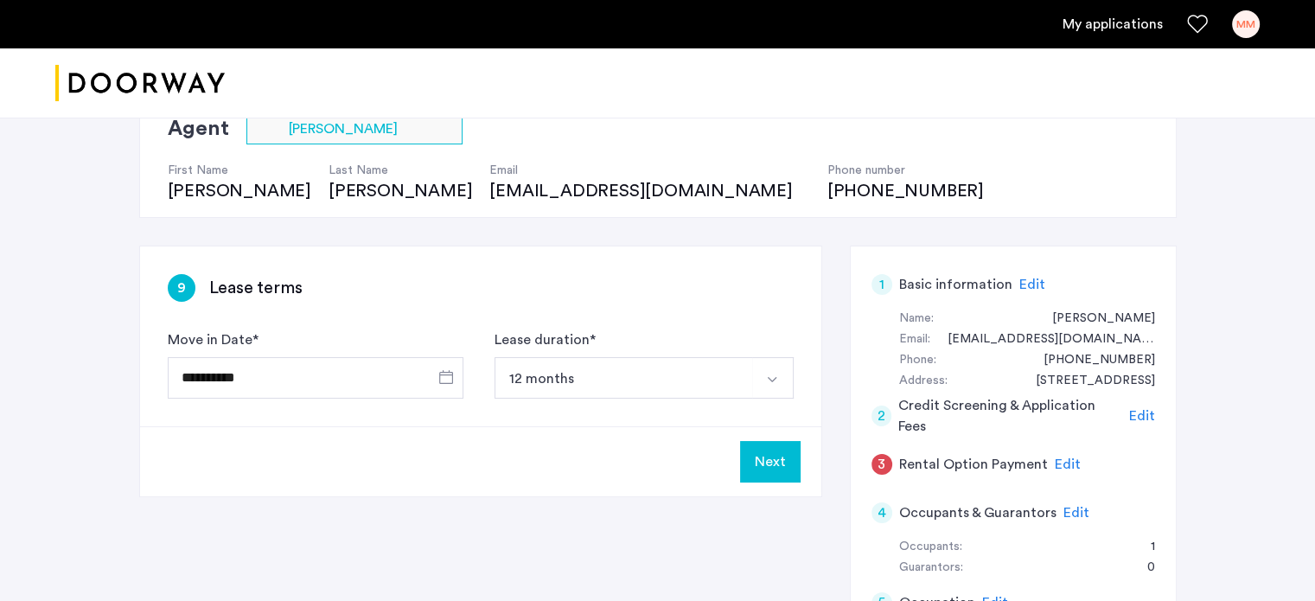
click at [769, 466] on button "Next" at bounding box center [770, 461] width 61 height 41
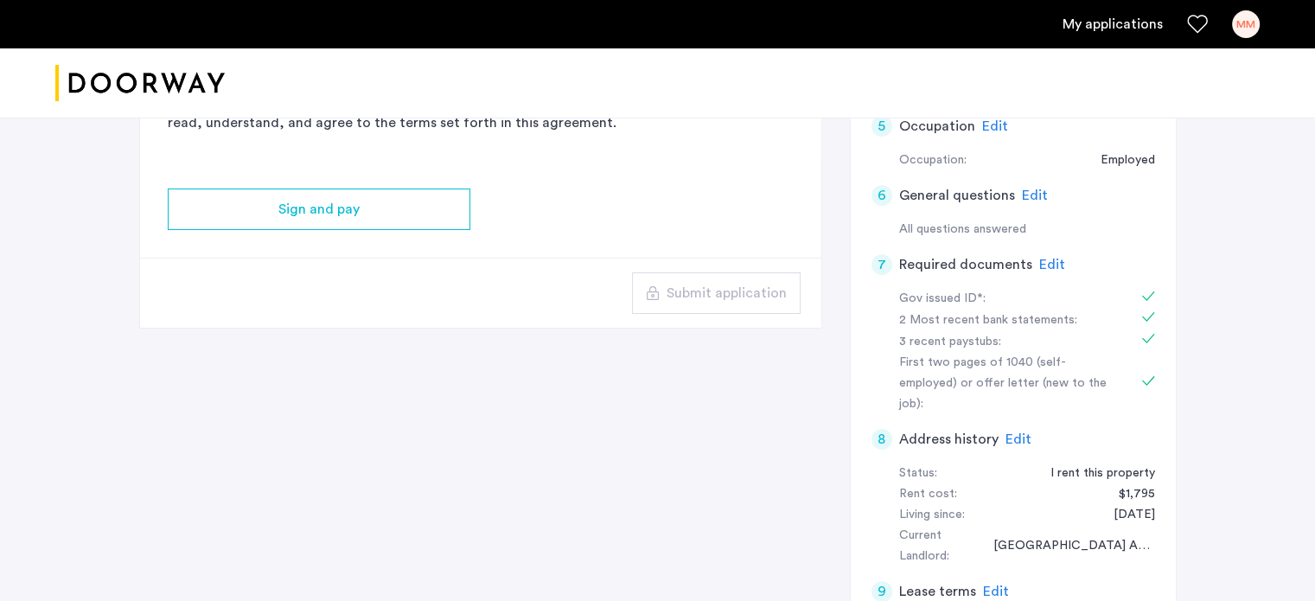
scroll to position [0, 0]
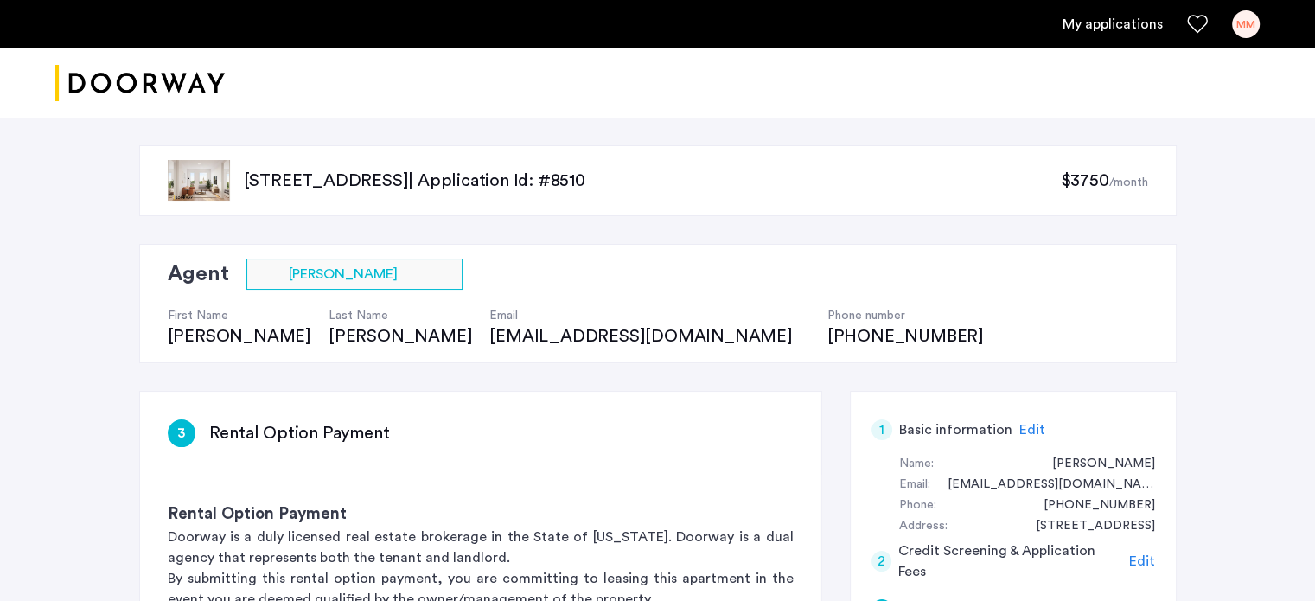
click at [1094, 21] on link "My applications" at bounding box center [1112, 24] width 100 height 21
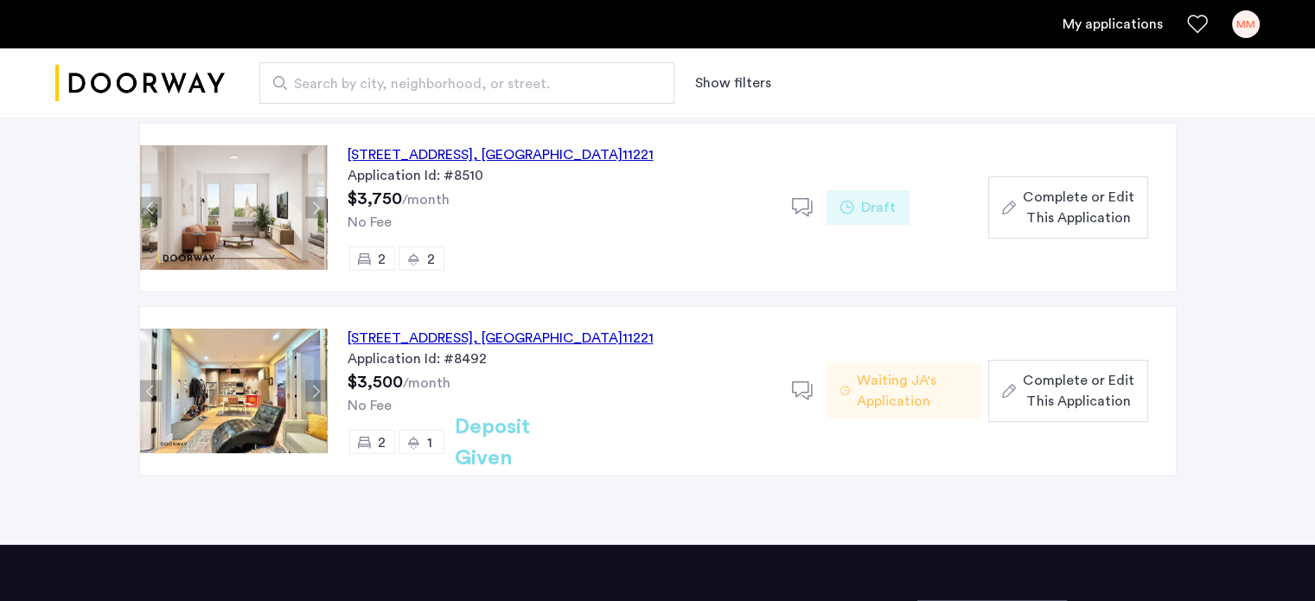
scroll to position [163, 0]
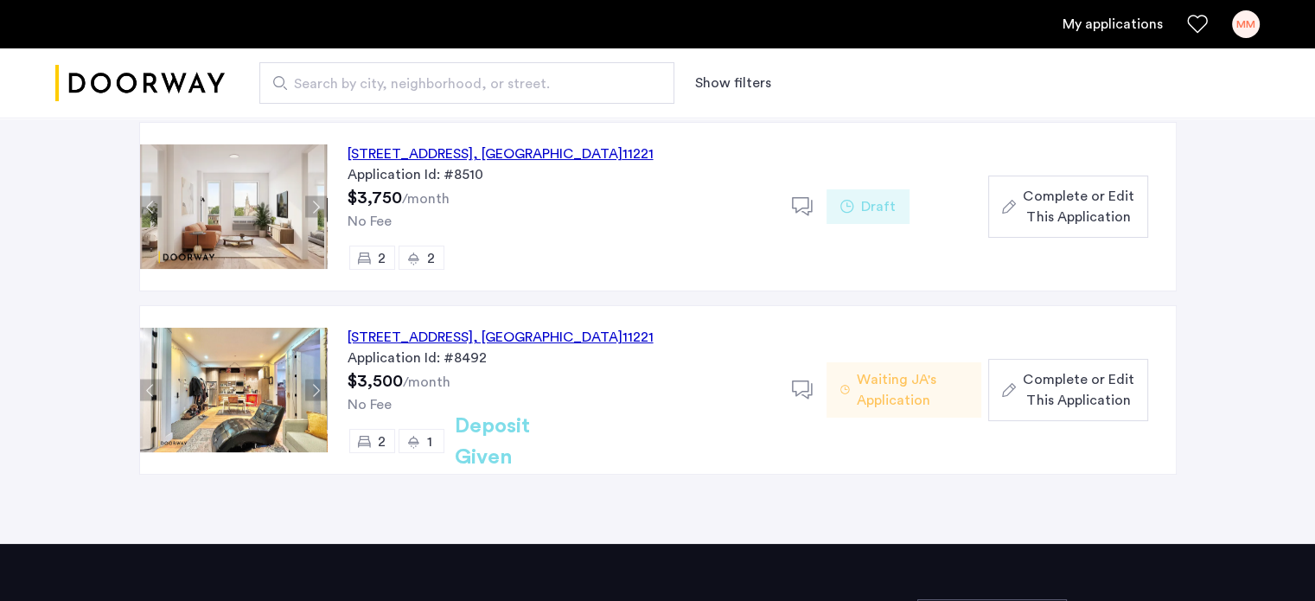
click at [498, 442] on h2 "Deposit Given" at bounding box center [523, 442] width 137 height 62
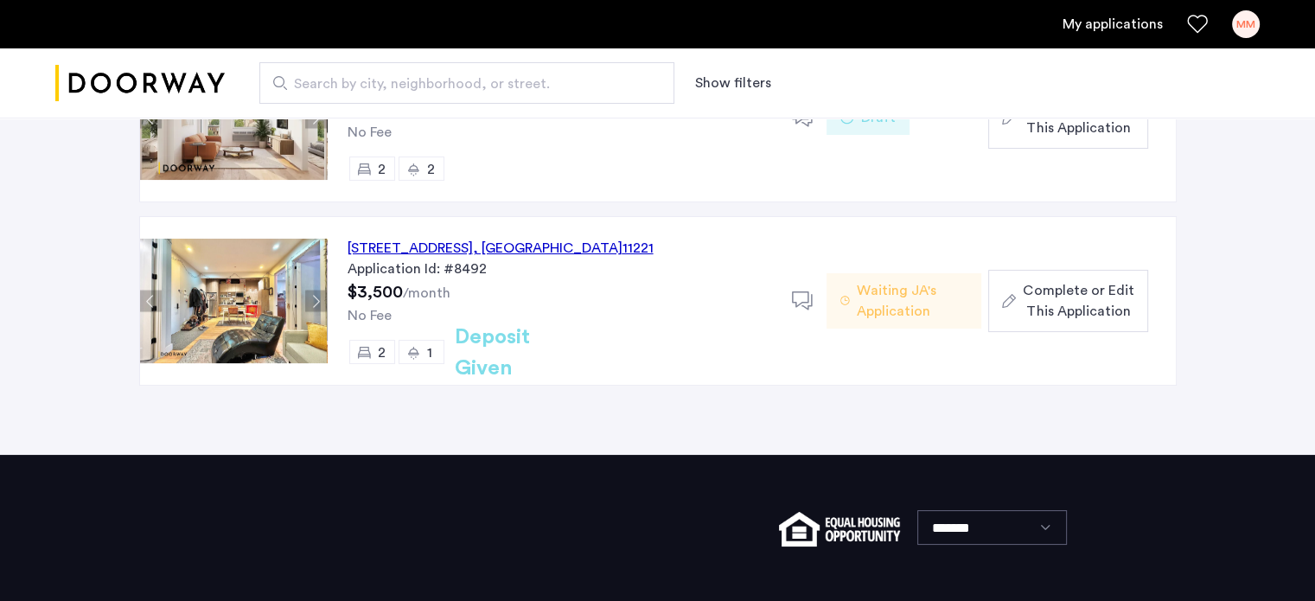
scroll to position [252, 0]
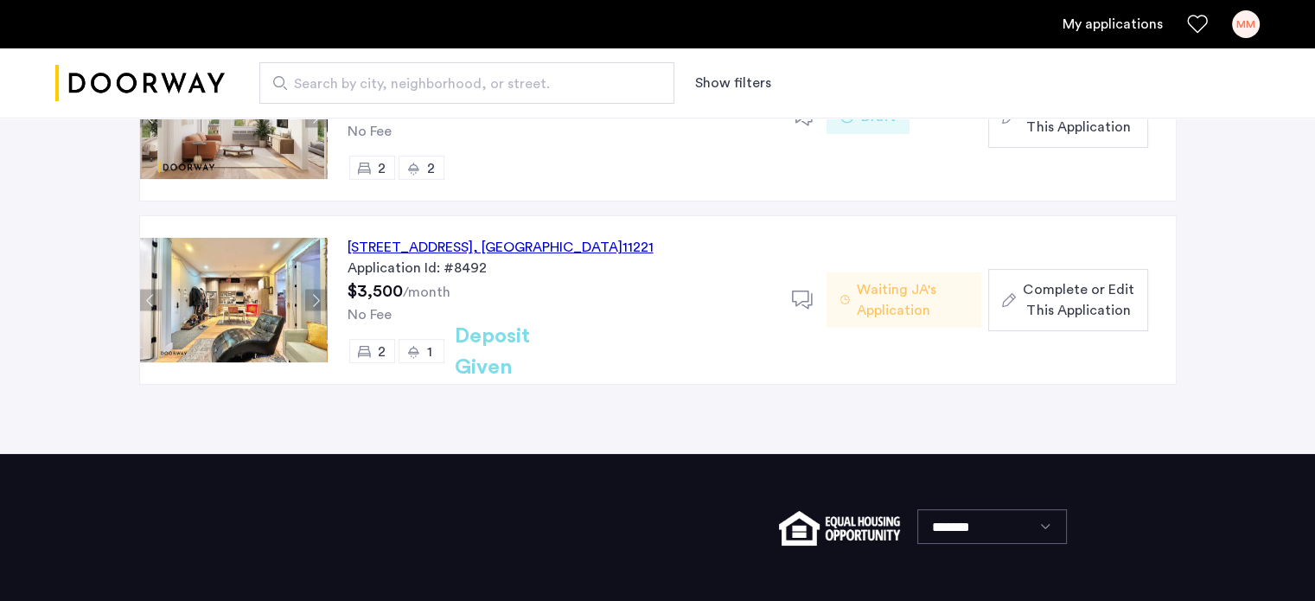
click at [228, 301] on img at bounding box center [233, 300] width 187 height 124
click at [408, 245] on div "149 Stanhope Street, Unit 4A, Brooklyn , NY 11221" at bounding box center [501, 247] width 306 height 21
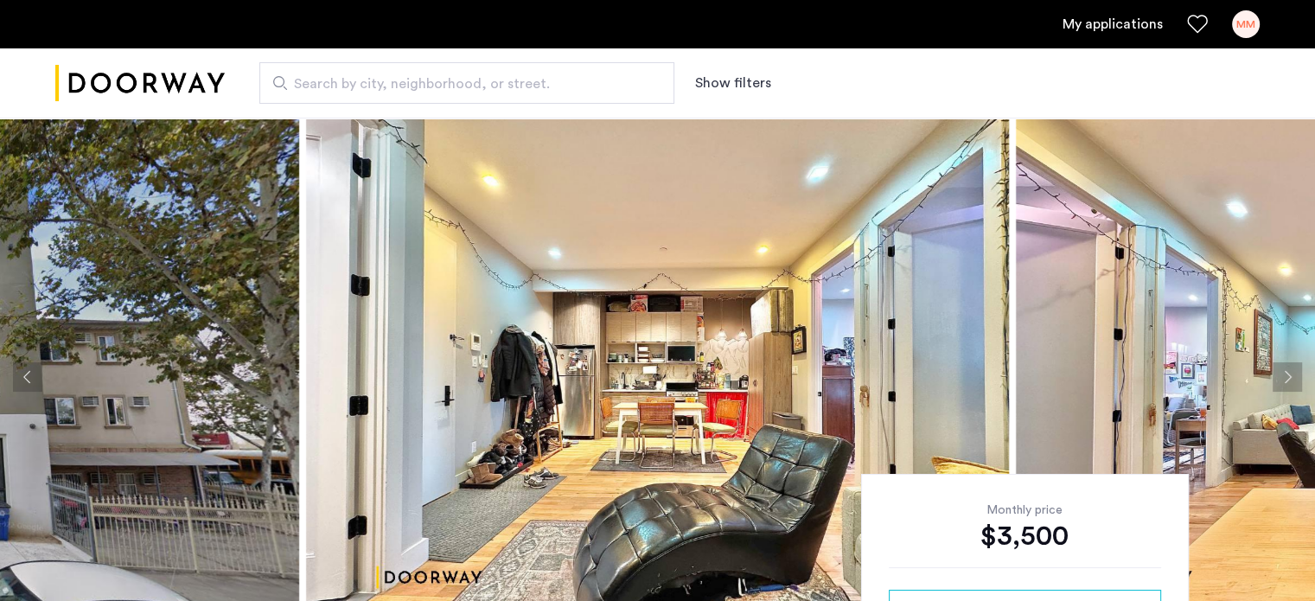
click at [29, 378] on button "Previous apartment" at bounding box center [27, 376] width 29 height 29
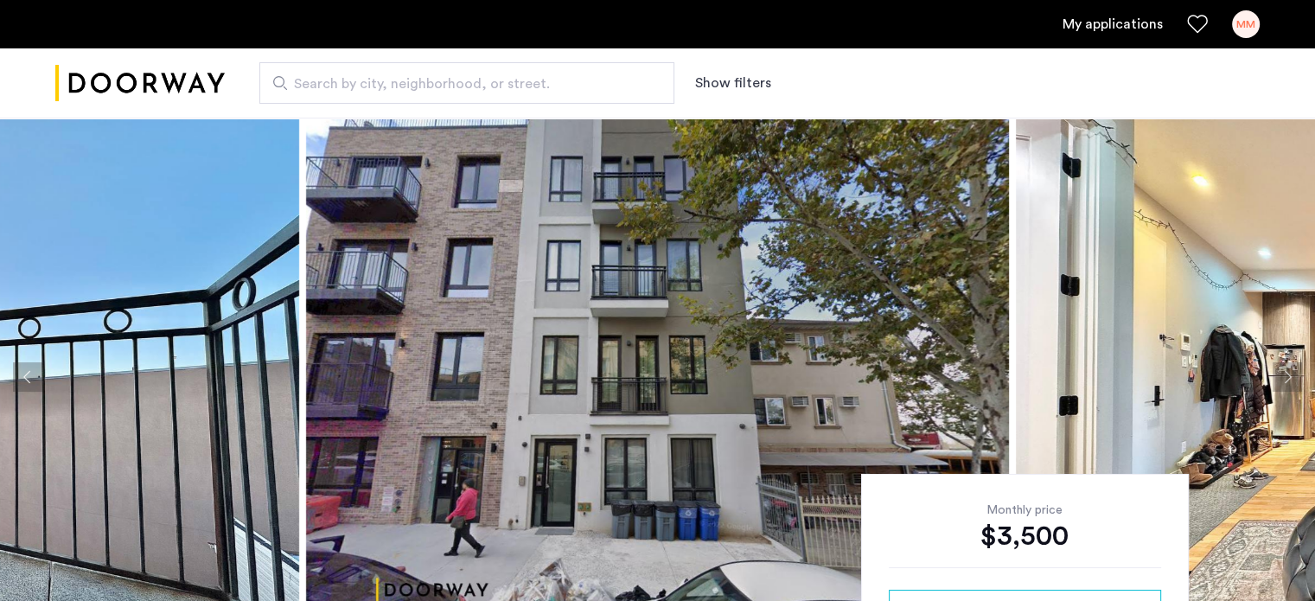
click at [1287, 370] on button "Next apartment" at bounding box center [1286, 376] width 29 height 29
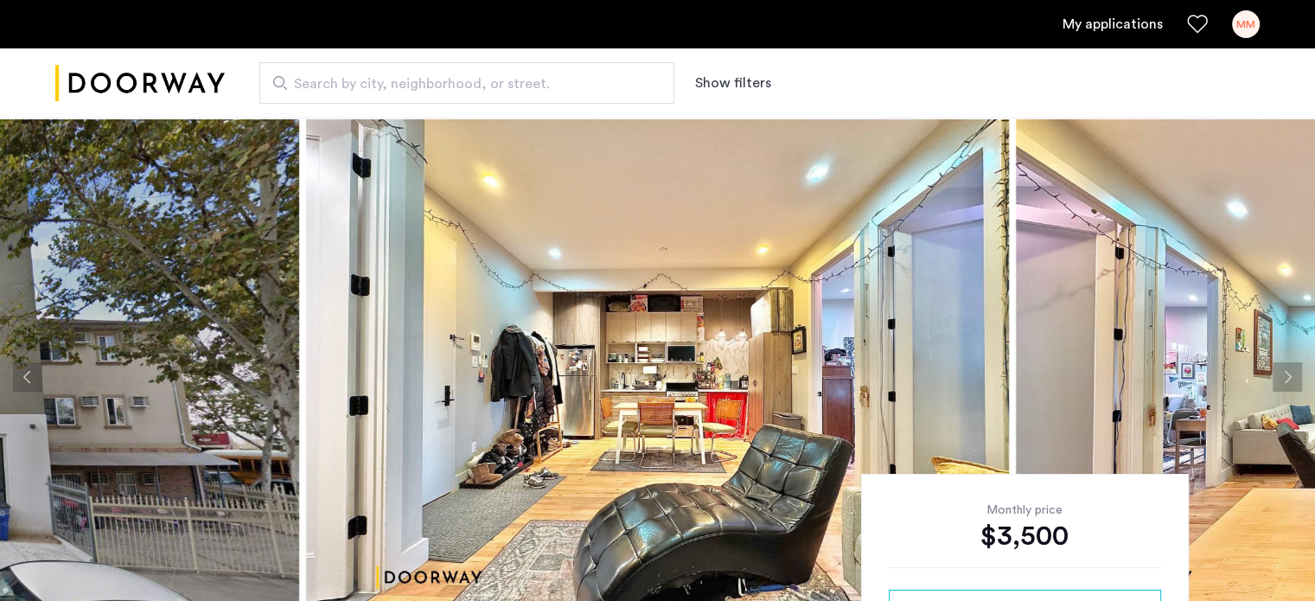
click at [1287, 370] on button "Next apartment" at bounding box center [1286, 376] width 29 height 29
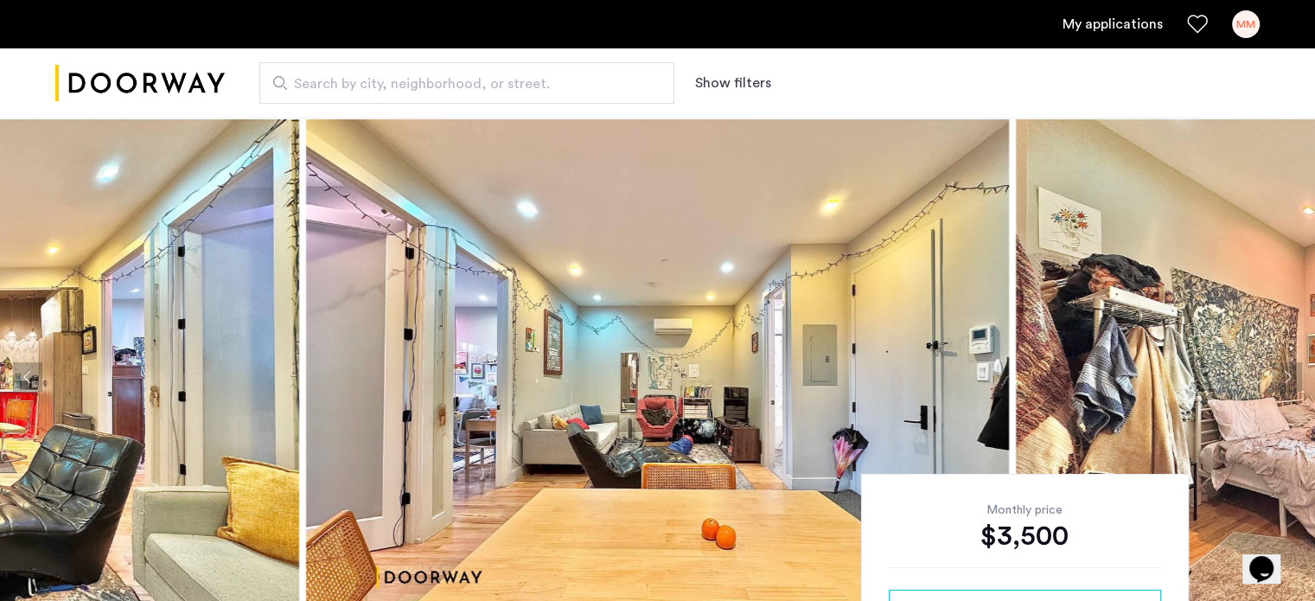
click at [1287, 370] on button "Next apartment" at bounding box center [1286, 376] width 29 height 29
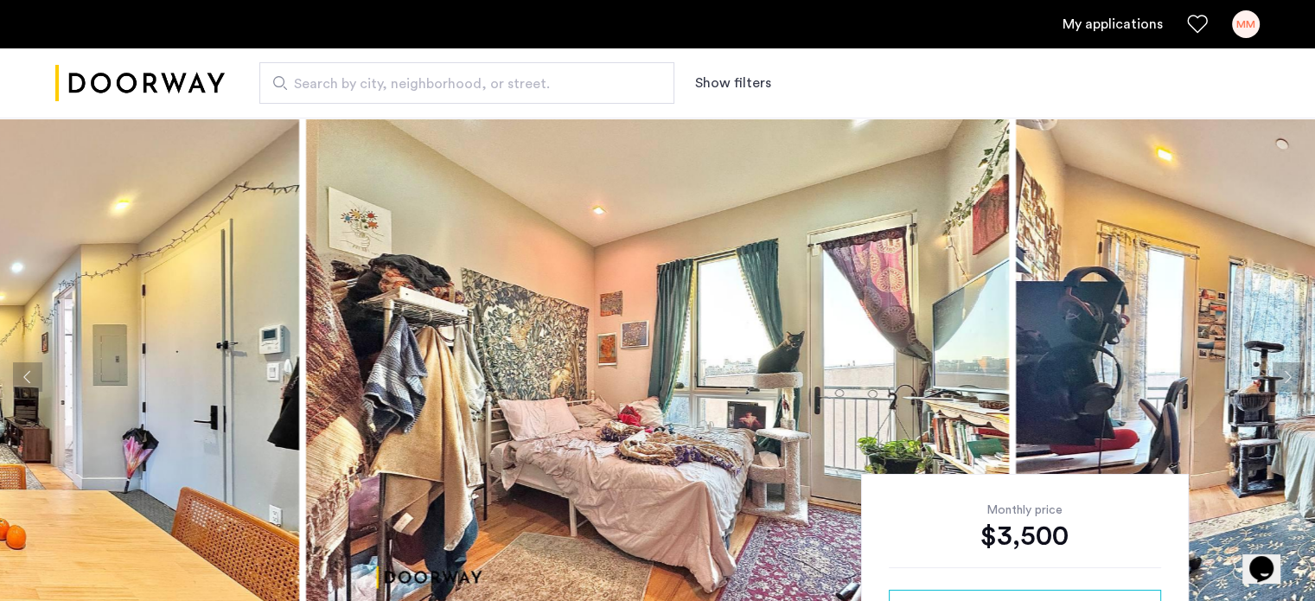
click at [1286, 374] on button "Next apartment" at bounding box center [1286, 376] width 29 height 29
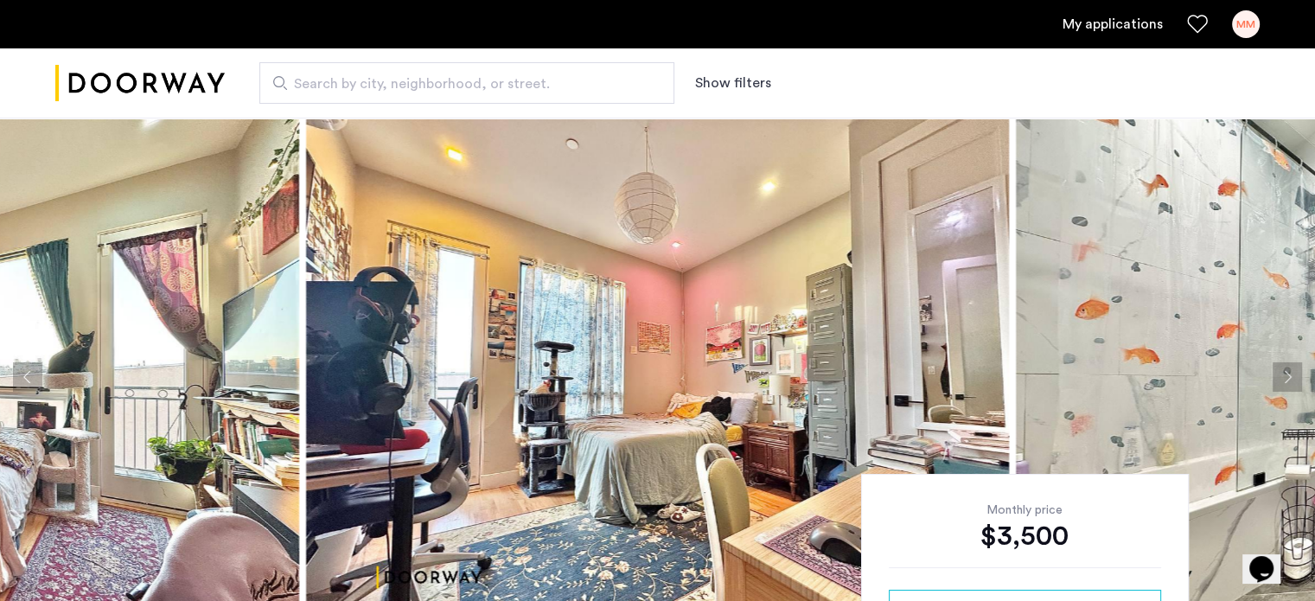
click at [1286, 374] on button "Next apartment" at bounding box center [1286, 376] width 29 height 29
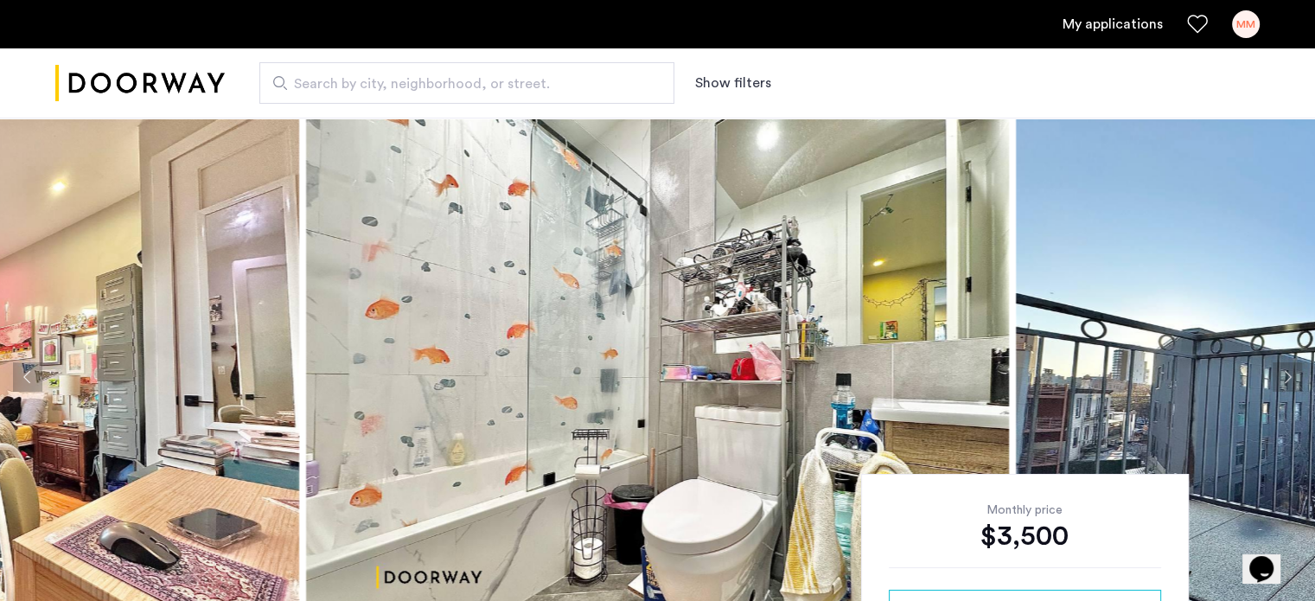
click at [1286, 374] on button "Next apartment" at bounding box center [1286, 376] width 29 height 29
